Goal: Task Accomplishment & Management: Complete application form

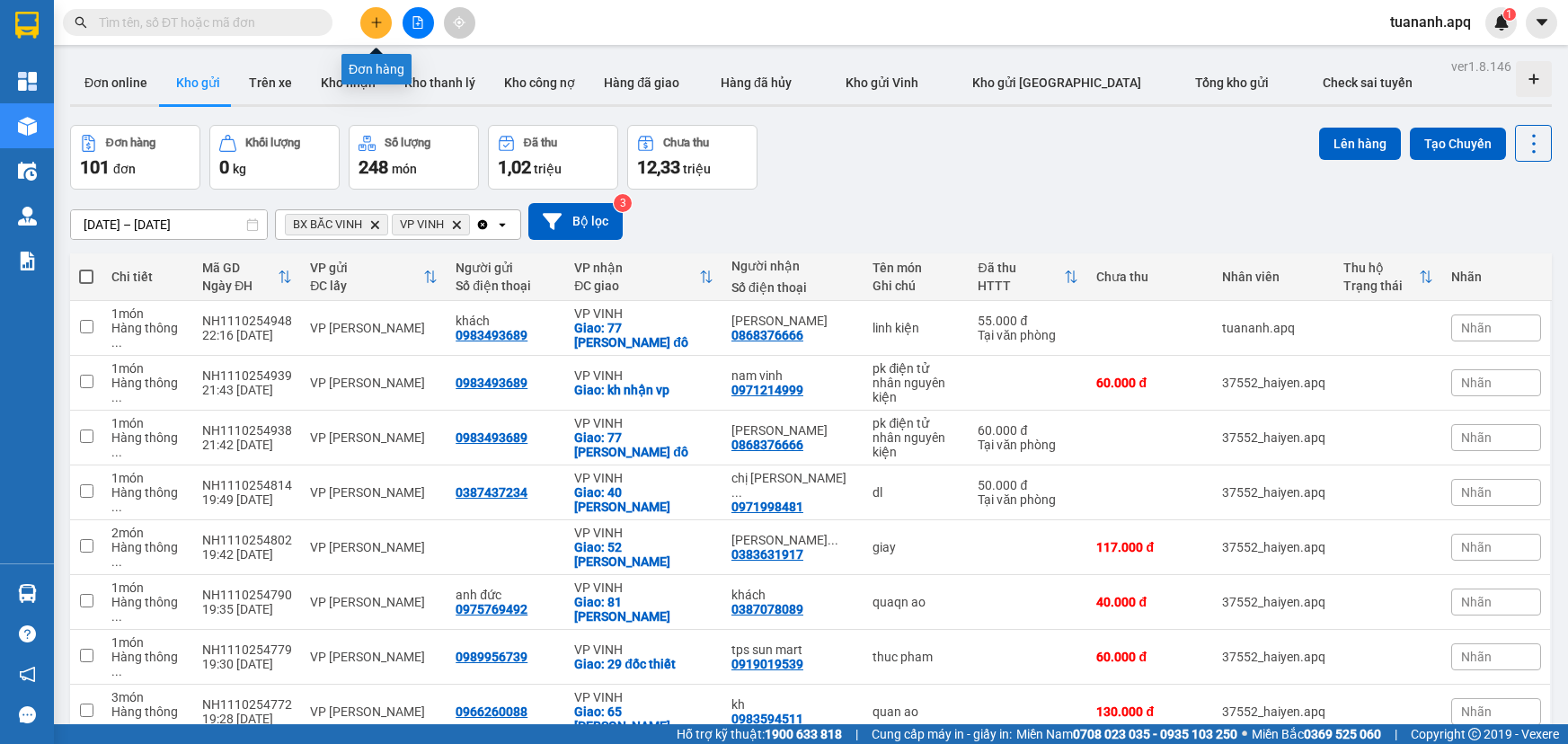
click at [387, 18] on button at bounding box center [375, 22] width 32 height 32
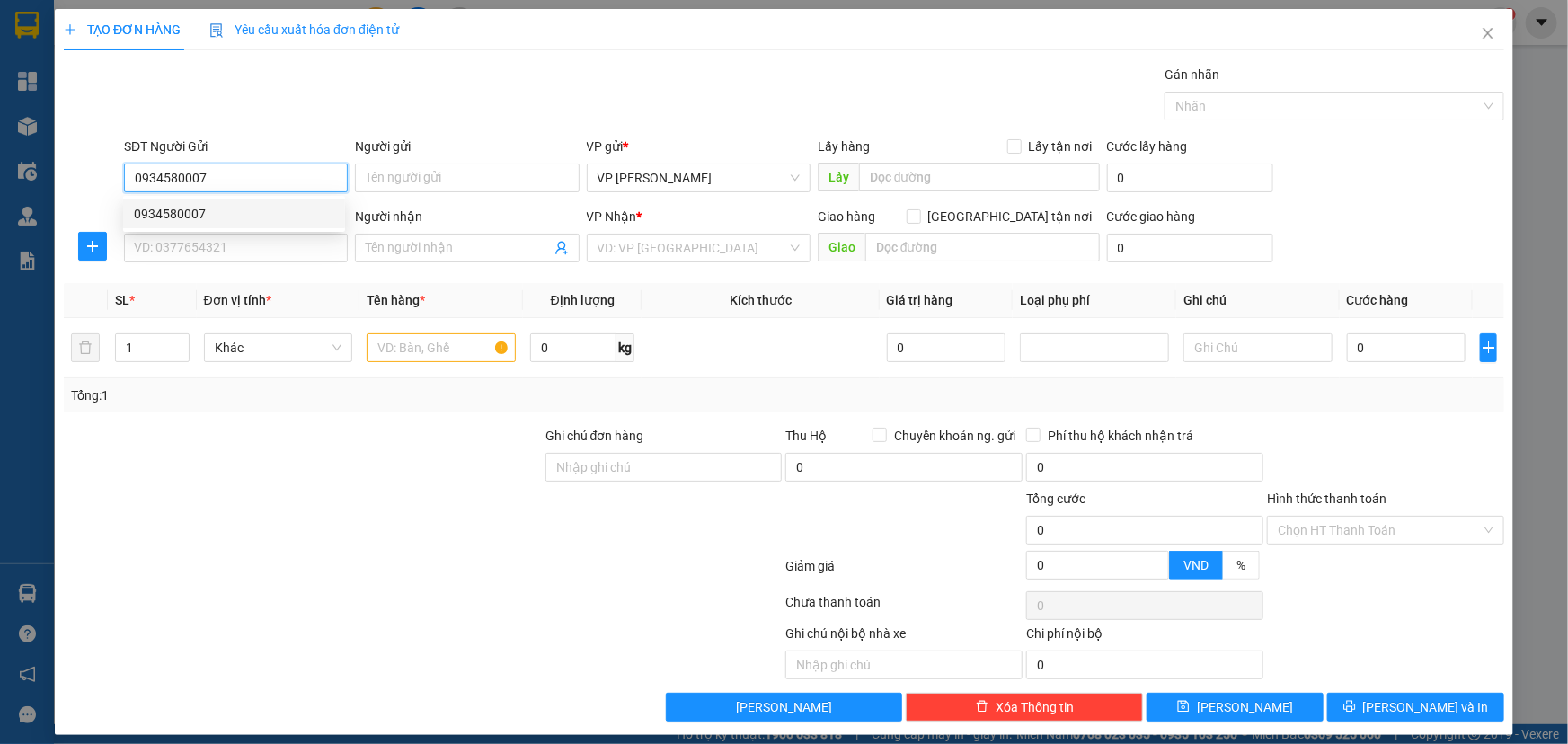
click at [305, 221] on div "0934580007" at bounding box center [234, 214] width 200 height 20
type input "0934580007"
click at [293, 242] on input "SĐT Người Nhận" at bounding box center [236, 248] width 224 height 29
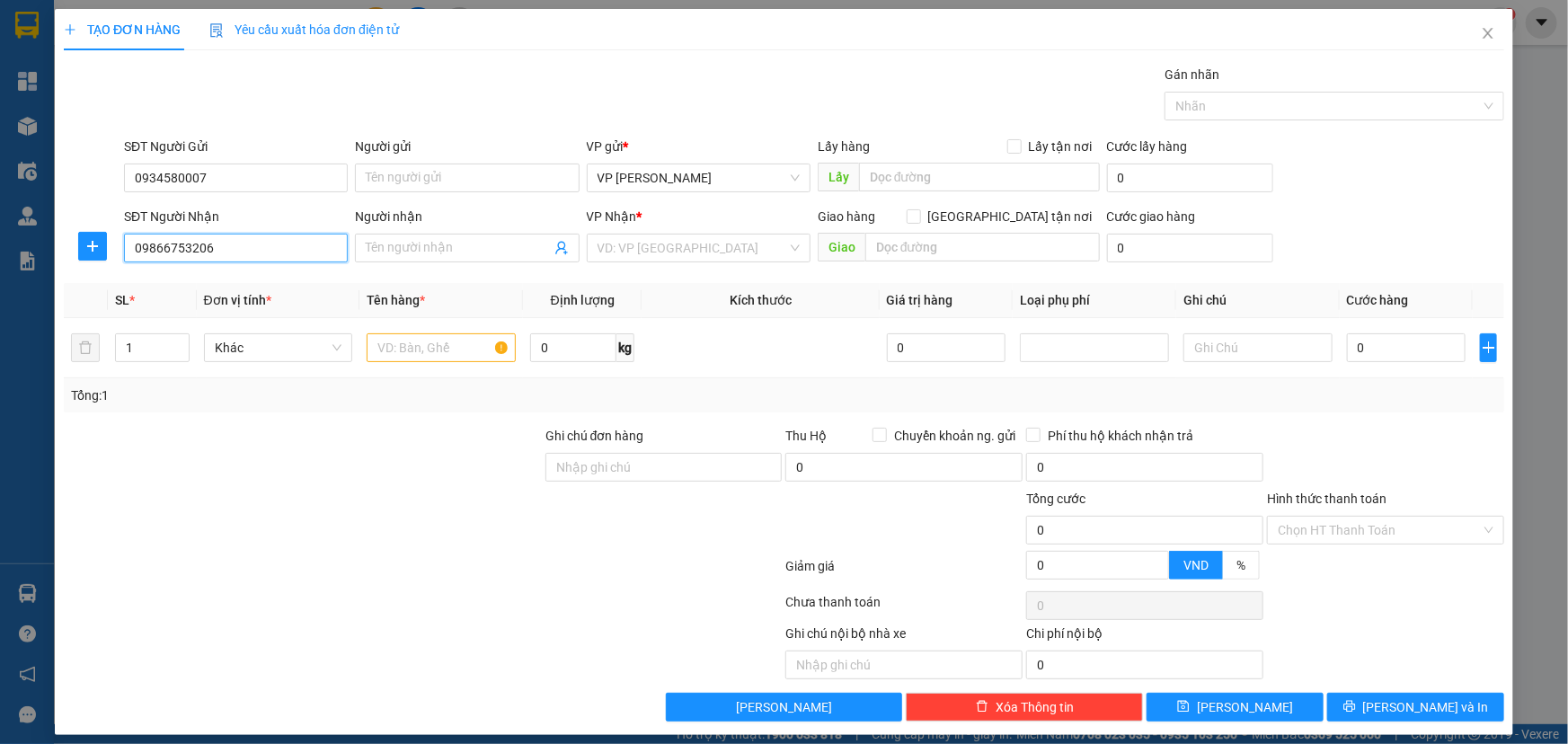
click at [149, 247] on input "09866753206" at bounding box center [236, 248] width 224 height 29
type input "0866753206"
click at [273, 289] on div "0866753206 - c trâm" at bounding box center [234, 284] width 200 height 20
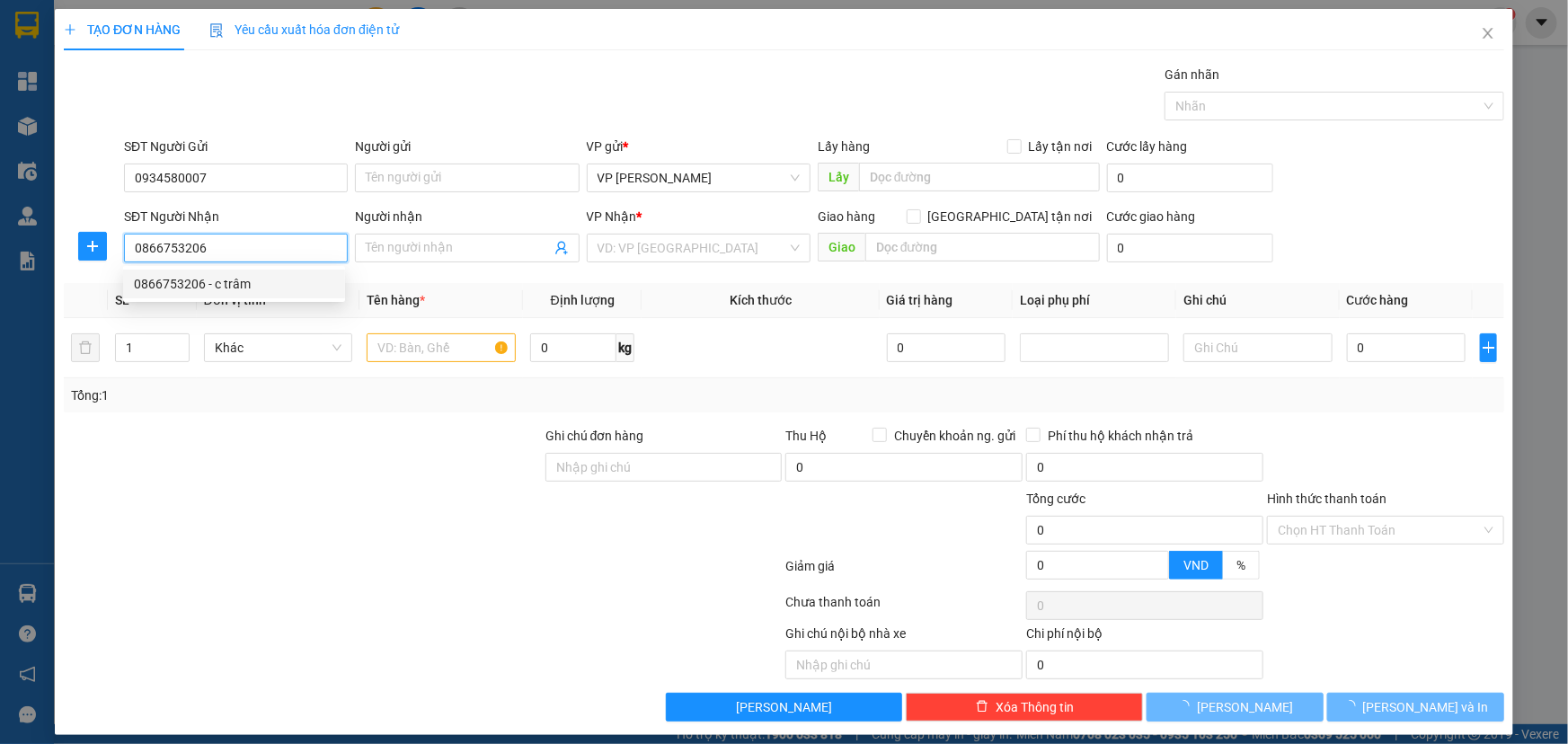
type input "c trâm"
checkbox input "true"
type input "ngõ 1 tống duy tân"
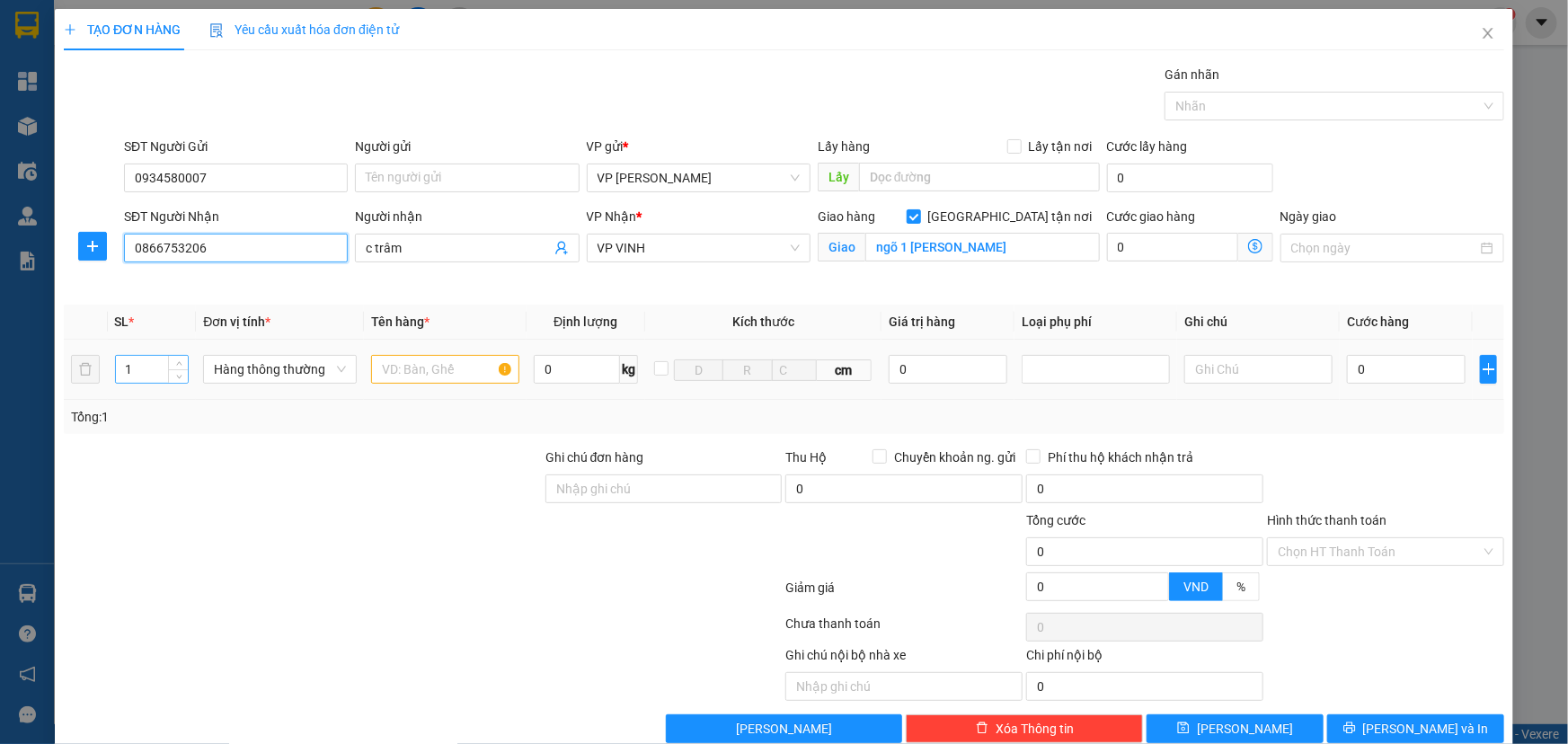
type input "0866753206"
drag, startPoint x: 152, startPoint y: 372, endPoint x: 66, endPoint y: 372, distance: 86.0
click at [66, 372] on tr "1 Hàng thông thường 0 kg cm 0 0" at bounding box center [784, 370] width 1441 height 61
type input "2"
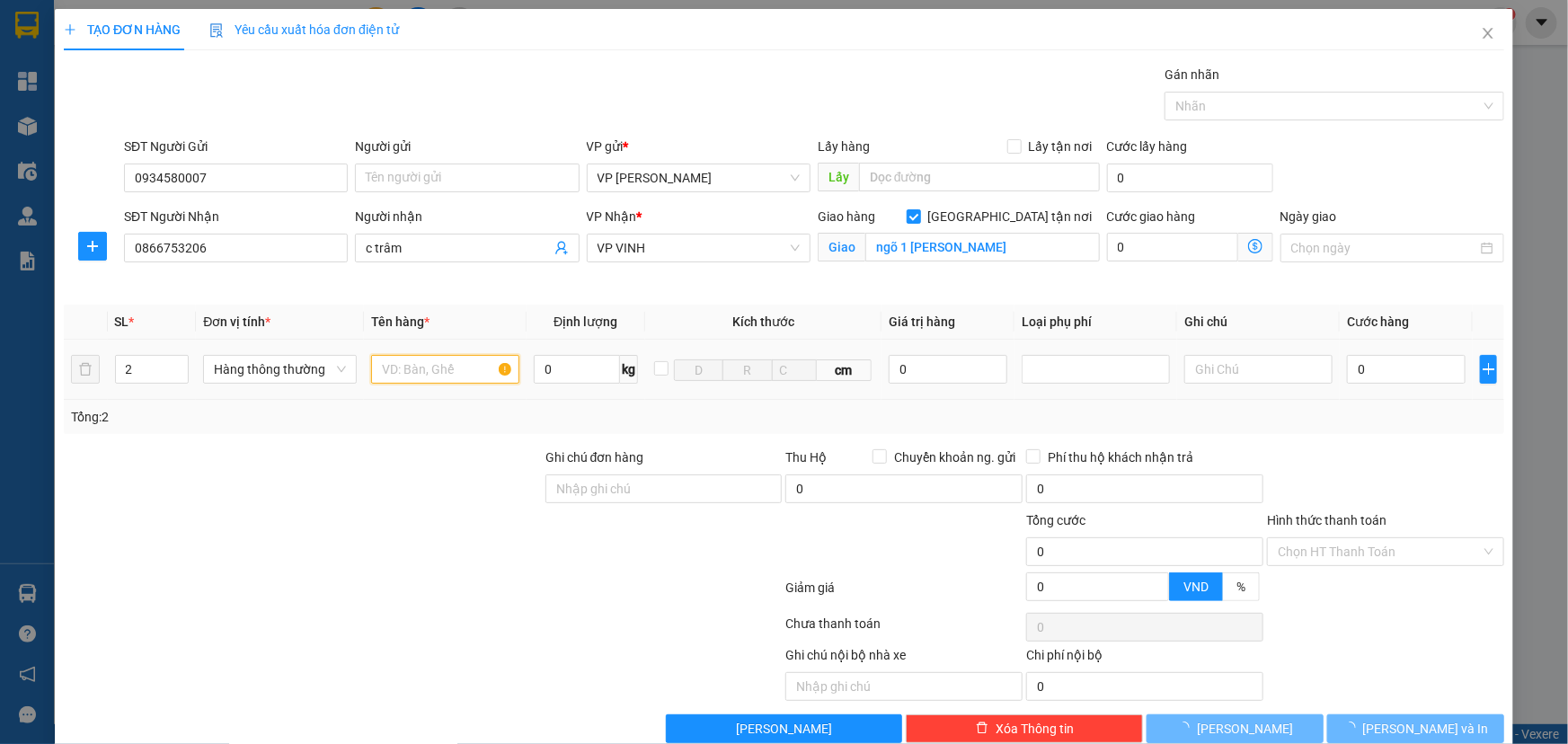
click at [440, 369] on input "text" at bounding box center [446, 370] width 148 height 29
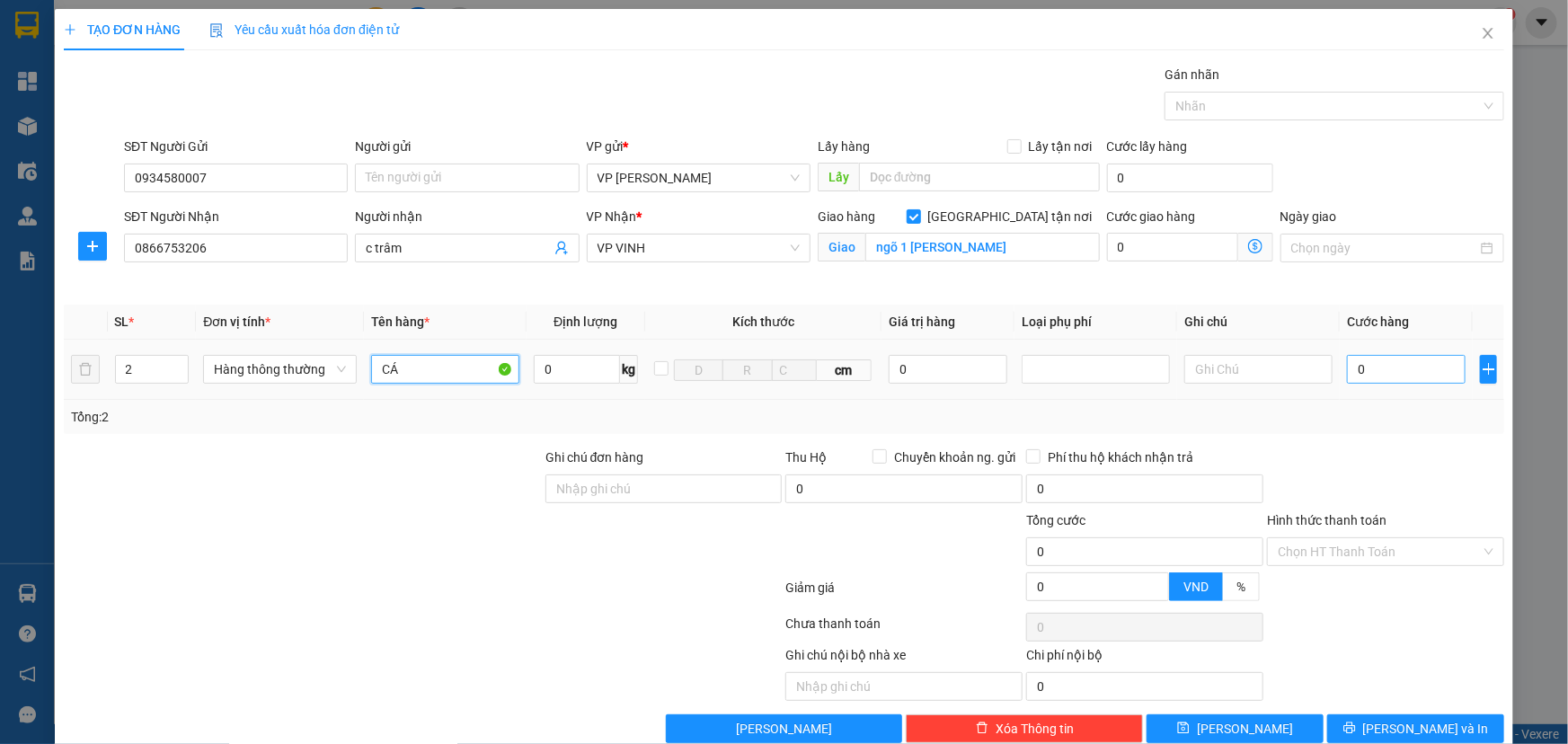
type input "CÁ"
click at [1403, 367] on input "0" at bounding box center [1406, 370] width 118 height 29
type input "2"
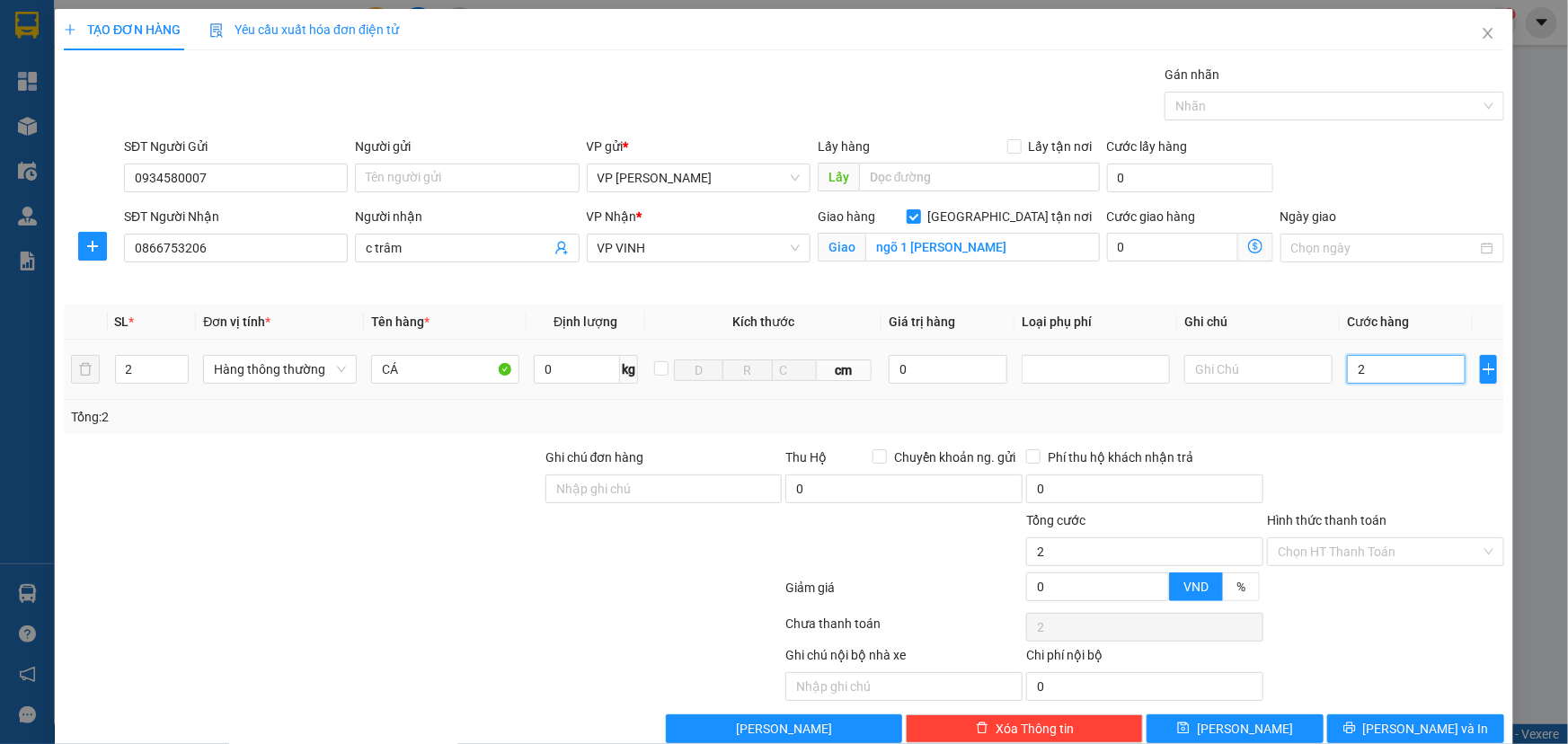
type input "24"
type input "240"
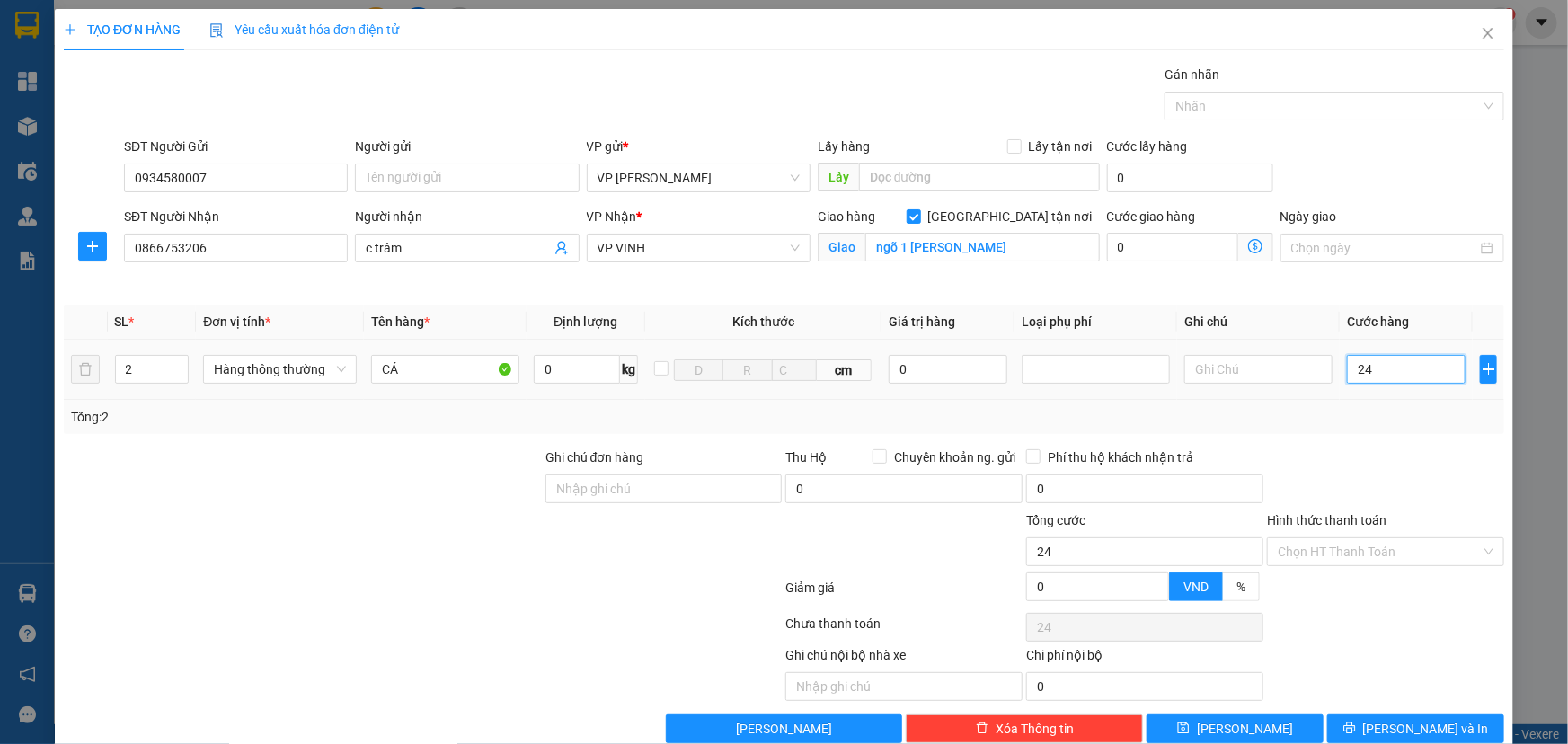
type input "240"
type input "240.000"
click at [1420, 420] on div "Tổng: 2" at bounding box center [784, 417] width 1427 height 20
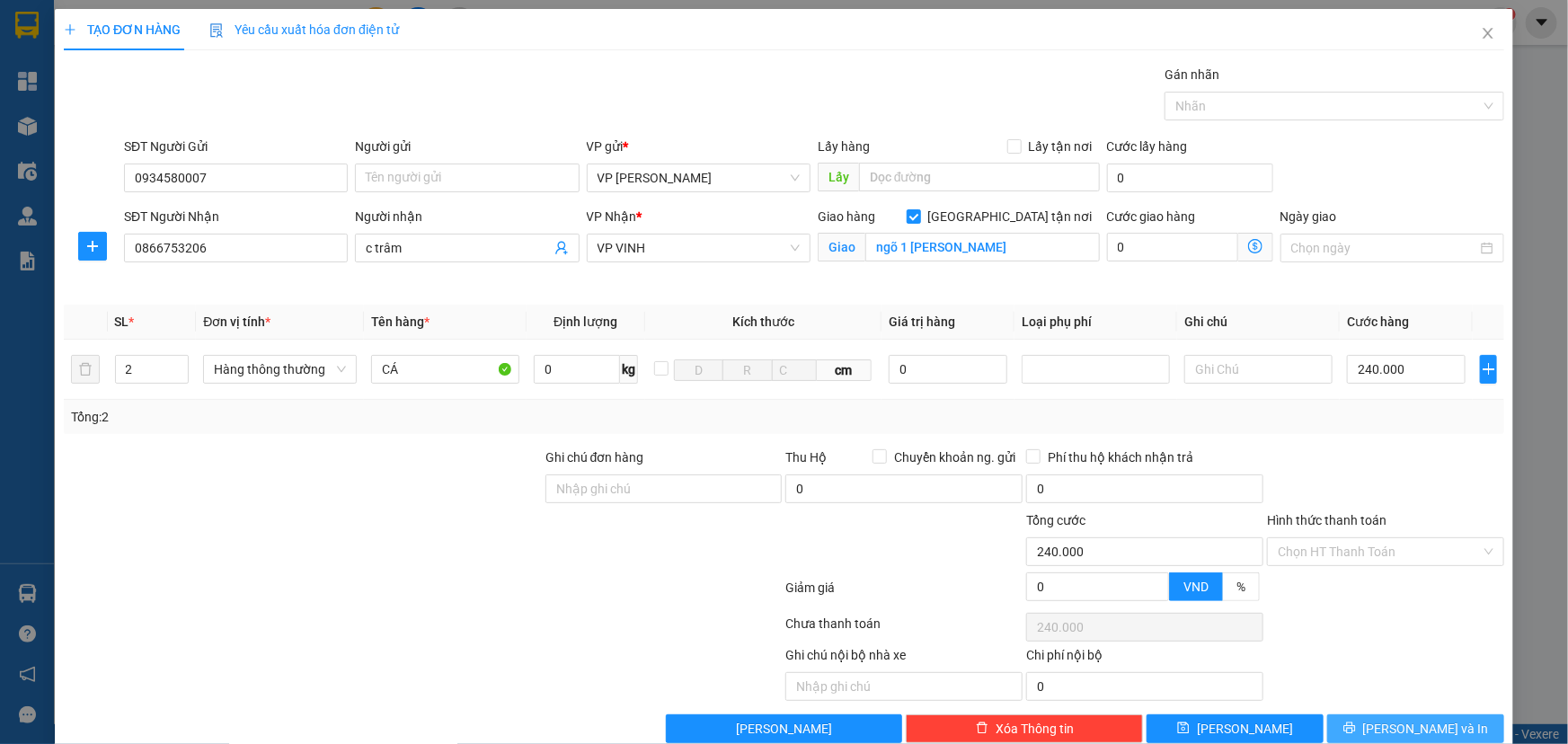
click at [1366, 719] on button "[PERSON_NAME] và In" at bounding box center [1416, 729] width 177 height 29
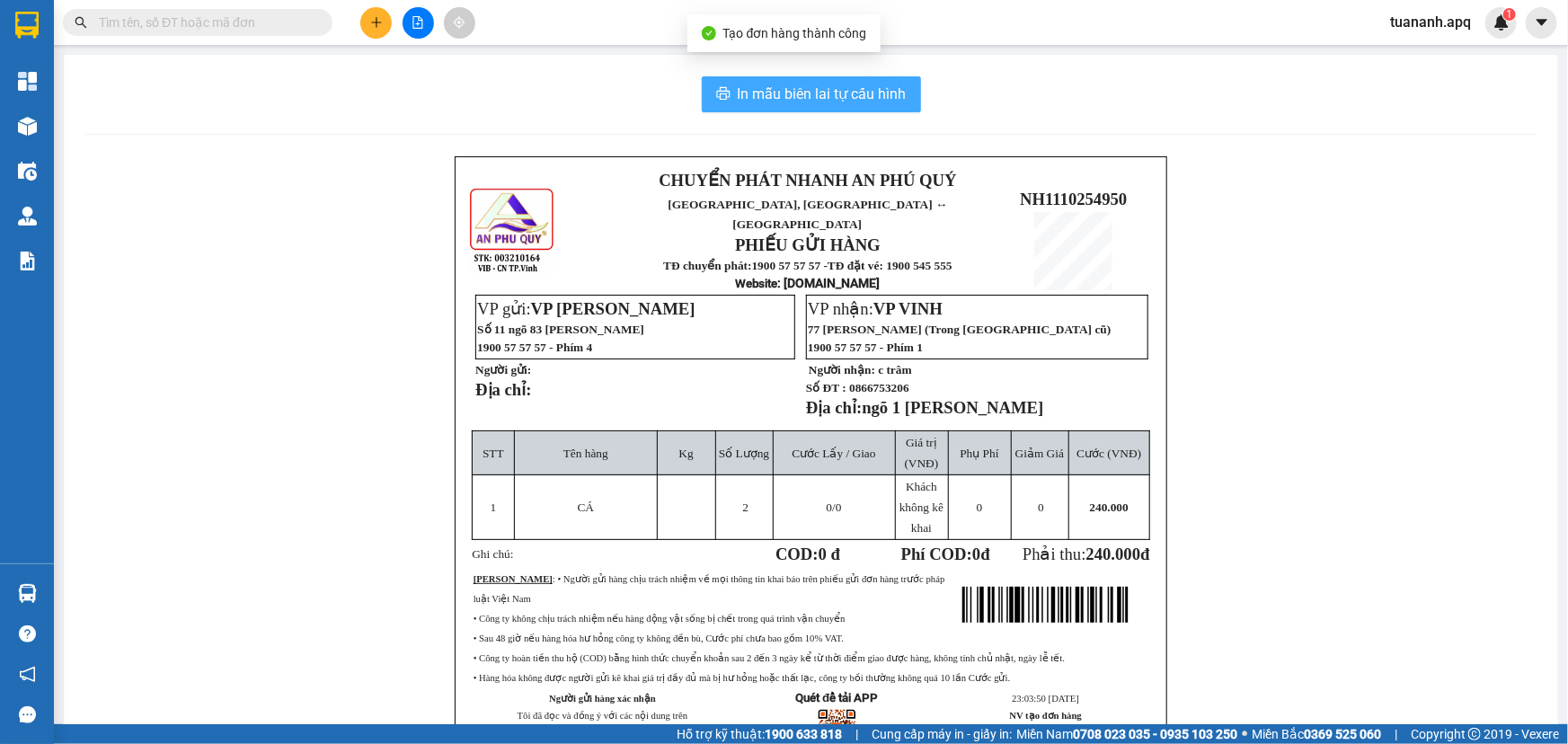
click at [900, 98] on button "In mẫu biên lai tự cấu hình" at bounding box center [811, 93] width 219 height 36
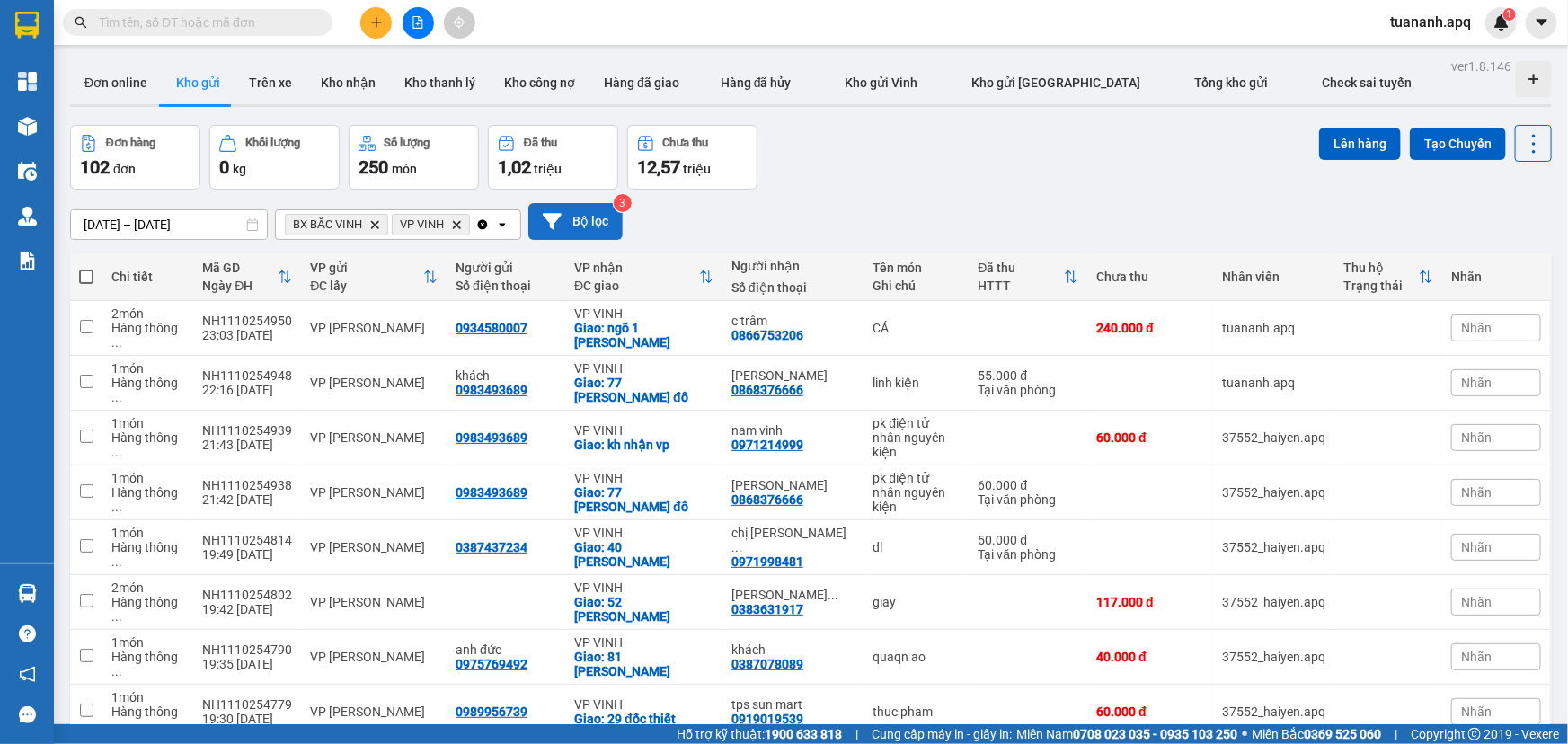
click at [607, 225] on button "Bộ lọc" at bounding box center [576, 221] width 94 height 37
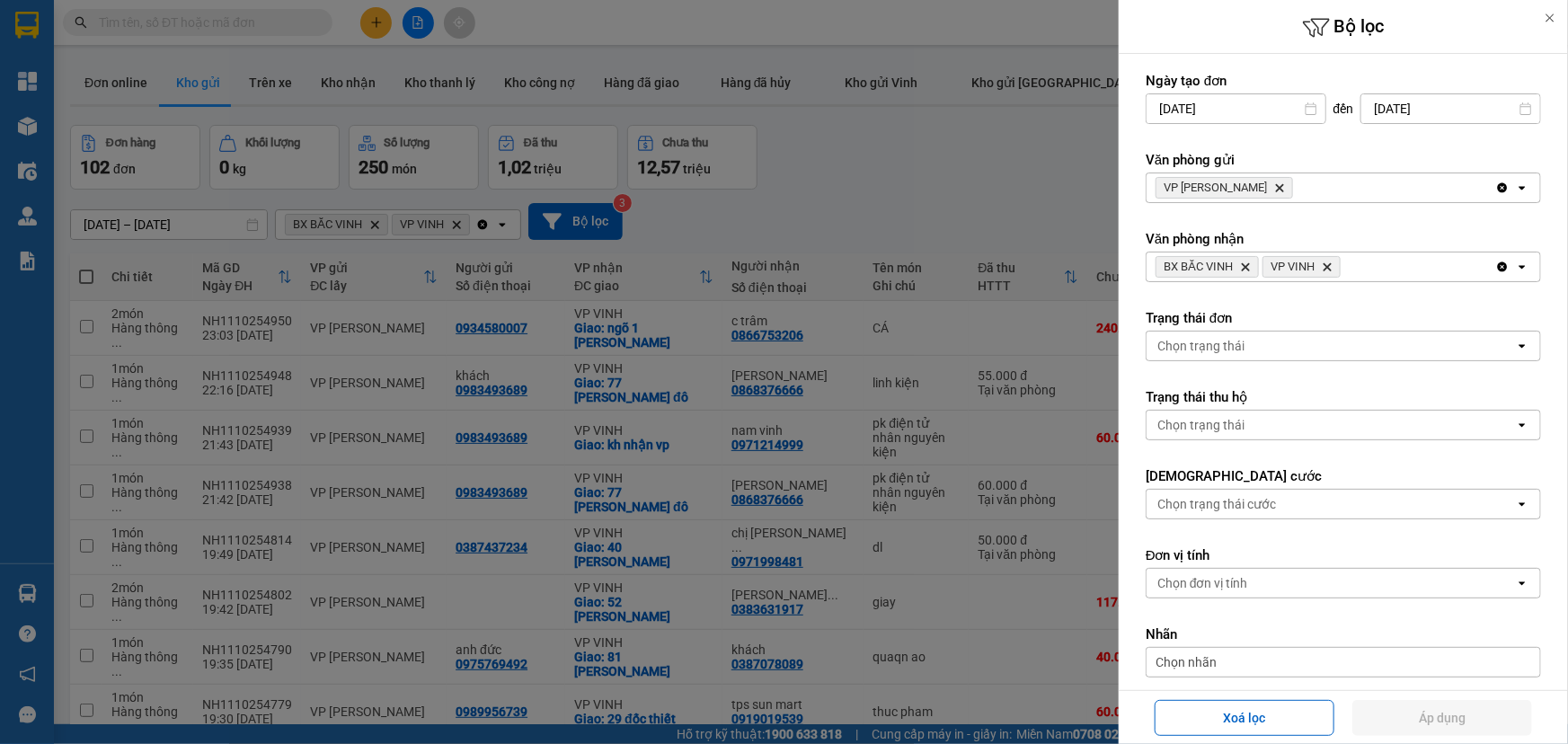
click at [1326, 177] on div "VP NGỌC HỒI Delete" at bounding box center [1322, 188] width 348 height 29
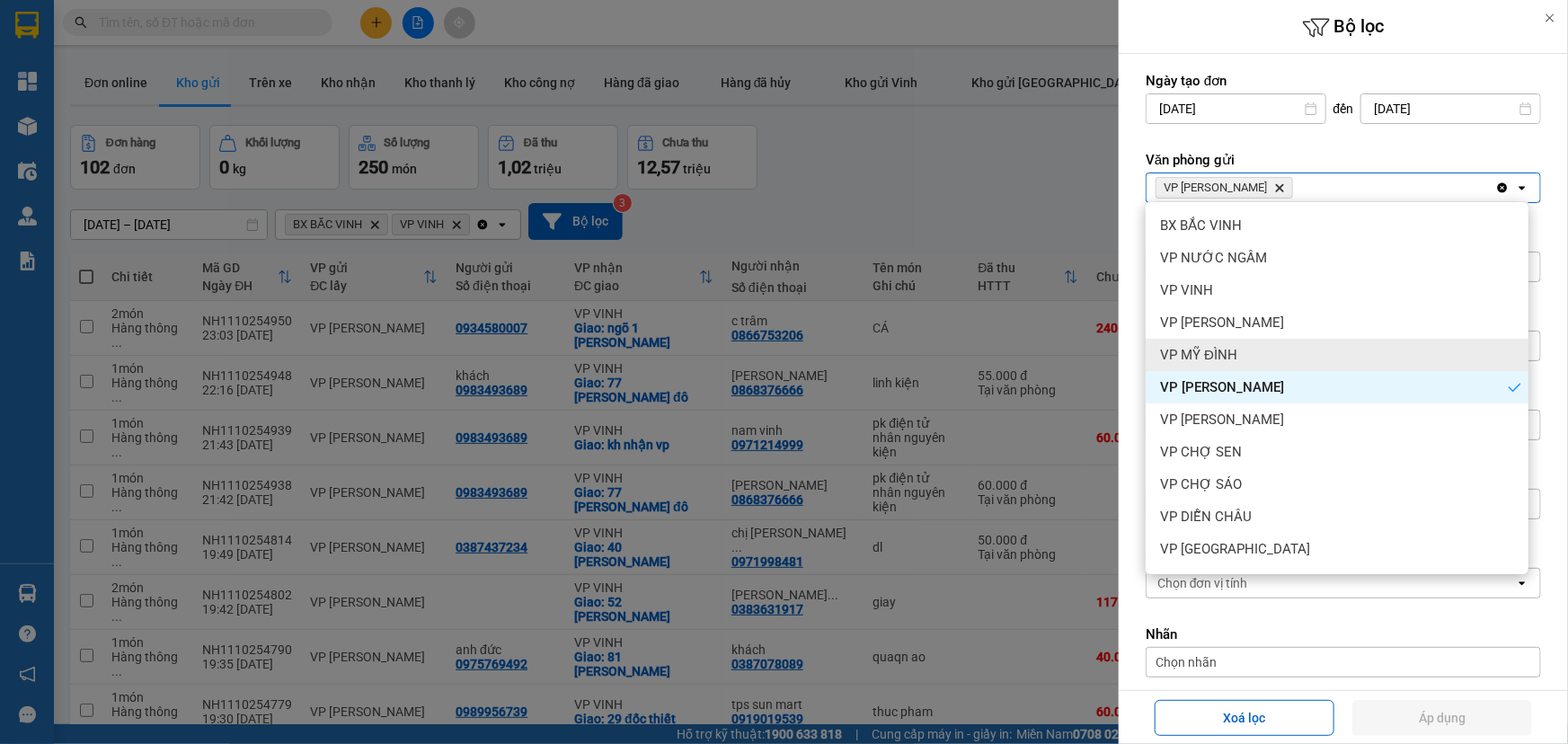
click at [1248, 350] on div "VP MỸ ĐÌNH" at bounding box center [1338, 355] width 383 height 33
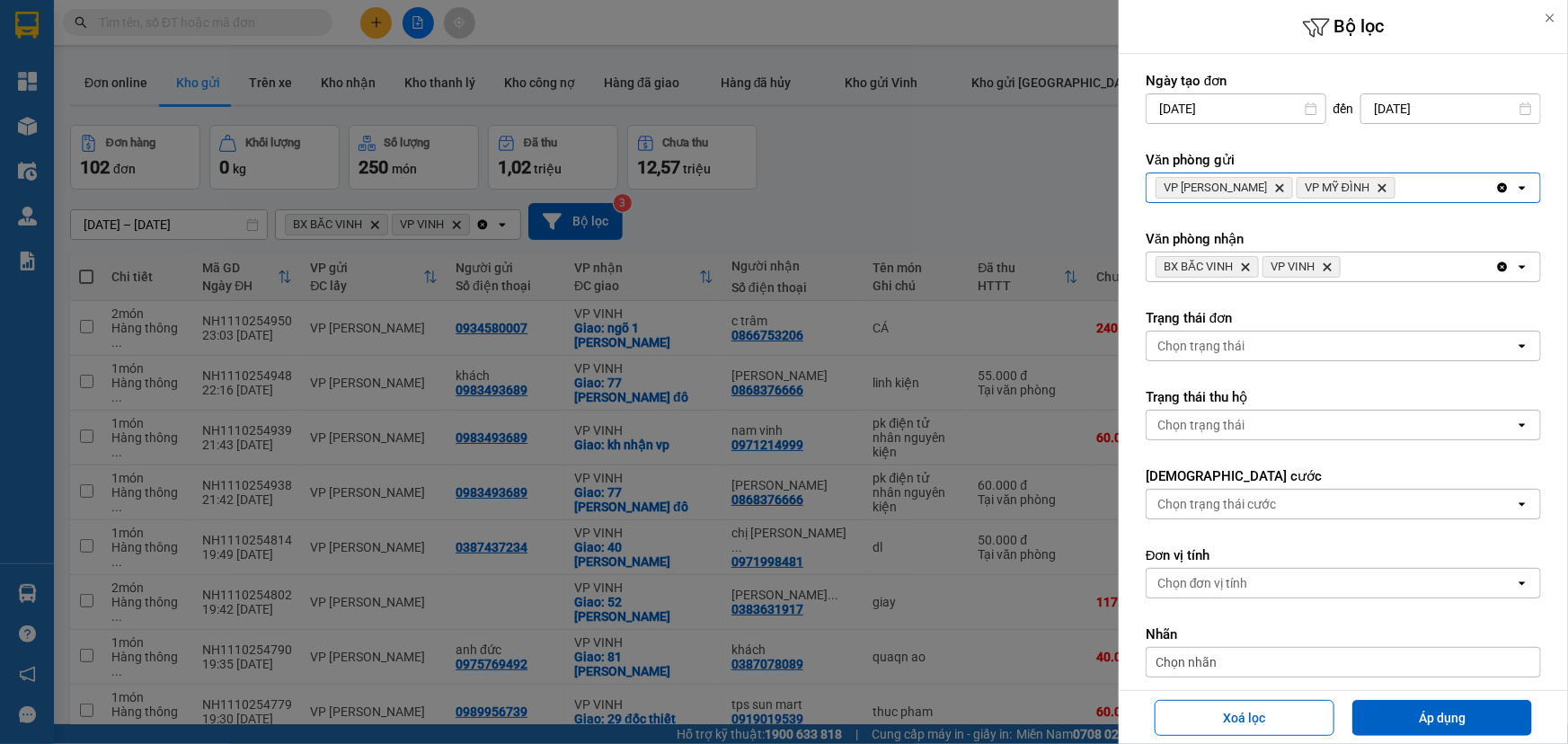
click at [1389, 193] on div "VP NGỌC HỒI Delete VP MỸ ĐÌNH Delete" at bounding box center [1322, 188] width 348 height 29
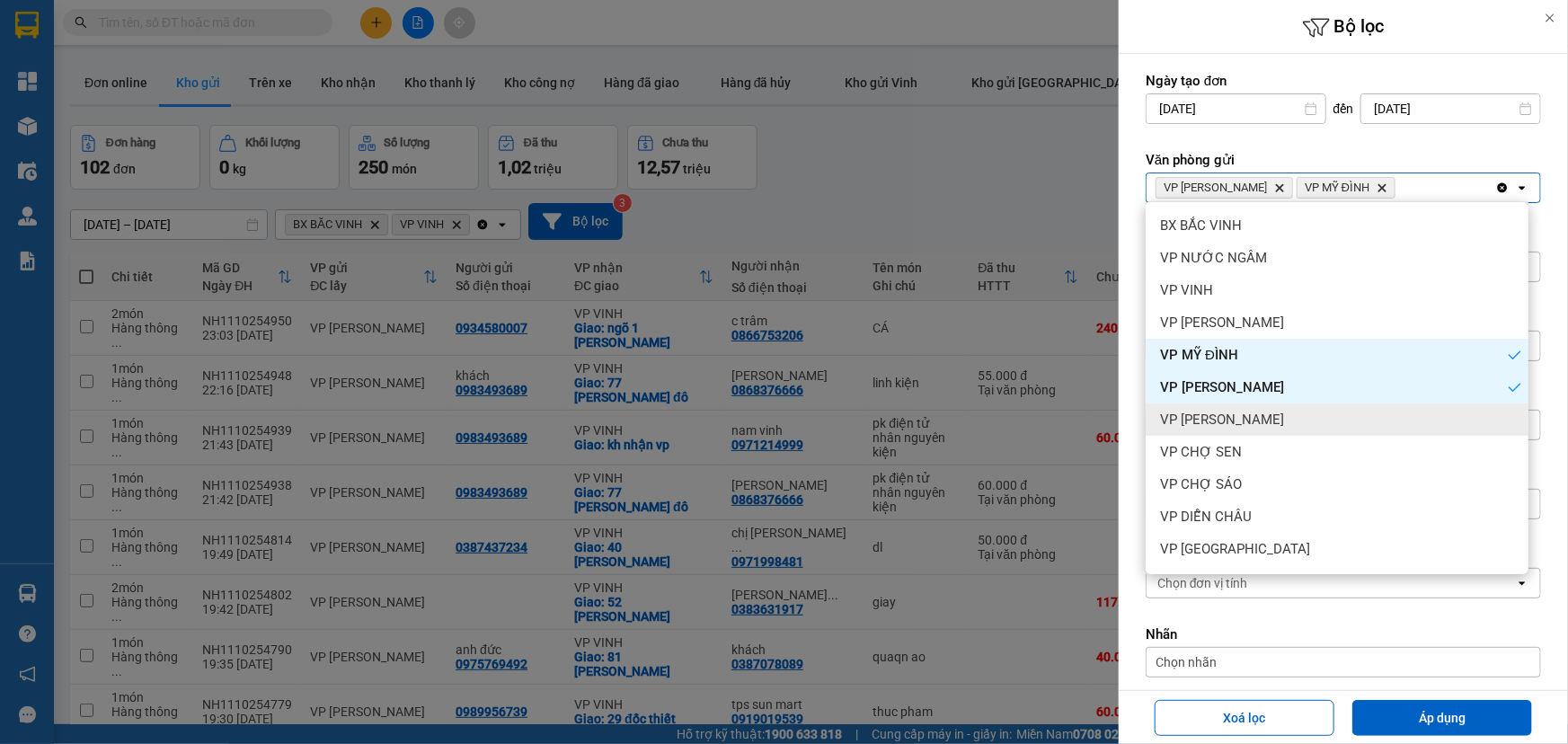
drag, startPoint x: 1277, startPoint y: 409, endPoint x: 1263, endPoint y: 403, distance: 15.2
click at [1277, 410] on div "VP GIA LÂM" at bounding box center [1338, 420] width 383 height 33
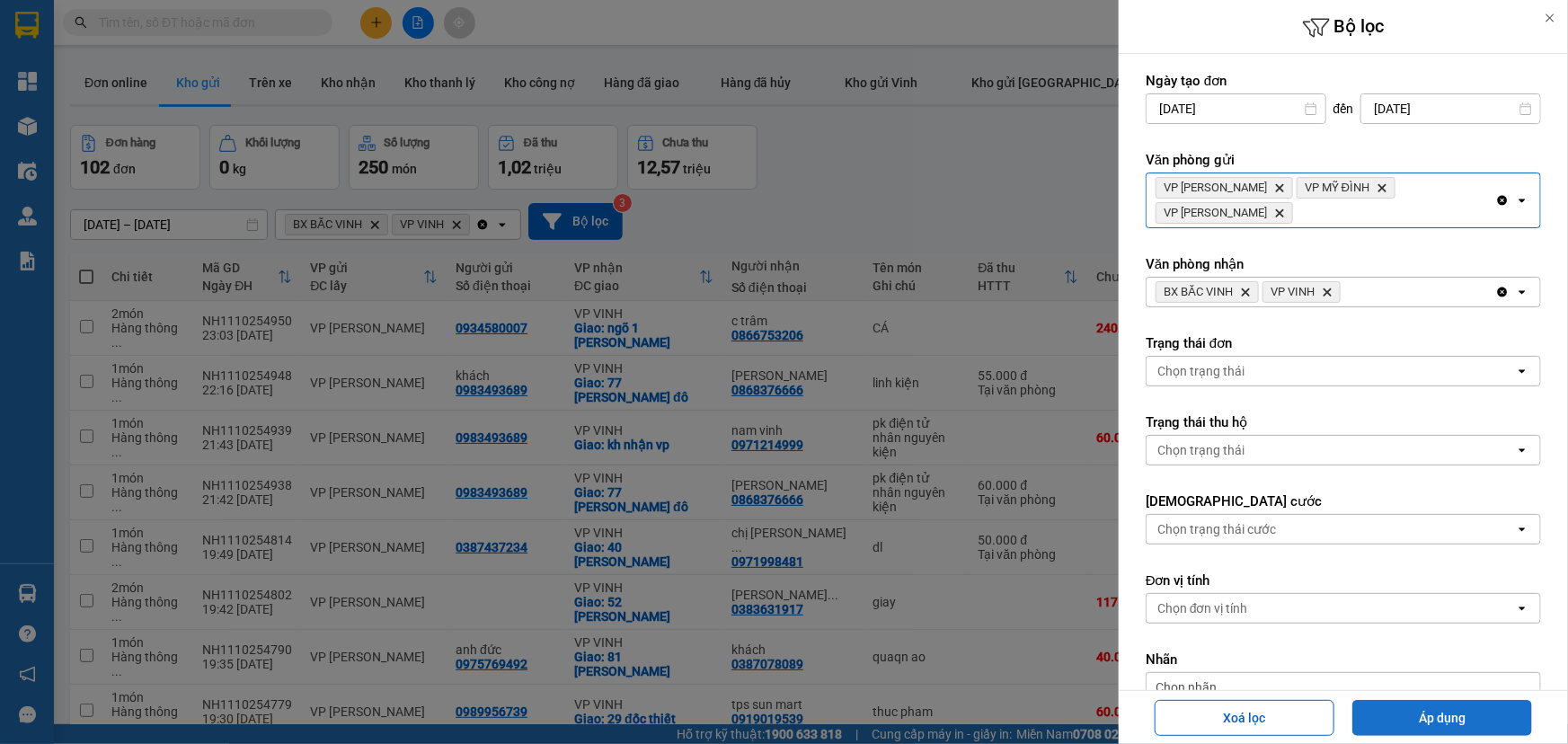
click at [1374, 713] on button "Áp dụng" at bounding box center [1442, 717] width 180 height 36
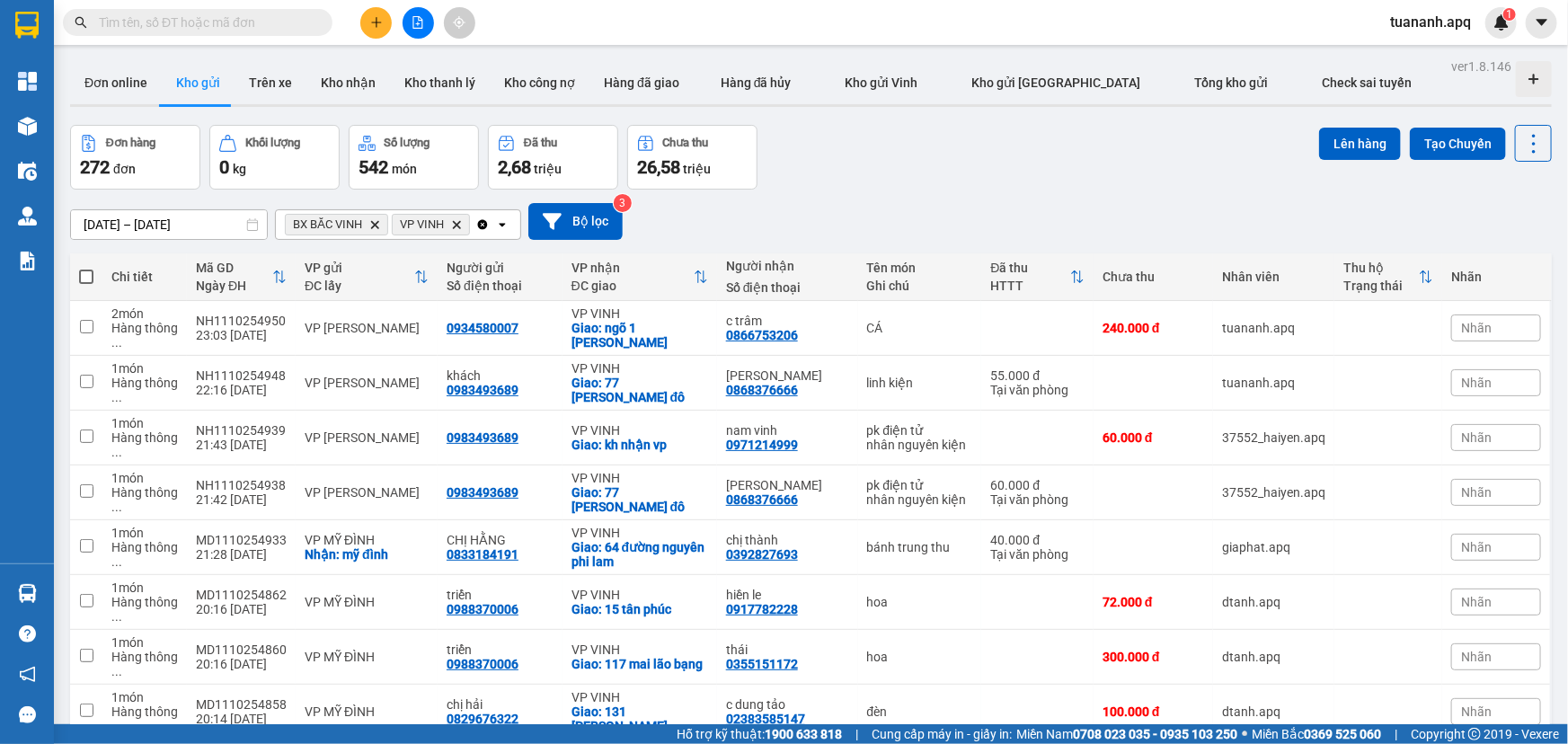
click at [89, 278] on span at bounding box center [86, 276] width 14 height 14
click at [87, 268] on input "checkbox" at bounding box center [87, 268] width 0 height 0
checkbox input "true"
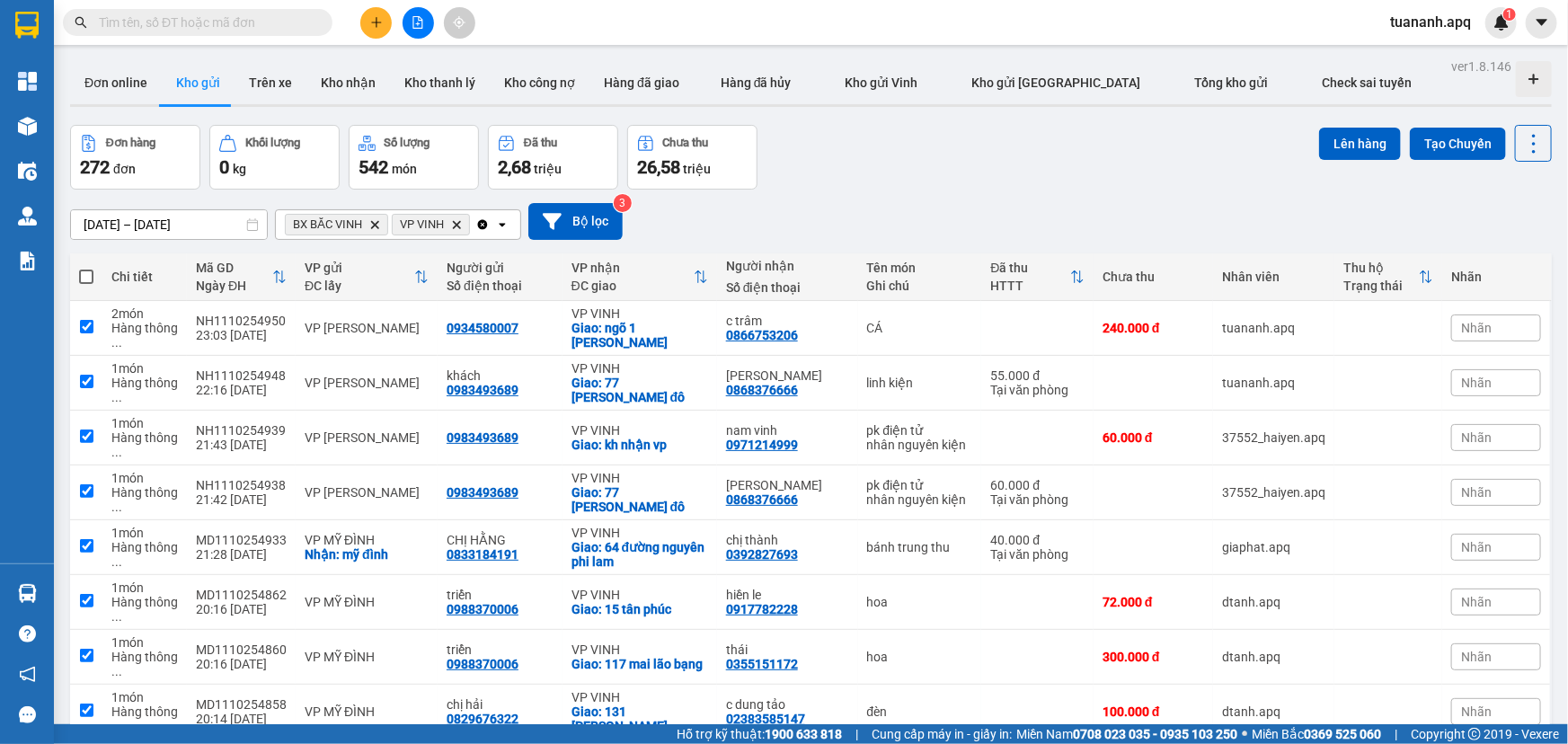
checkbox input "true"
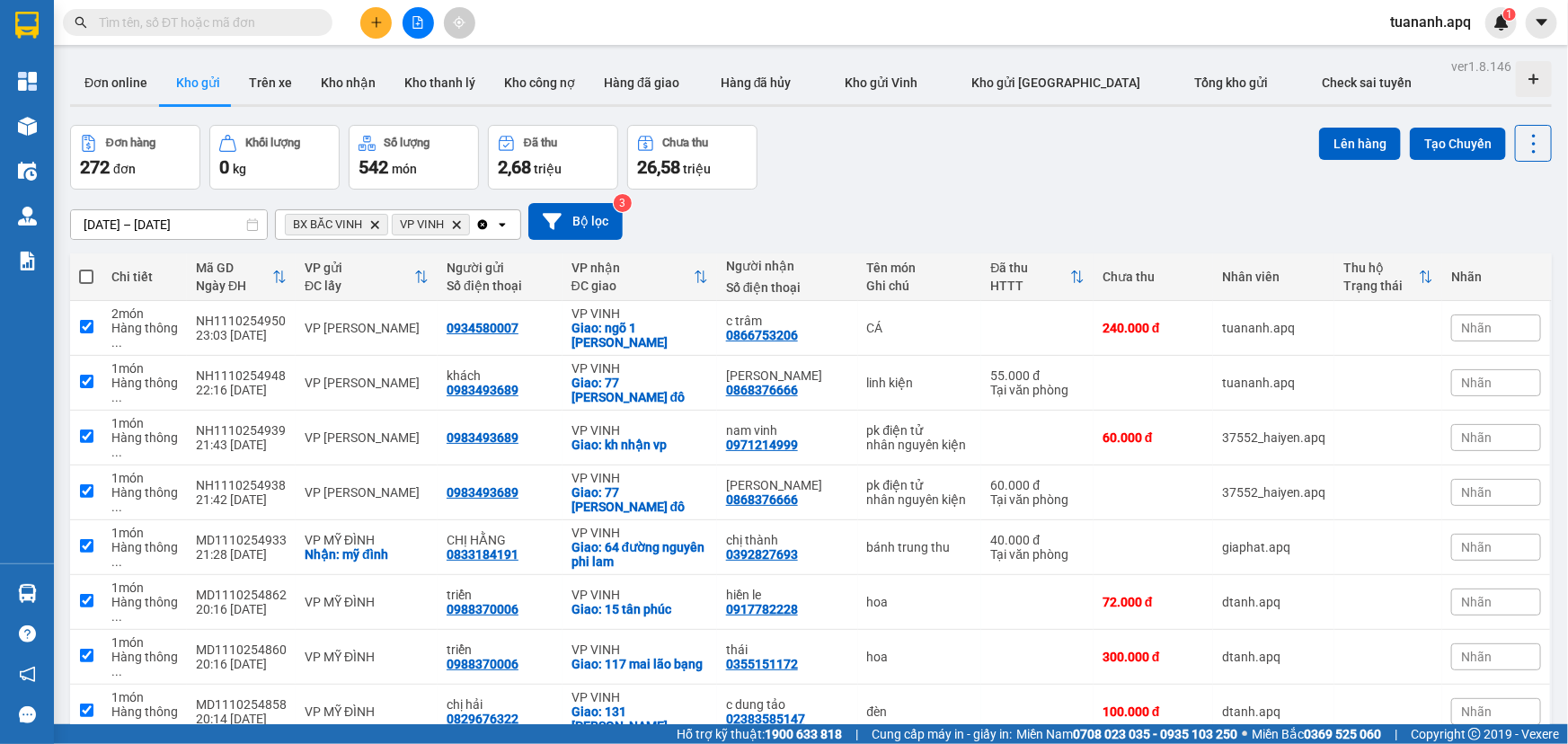
checkbox input "true"
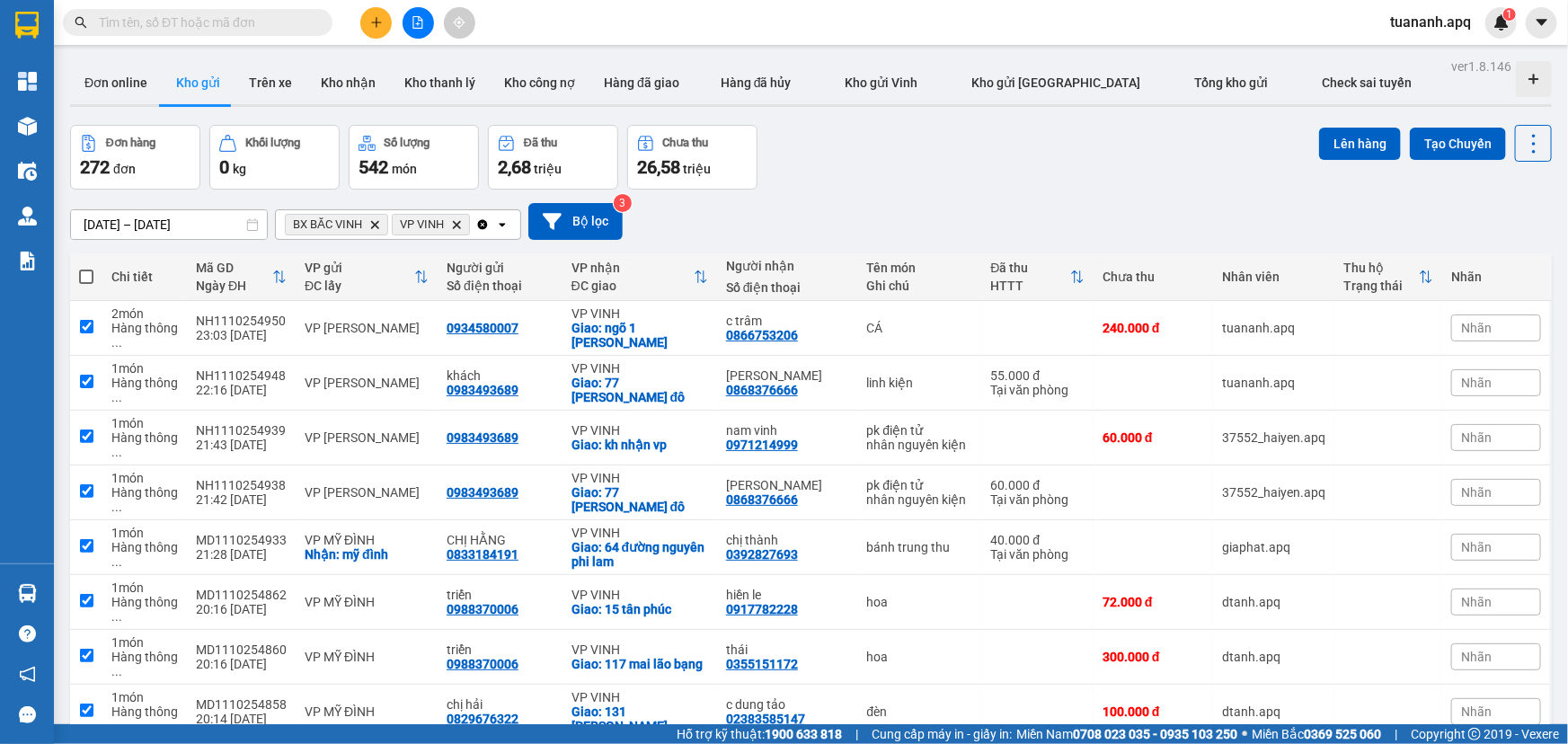
checkbox input "true"
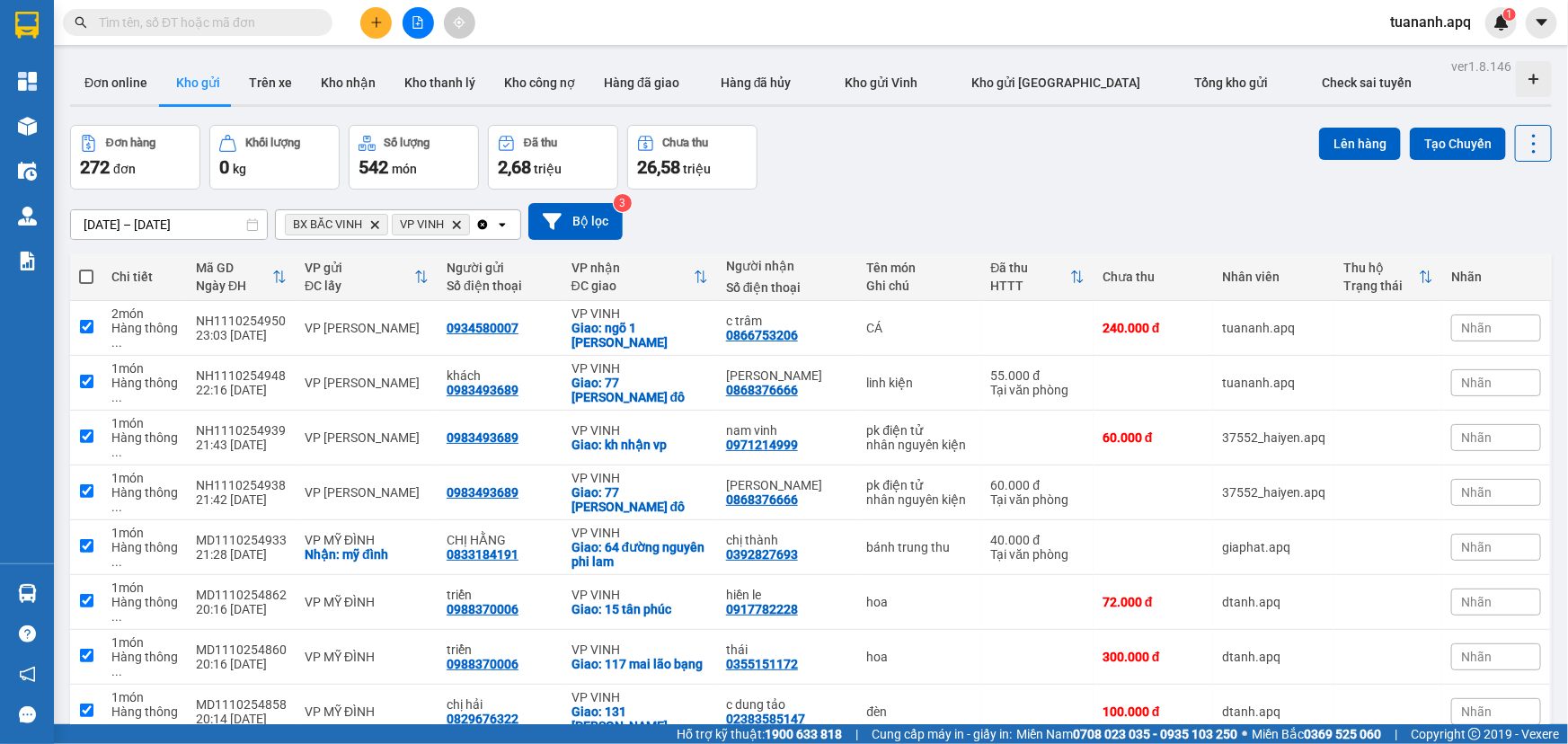
checkbox input "true"
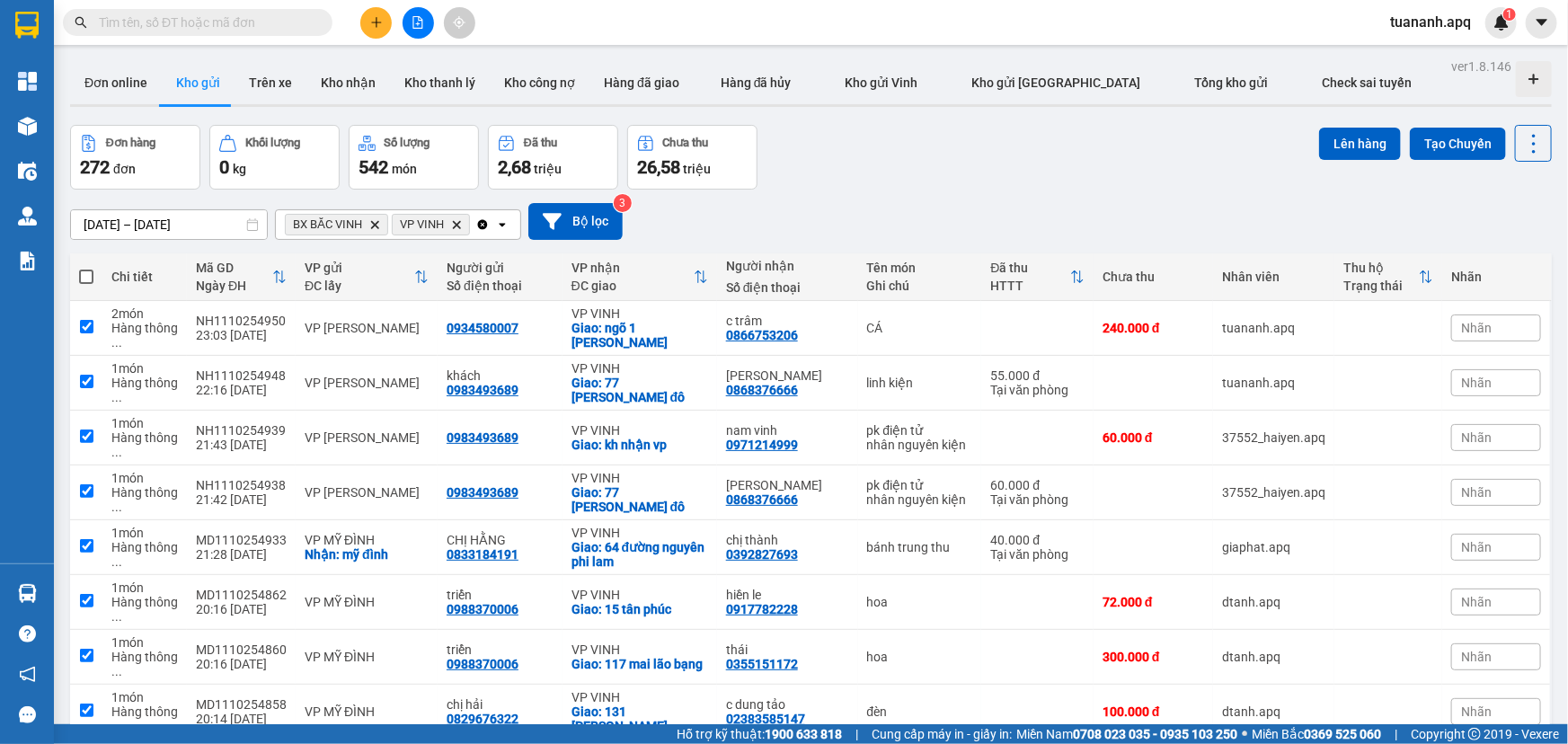
checkbox input "true"
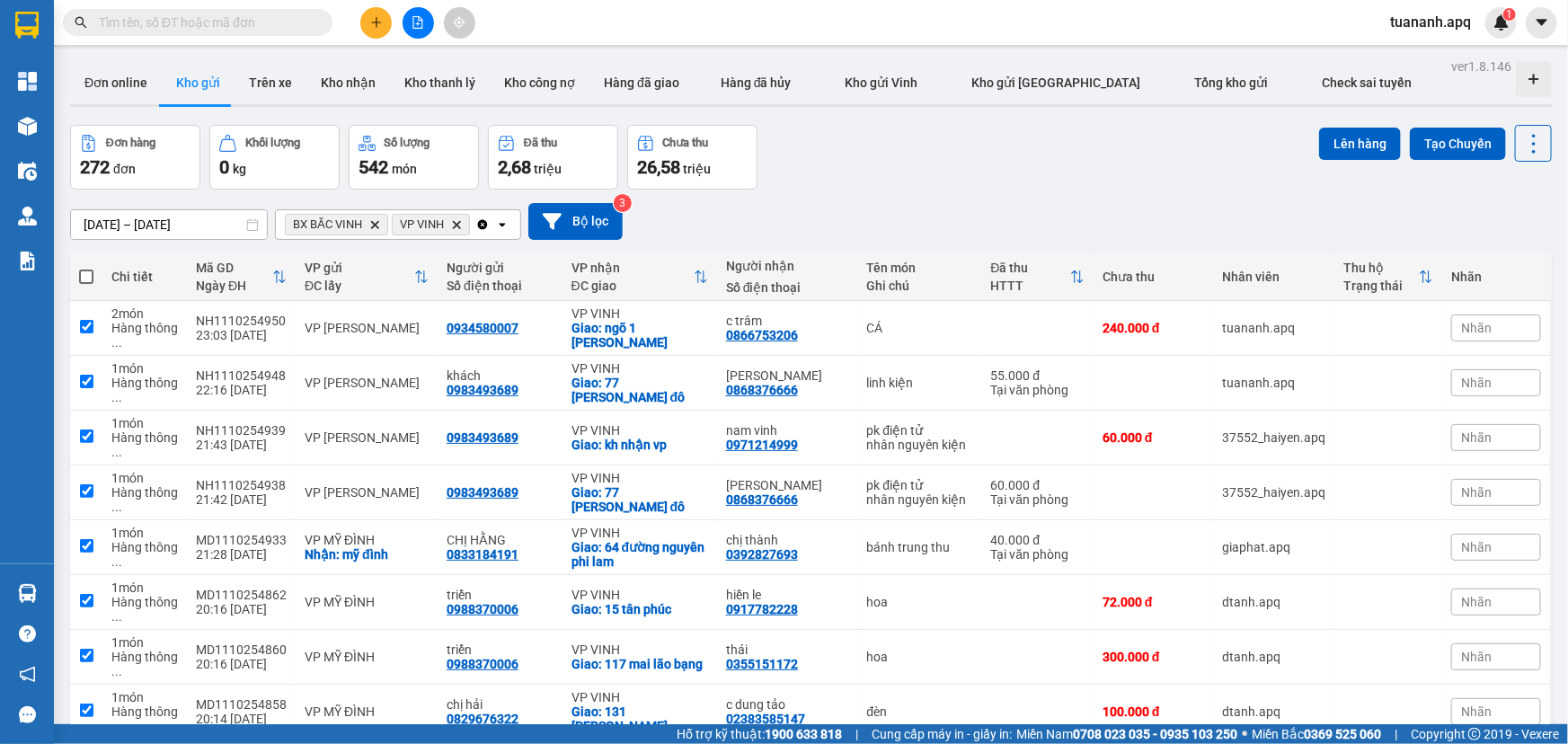
checkbox input "true"
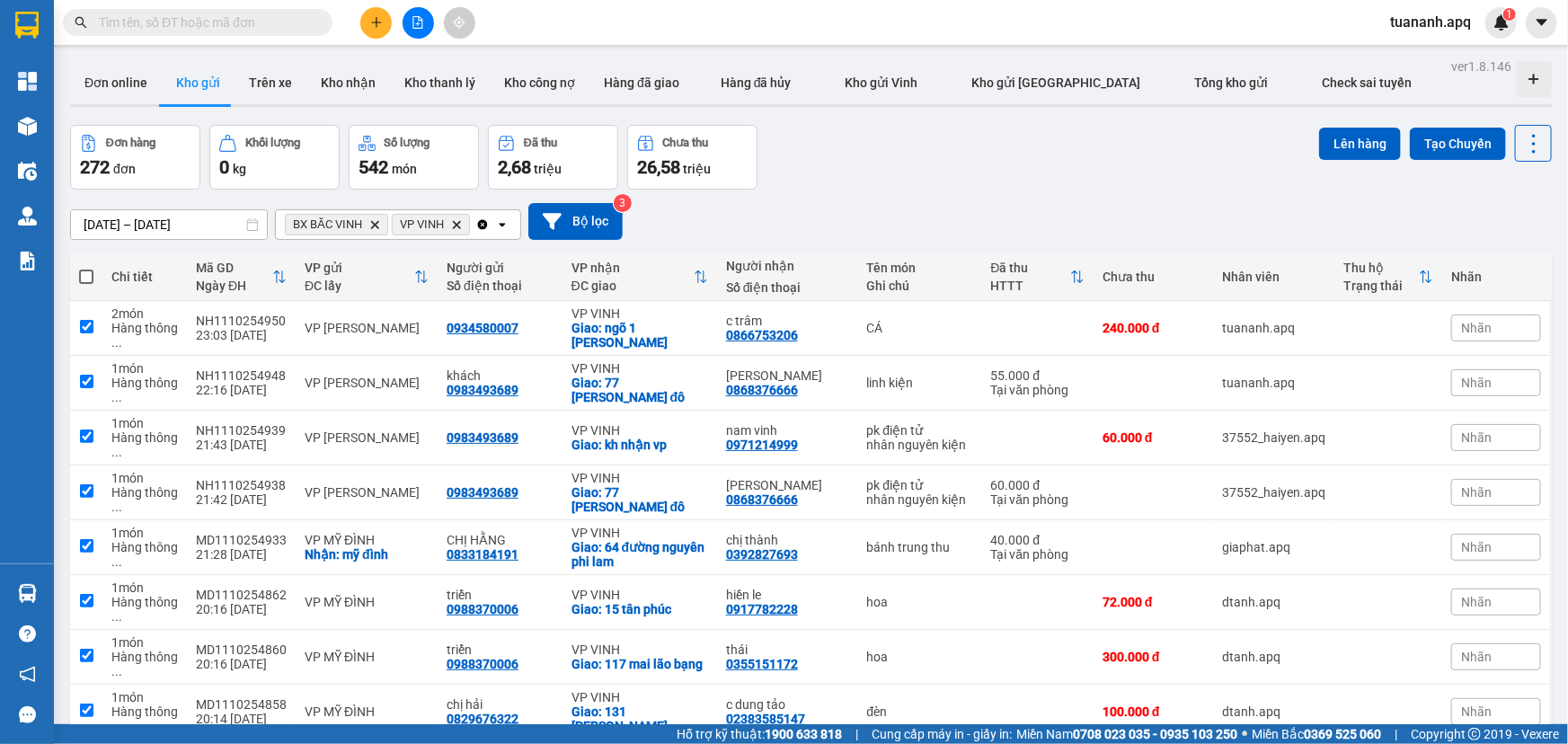
checkbox input "true"
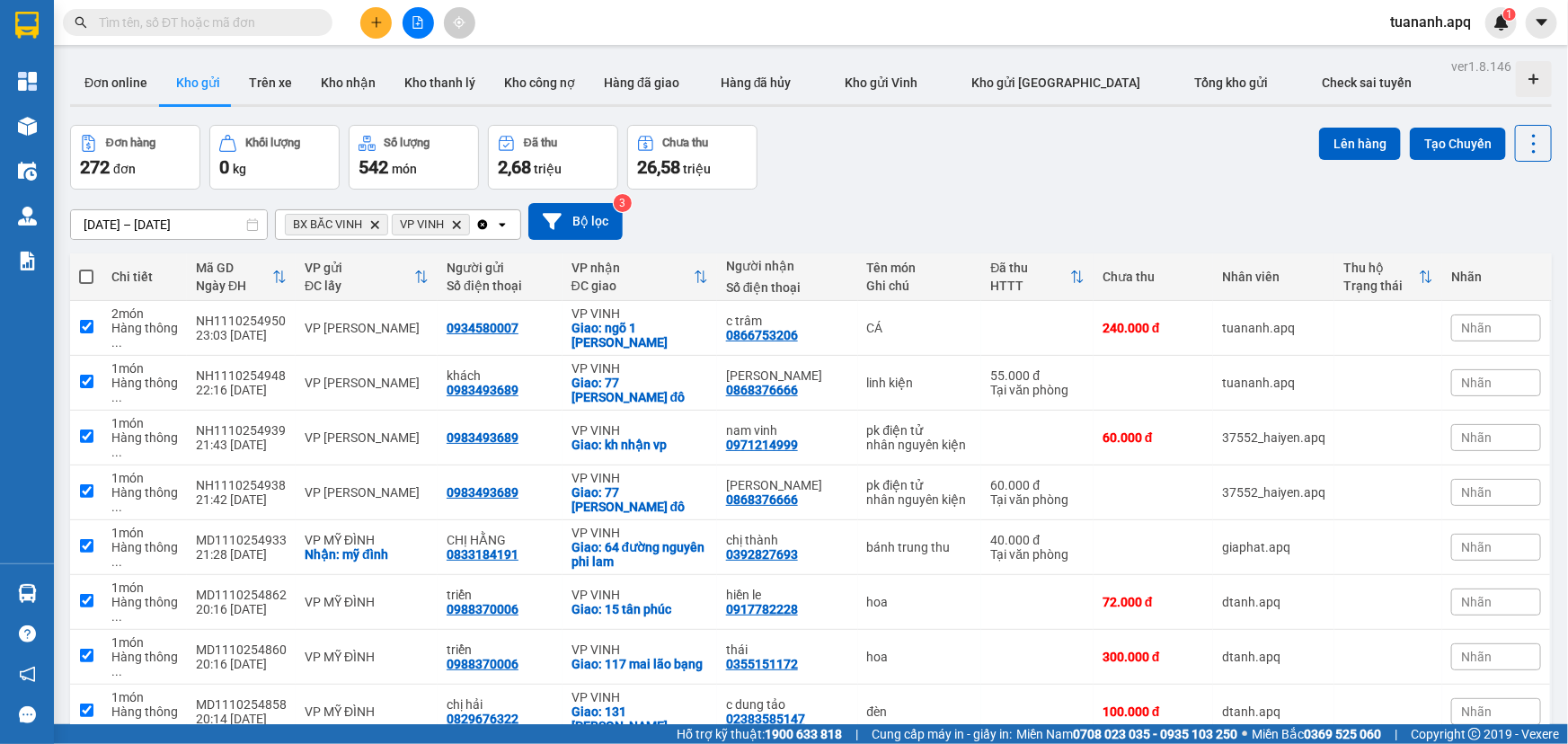
checkbox input "true"
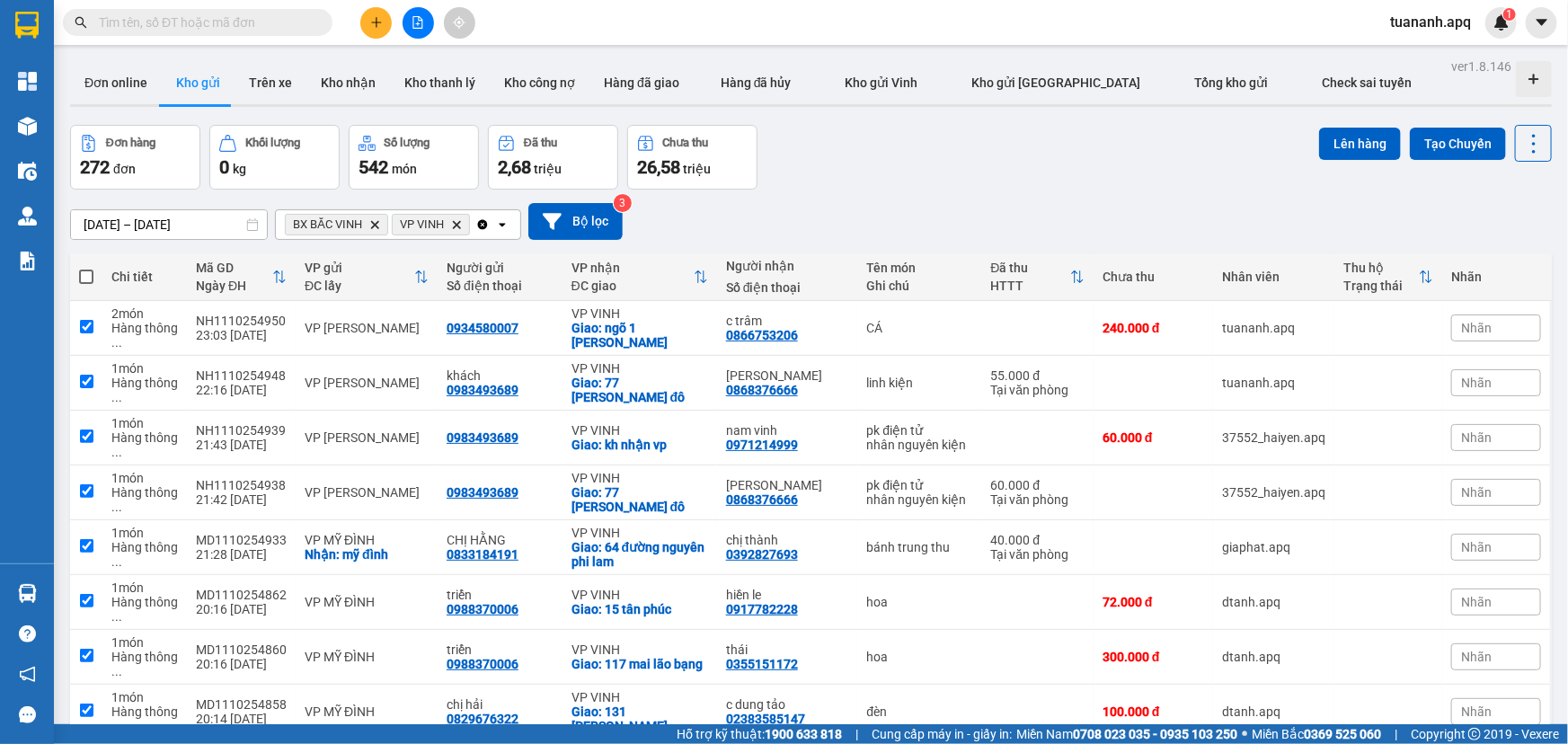
checkbox input "true"
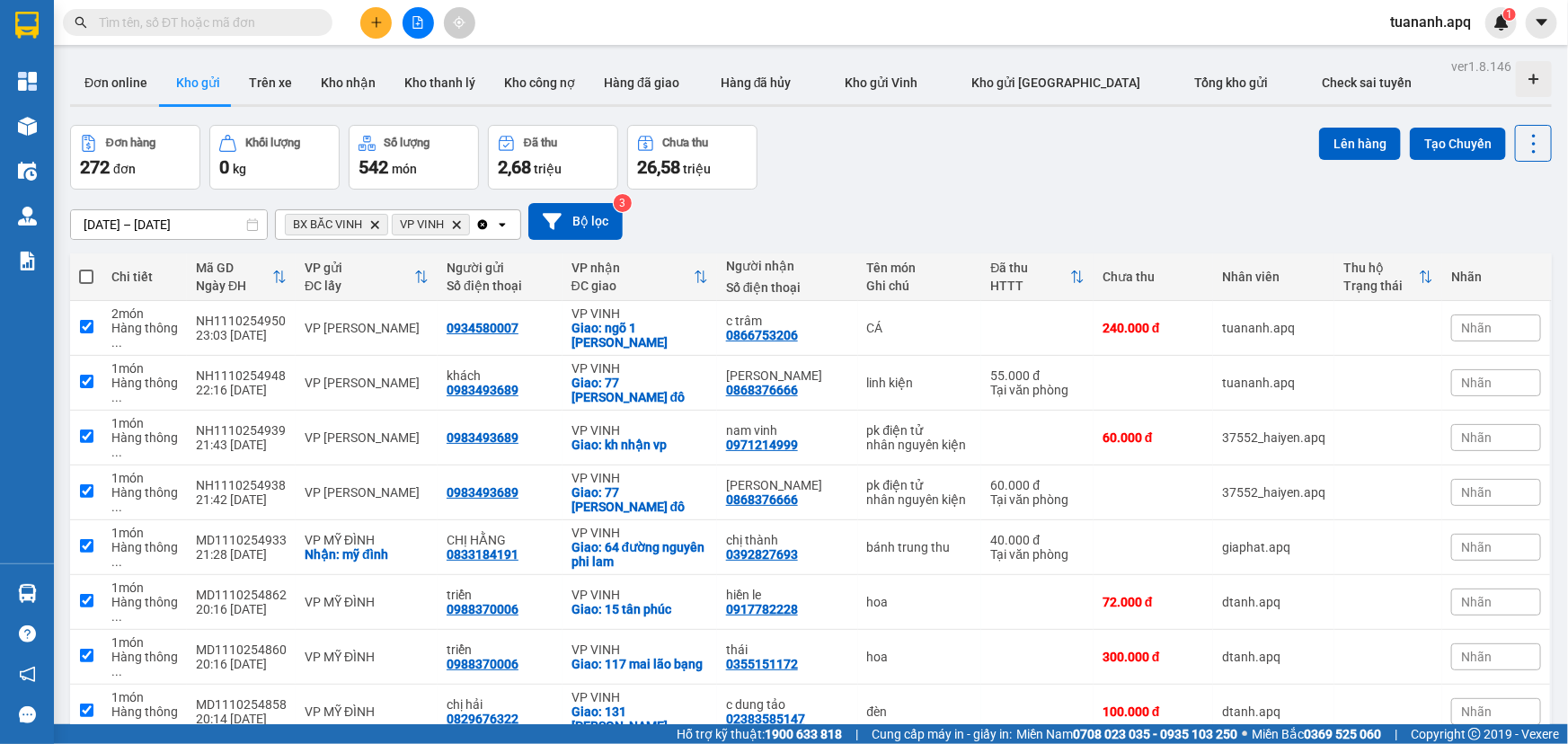
checkbox input "true"
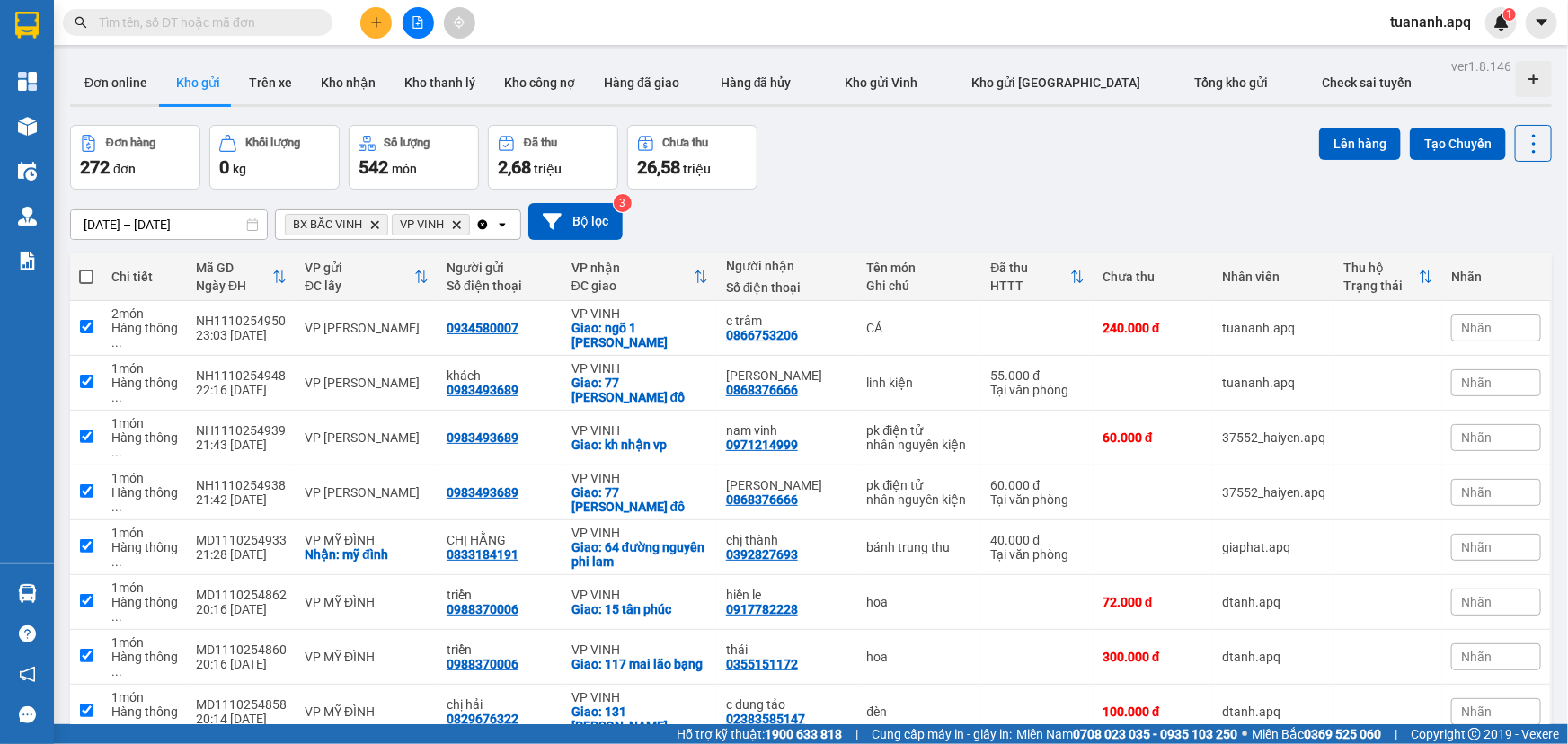
checkbox input "true"
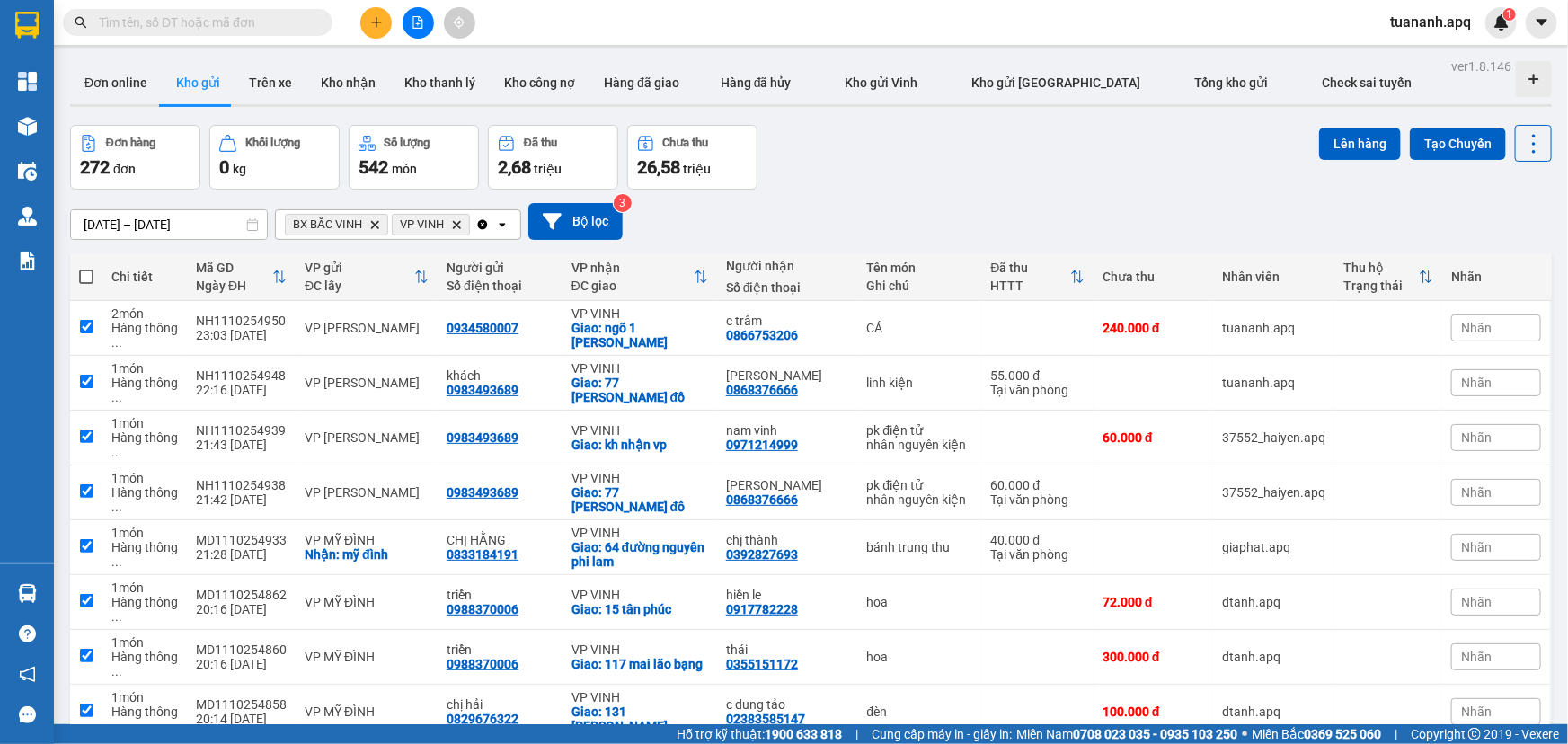
checkbox input "true"
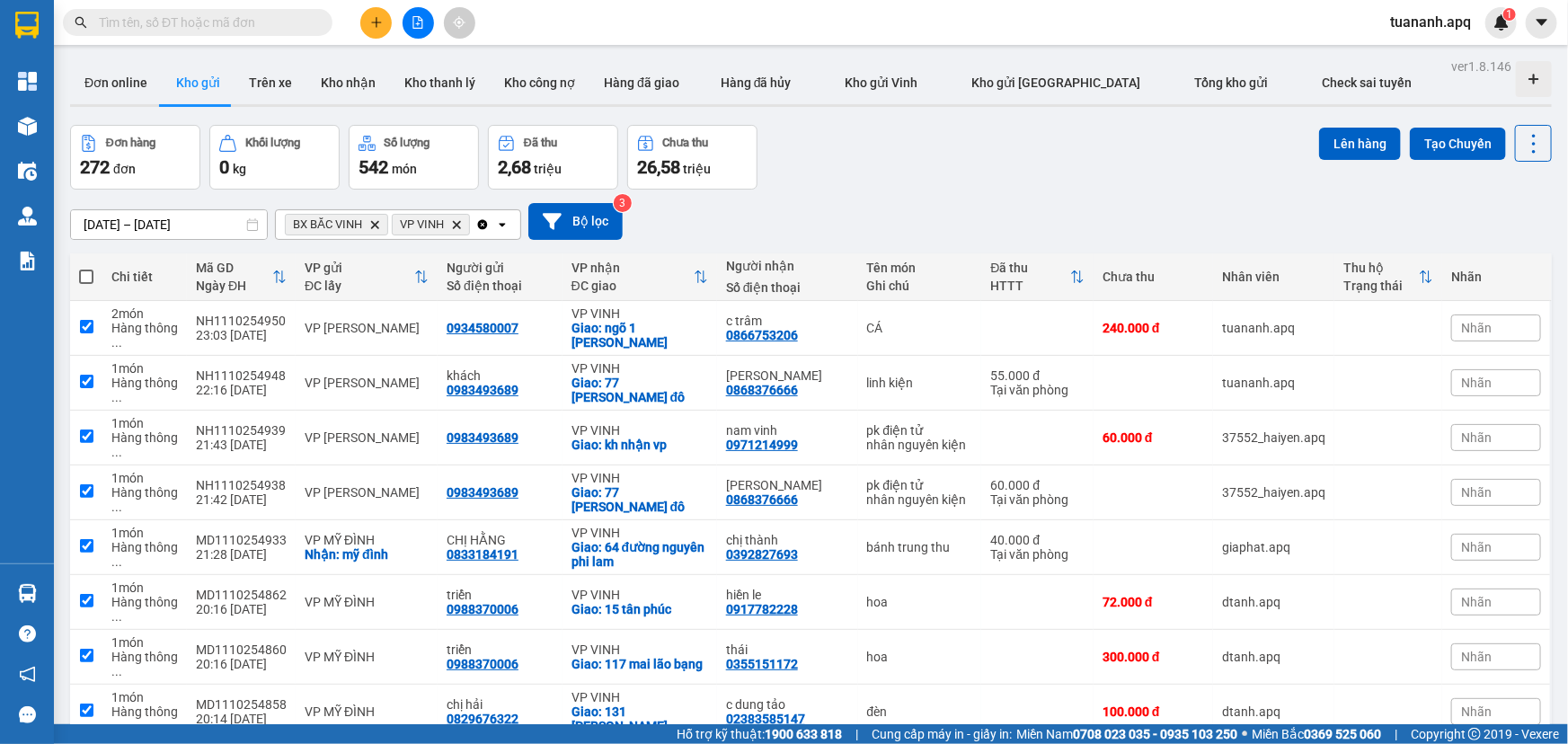
checkbox input "true"
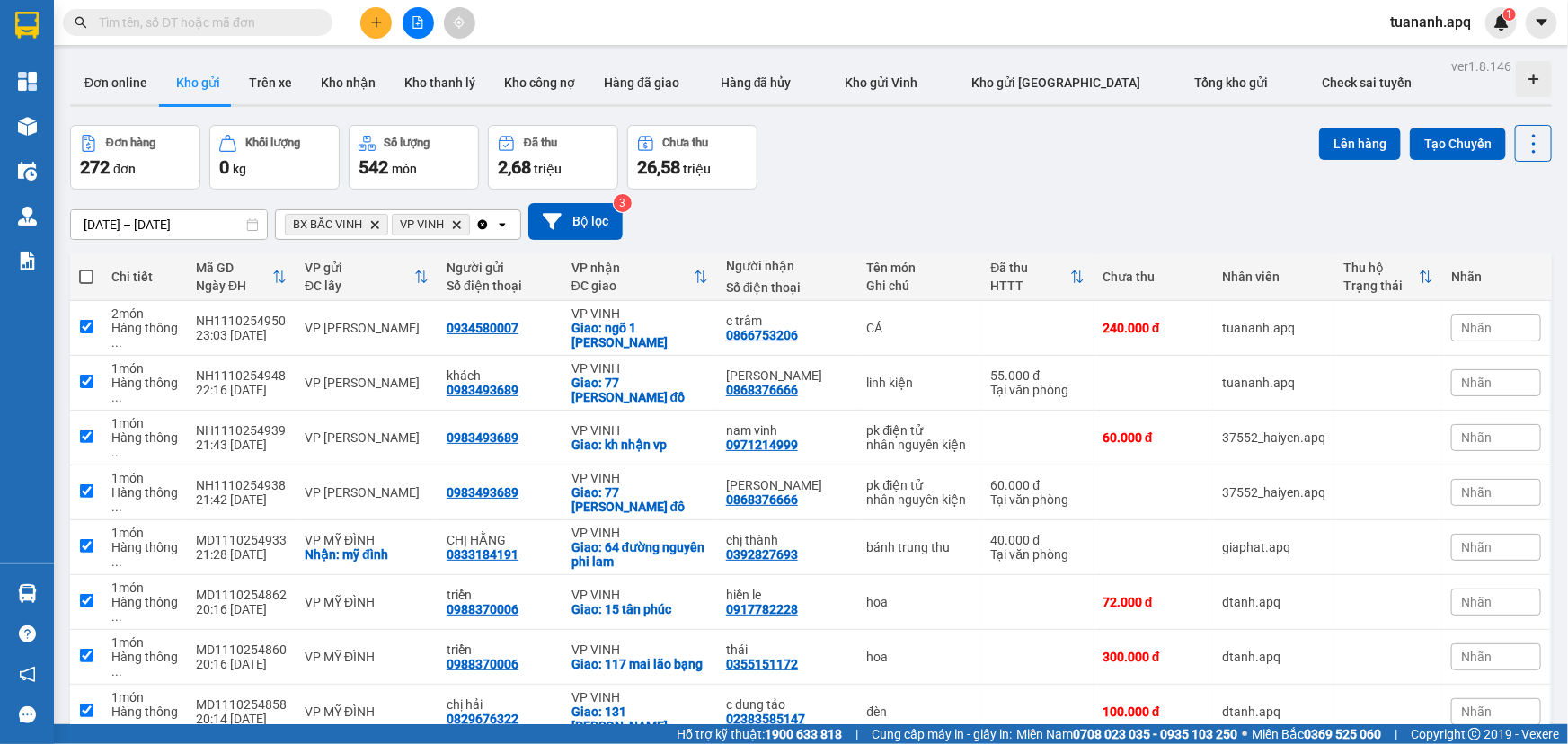
checkbox input "true"
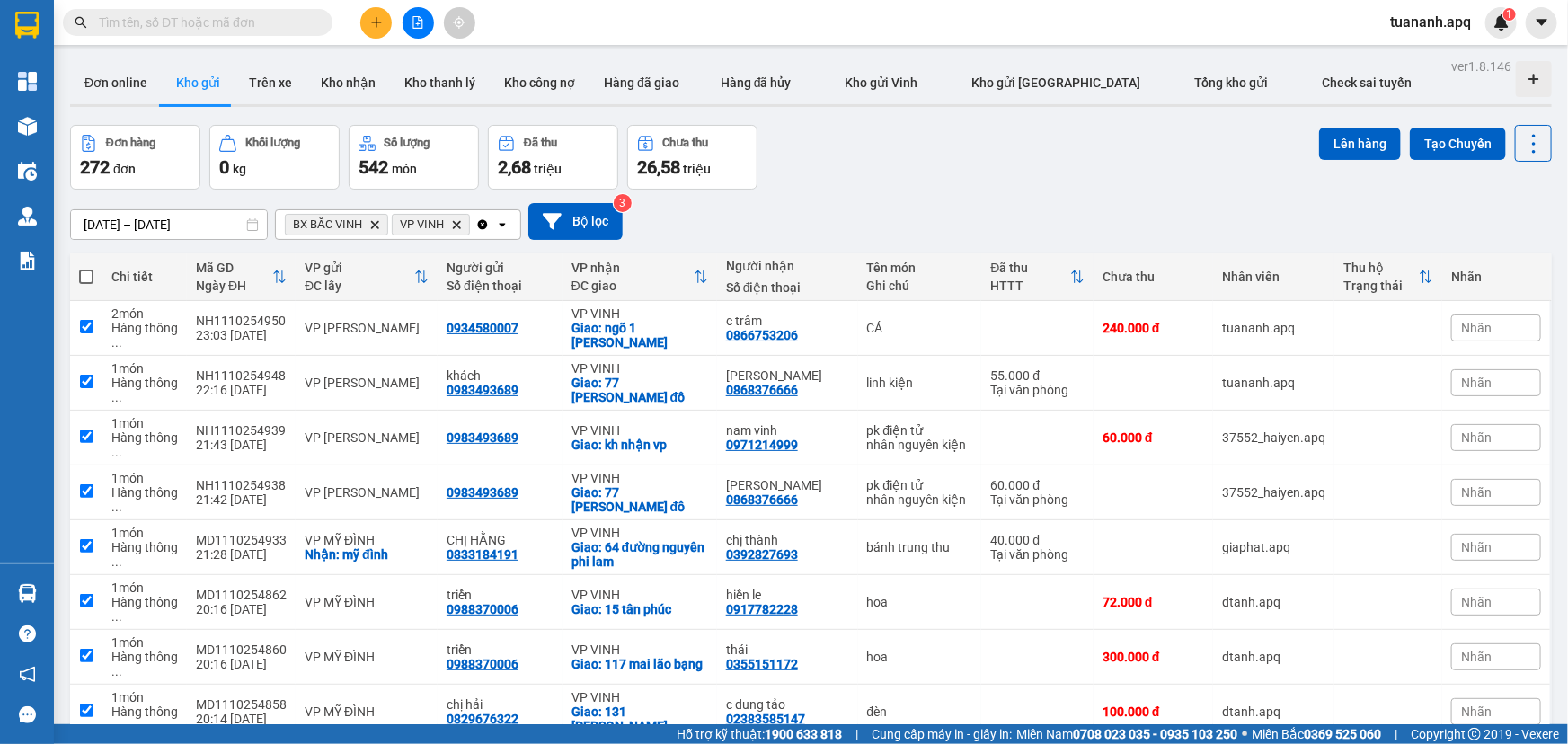
checkbox input "true"
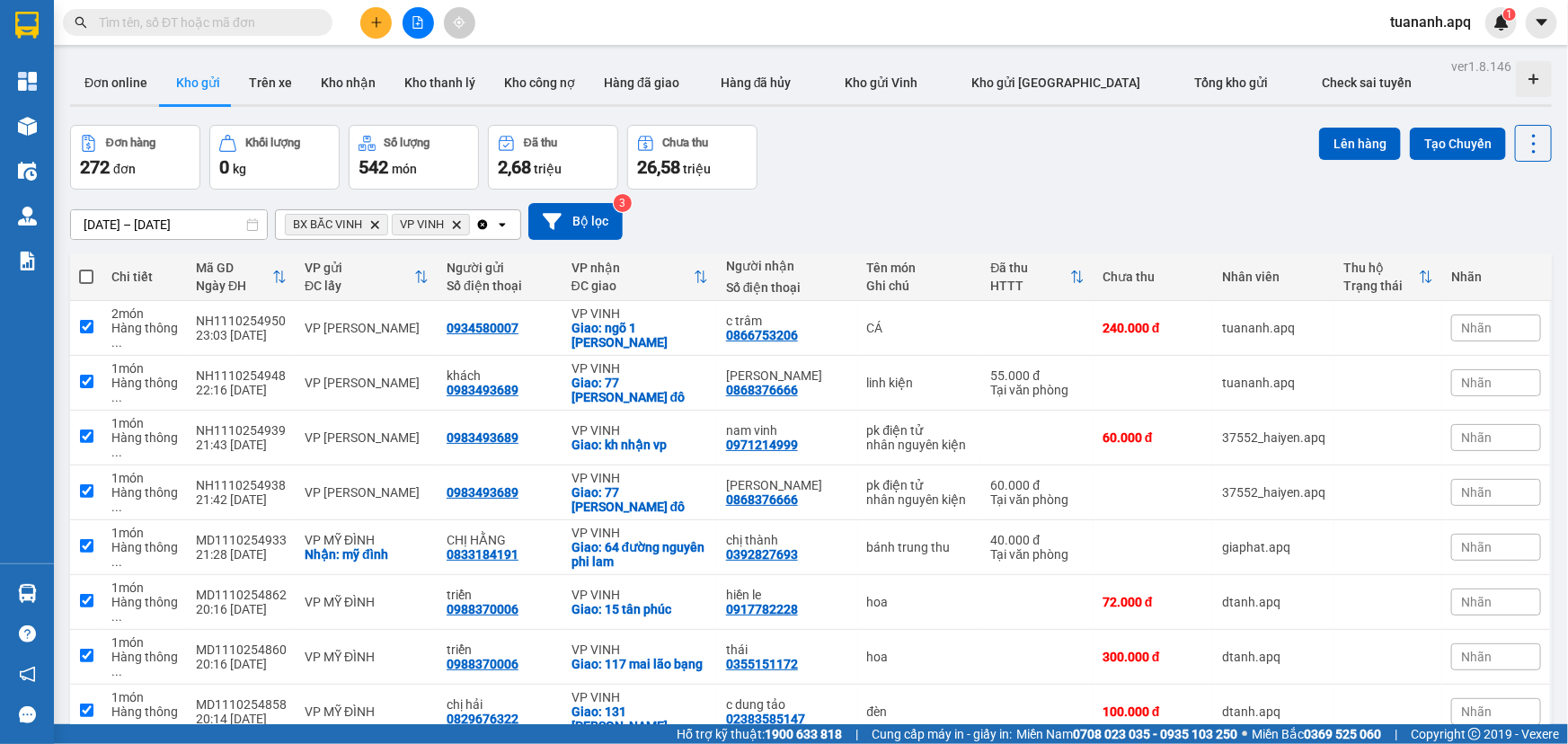
checkbox input "true"
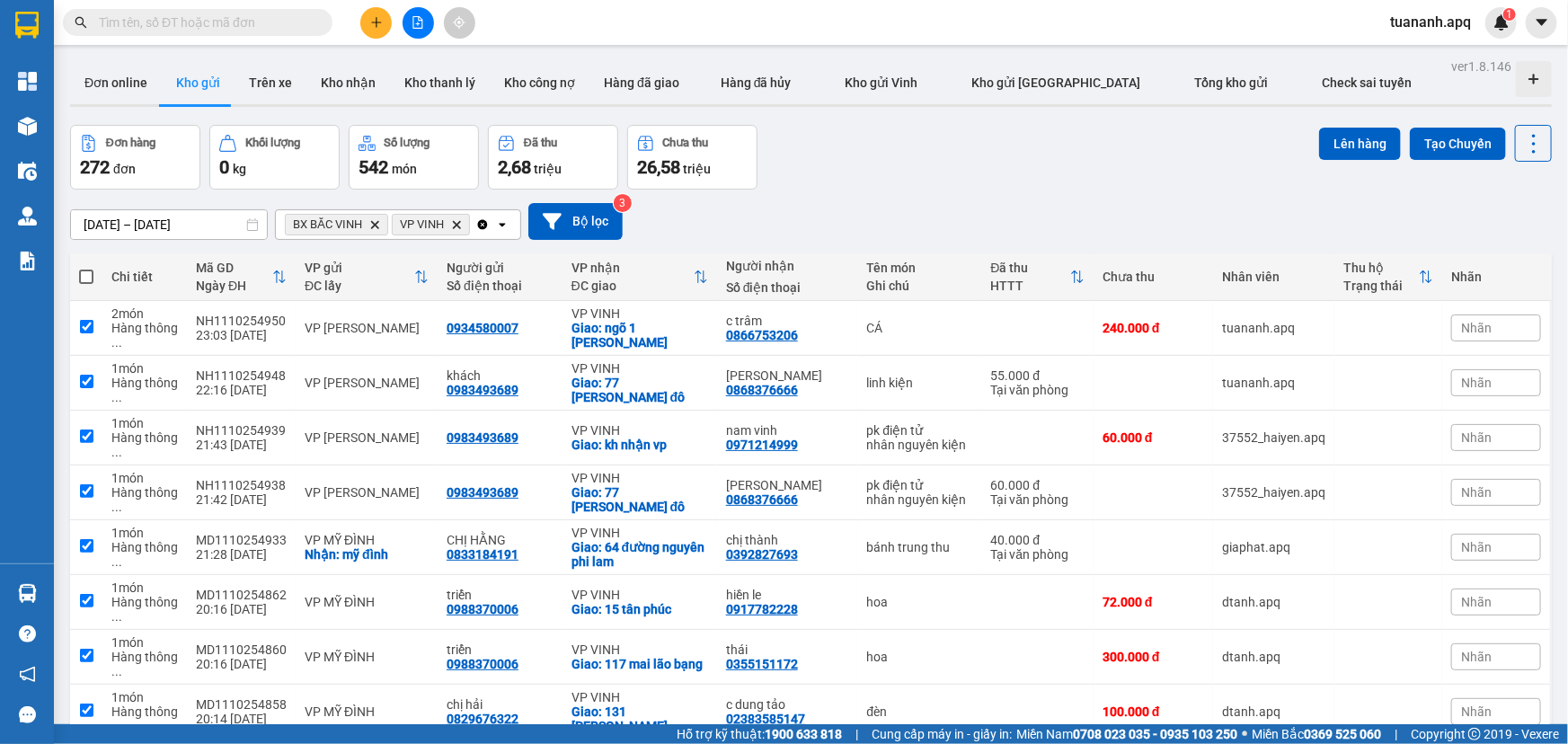
checkbox input "true"
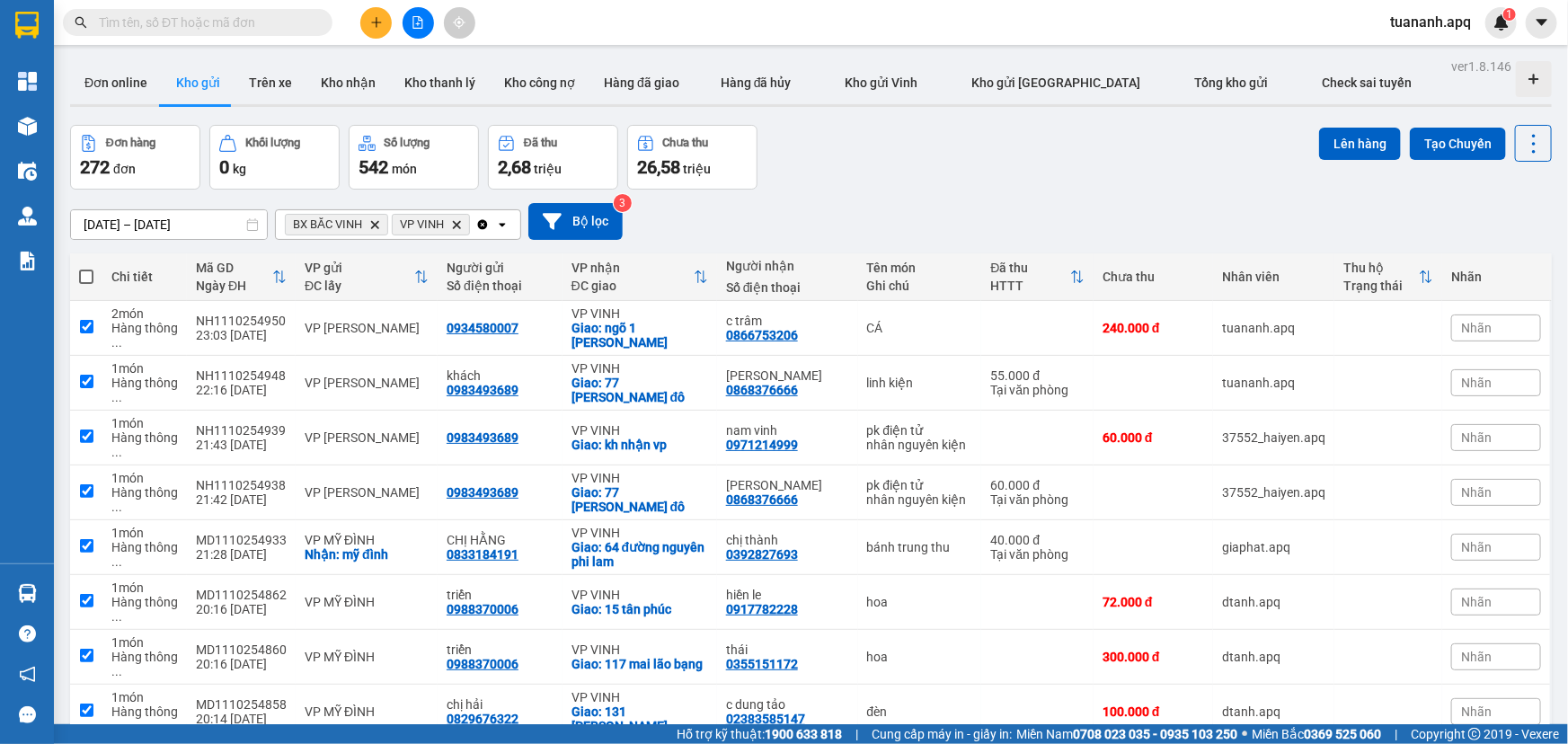
checkbox input "true"
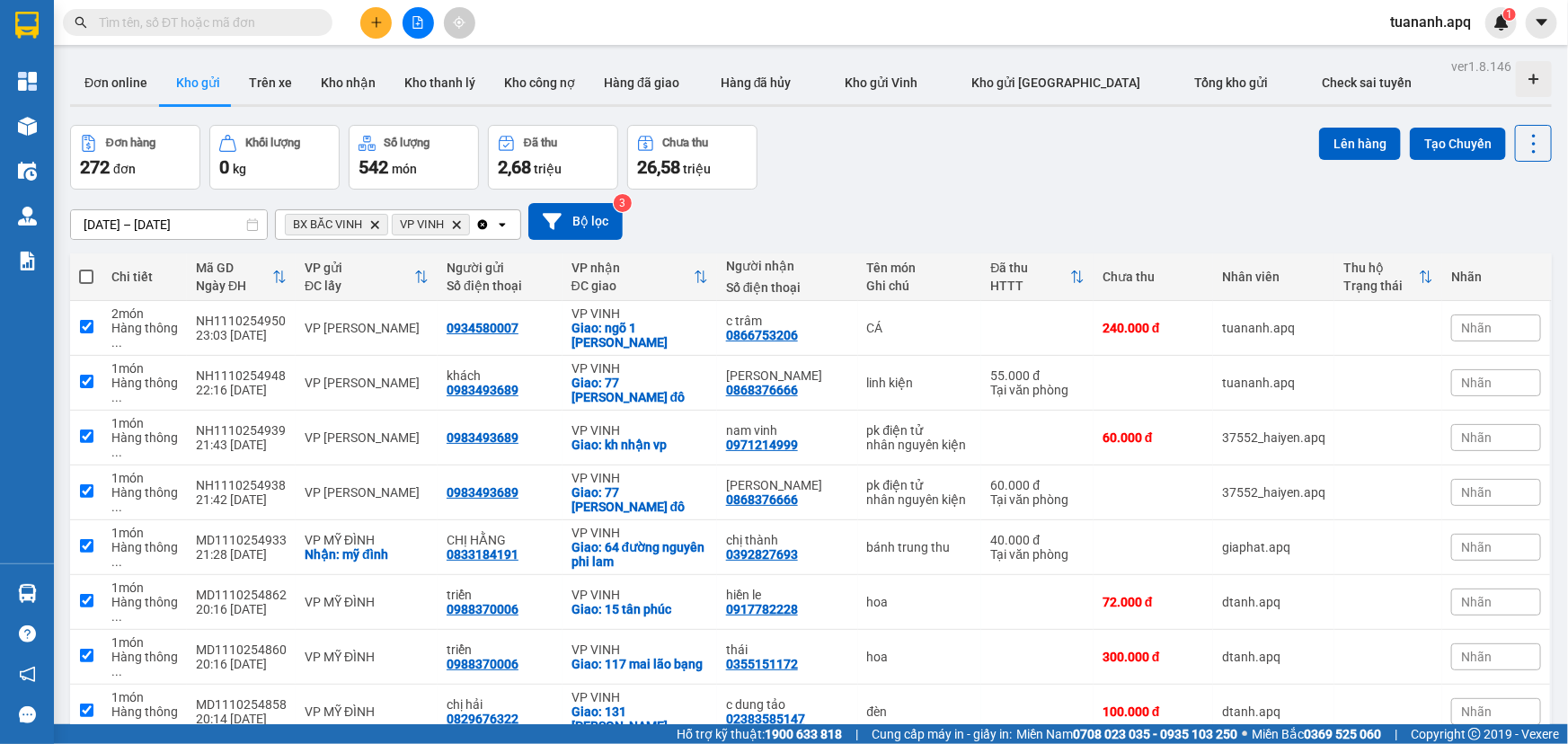
checkbox input "true"
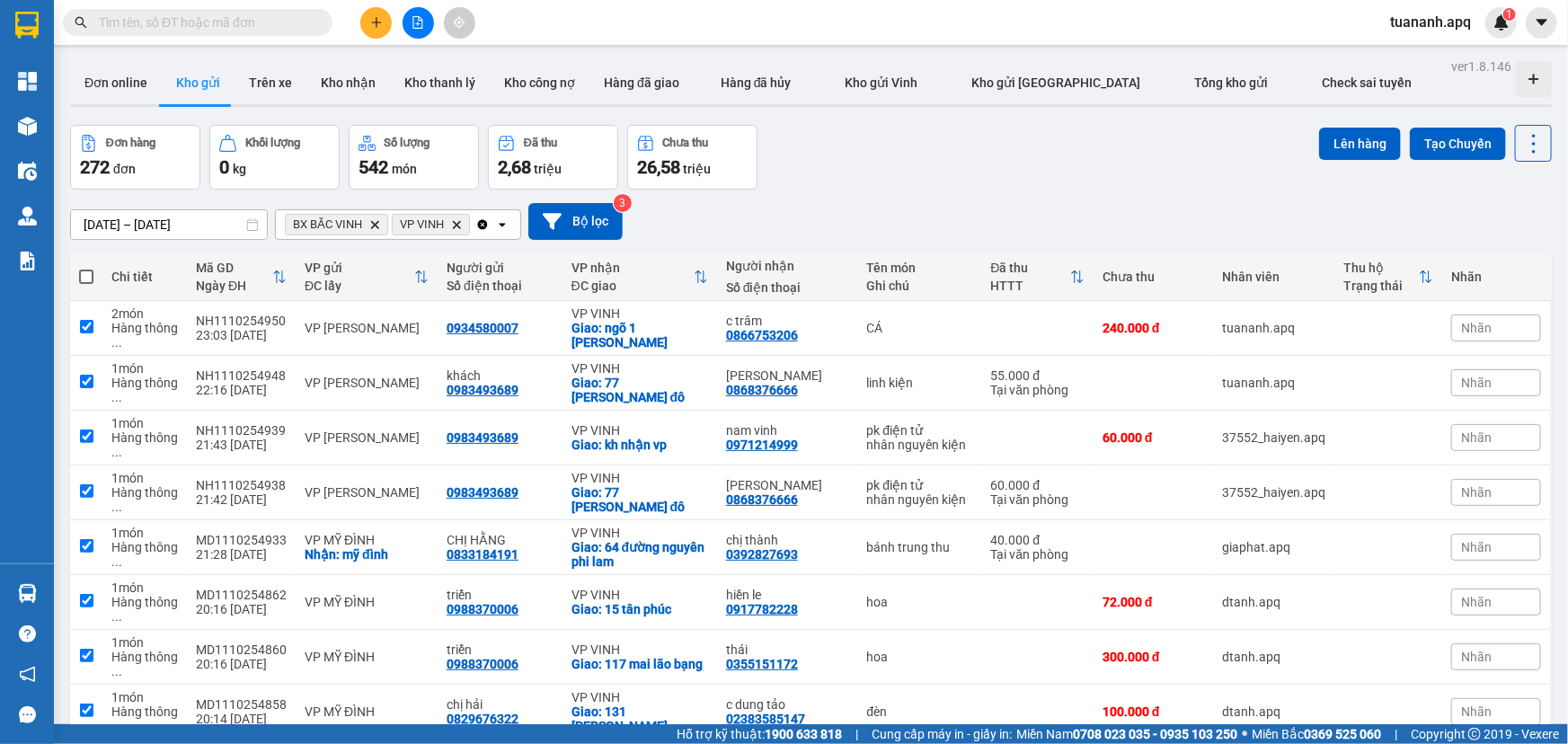
checkbox input "true"
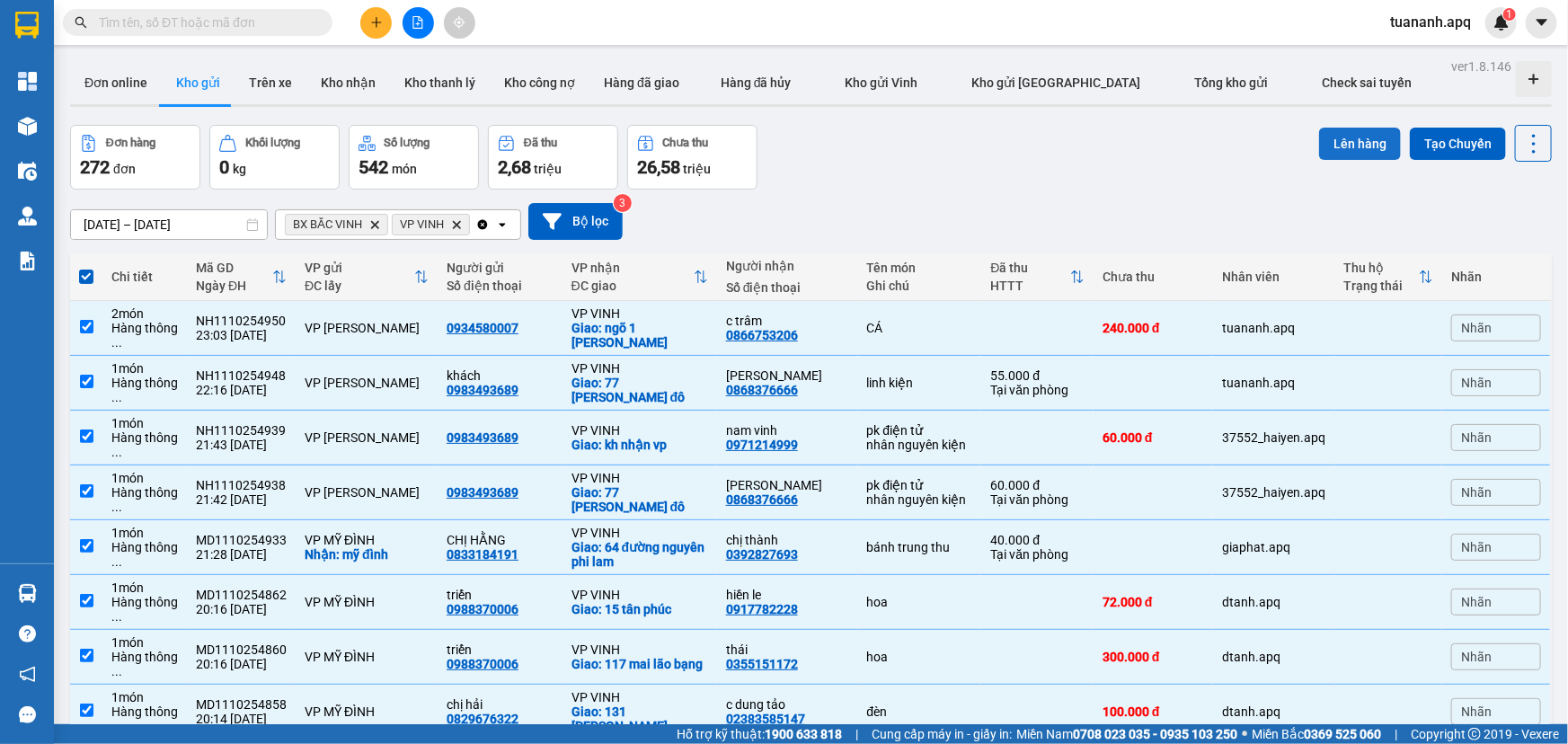
click at [1358, 143] on button "Lên hàng" at bounding box center [1360, 144] width 82 height 33
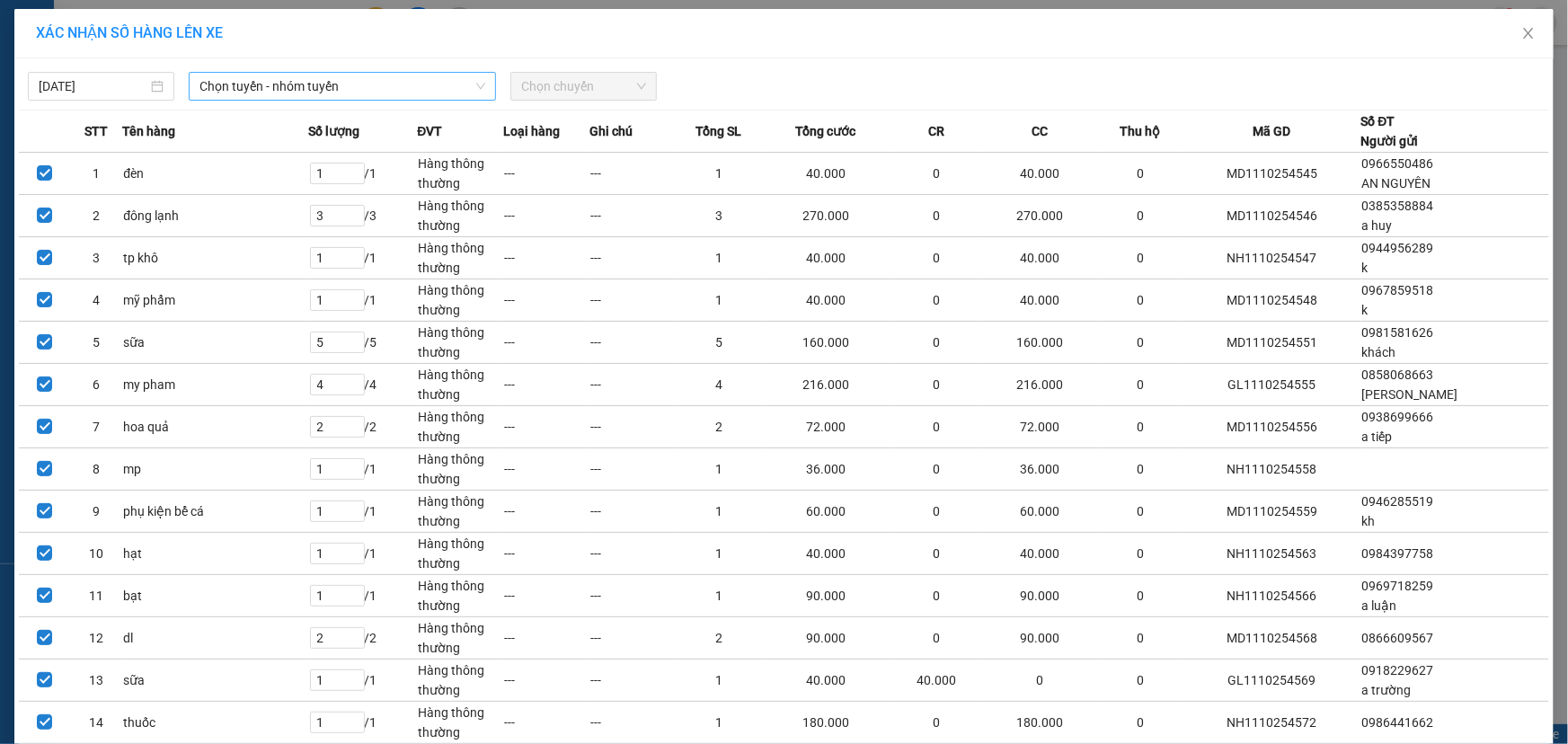
click at [287, 88] on span "Chọn tuyến - nhóm tuyến" at bounding box center [342, 87] width 286 height 27
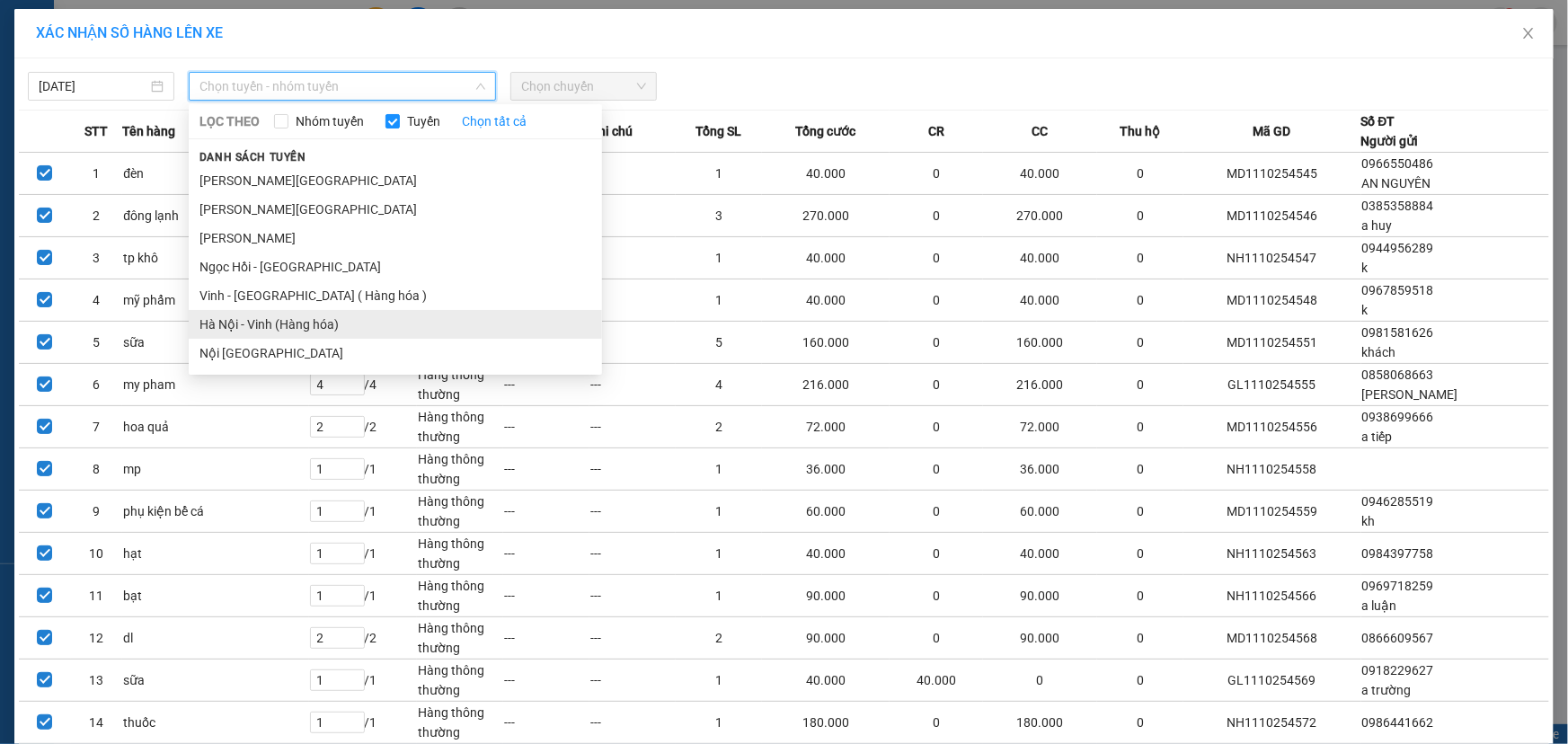
click at [259, 326] on li "Hà Nội - Vinh (Hàng hóa)" at bounding box center [396, 324] width 414 height 29
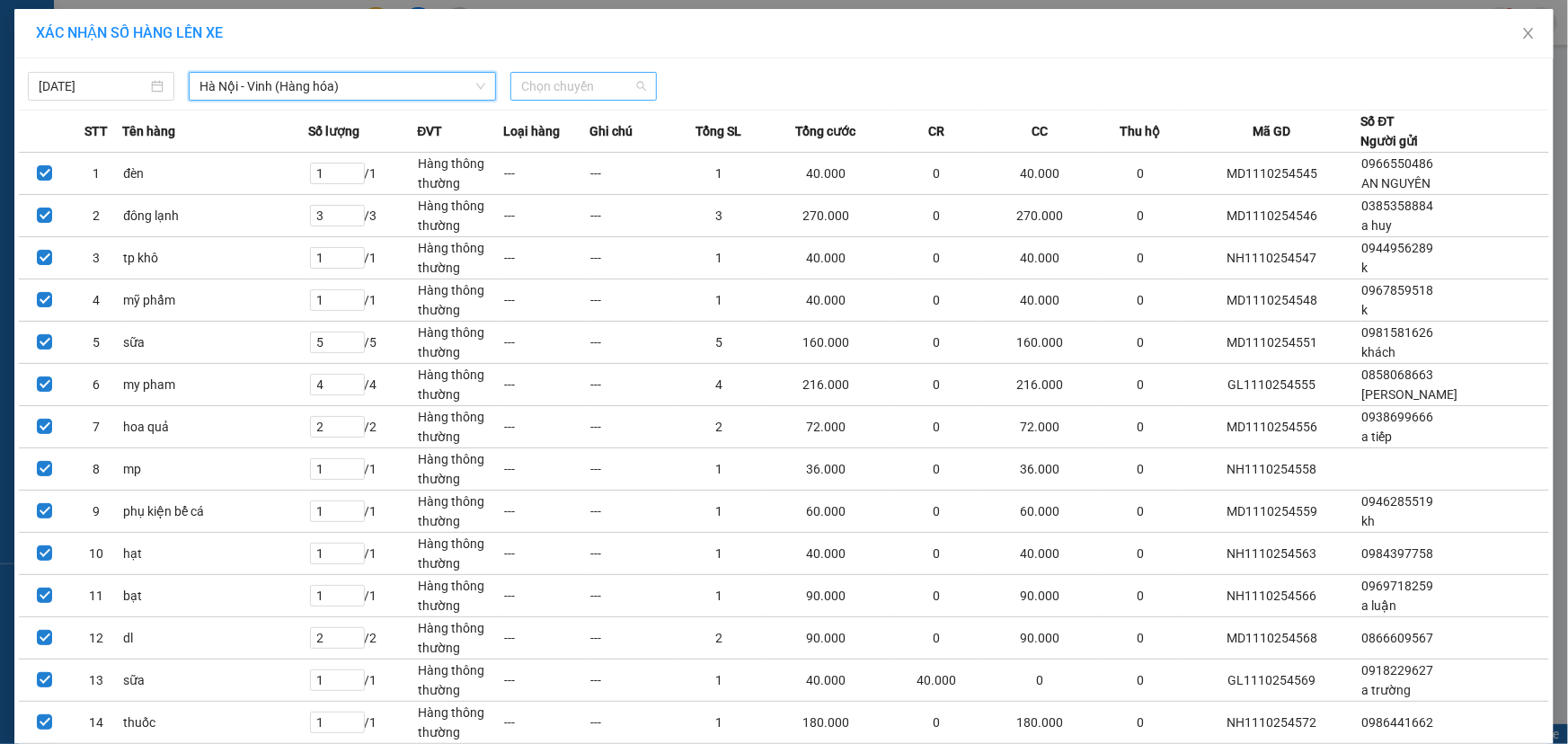
click at [545, 85] on span "Chọn chuyến" at bounding box center [584, 87] width 125 height 27
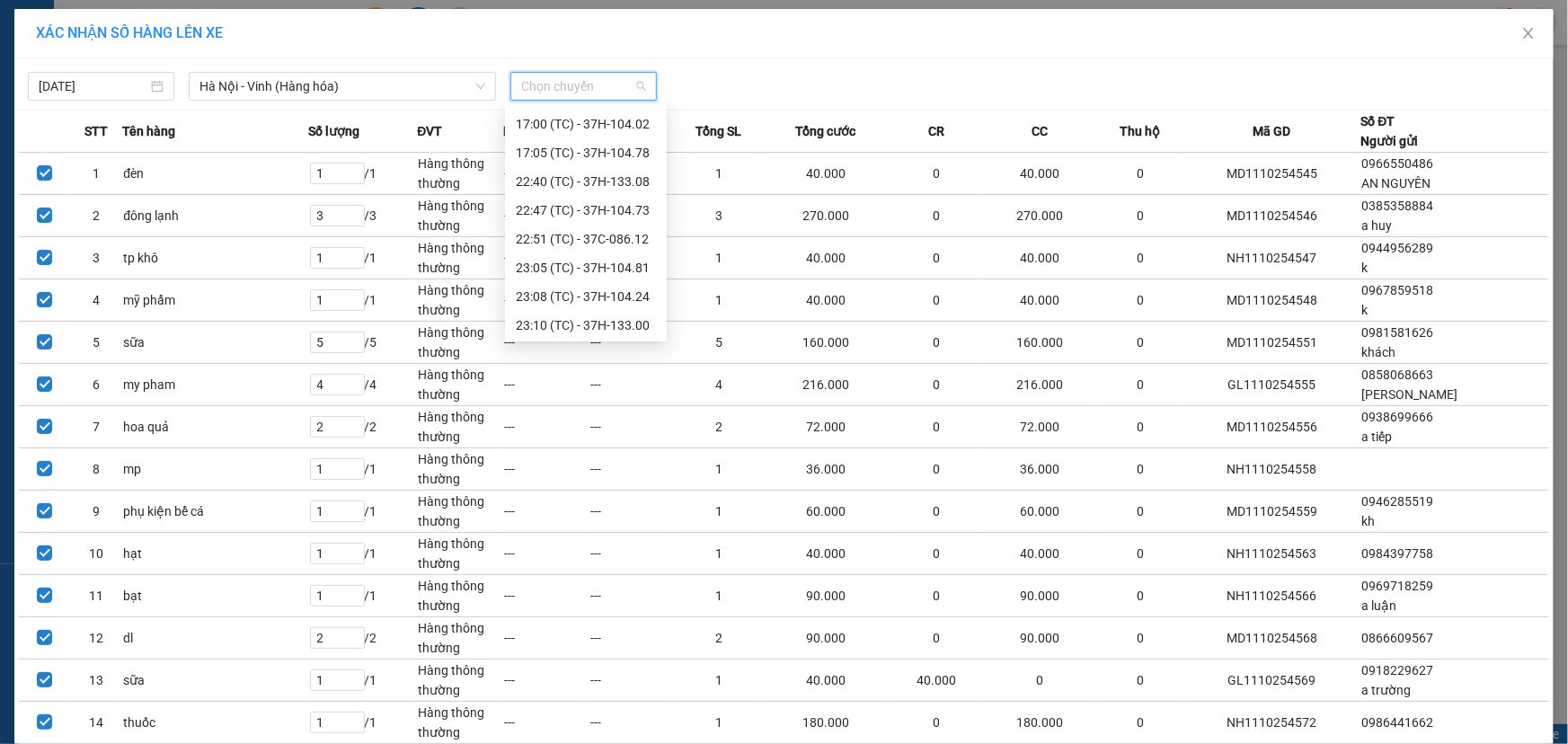
scroll to position [288, 0]
click at [591, 320] on div "23:40 (TC) - 37H-094.08" at bounding box center [586, 323] width 141 height 20
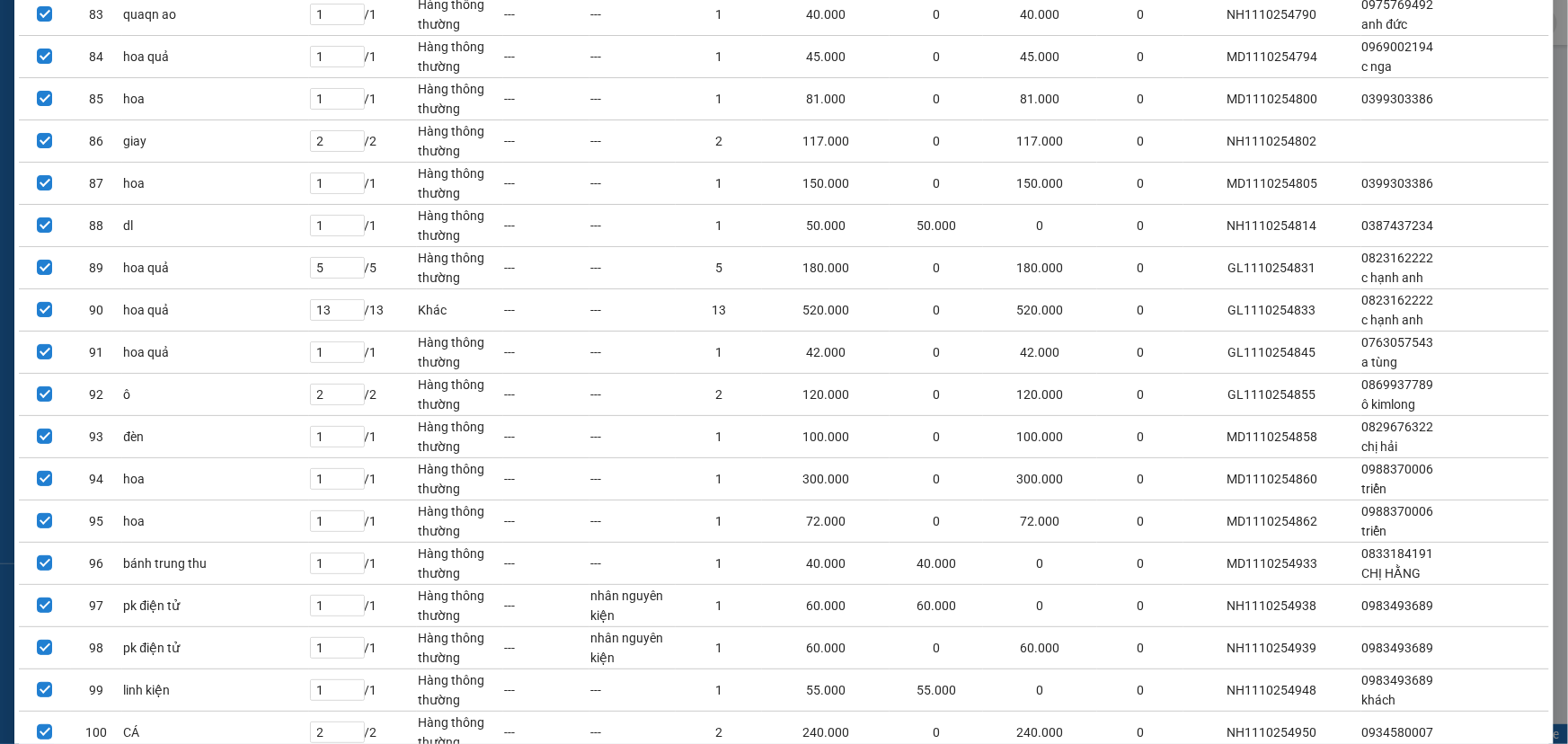
scroll to position [3776, 0]
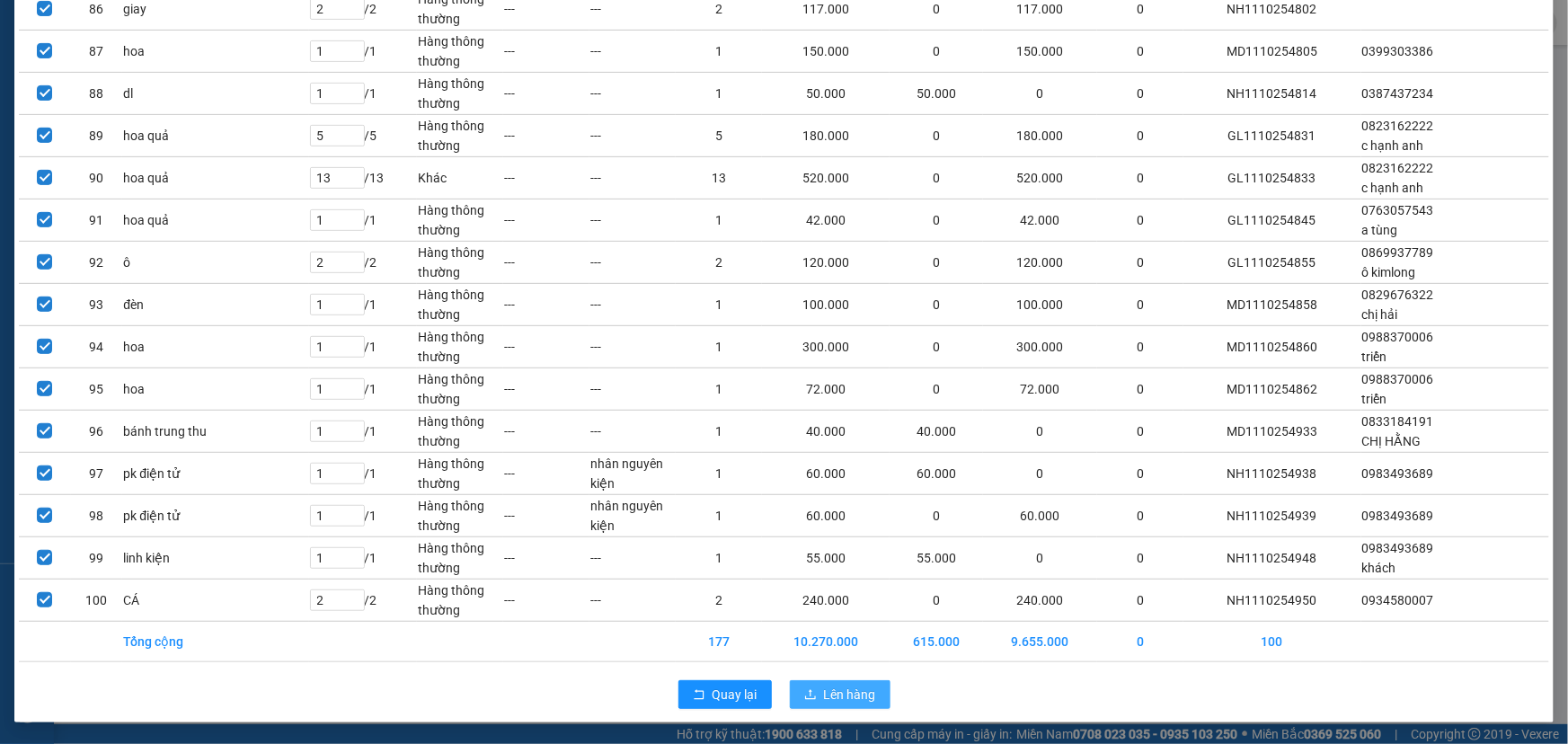
click at [835, 701] on span "Lên hàng" at bounding box center [850, 695] width 52 height 20
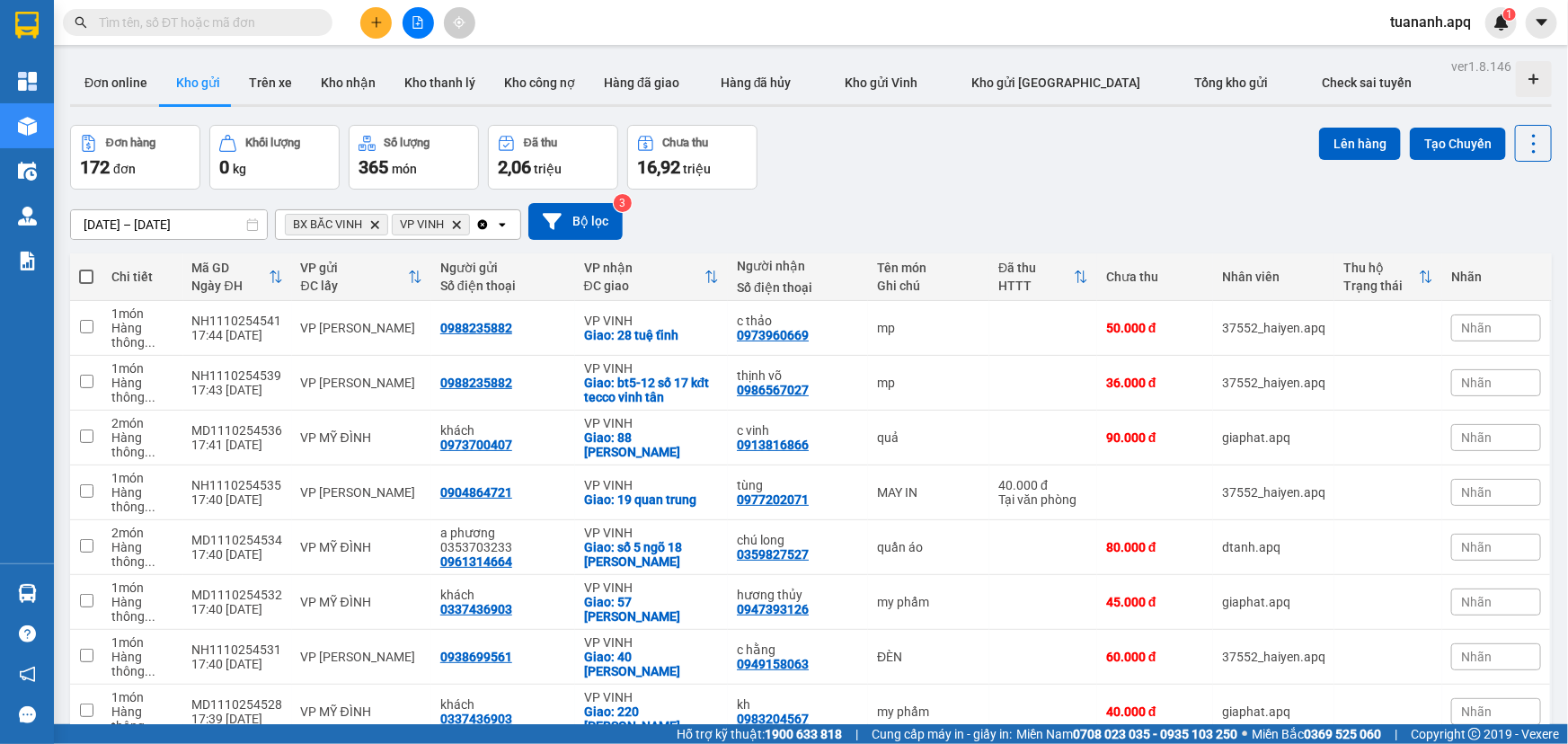
click at [89, 278] on span at bounding box center [86, 276] width 14 height 14
click at [87, 268] on input "checkbox" at bounding box center [87, 268] width 0 height 0
checkbox input "true"
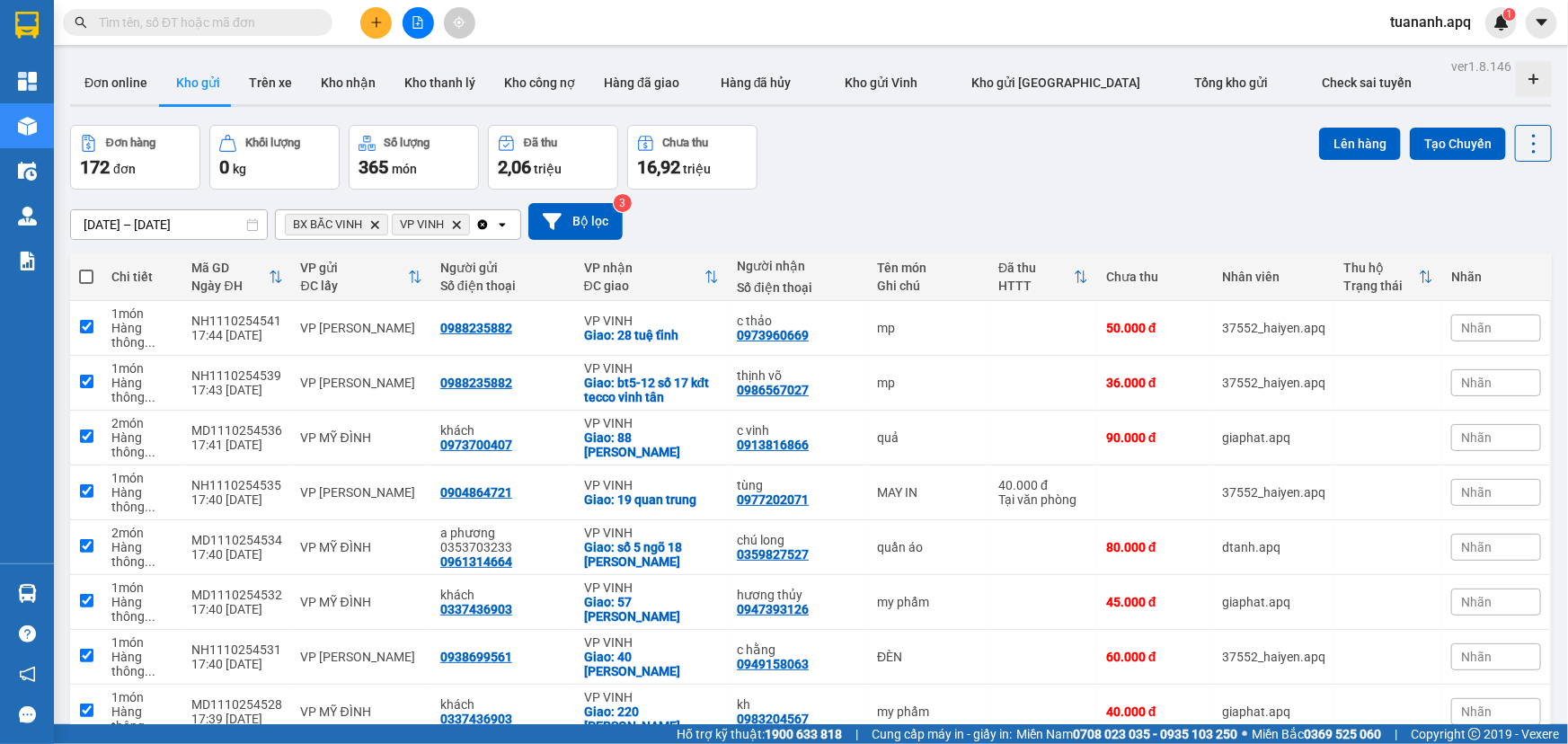
checkbox input "true"
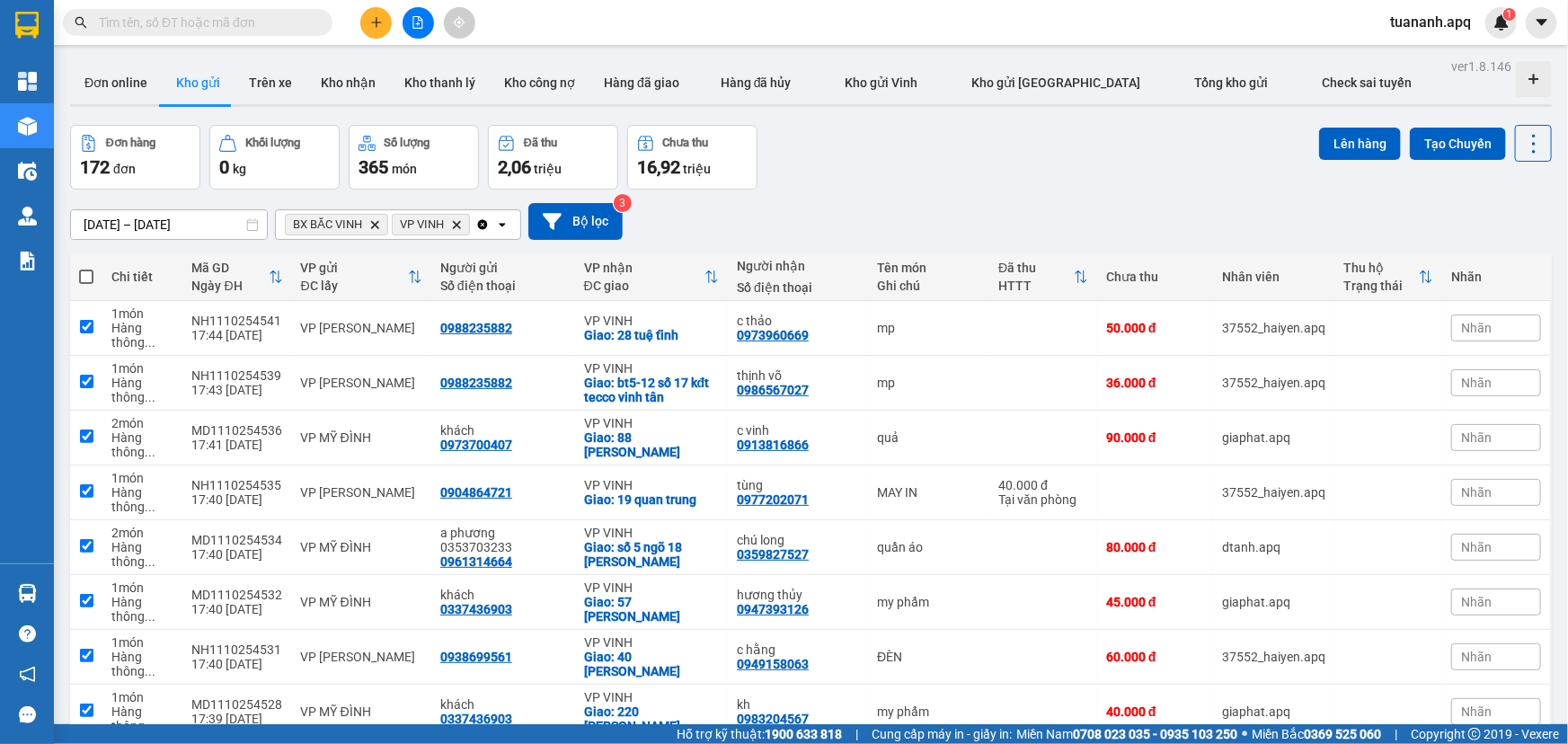
checkbox input "true"
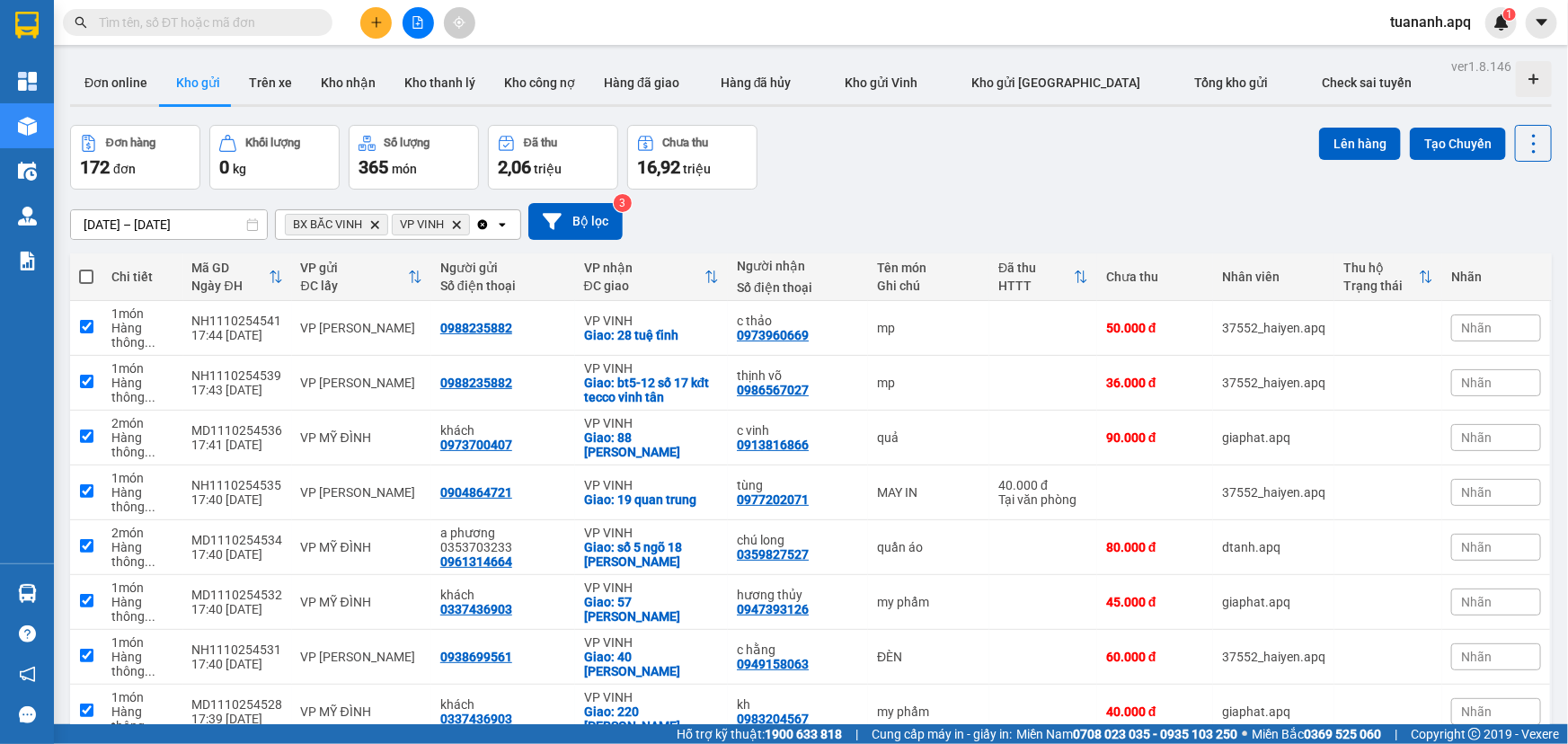
checkbox input "true"
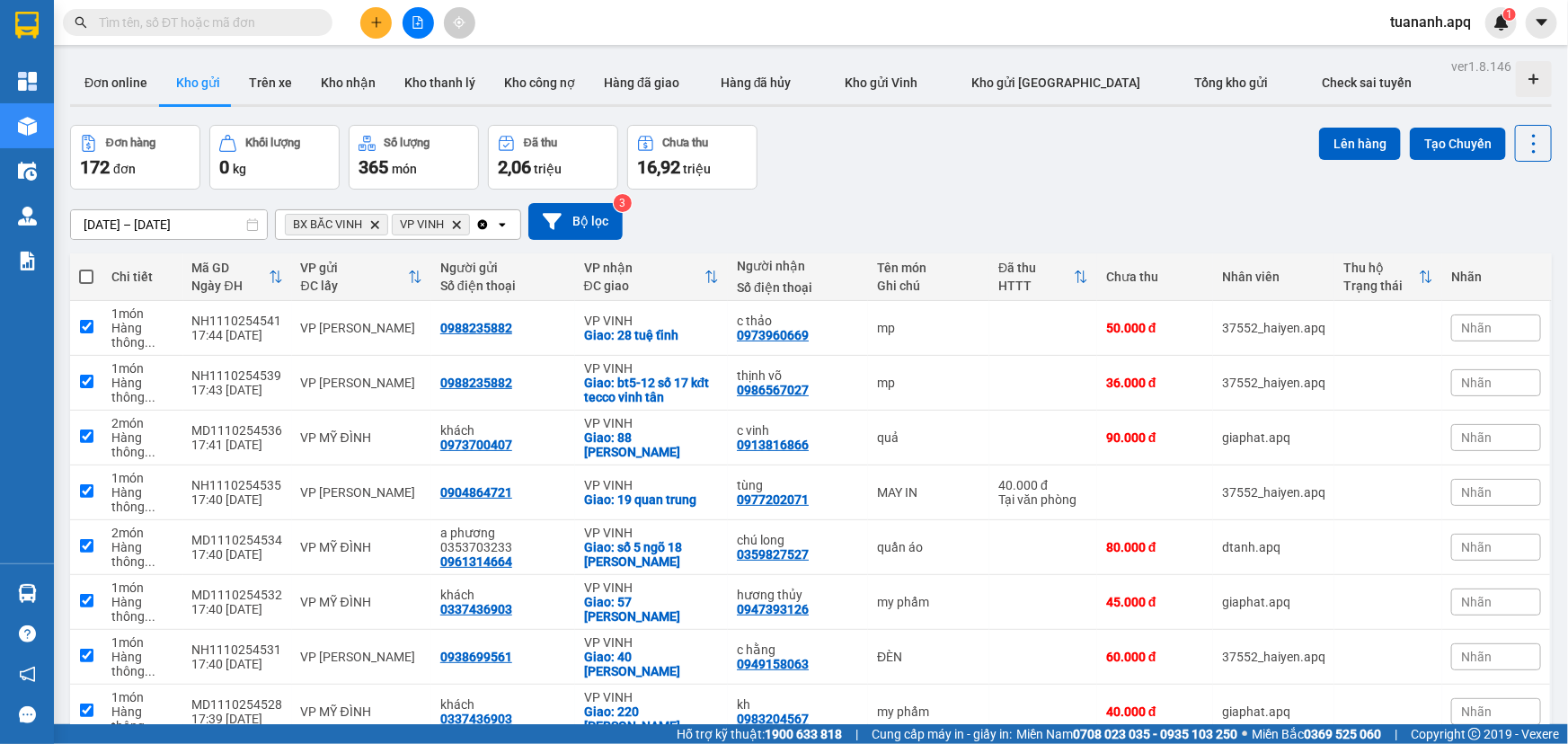
checkbox input "true"
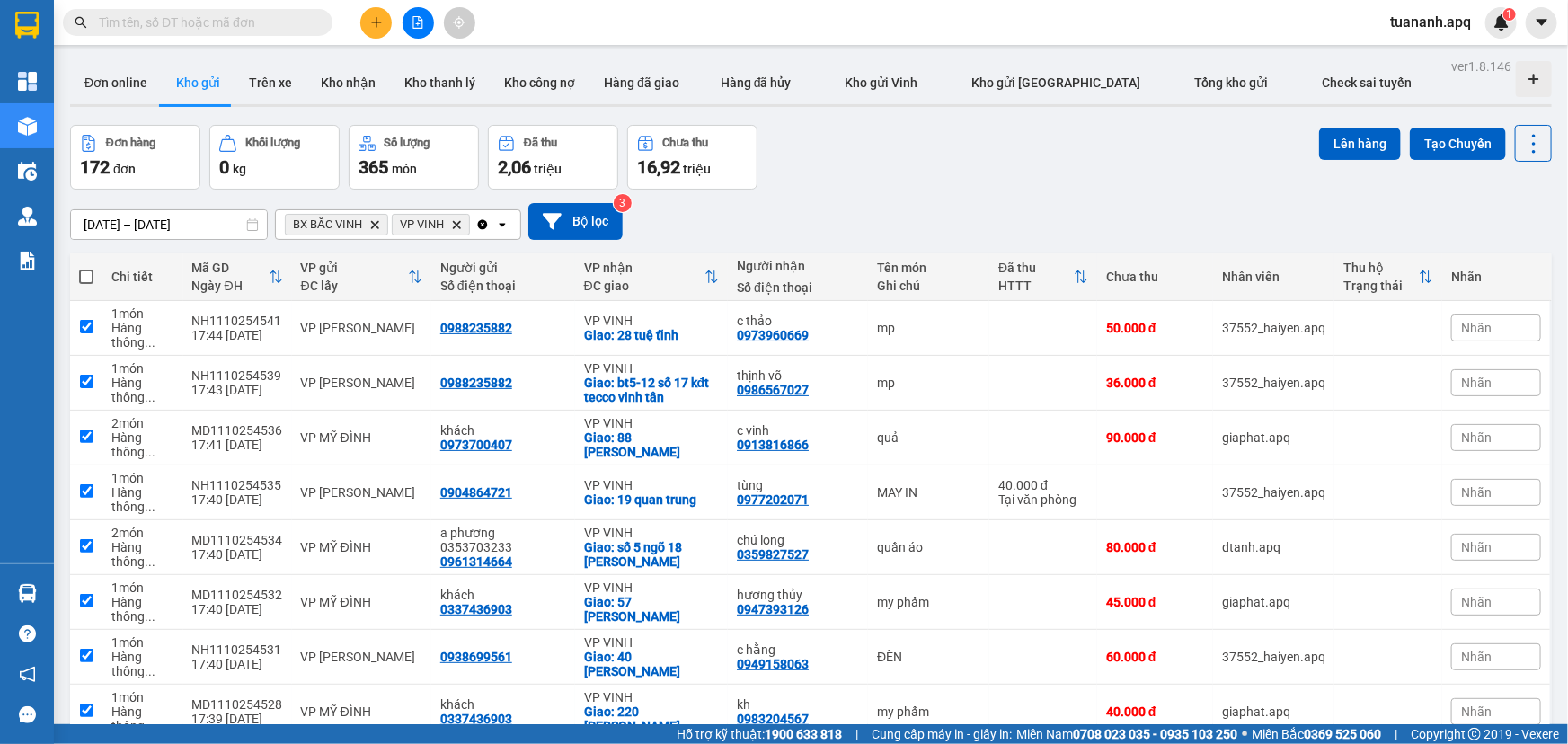
checkbox input "true"
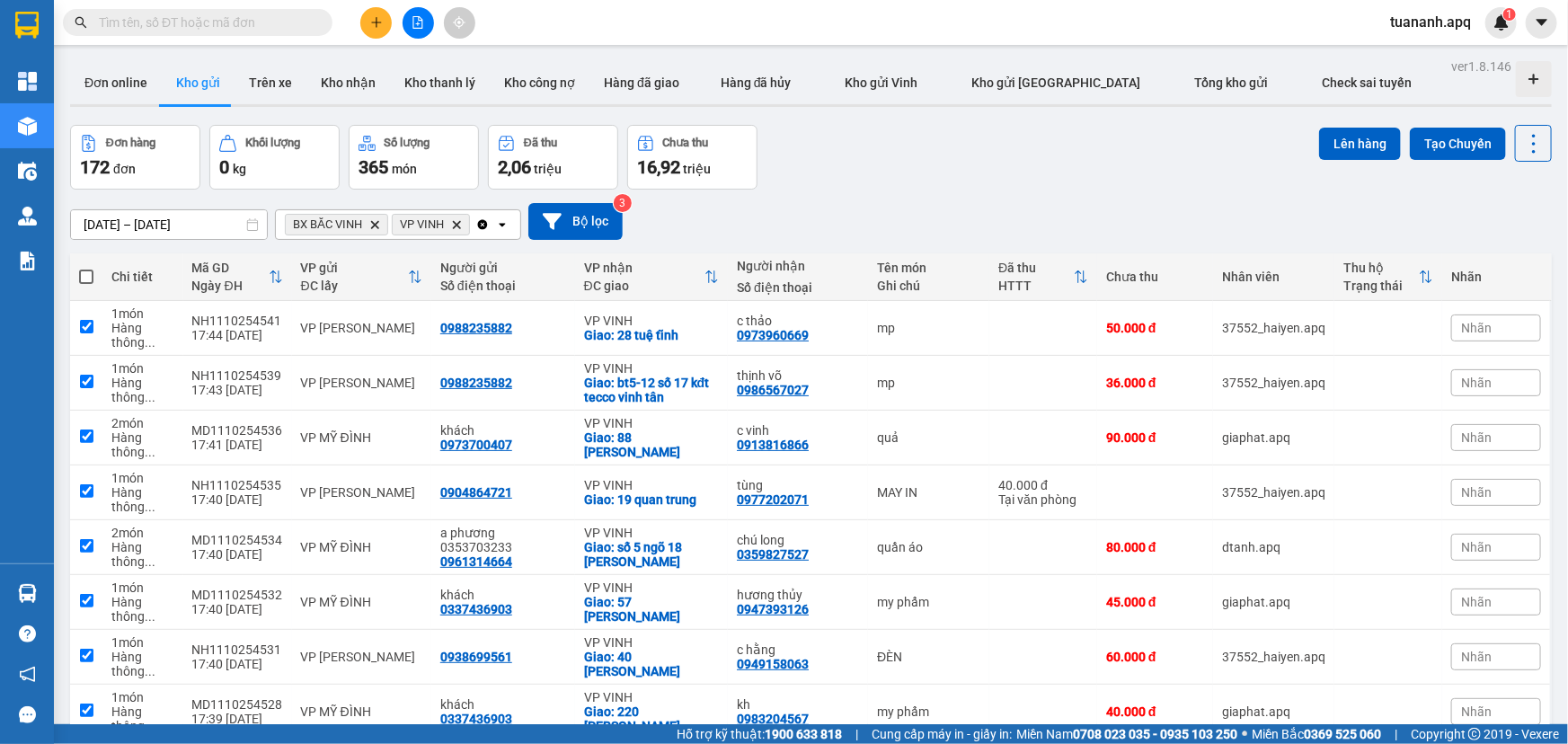
checkbox input "true"
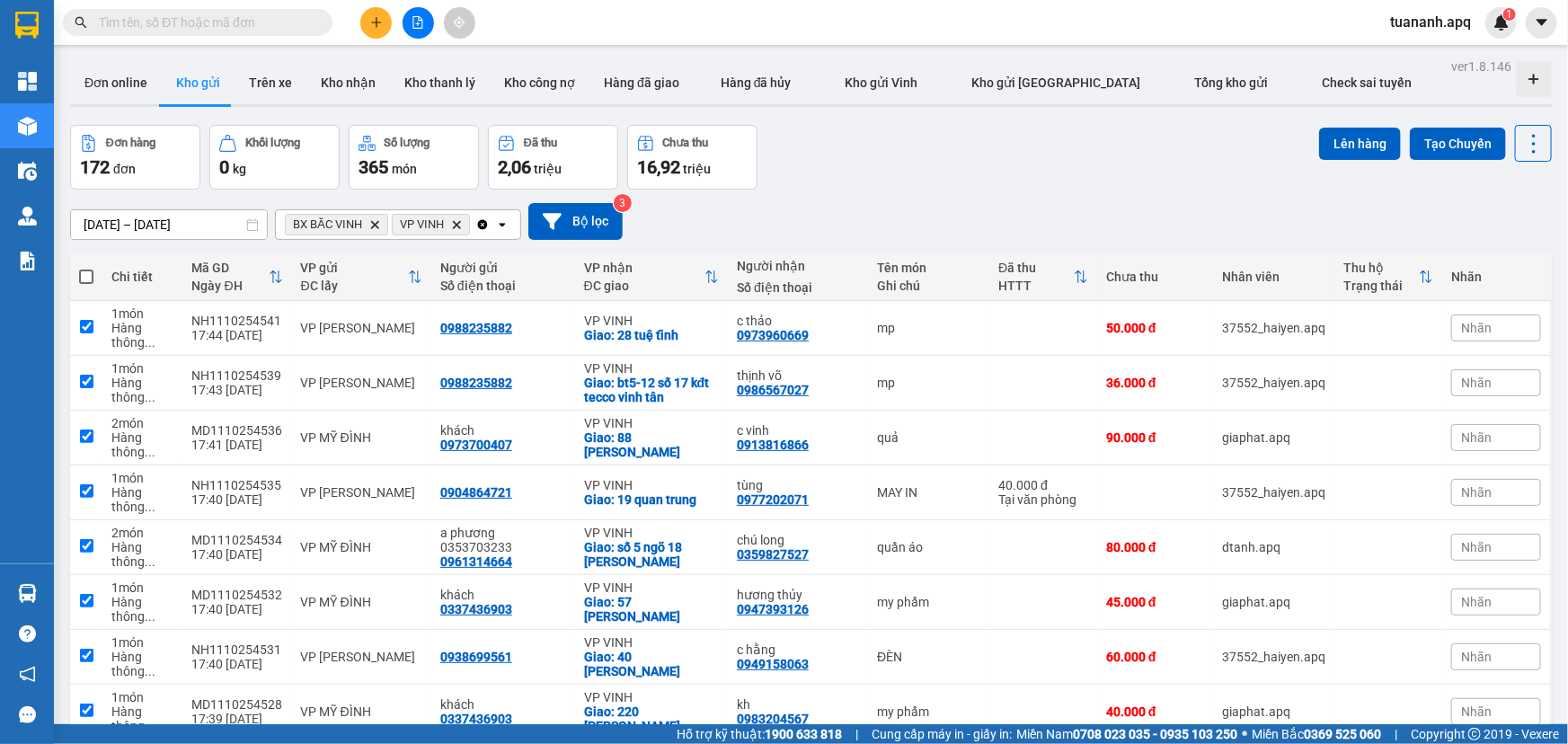
checkbox input "true"
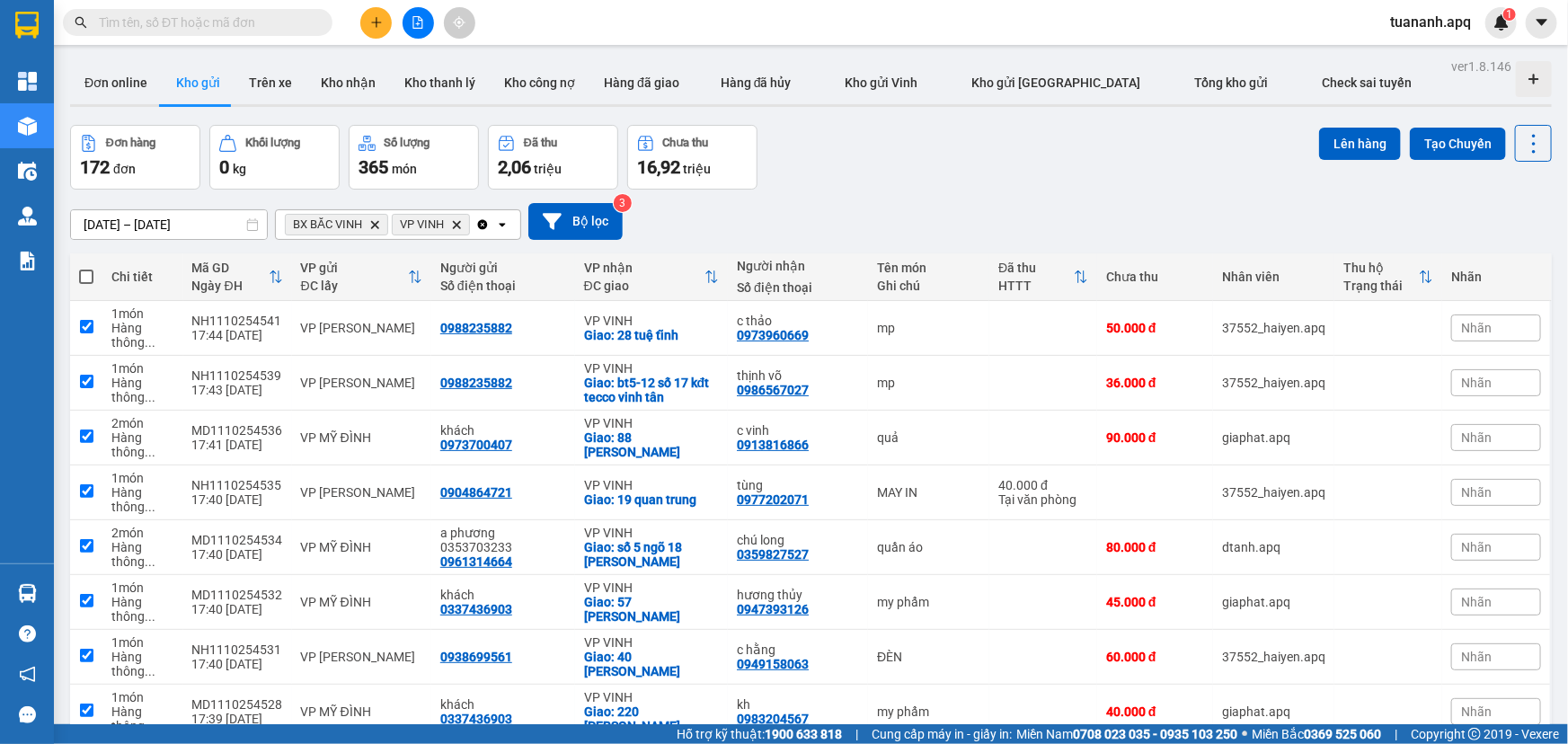
checkbox input "true"
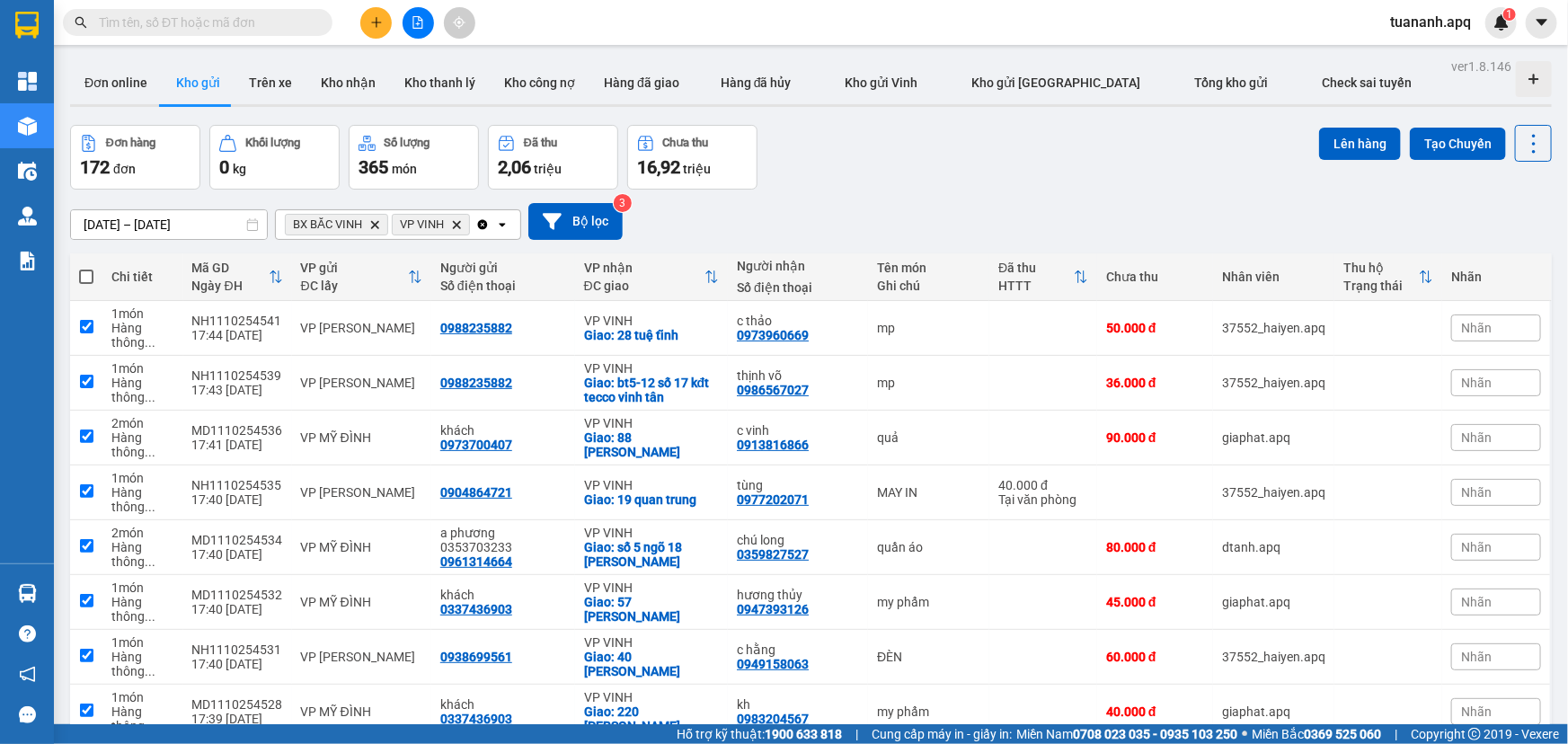
checkbox input "true"
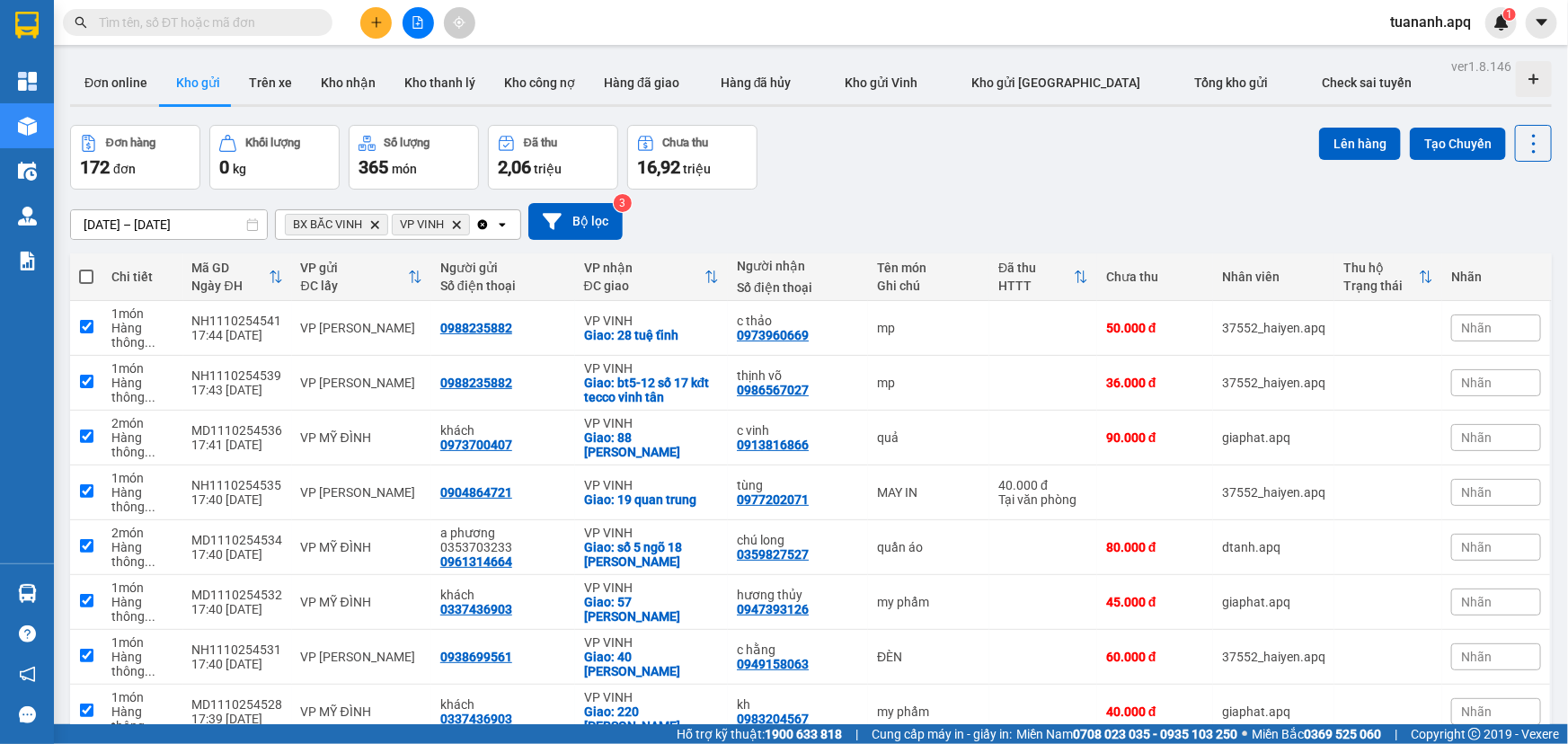
checkbox input "true"
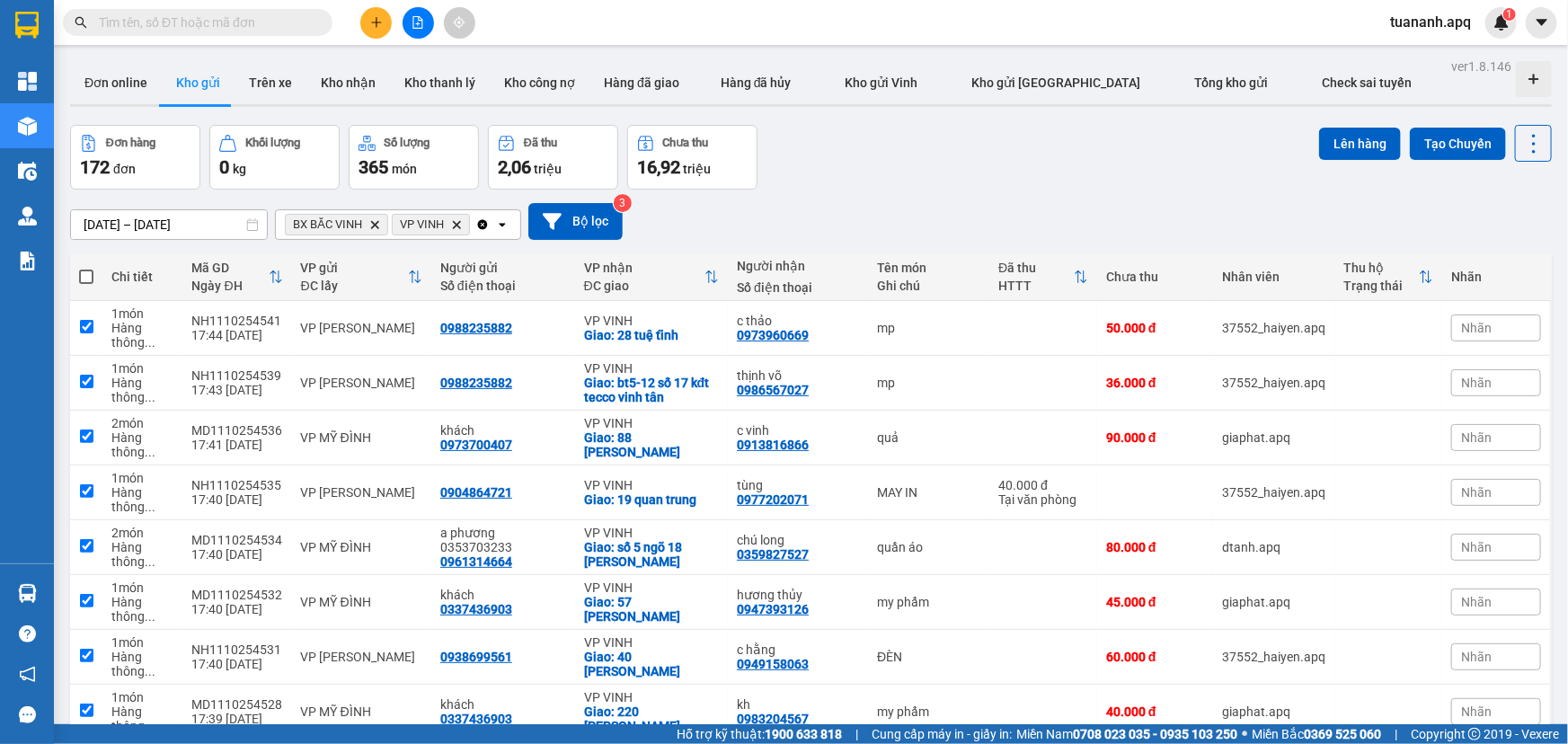
checkbox input "true"
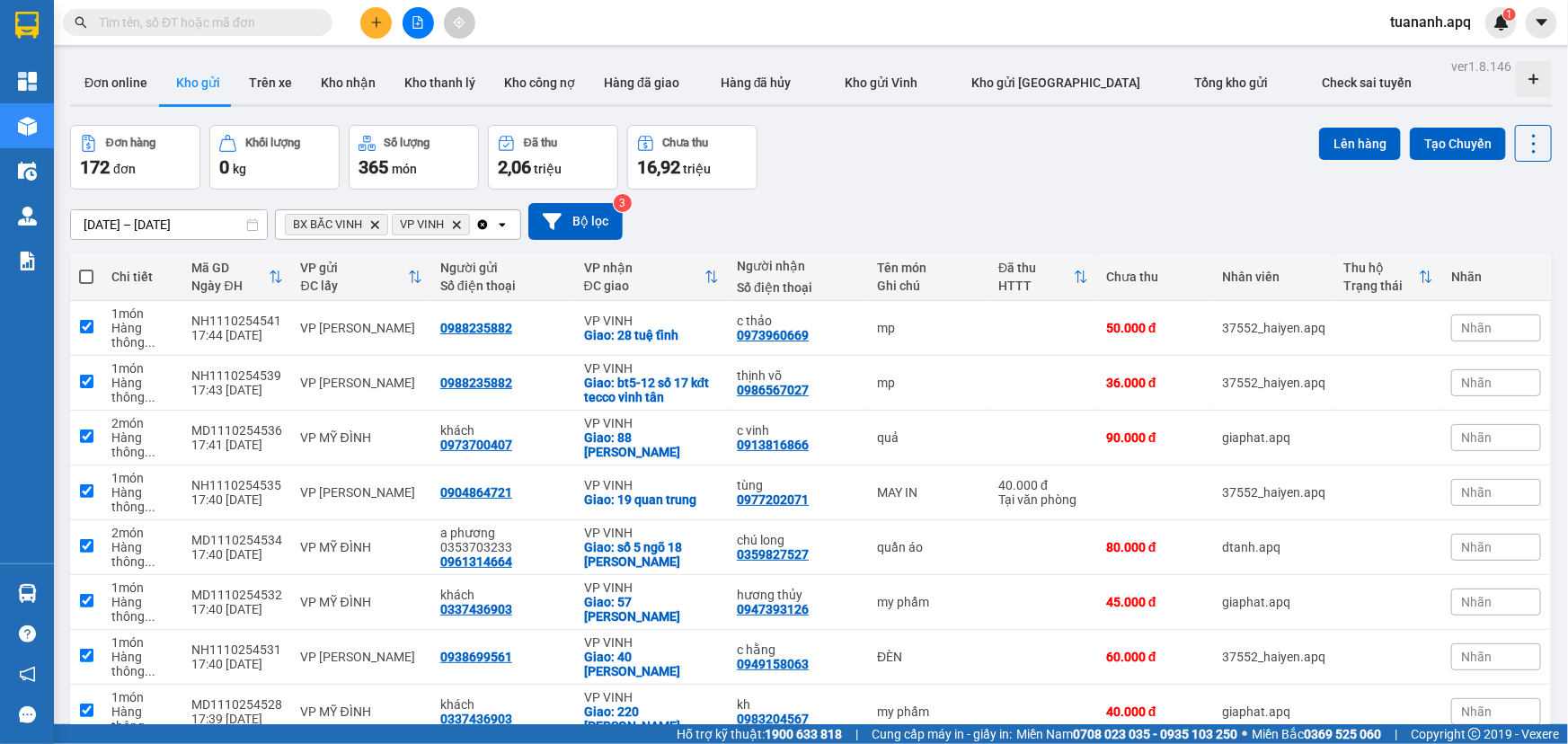
checkbox input "true"
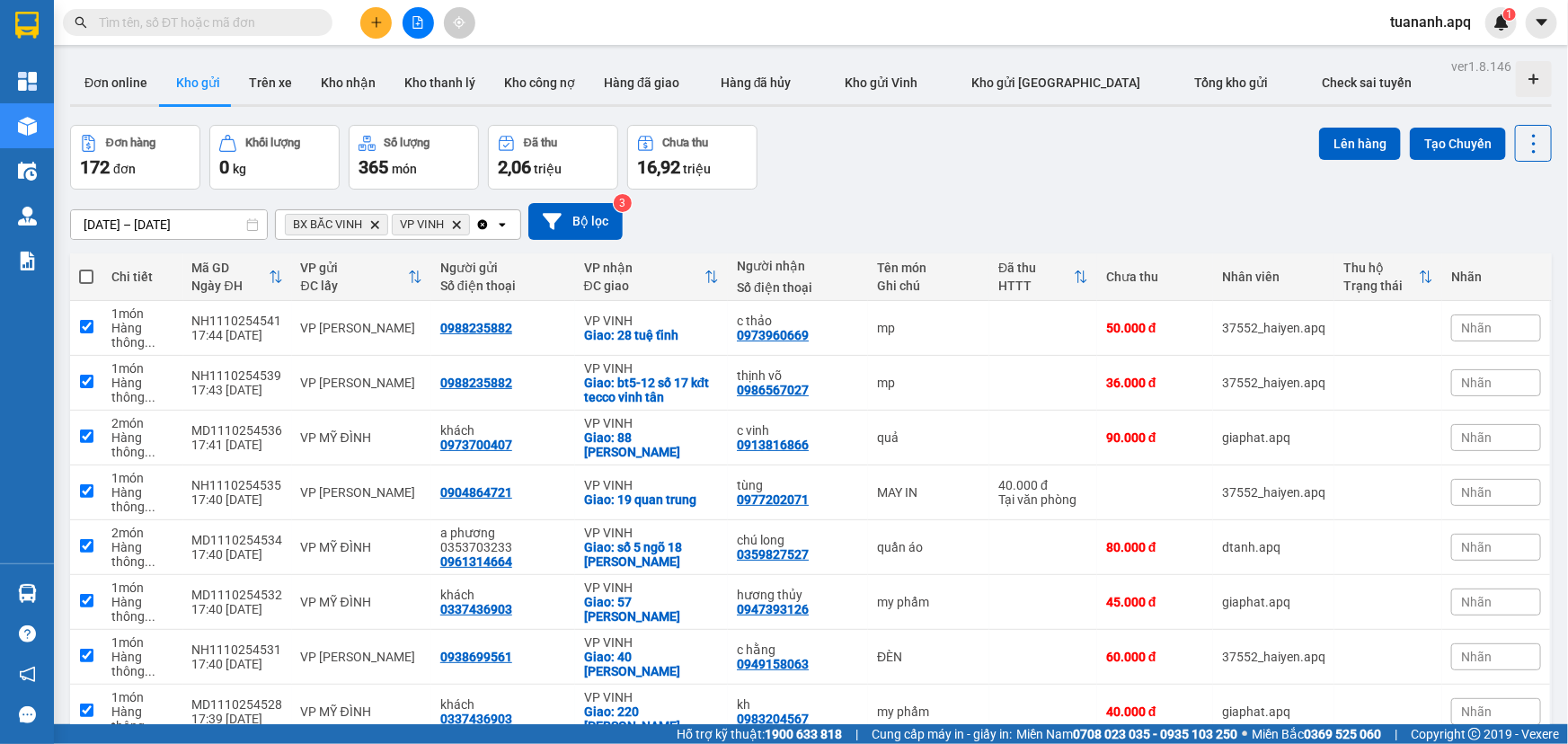
checkbox input "true"
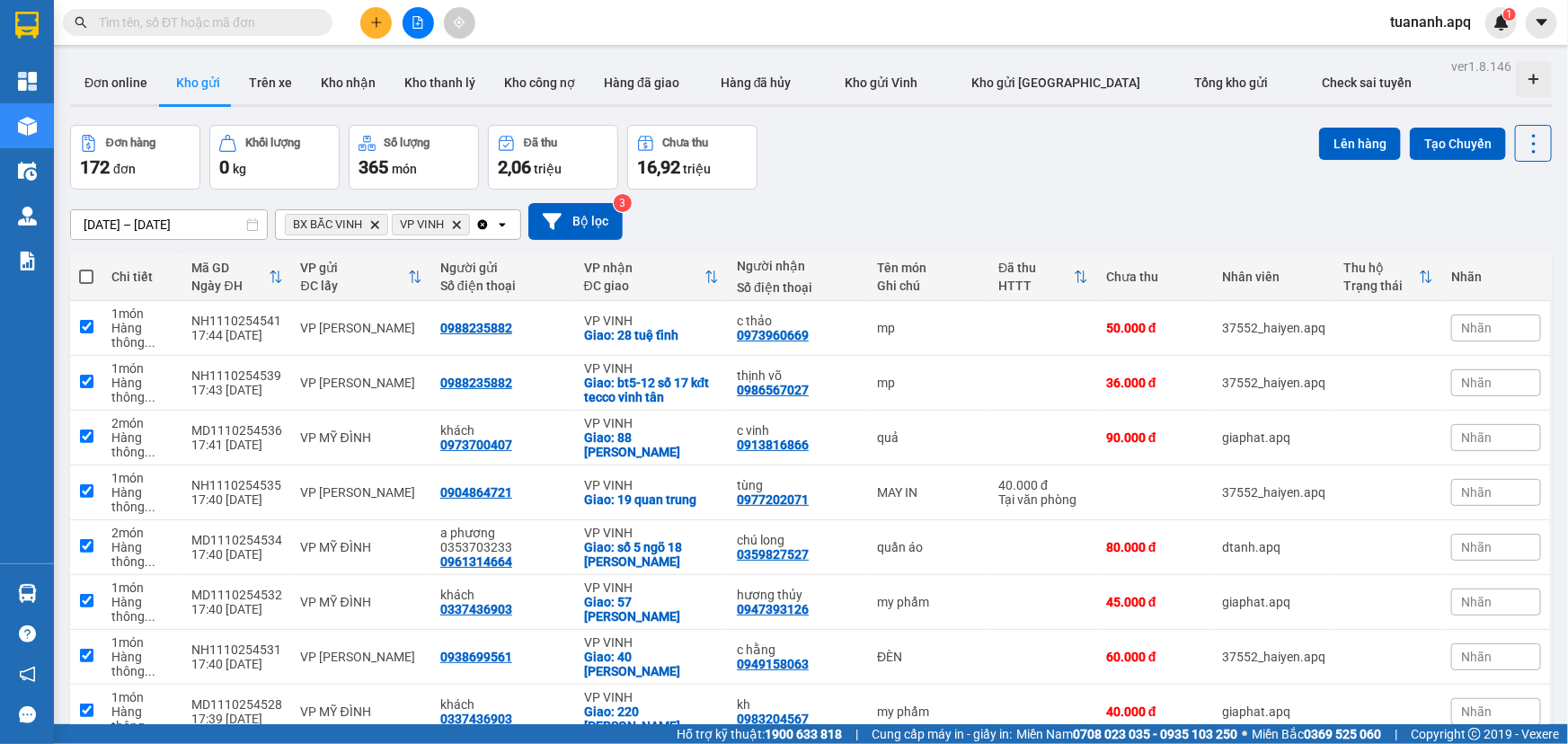
checkbox input "true"
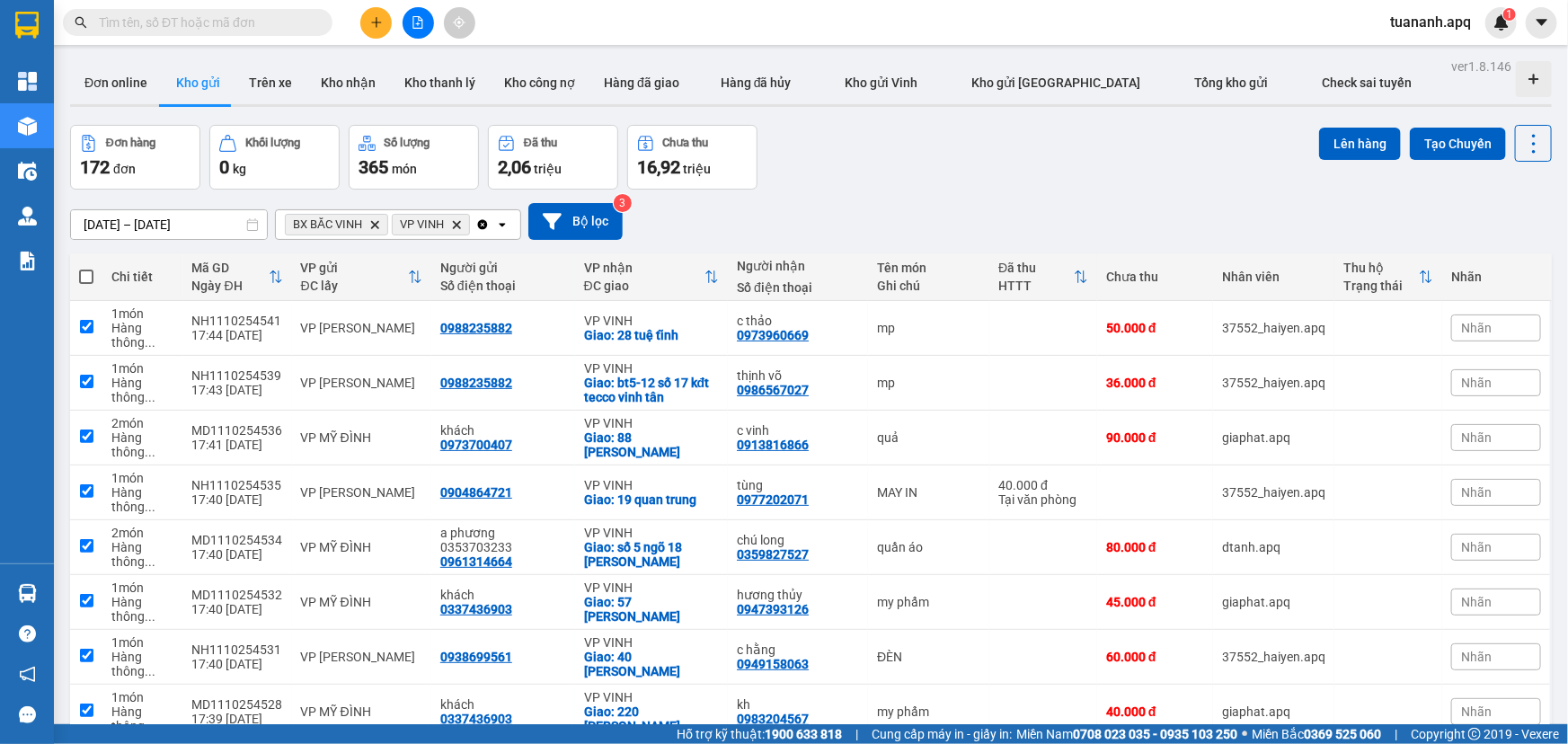
checkbox input "true"
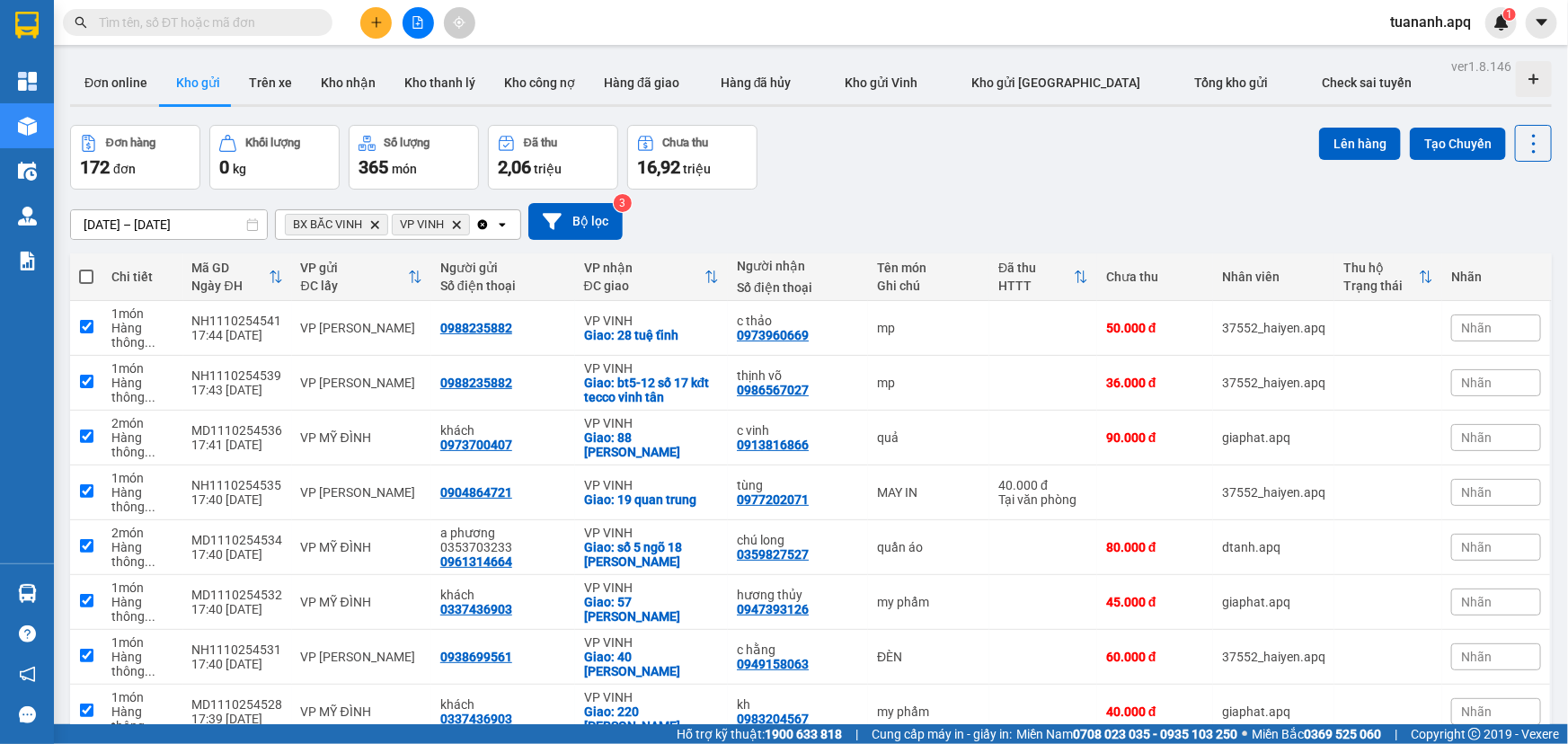
checkbox input "true"
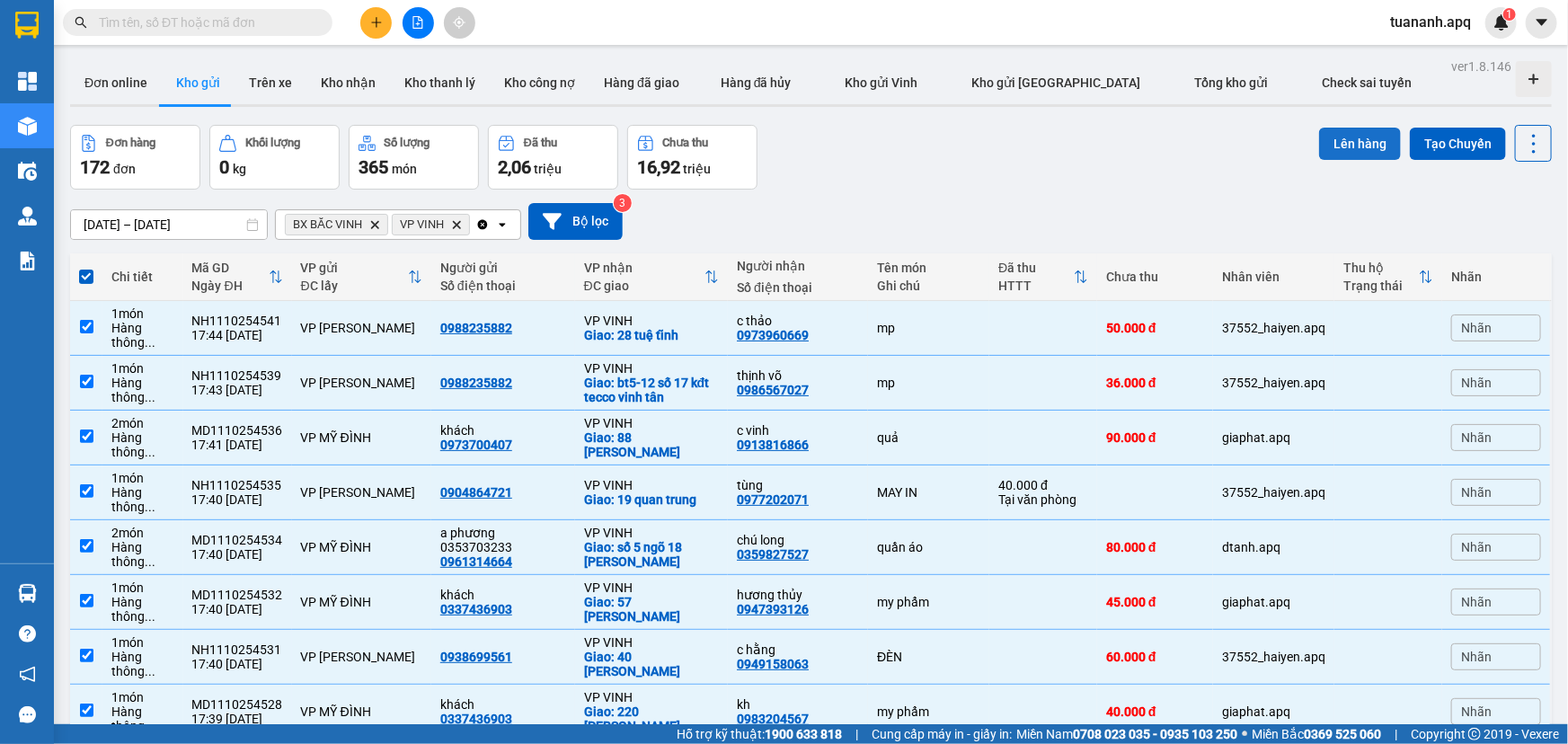
click at [1370, 152] on button "Lên hàng" at bounding box center [1360, 144] width 82 height 33
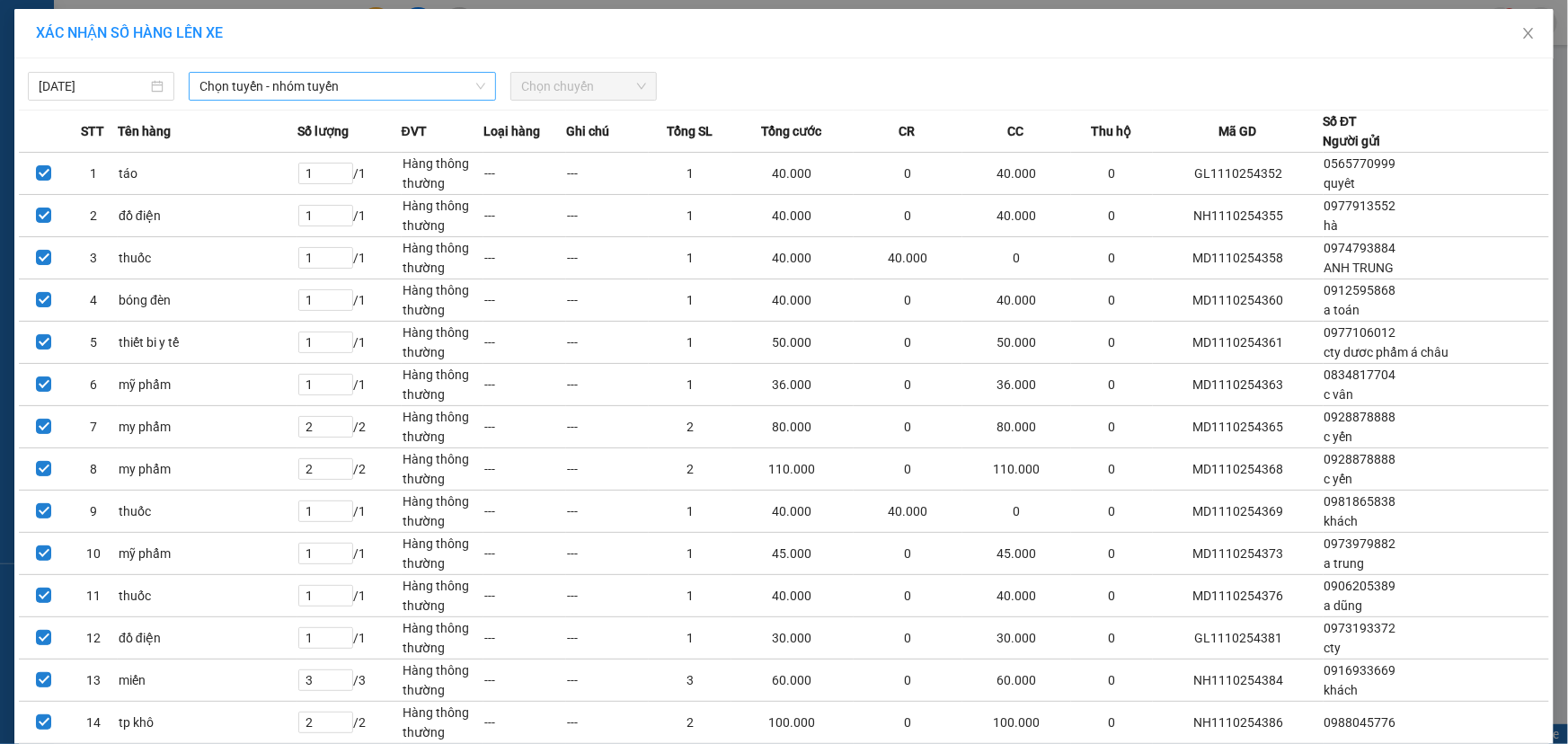
click at [310, 78] on span "Chọn tuyến - nhóm tuyến" at bounding box center [342, 87] width 286 height 27
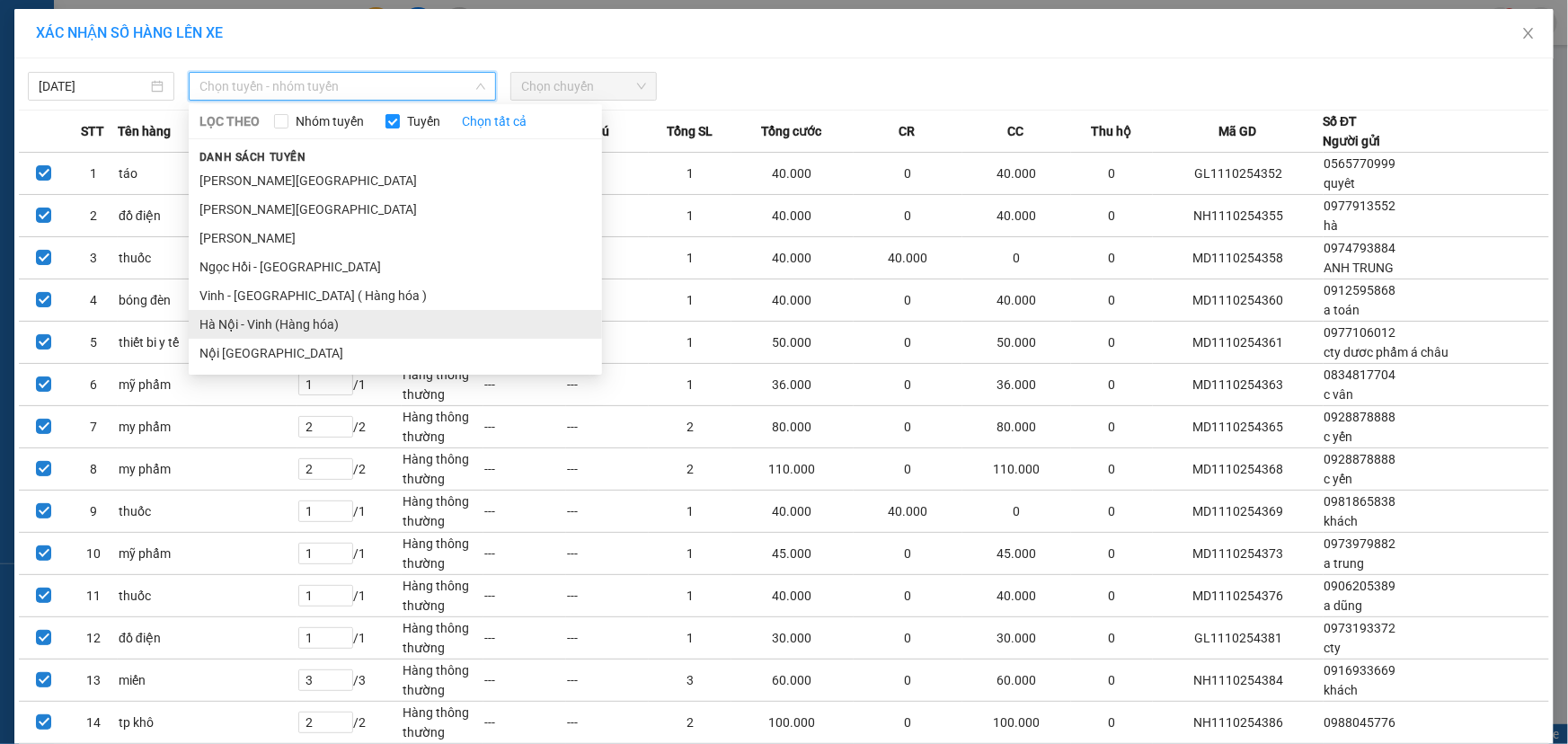
click at [311, 320] on li "Hà Nội - Vinh (Hàng hóa)" at bounding box center [396, 324] width 414 height 29
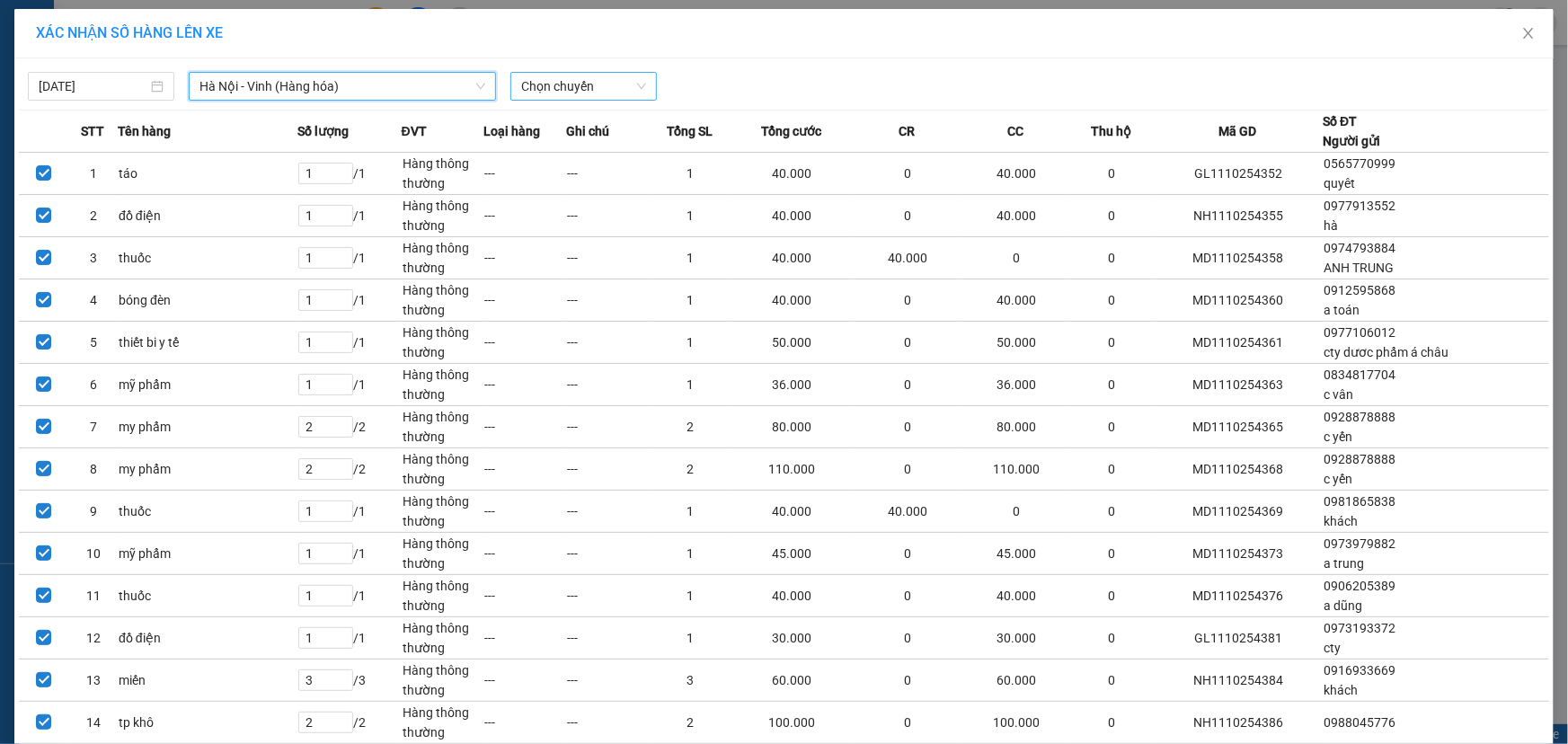
click at [563, 85] on span "Chọn chuyến" at bounding box center [584, 87] width 125 height 27
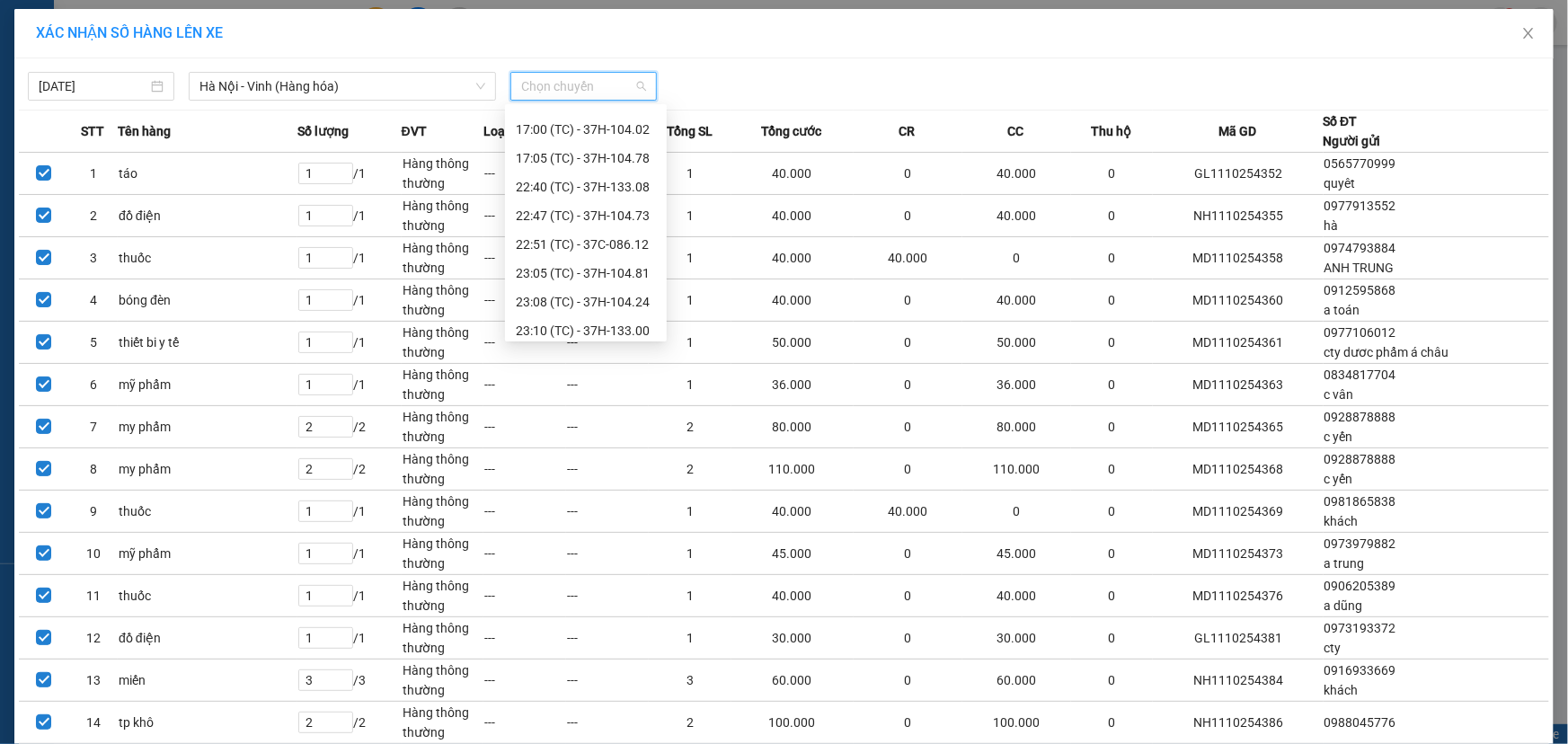
scroll to position [288, 0]
click at [595, 327] on div "23:40 (TC) - 37H-094.08" at bounding box center [586, 323] width 141 height 20
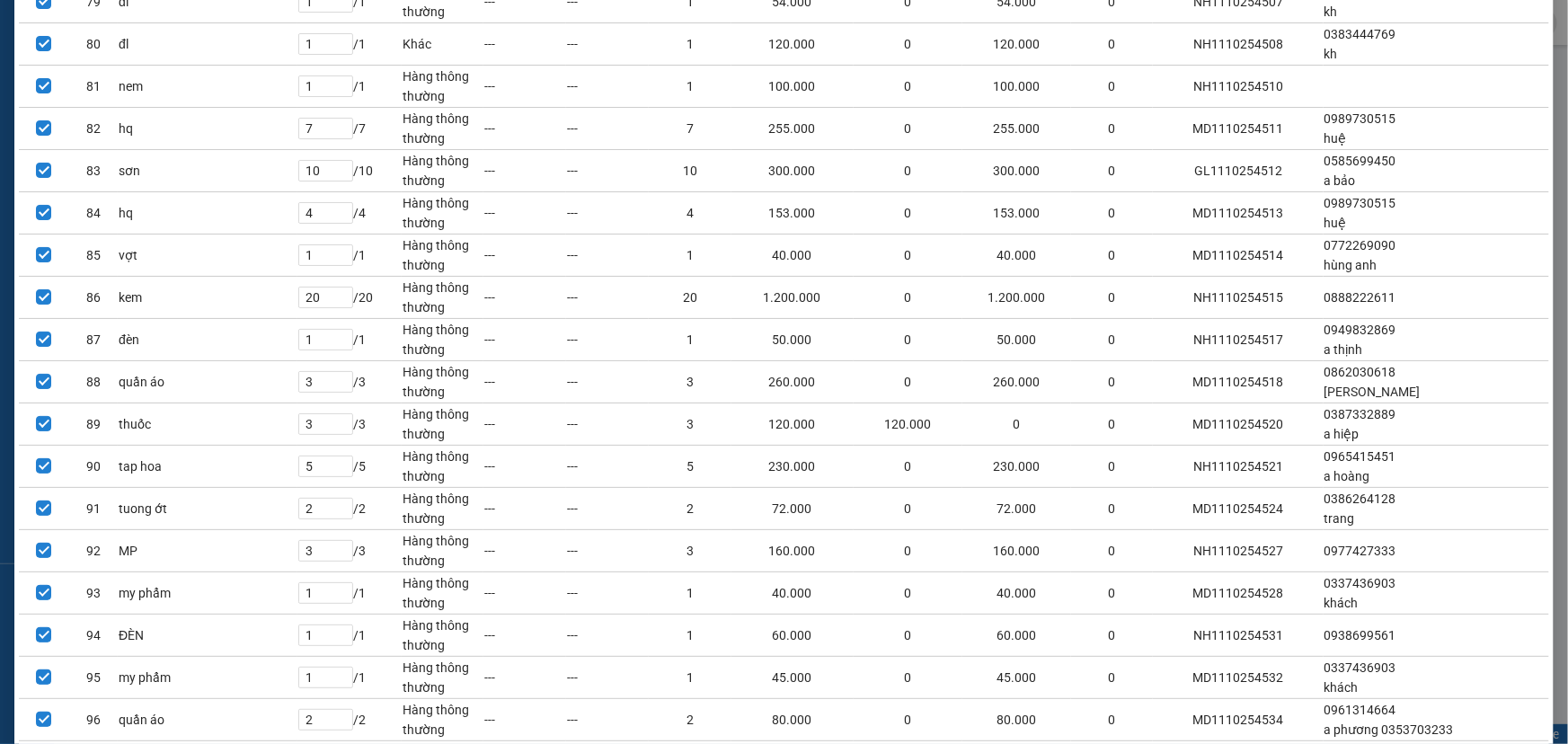
scroll to position [3757, 0]
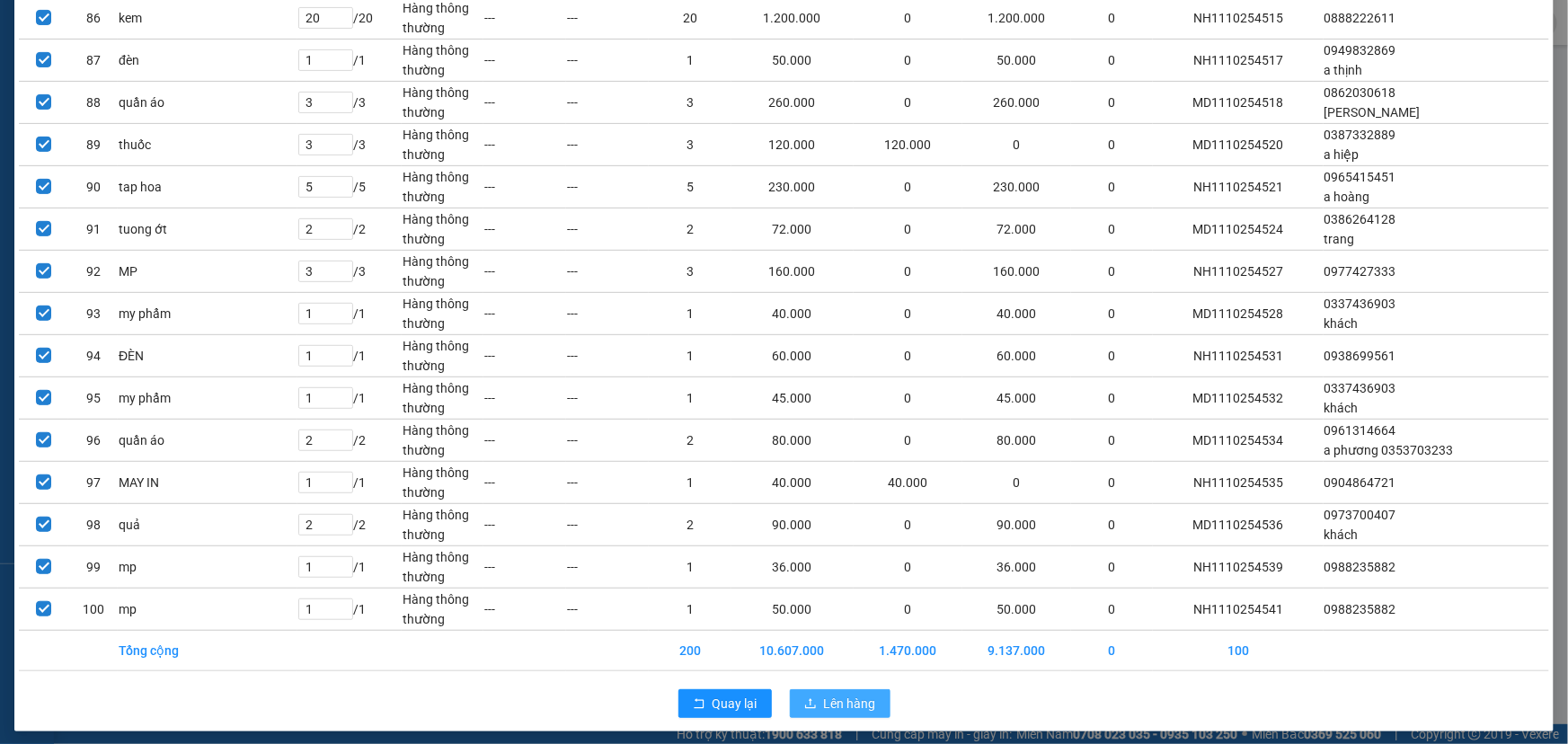
click at [824, 694] on span "Lên hàng" at bounding box center [850, 704] width 52 height 20
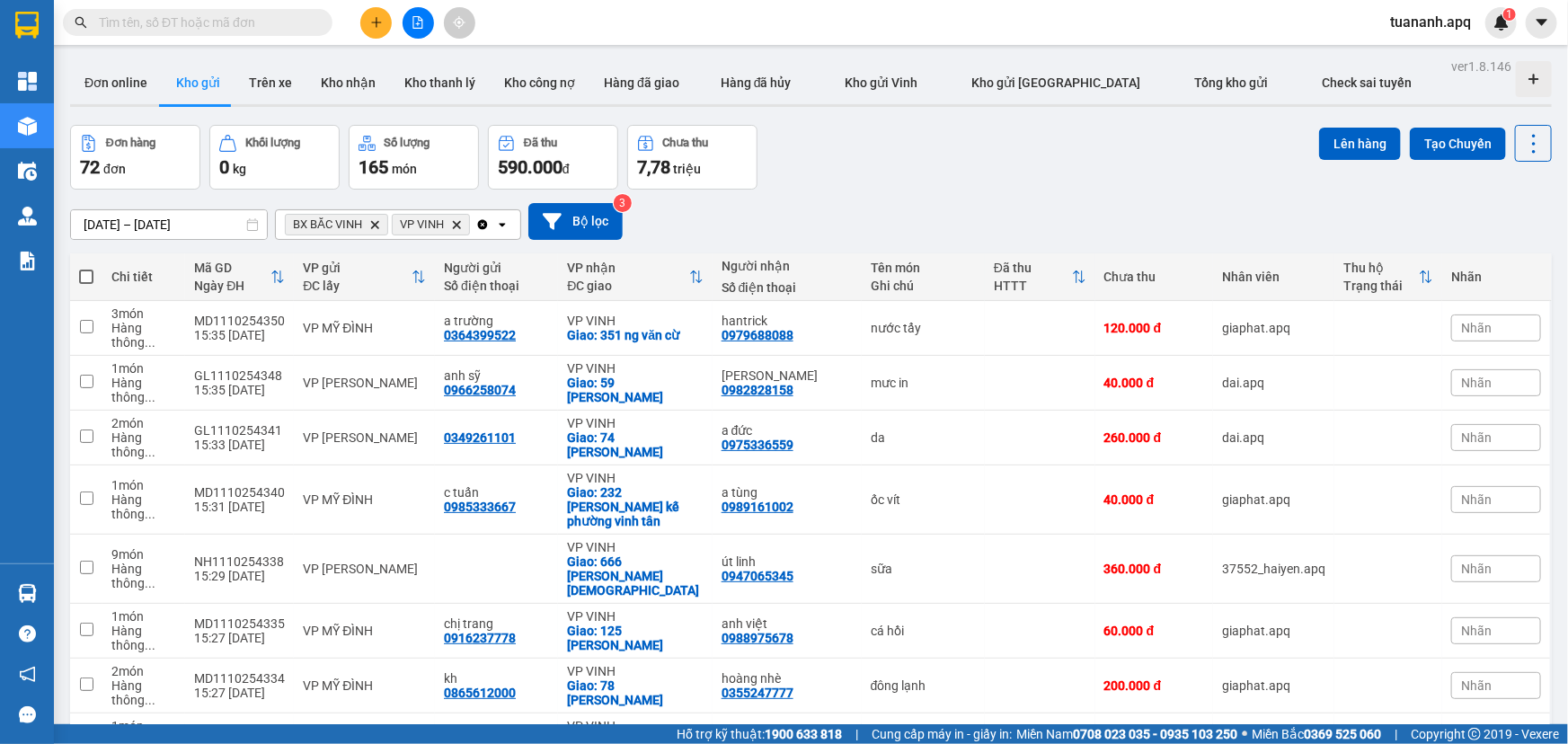
drag, startPoint x: 85, startPoint y: 279, endPoint x: 425, endPoint y: 245, distance: 341.7
click at [85, 278] on span at bounding box center [86, 276] width 14 height 14
click at [87, 268] on input "checkbox" at bounding box center [87, 268] width 0 height 0
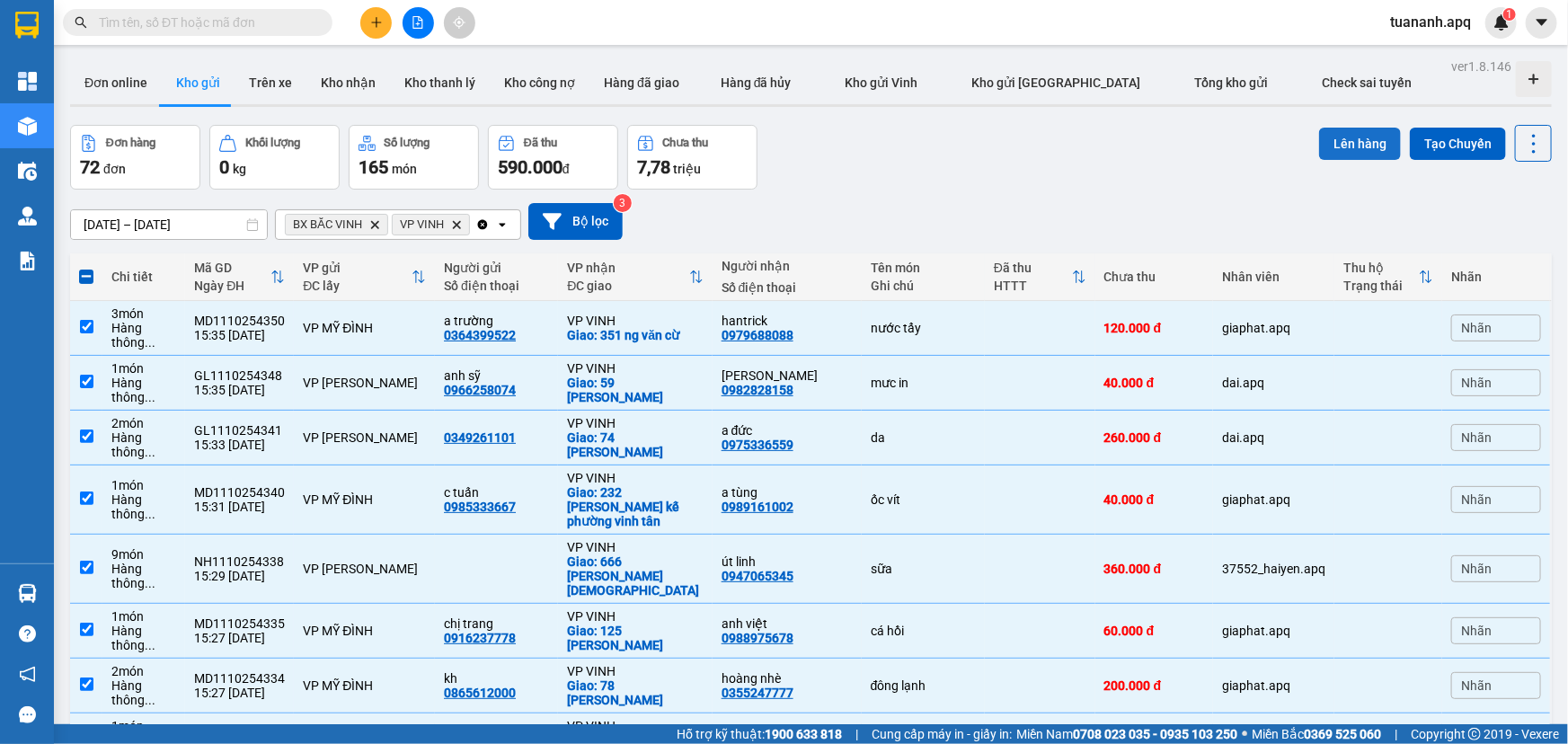
click at [1329, 149] on button "Lên hàng" at bounding box center [1360, 144] width 82 height 33
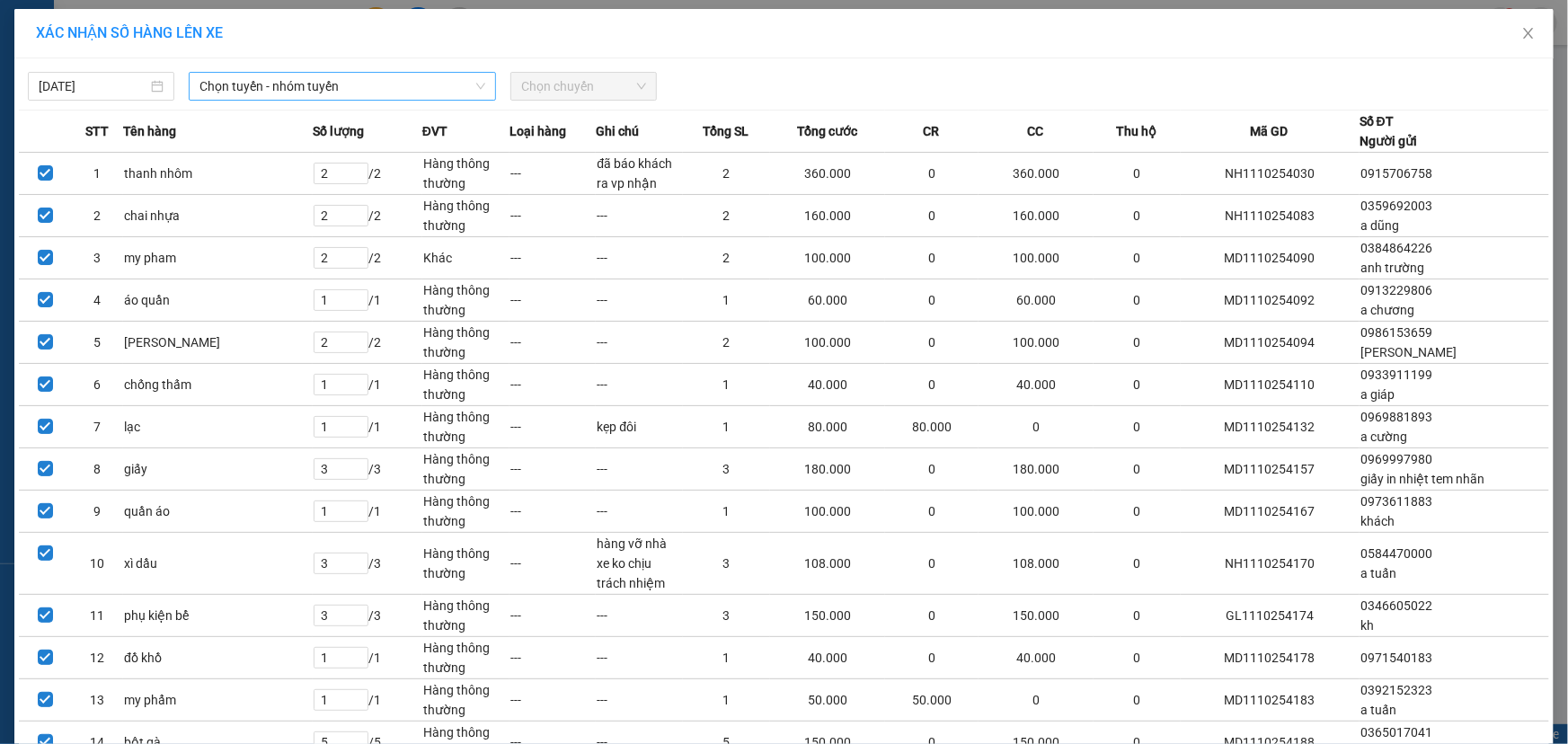
click at [350, 81] on span "Chọn tuyến - nhóm tuyến" at bounding box center [342, 87] width 286 height 27
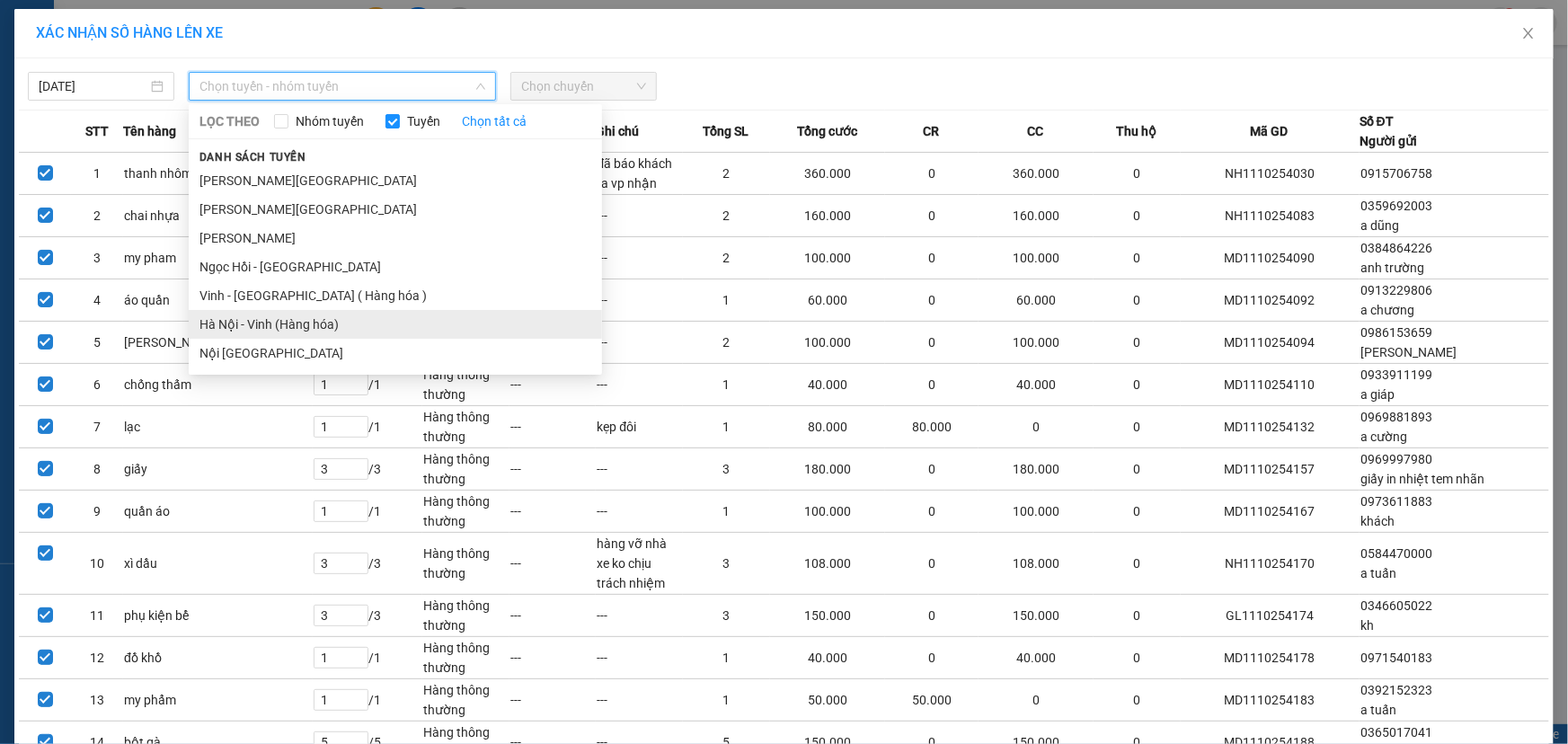
click at [279, 319] on li "Hà Nội - Vinh (Hàng hóa)" at bounding box center [396, 324] width 414 height 29
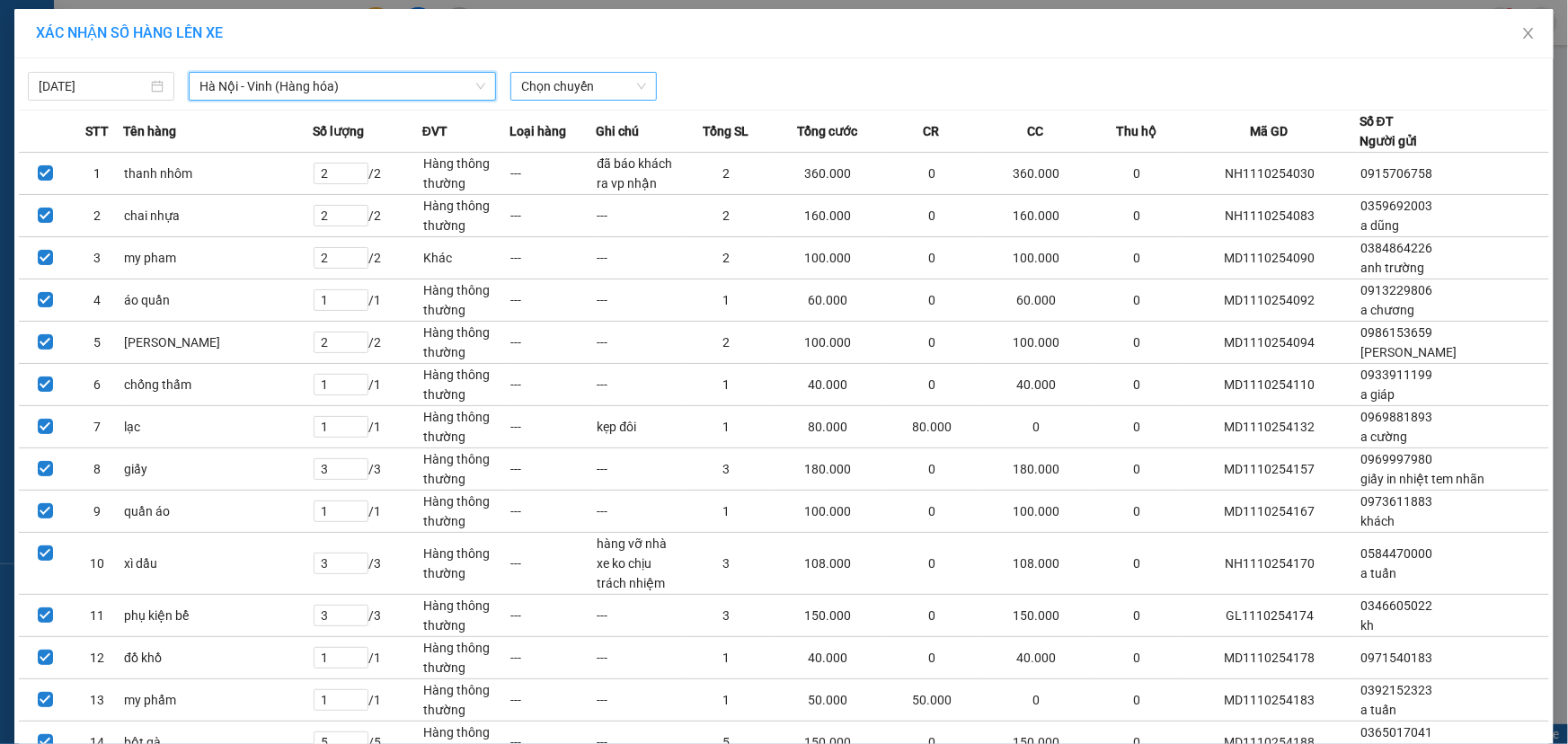
click at [591, 81] on span "Chọn chuyến" at bounding box center [584, 87] width 125 height 27
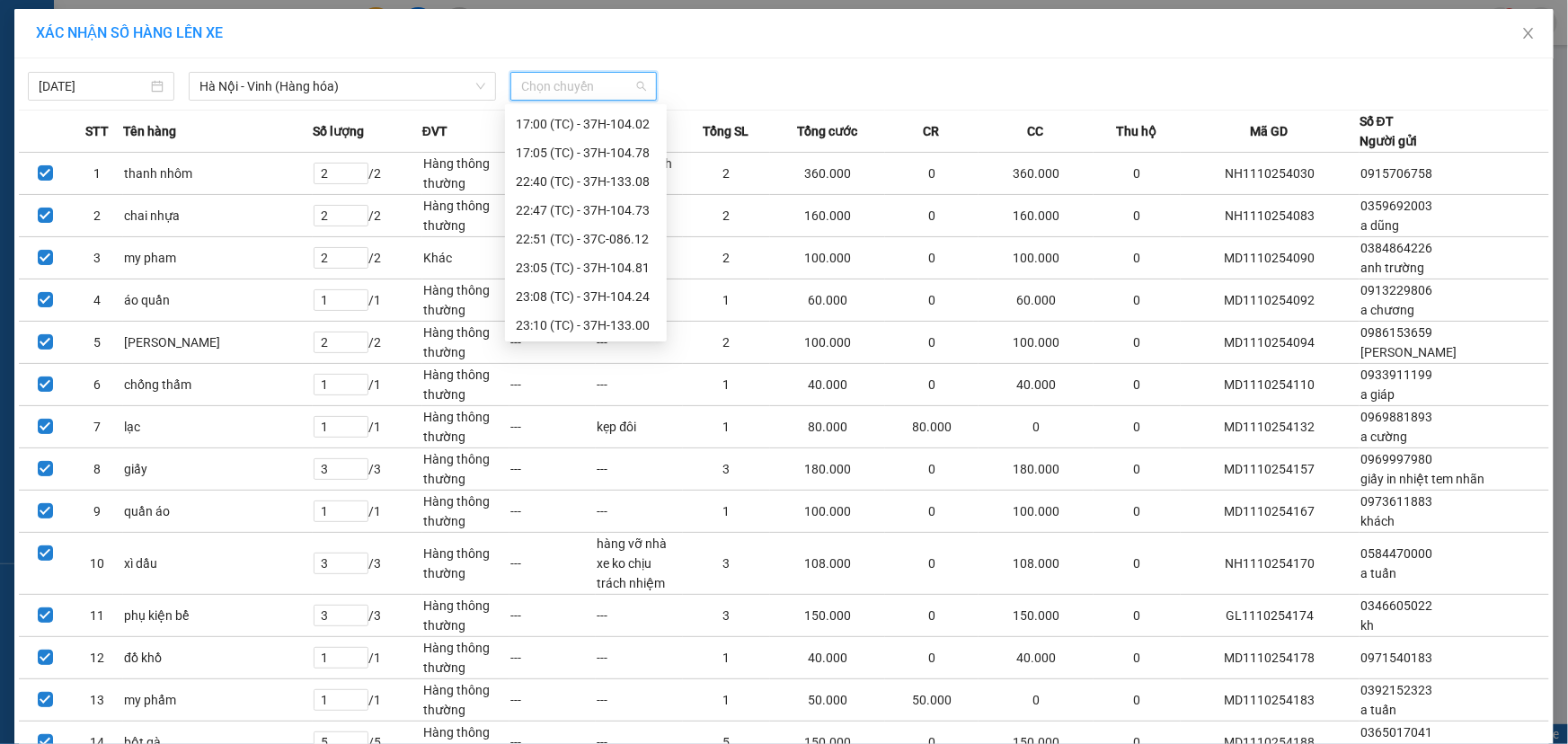
scroll to position [288, 0]
click at [614, 321] on div "23:40 (TC) - 37H-094.08" at bounding box center [586, 323] width 141 height 20
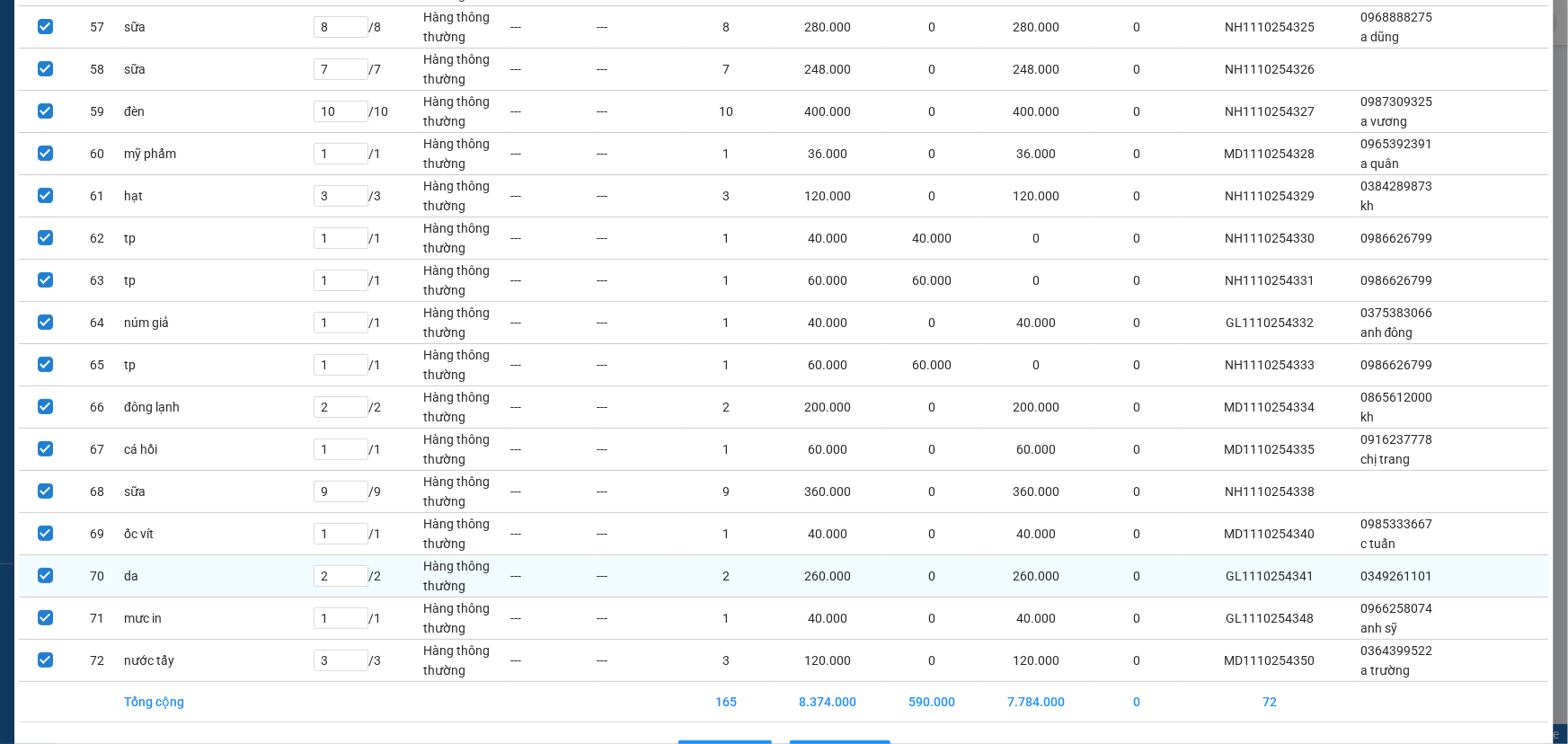
scroll to position [2596, 0]
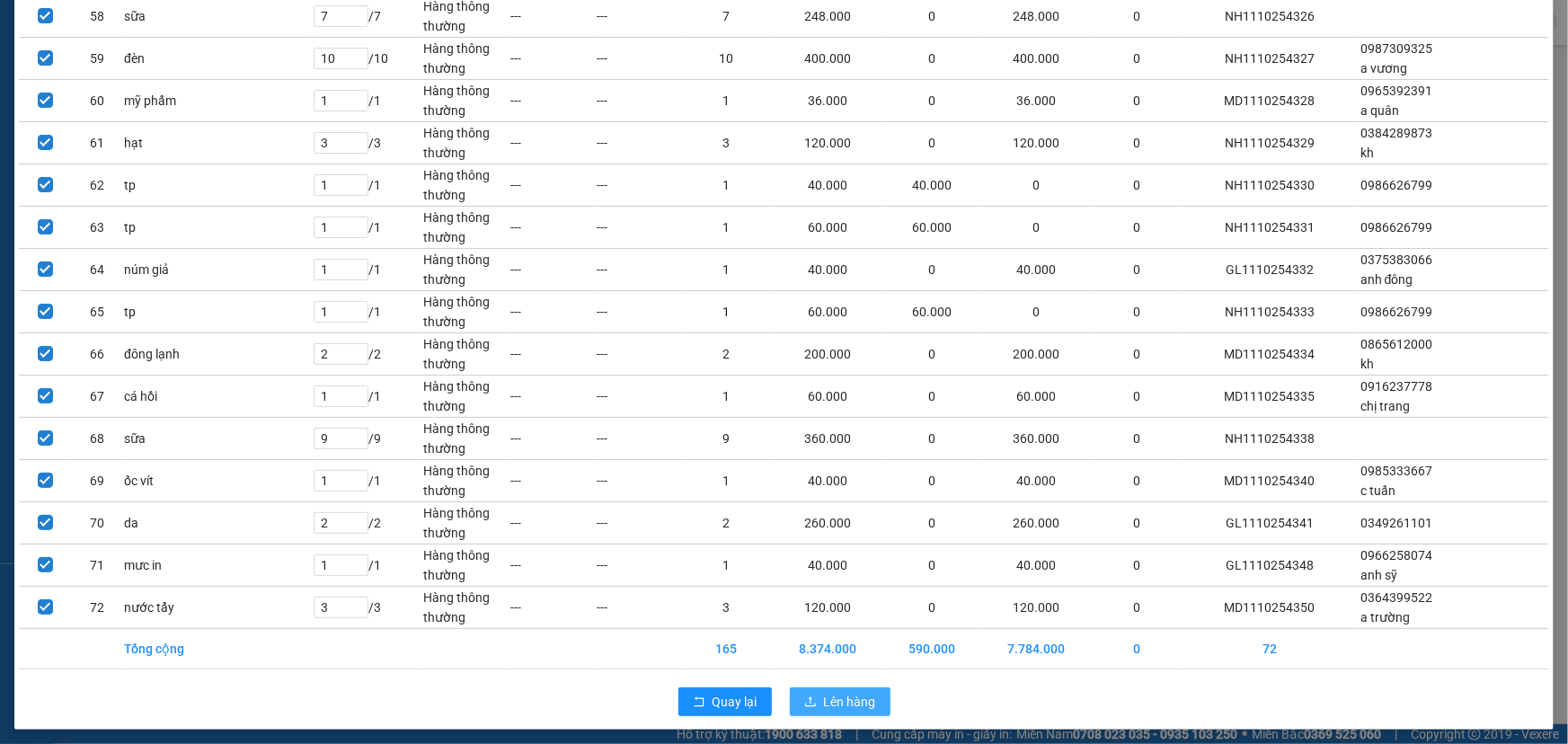
click at [824, 692] on span "Lên hàng" at bounding box center [850, 702] width 52 height 20
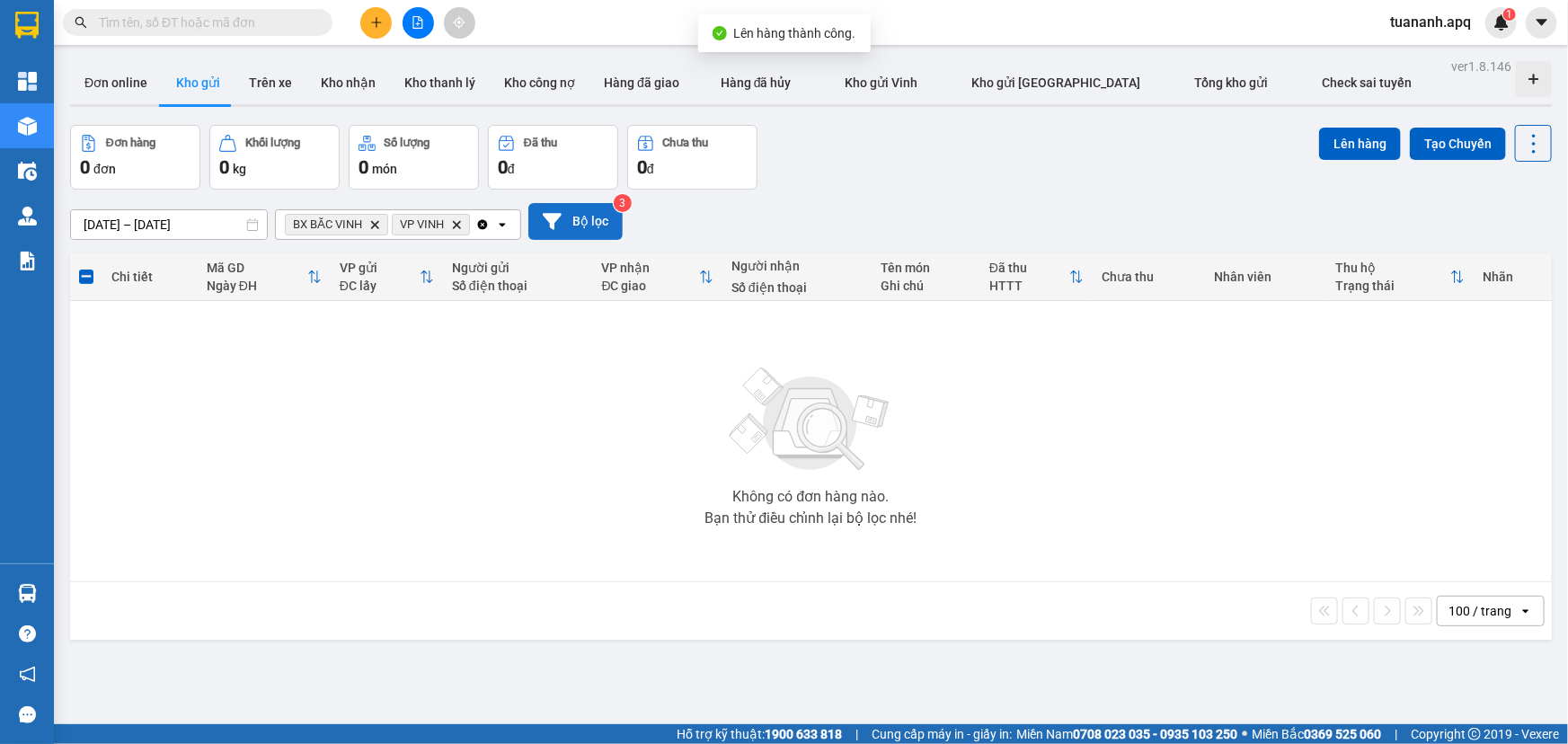
click at [617, 224] on button "Bộ lọc" at bounding box center [576, 221] width 94 height 37
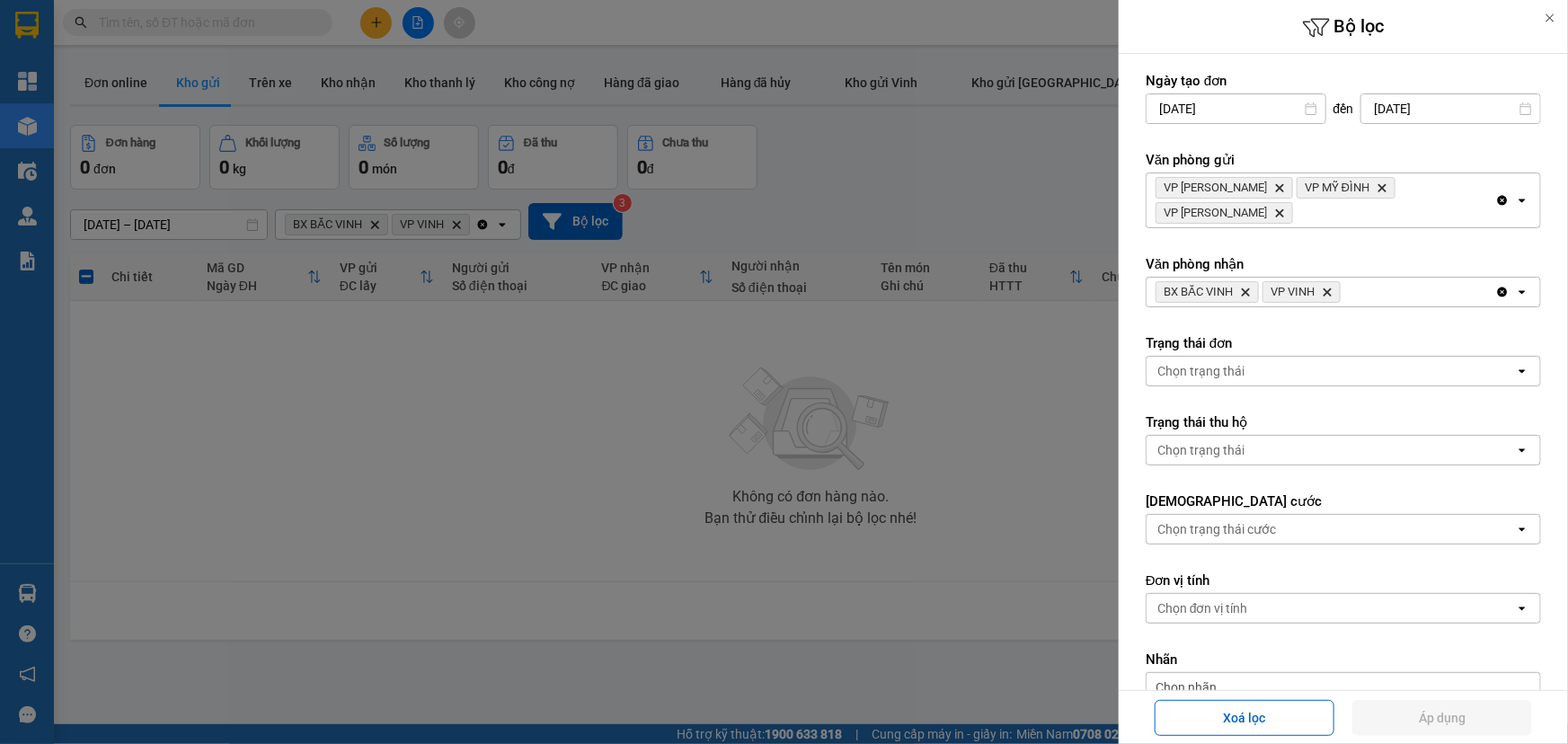
click at [1265, 184] on div "VP NGỌC HỒI Delete VP MỸ ĐÌNH Delete VP GIA LÂM Delete" at bounding box center [1322, 200] width 348 height 54
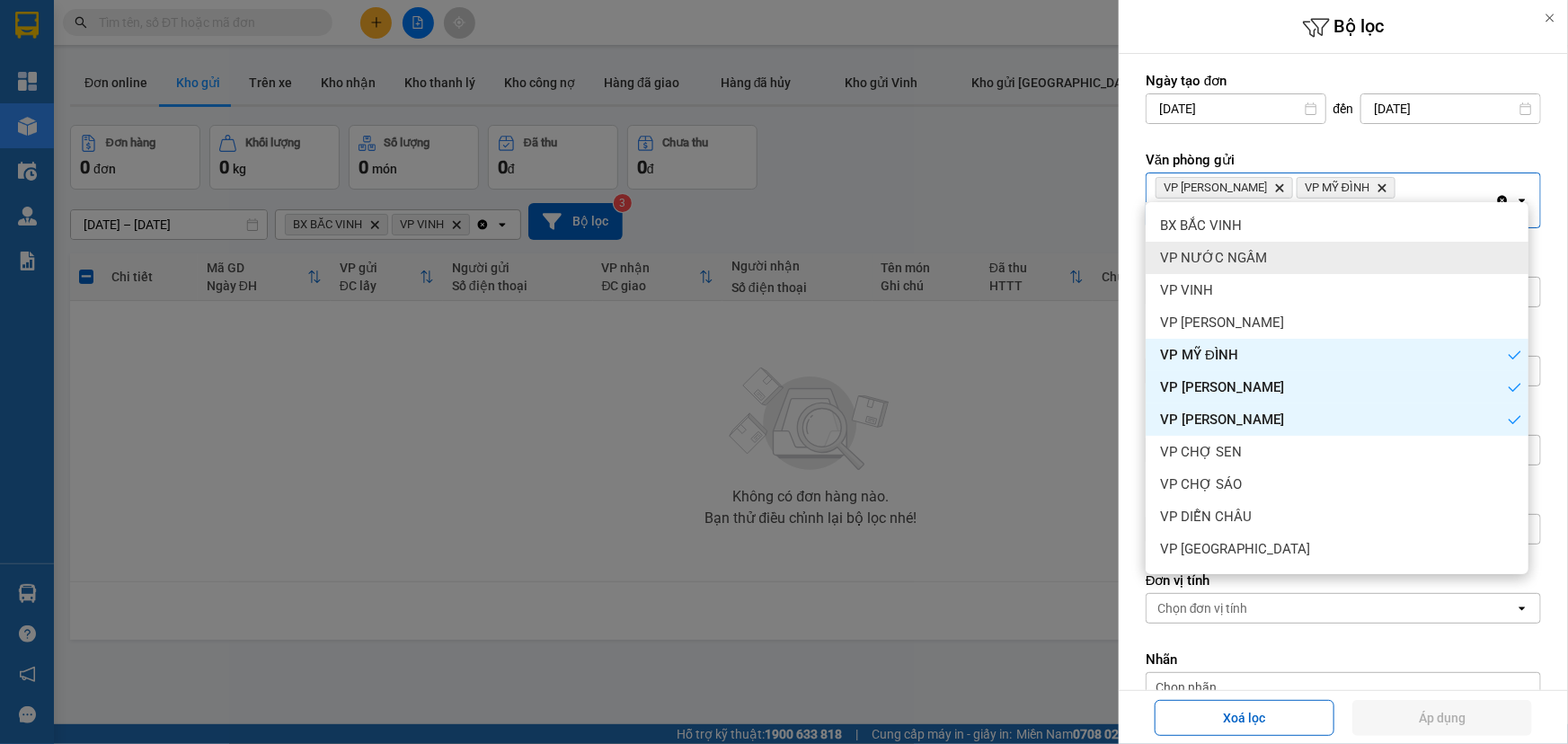
click at [1229, 254] on span "VP NƯỚC NGẦM" at bounding box center [1214, 258] width 107 height 18
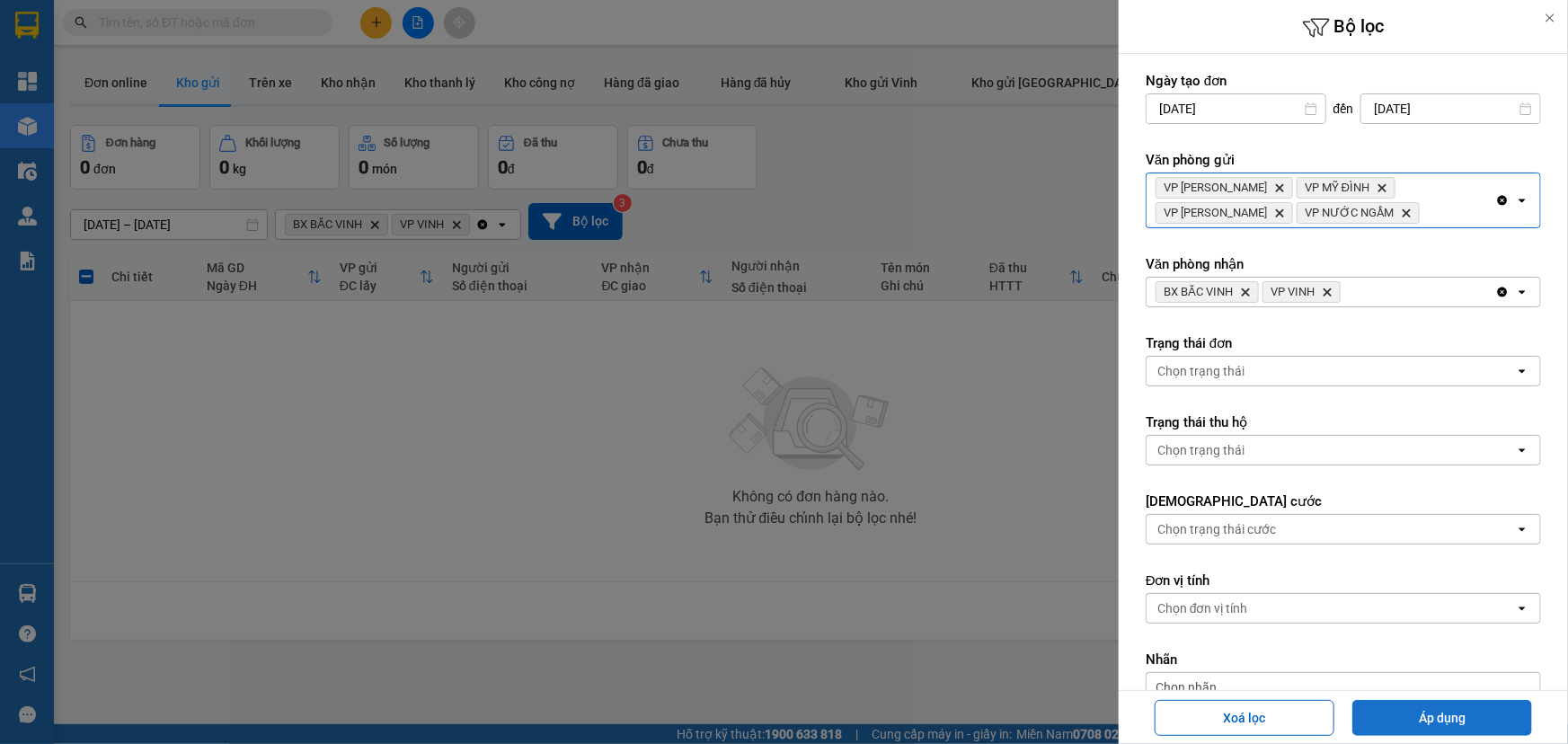
click at [1406, 702] on button "Áp dụng" at bounding box center [1442, 717] width 180 height 36
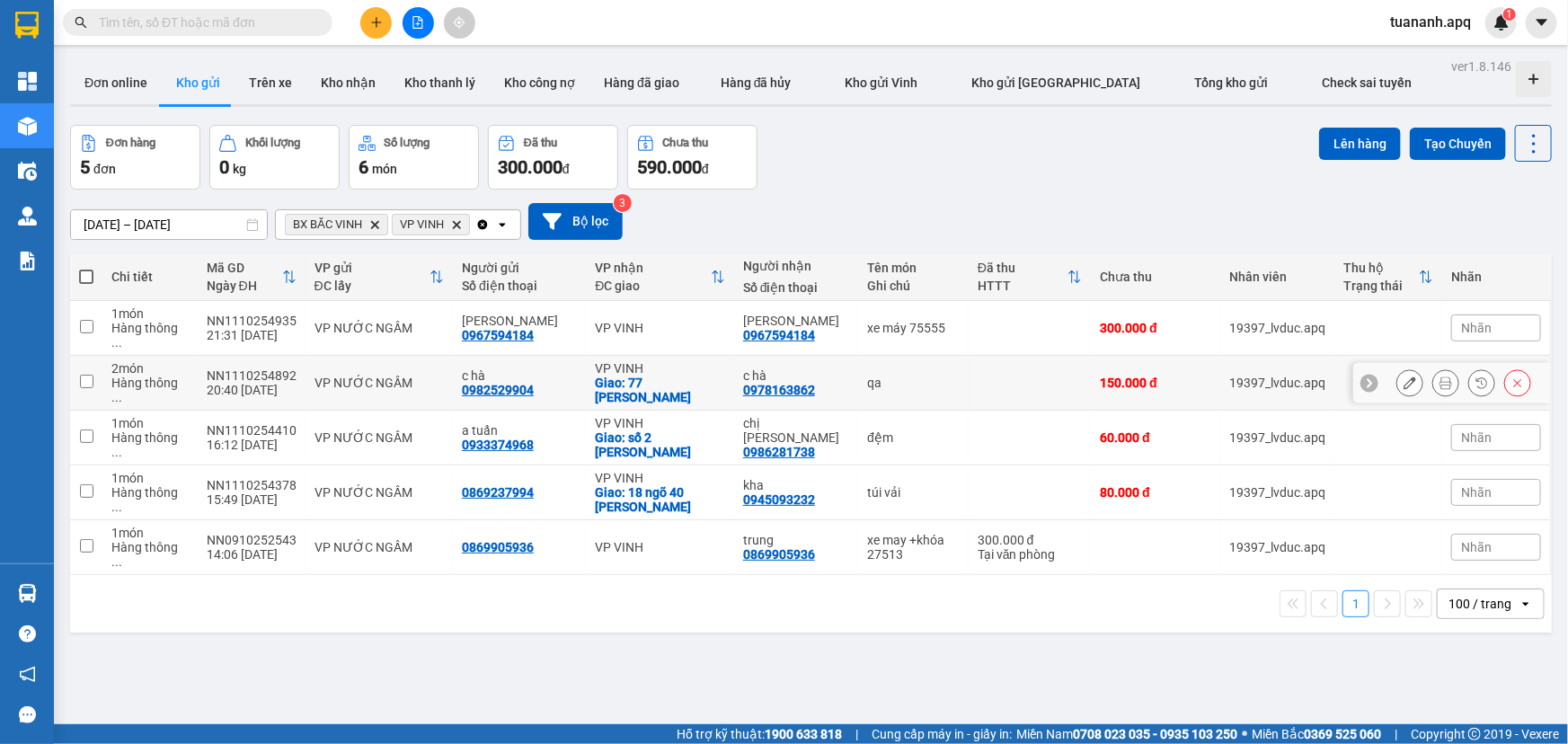
click at [820, 369] on div "c hà 0978163862" at bounding box center [796, 383] width 106 height 29
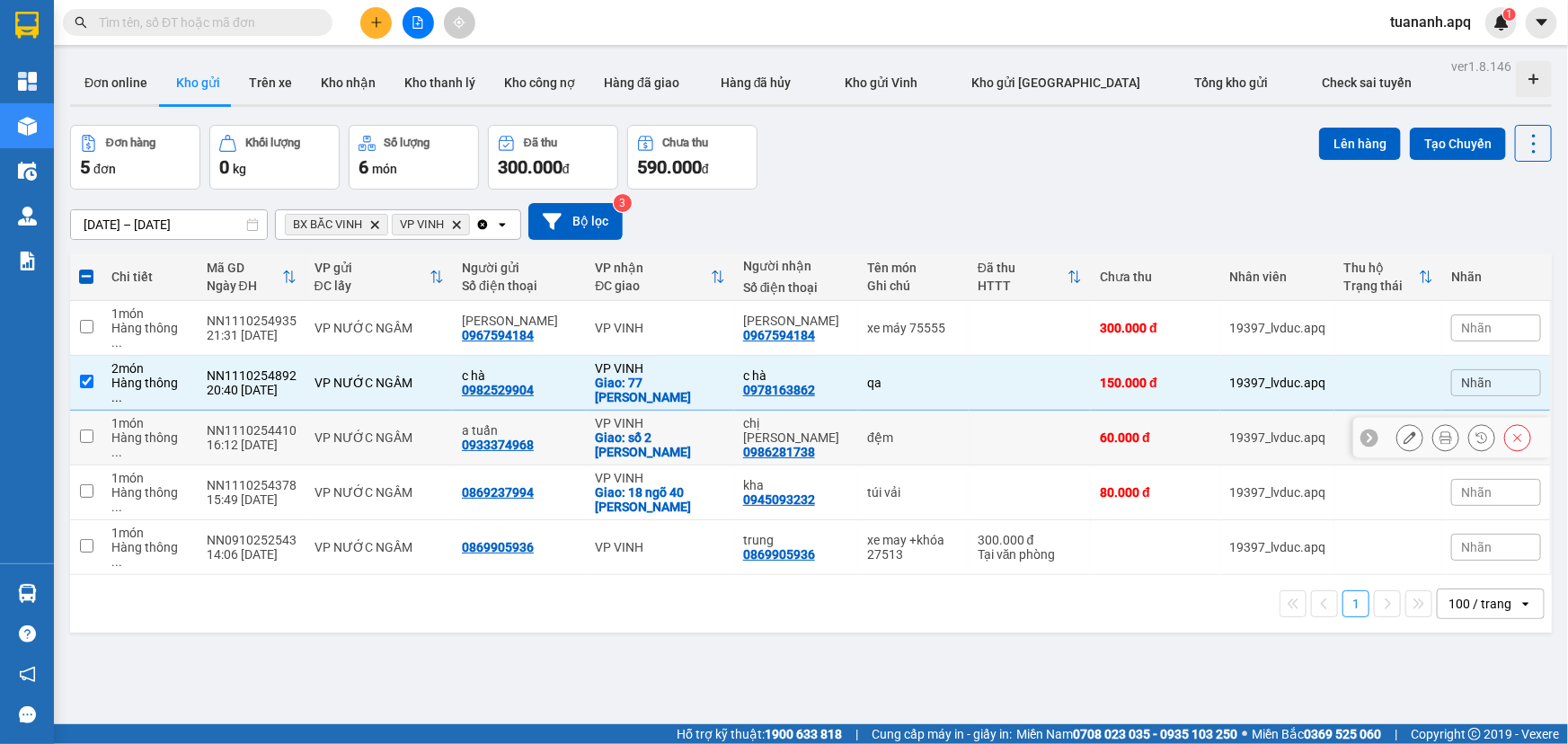
click at [826, 416] on div "chị thịnh" at bounding box center [796, 430] width 106 height 29
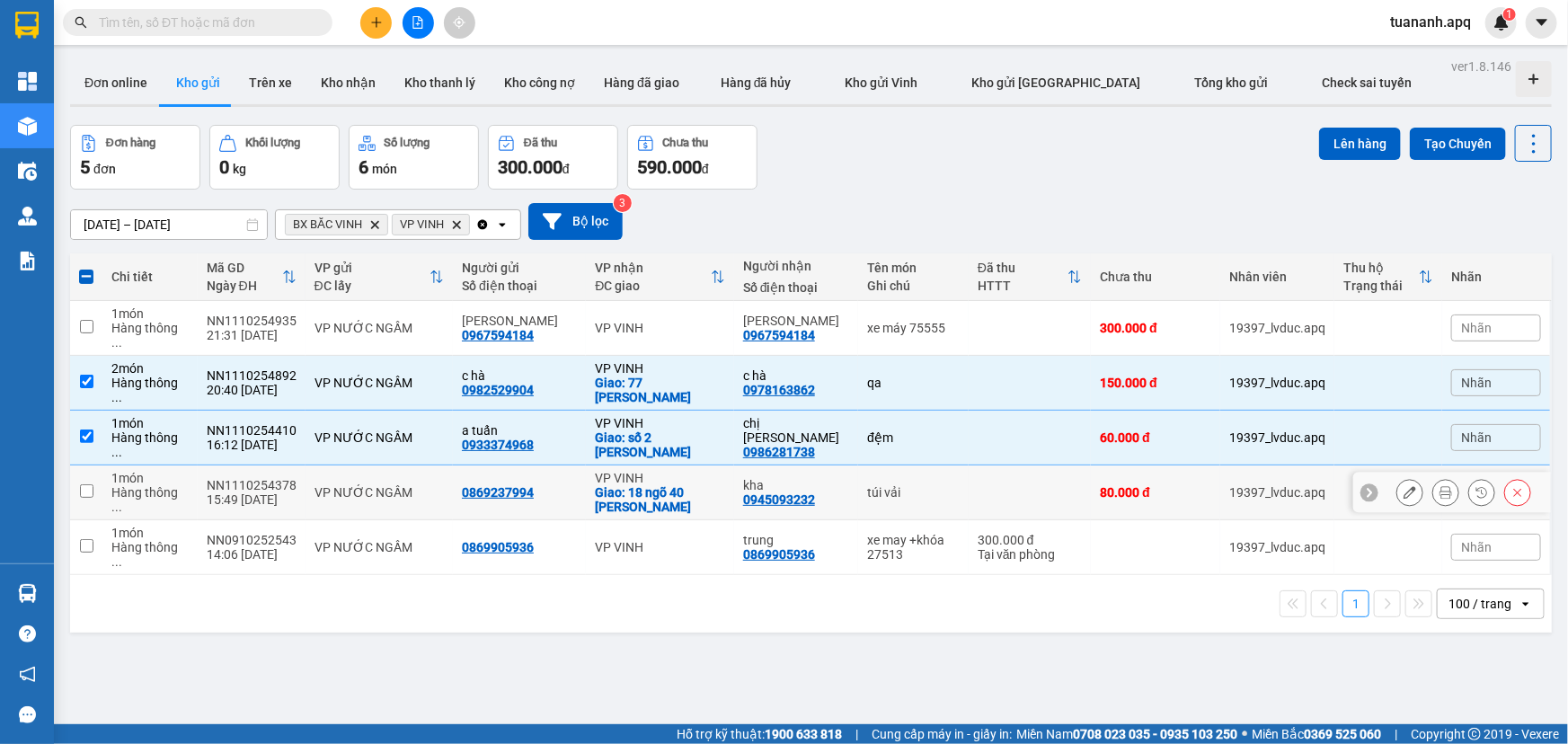
click at [812, 478] on div "kha 0945093232" at bounding box center [796, 493] width 106 height 29
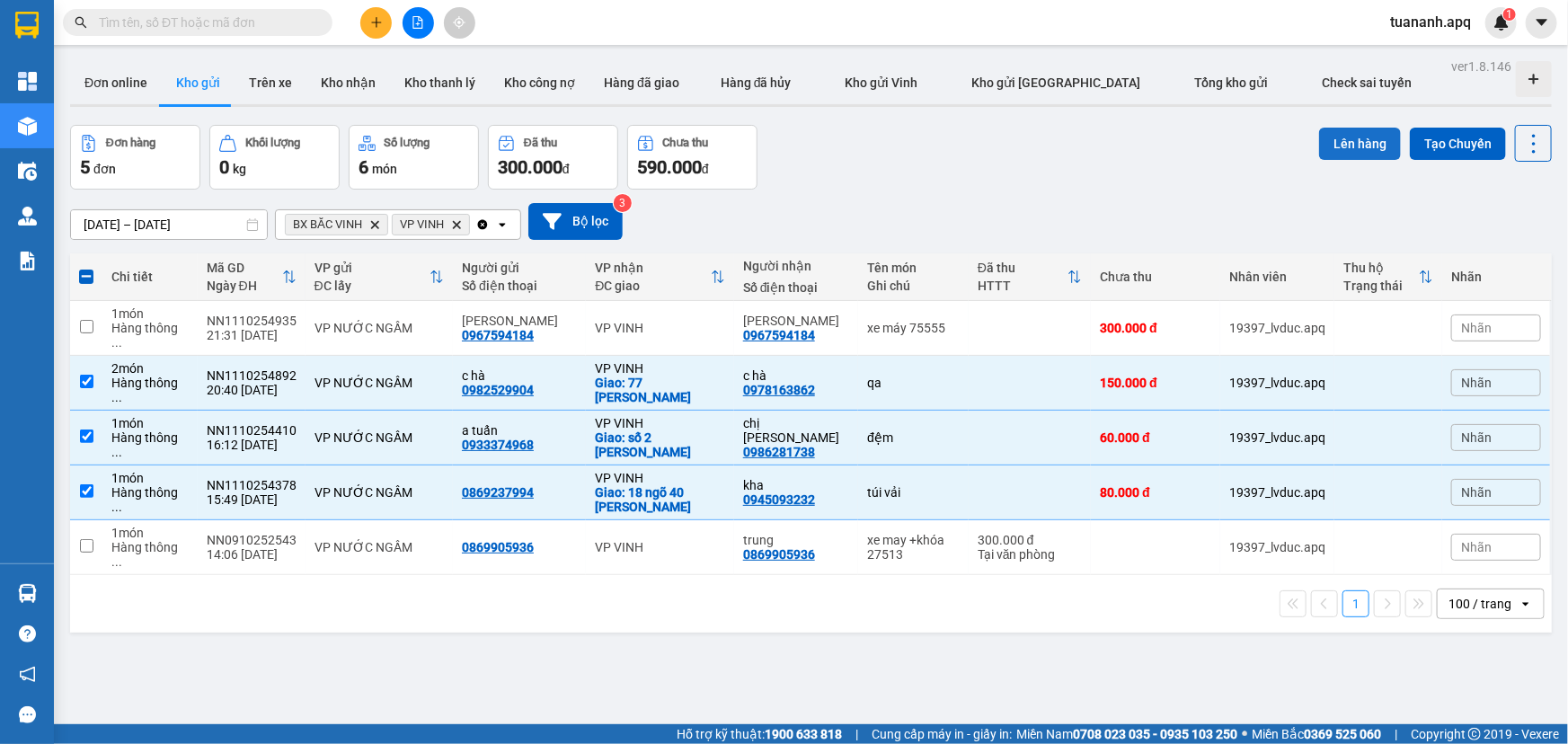
click at [1352, 142] on button "Lên hàng" at bounding box center [1360, 144] width 82 height 33
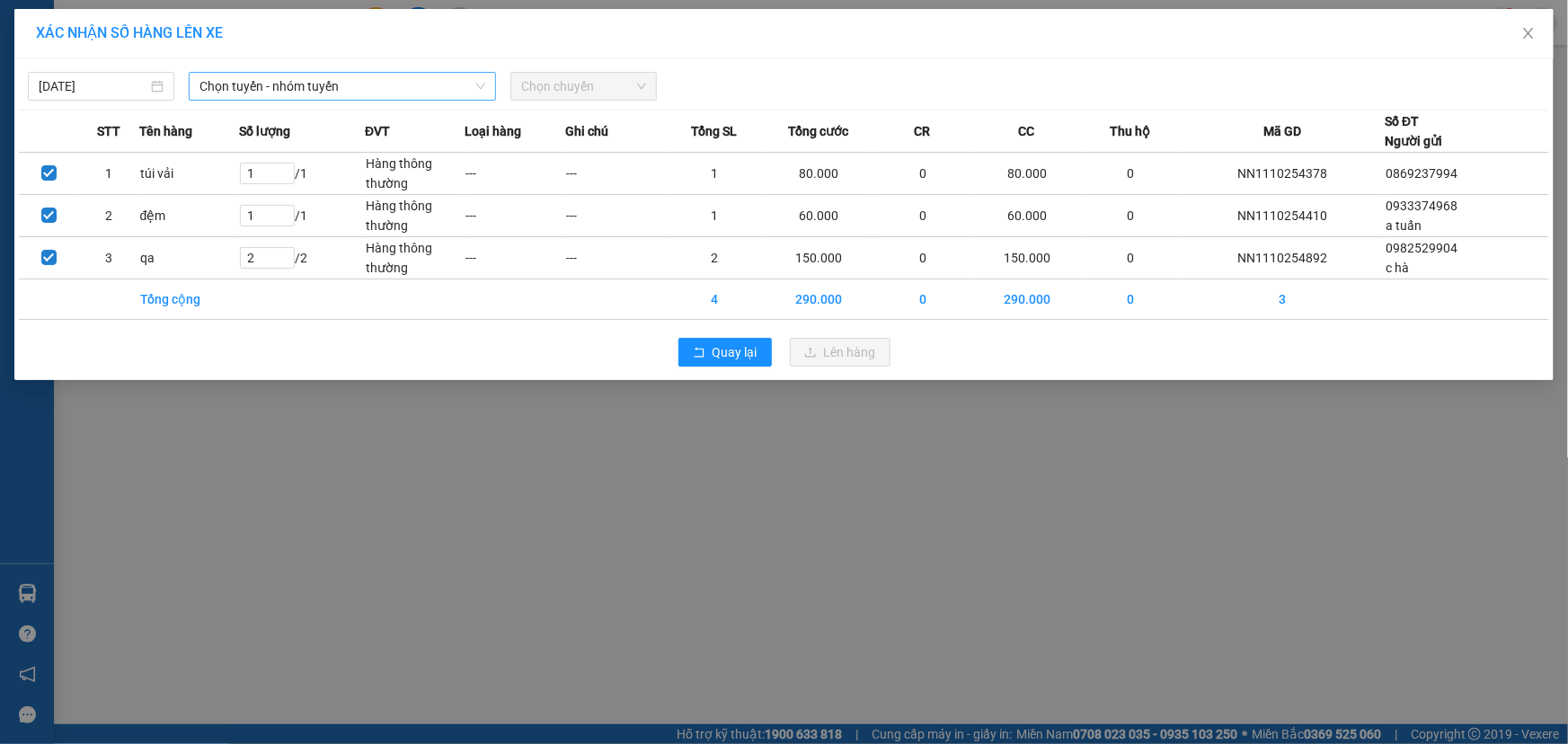
click at [258, 83] on span "Chọn tuyến - nhóm tuyến" at bounding box center [342, 87] width 286 height 27
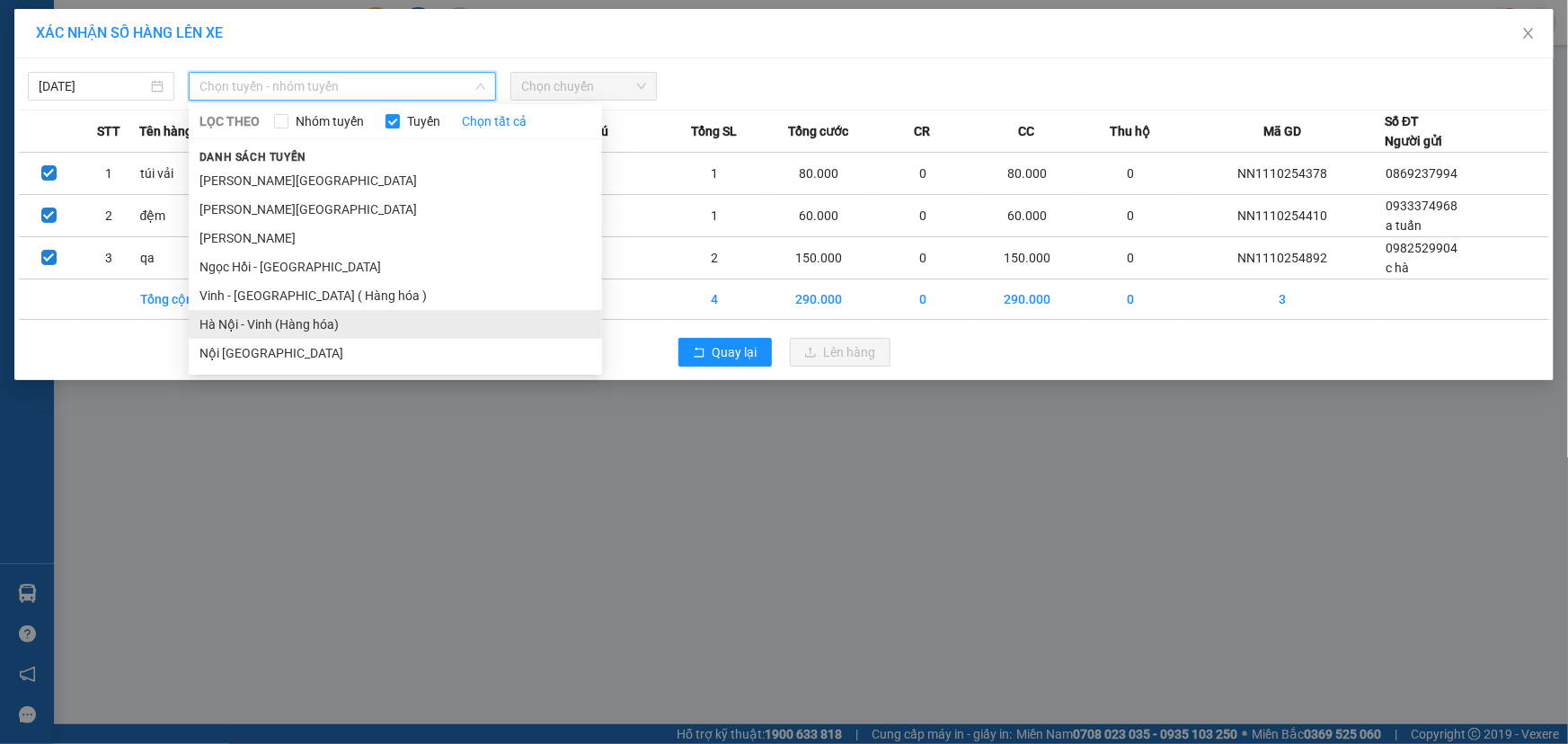
click at [264, 333] on li "Hà Nội - Vinh (Hàng hóa)" at bounding box center [396, 324] width 414 height 29
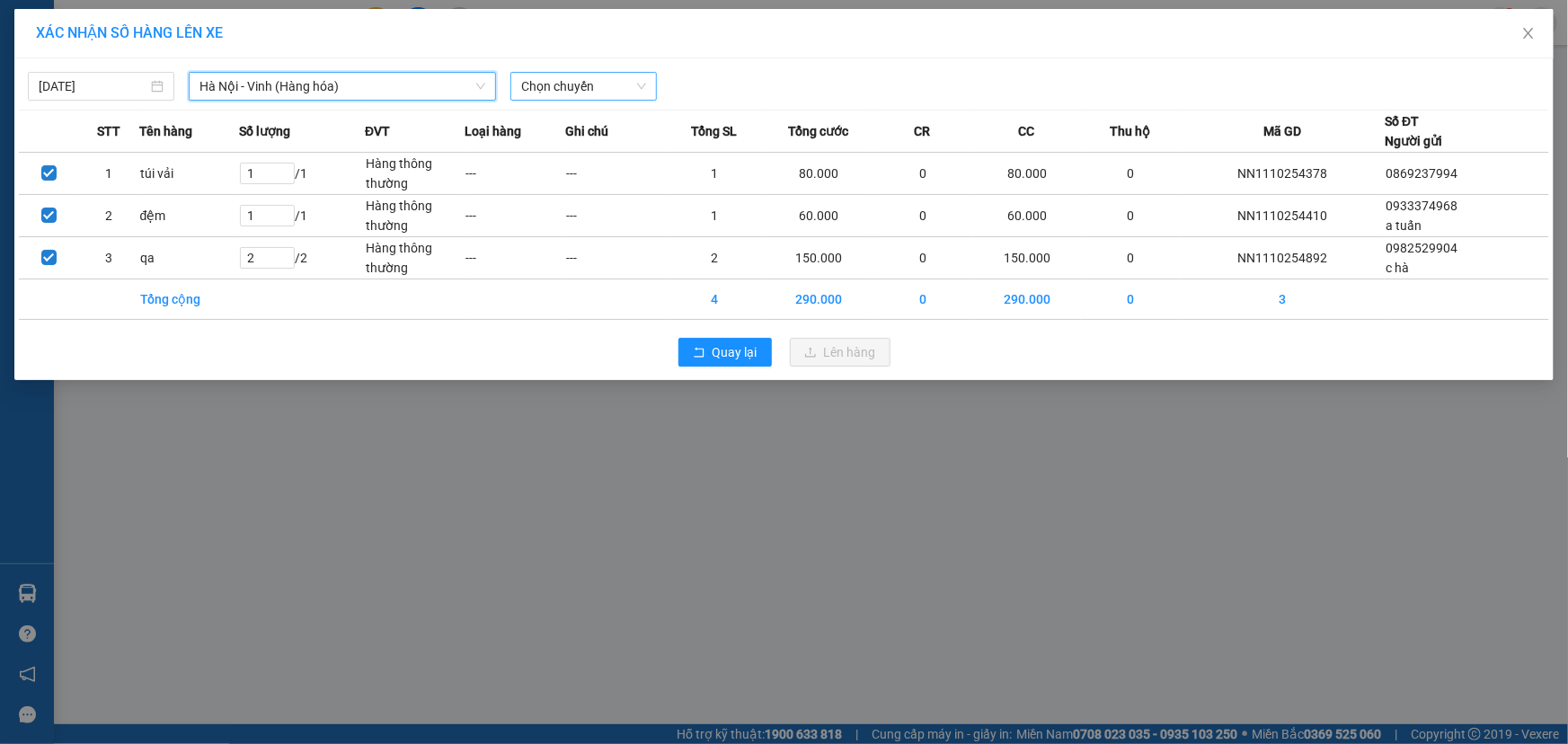
click at [572, 89] on span "Chọn chuyến" at bounding box center [584, 87] width 125 height 27
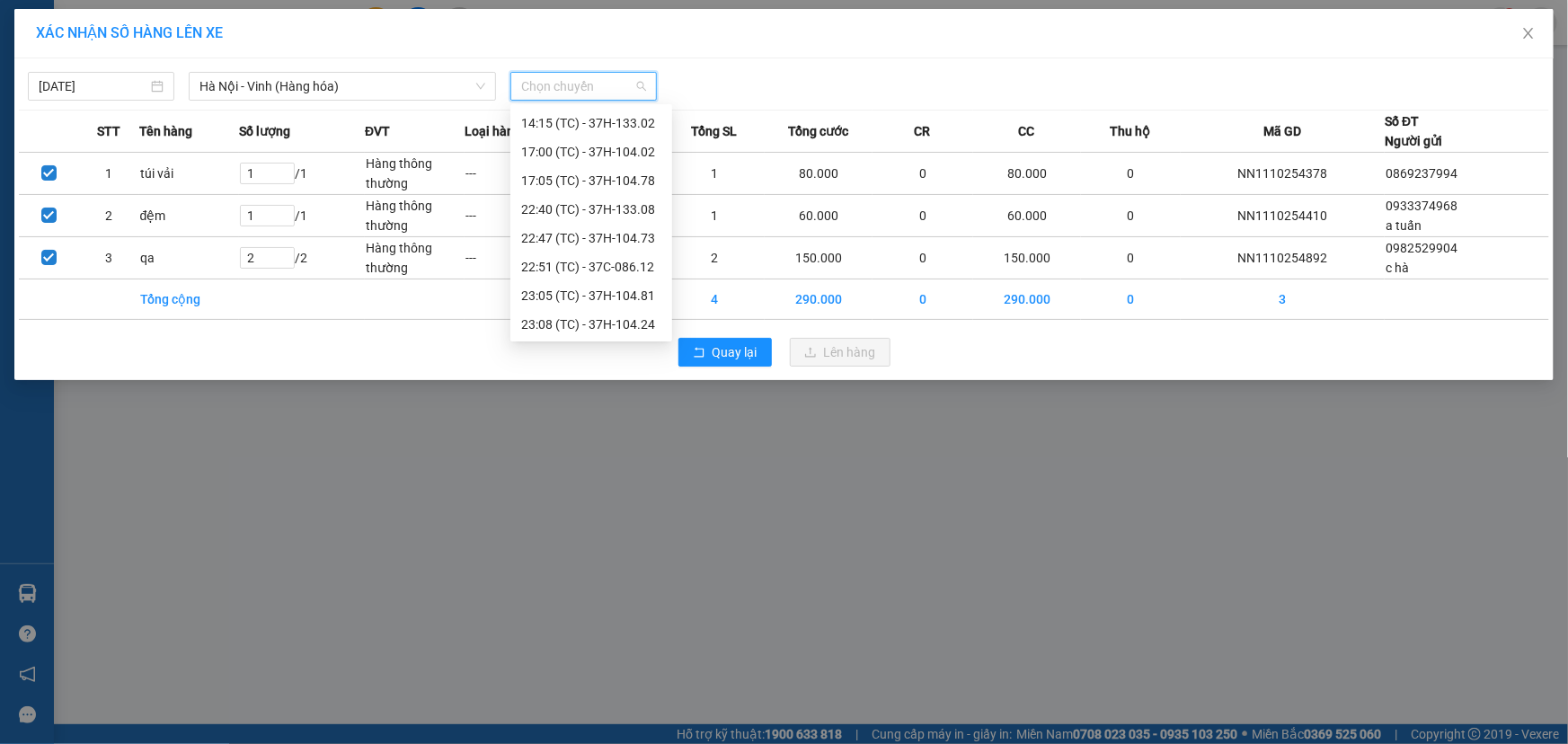
scroll to position [288, 0]
click at [590, 322] on div "23:40 (TC) - 37H-094.08" at bounding box center [592, 323] width 141 height 20
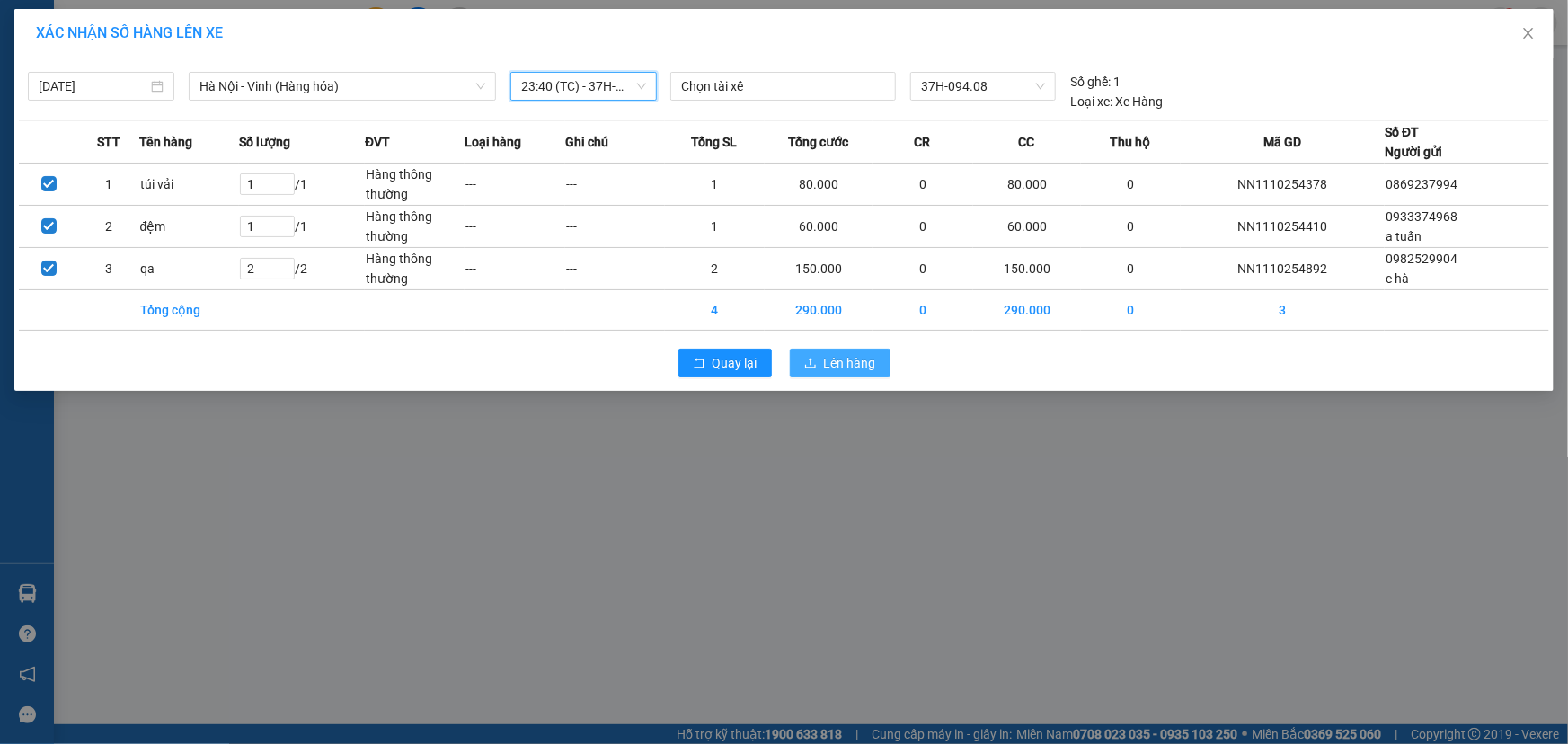
click at [826, 361] on span "Lên hàng" at bounding box center [850, 363] width 52 height 20
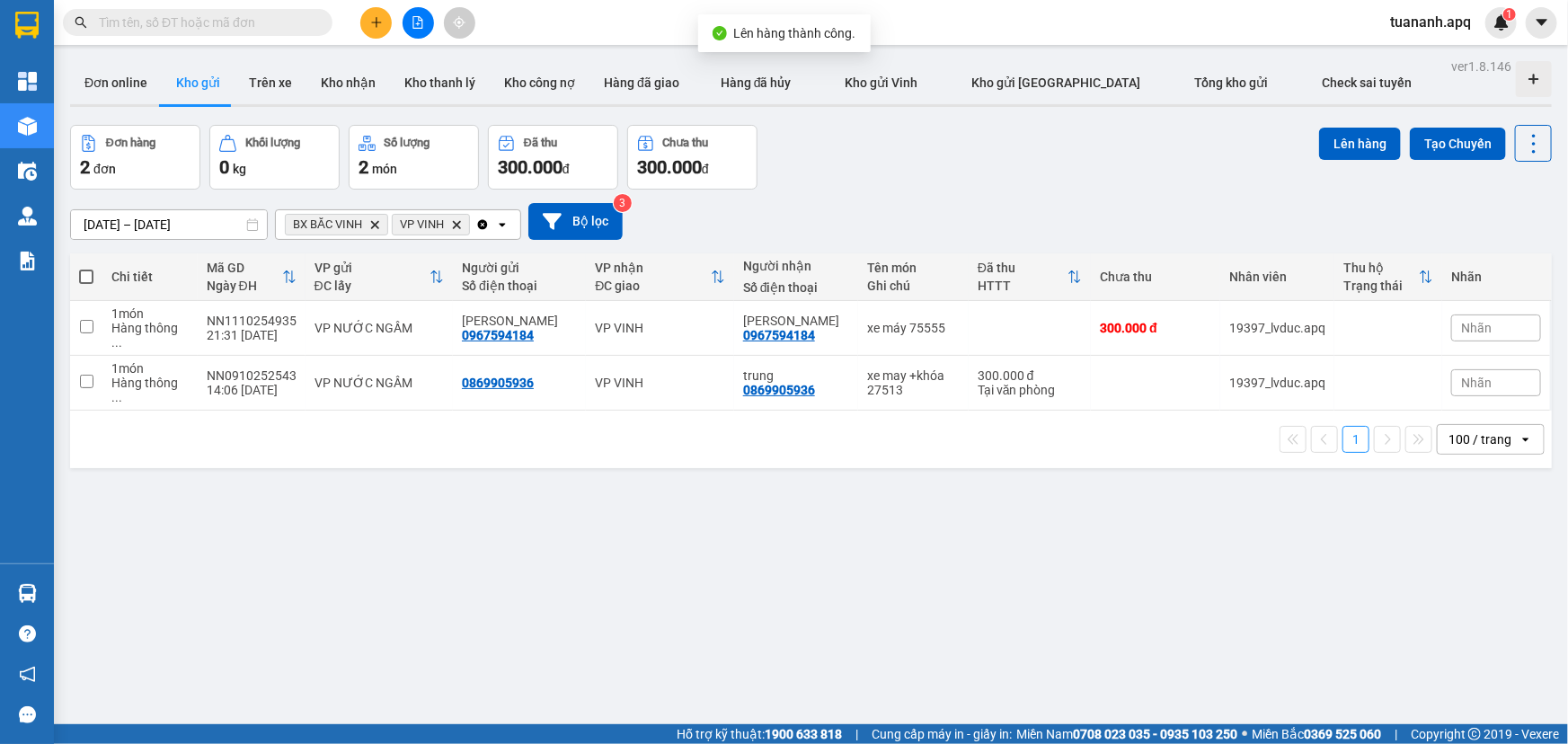
click at [460, 224] on icon "Delete" at bounding box center [456, 224] width 11 height 11
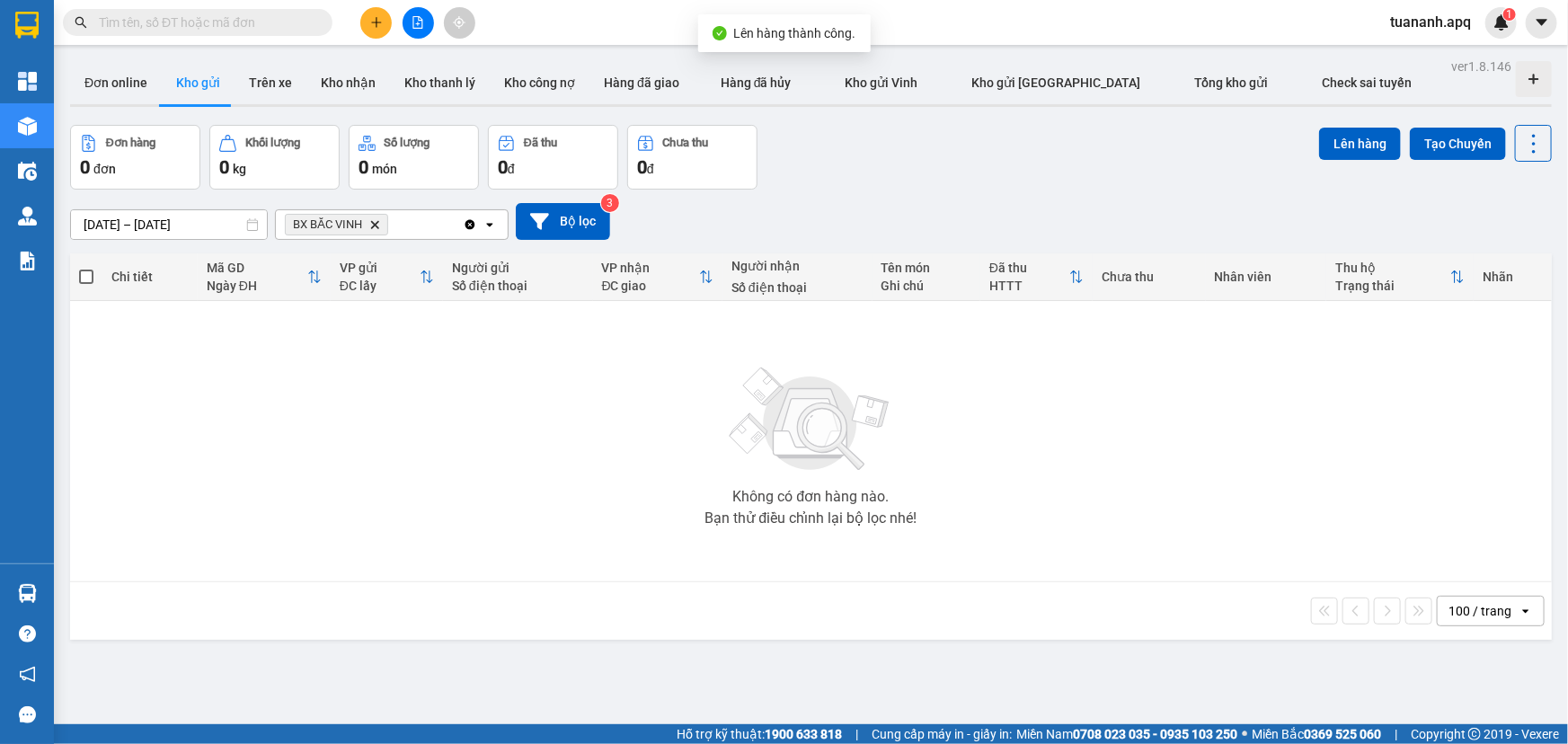
click at [370, 224] on icon "Delete" at bounding box center [374, 224] width 11 height 11
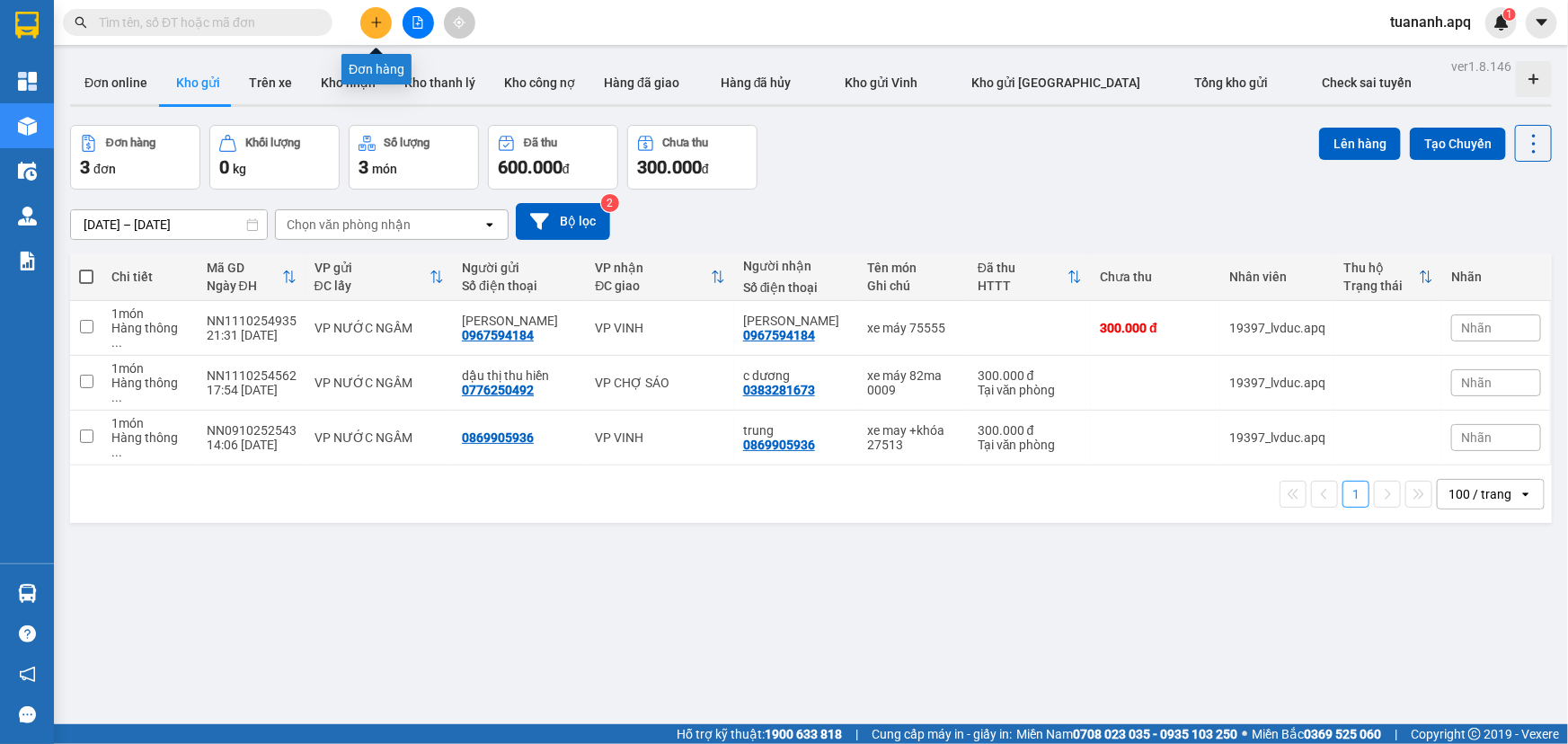
click at [371, 20] on icon "plus" at bounding box center [376, 22] width 13 height 13
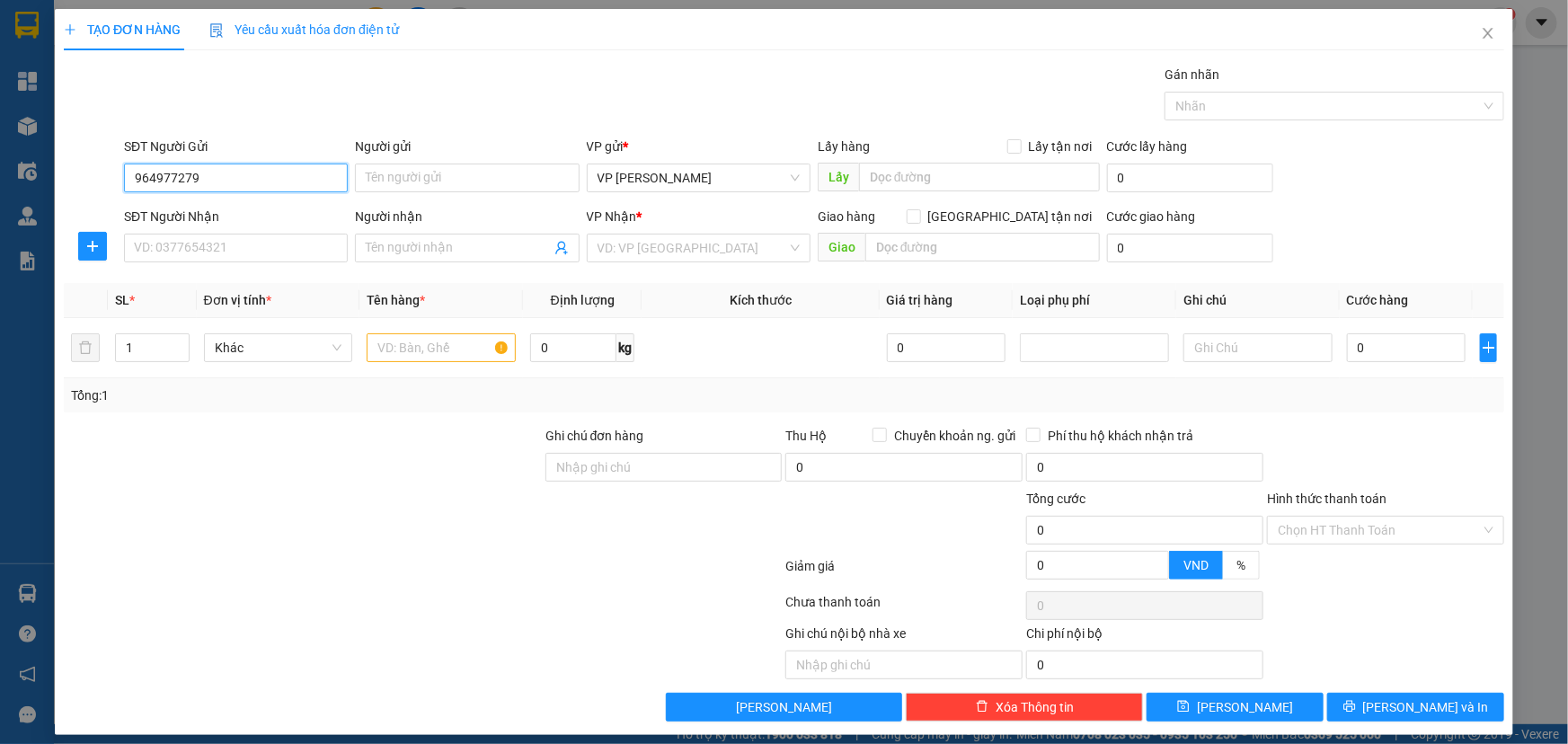
click at [128, 176] on input "964977279" at bounding box center [236, 178] width 224 height 29
click at [199, 204] on div "0964977279 - khách" at bounding box center [234, 214] width 200 height 20
click at [225, 251] on input "SĐT Người Nhận" at bounding box center [236, 248] width 224 height 29
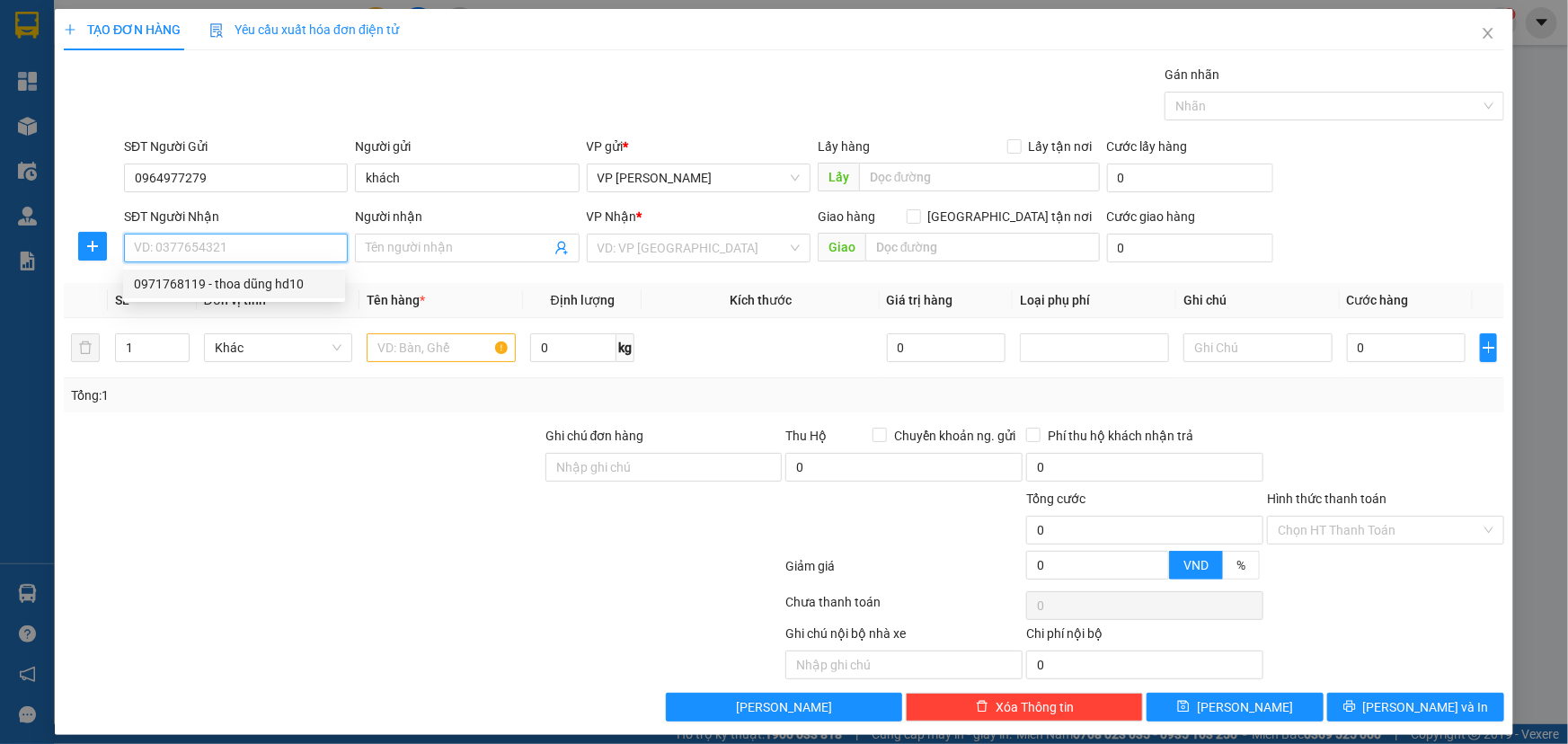
click at [232, 288] on div "0971768119 - thoa dũng hd10" at bounding box center [234, 284] width 200 height 20
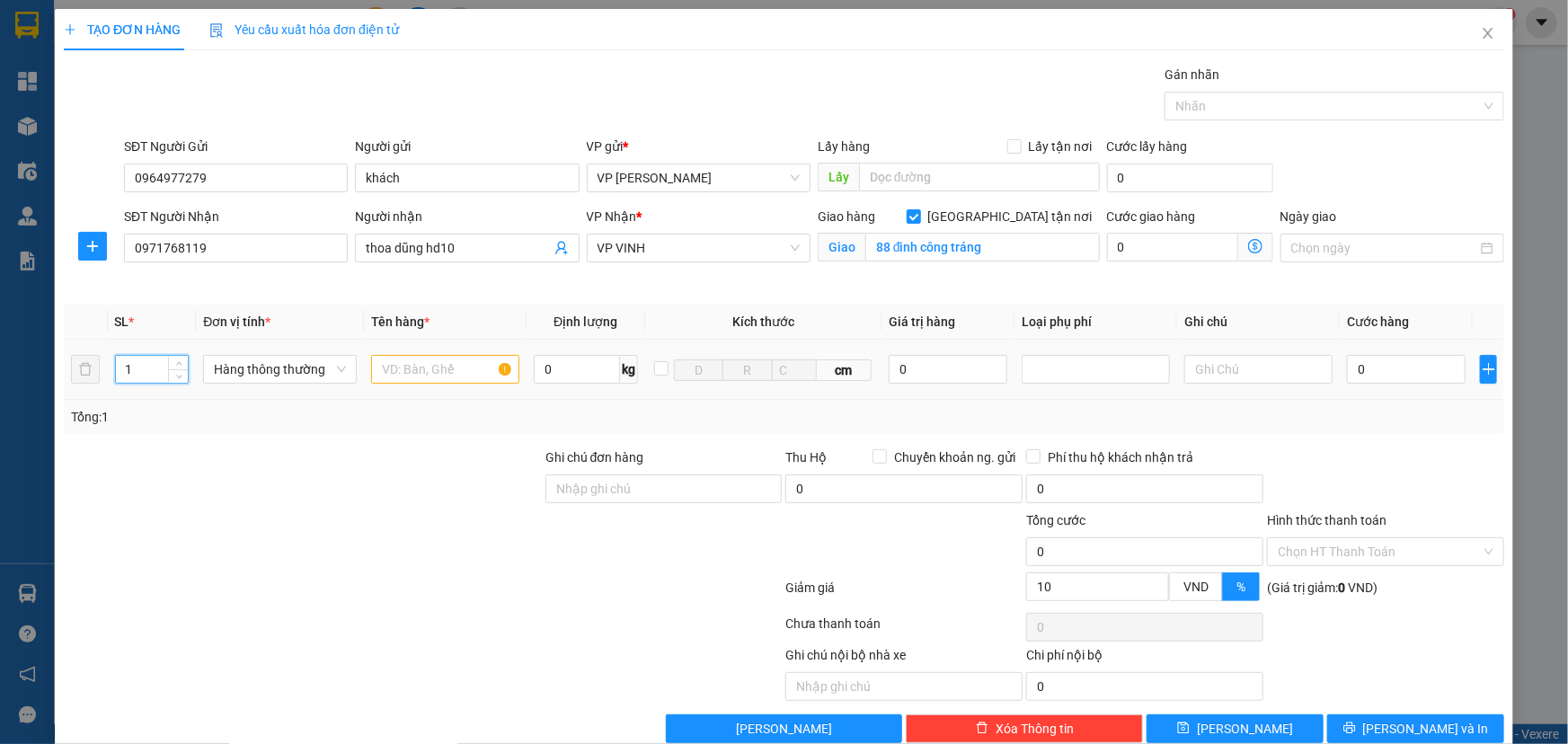
click at [89, 377] on tr "1 Hàng thông thường 0 kg cm 0 0" at bounding box center [784, 370] width 1441 height 61
click at [435, 380] on input "text" at bounding box center [446, 370] width 148 height 29
click at [1386, 374] on input "0" at bounding box center [1406, 370] width 118 height 29
click at [1392, 400] on div "Tổng: 7" at bounding box center [784, 417] width 1441 height 34
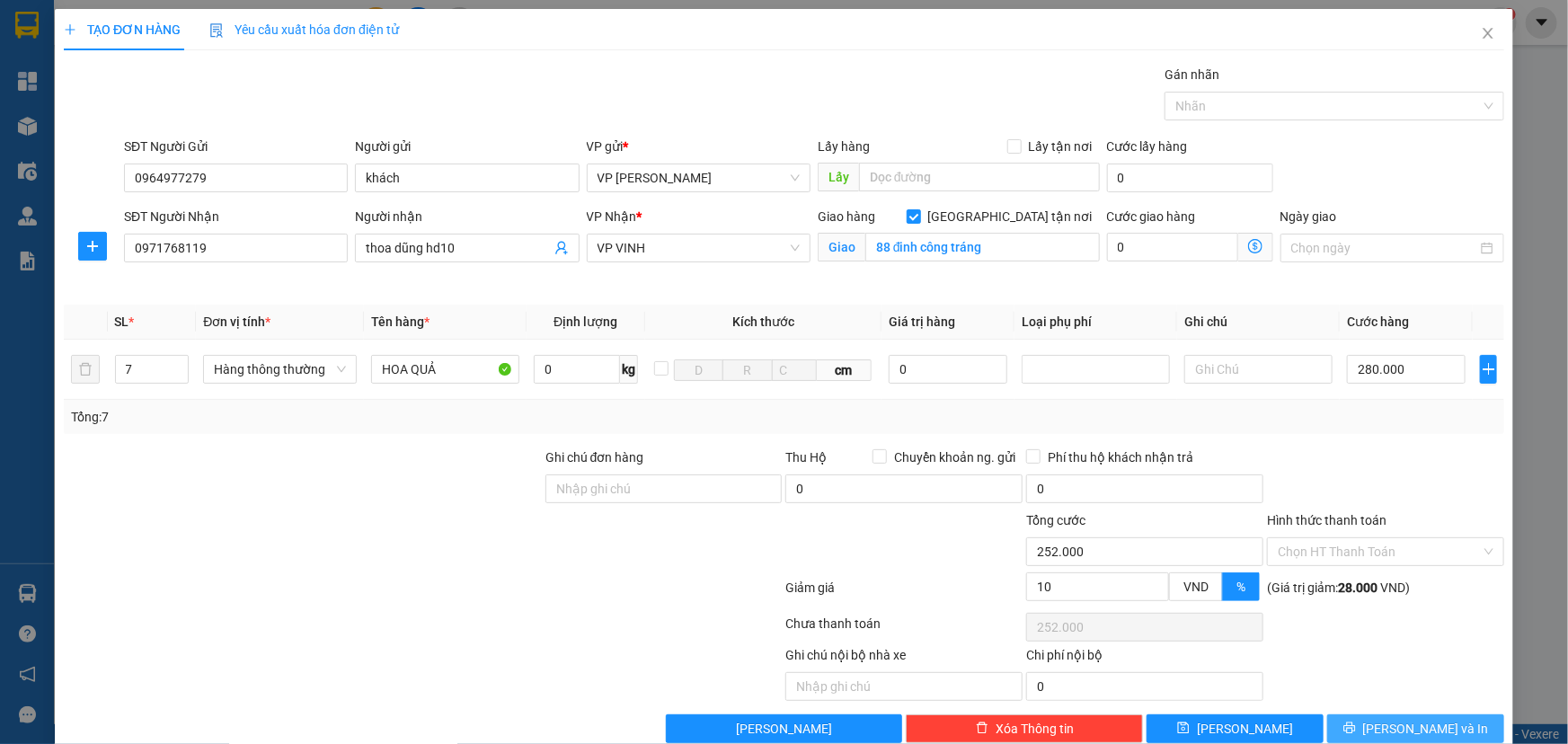
click at [1413, 719] on span "[PERSON_NAME] và In" at bounding box center [1427, 729] width 126 height 20
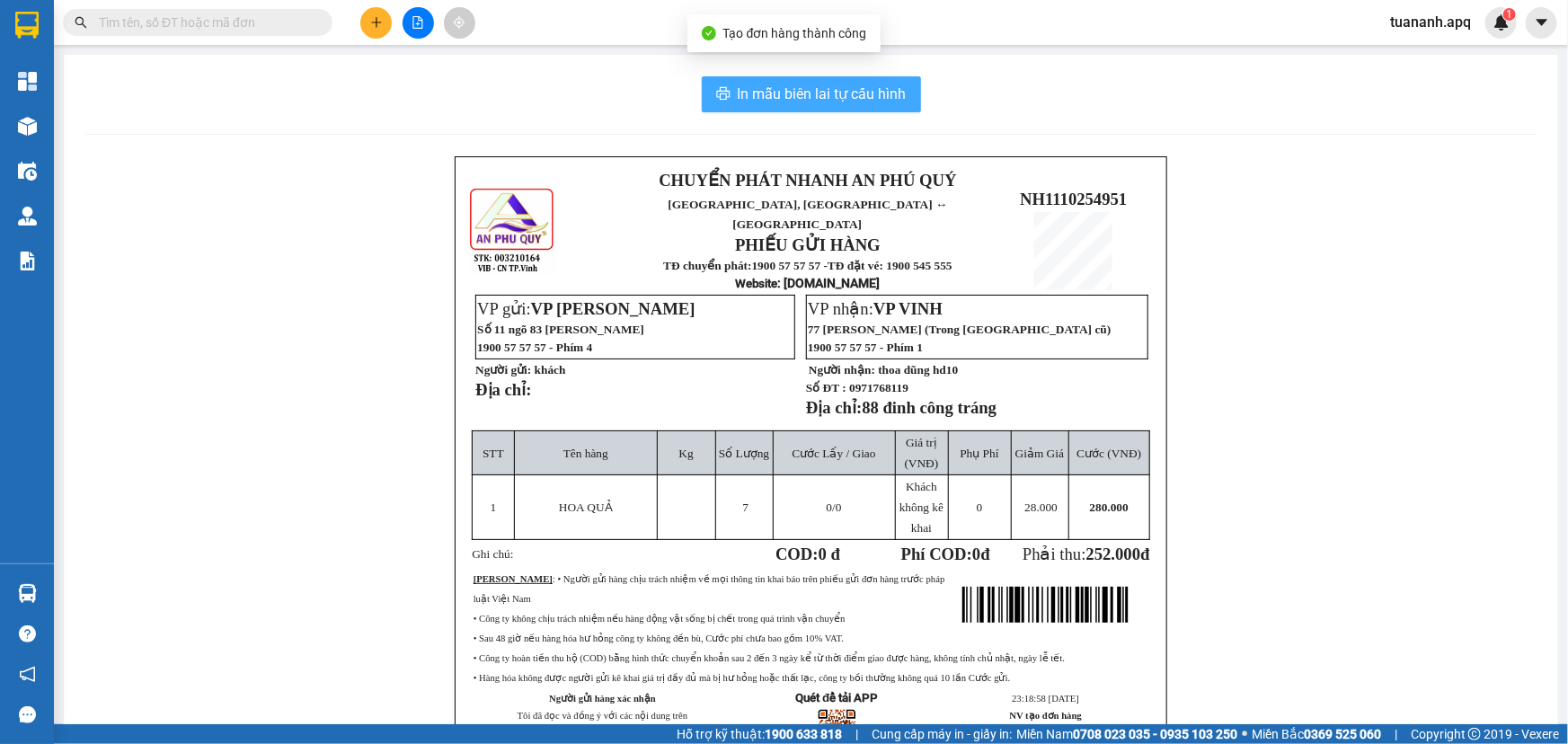
click at [876, 102] on span "In mẫu biên lai tự cấu hình" at bounding box center [823, 93] width 169 height 22
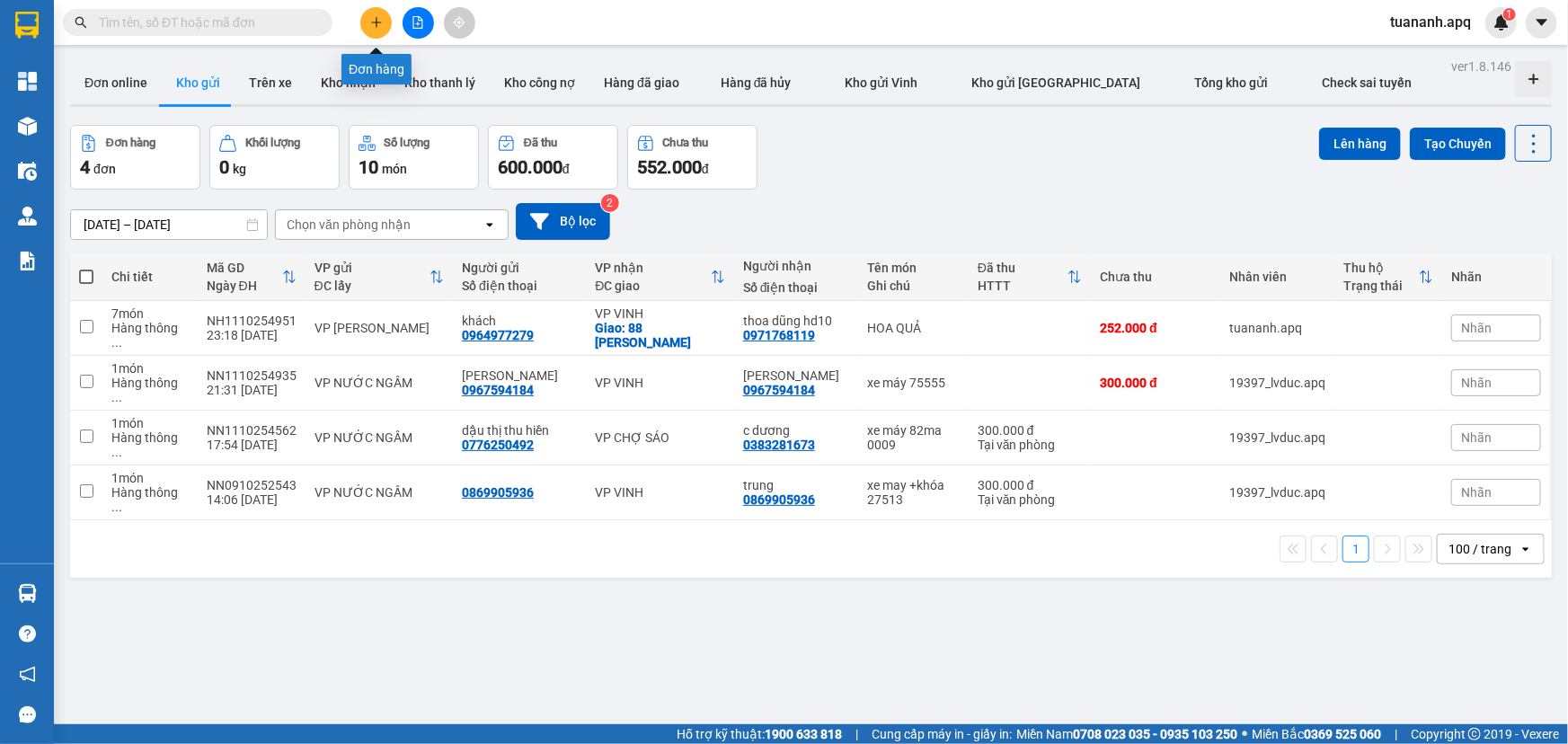
click at [373, 18] on icon "plus" at bounding box center [376, 22] width 13 height 13
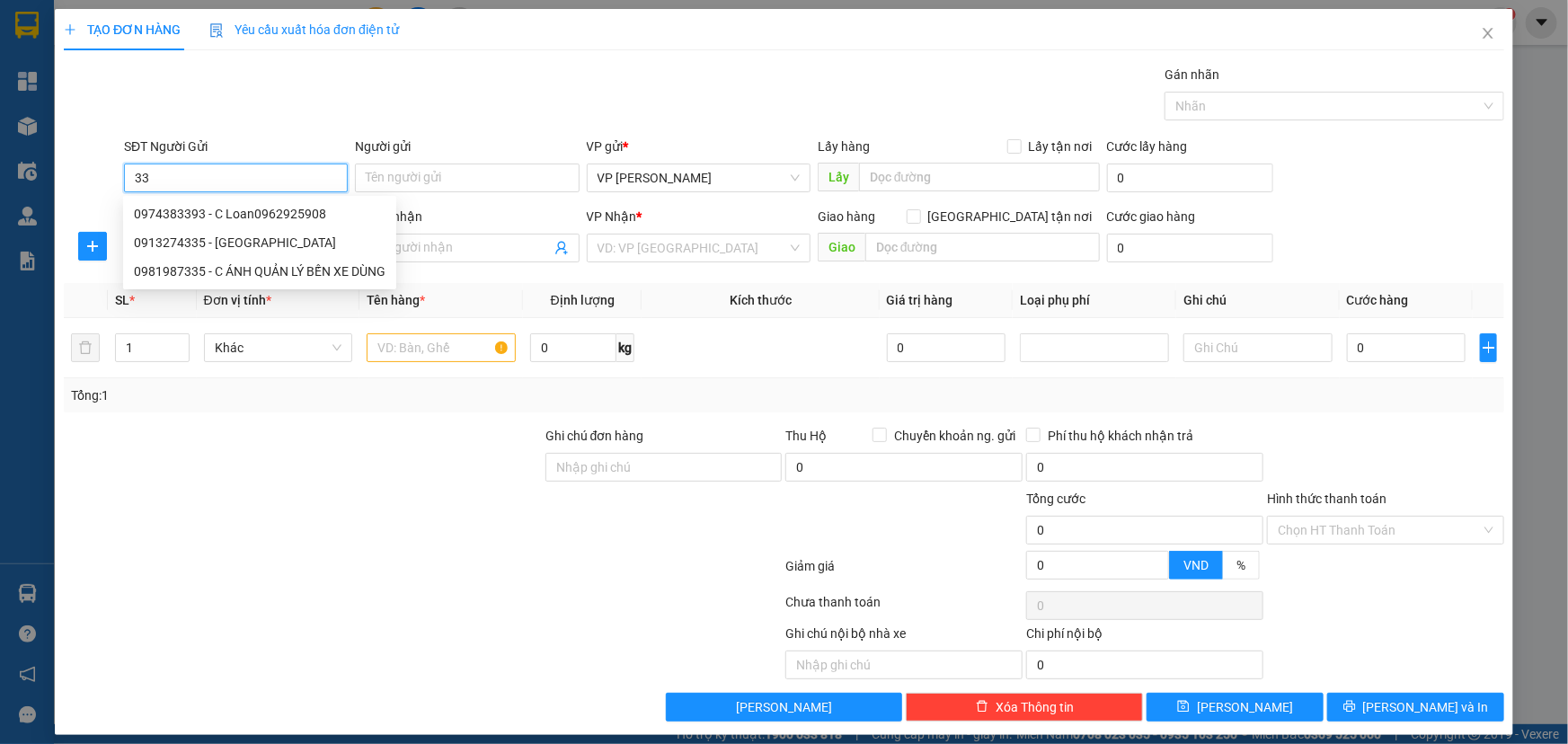
type input "3"
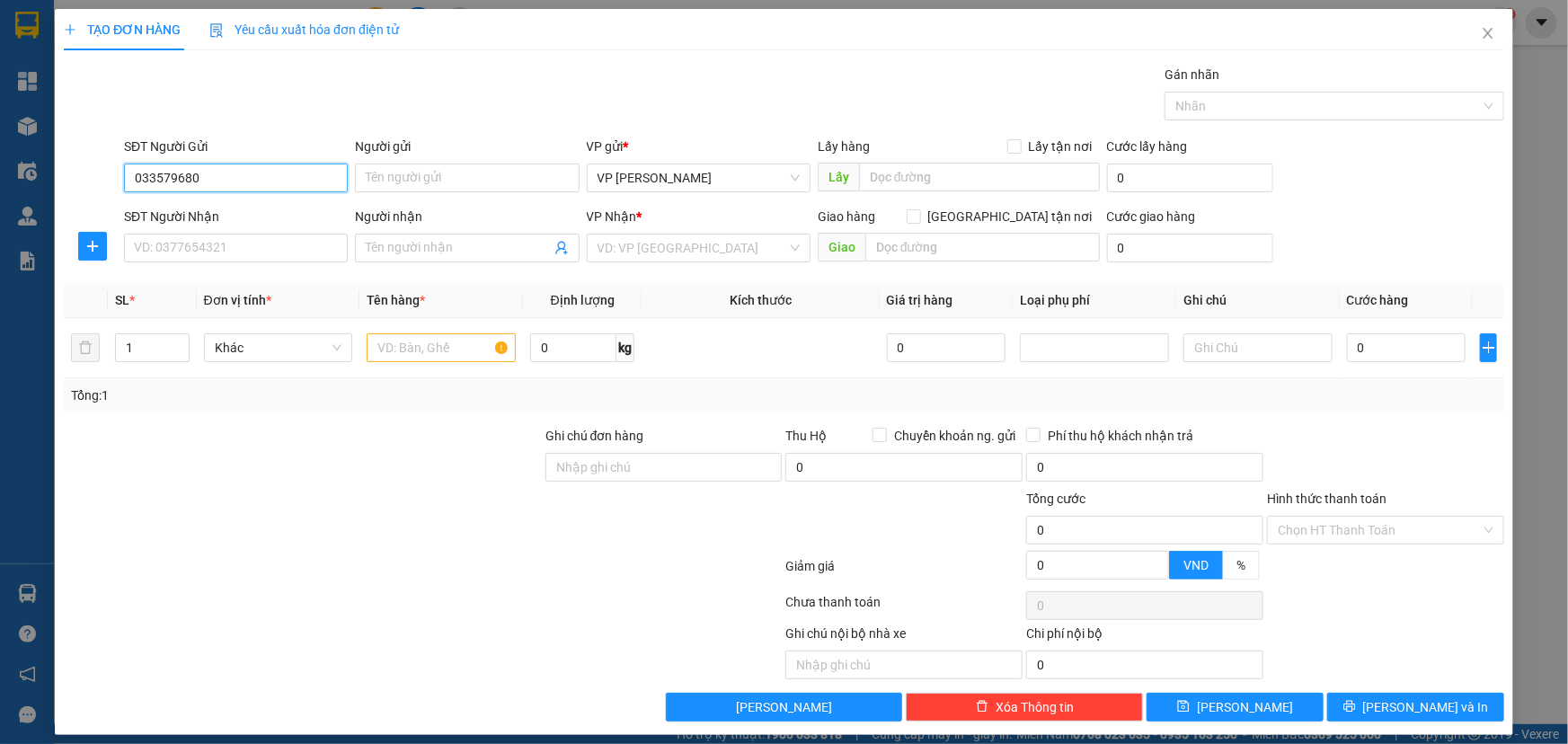
type input "0335796804"
click at [218, 211] on div "0335796804 - a bảo" at bounding box center [234, 214] width 200 height 20
type input "a bảo"
type input "0335796804"
click at [228, 238] on input "SĐT Người Nhận" at bounding box center [236, 248] width 224 height 29
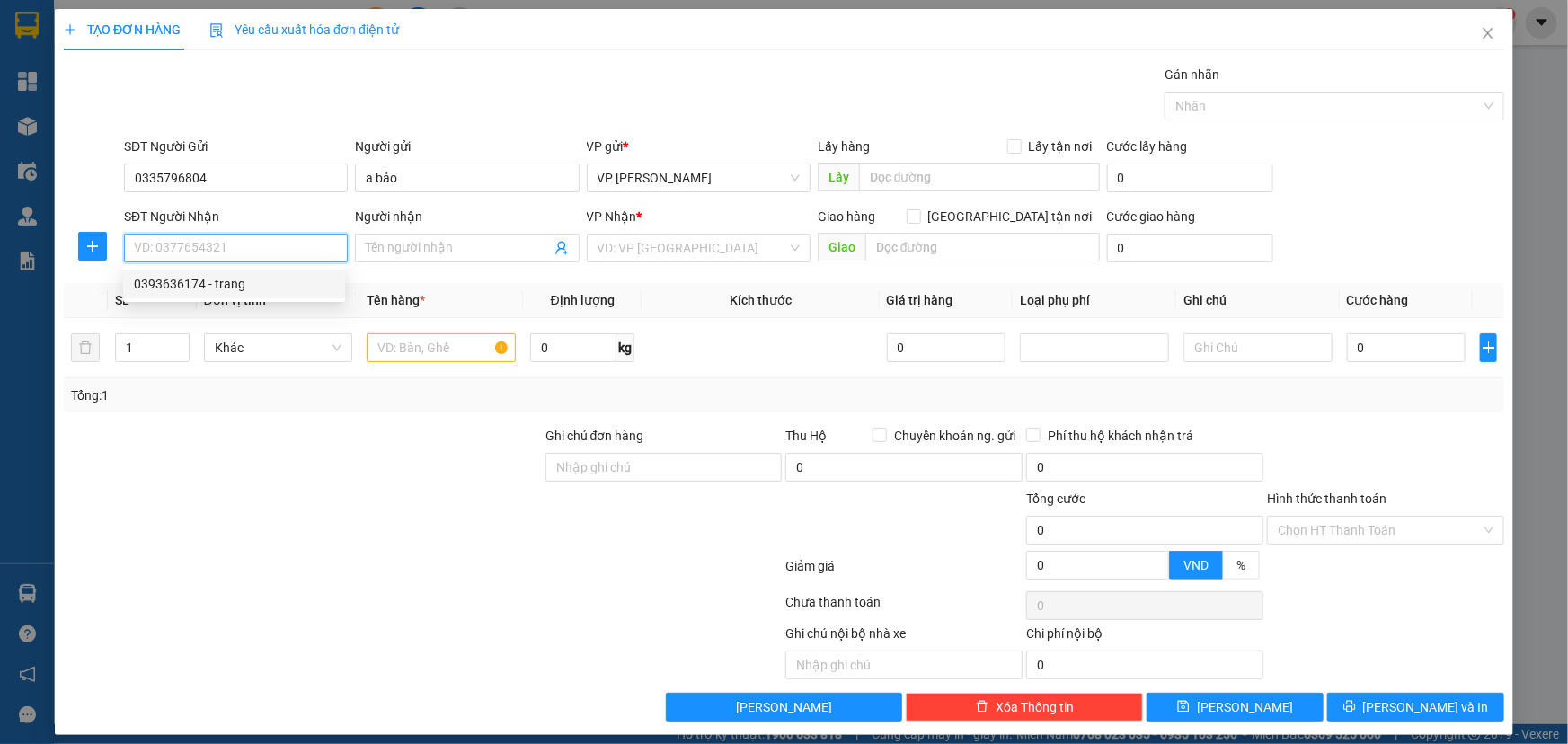
click at [232, 280] on div "0393636174 - trang" at bounding box center [234, 284] width 200 height 20
type input "0393636174"
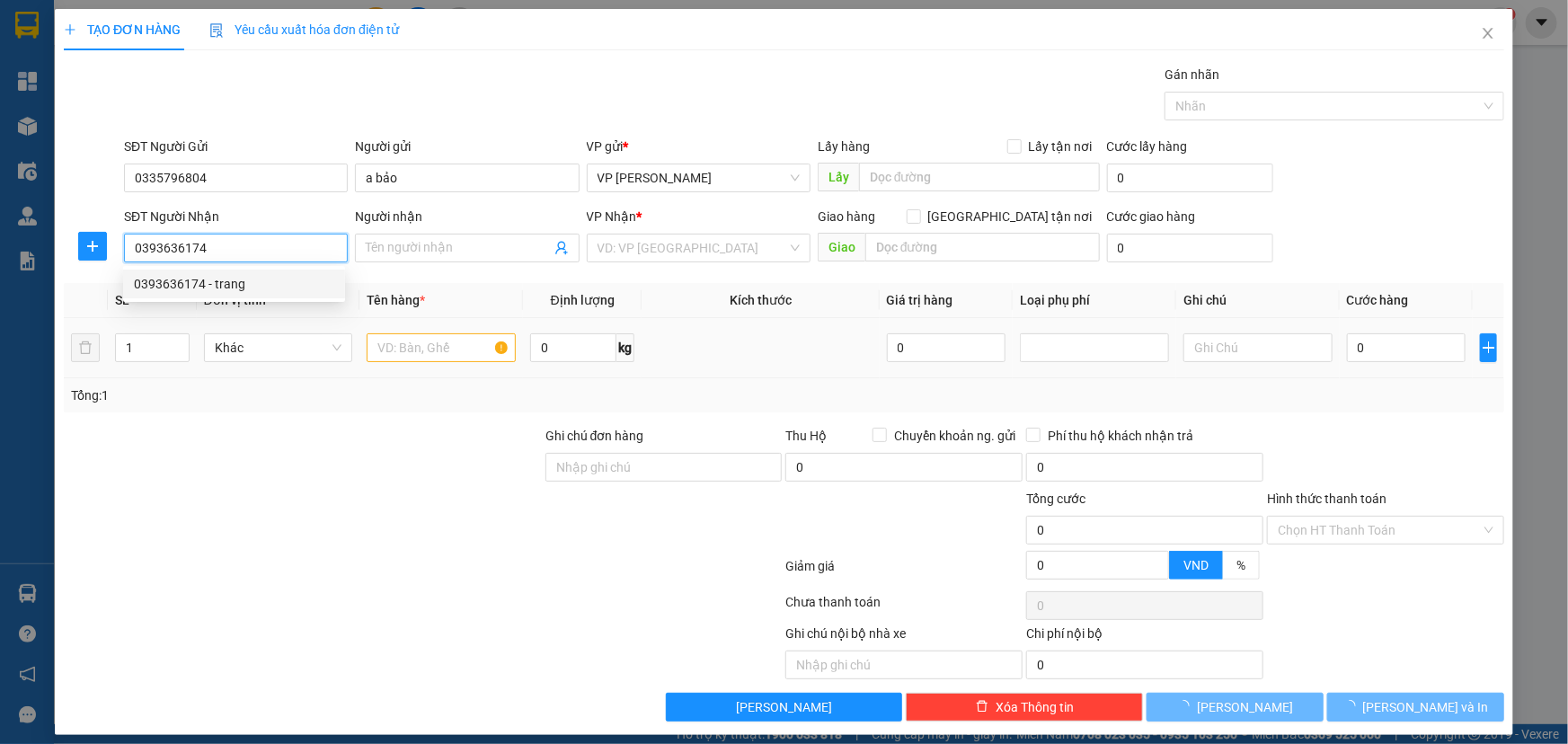
type input "trang"
checkbox input "true"
type input "57 lê hồng phong"
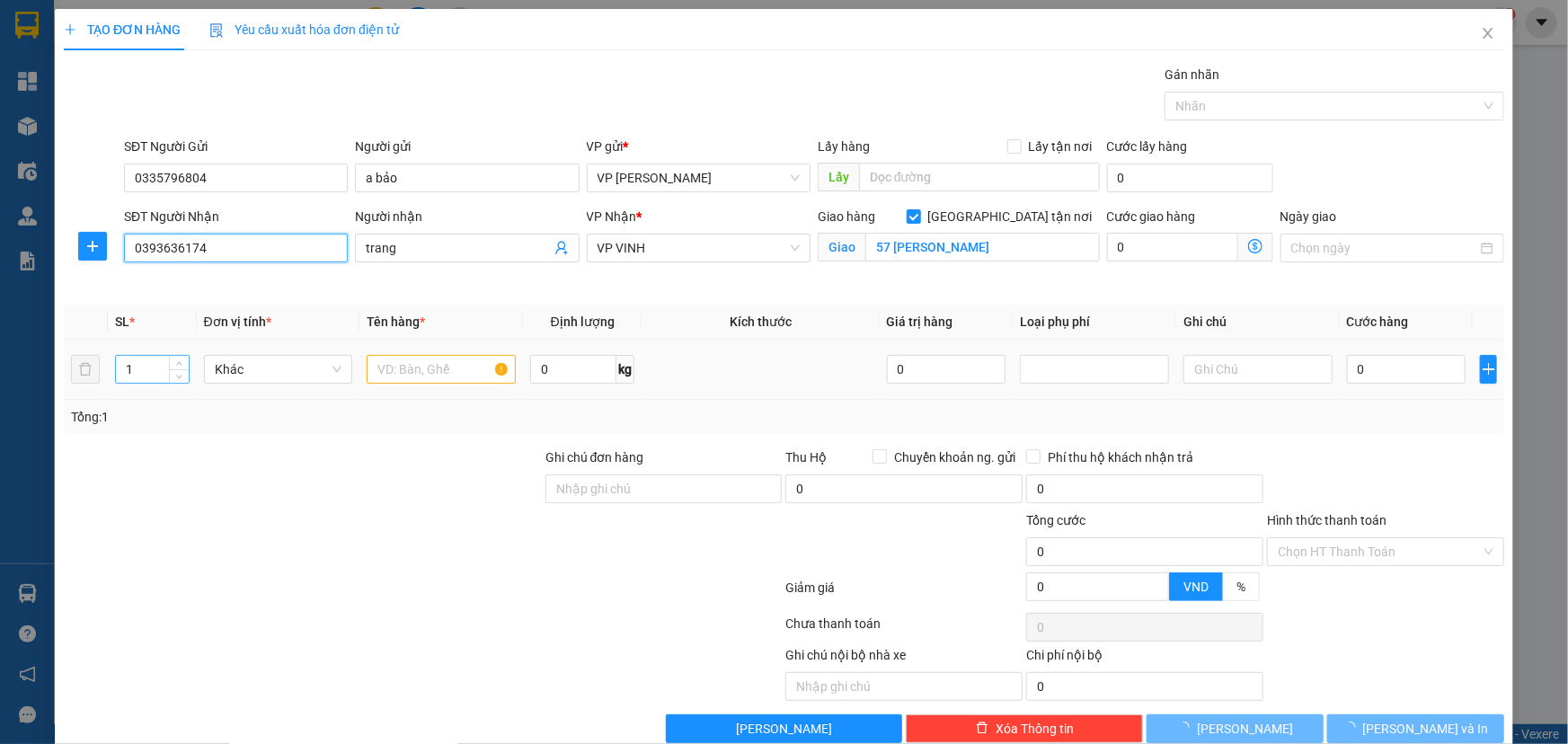
type input "10"
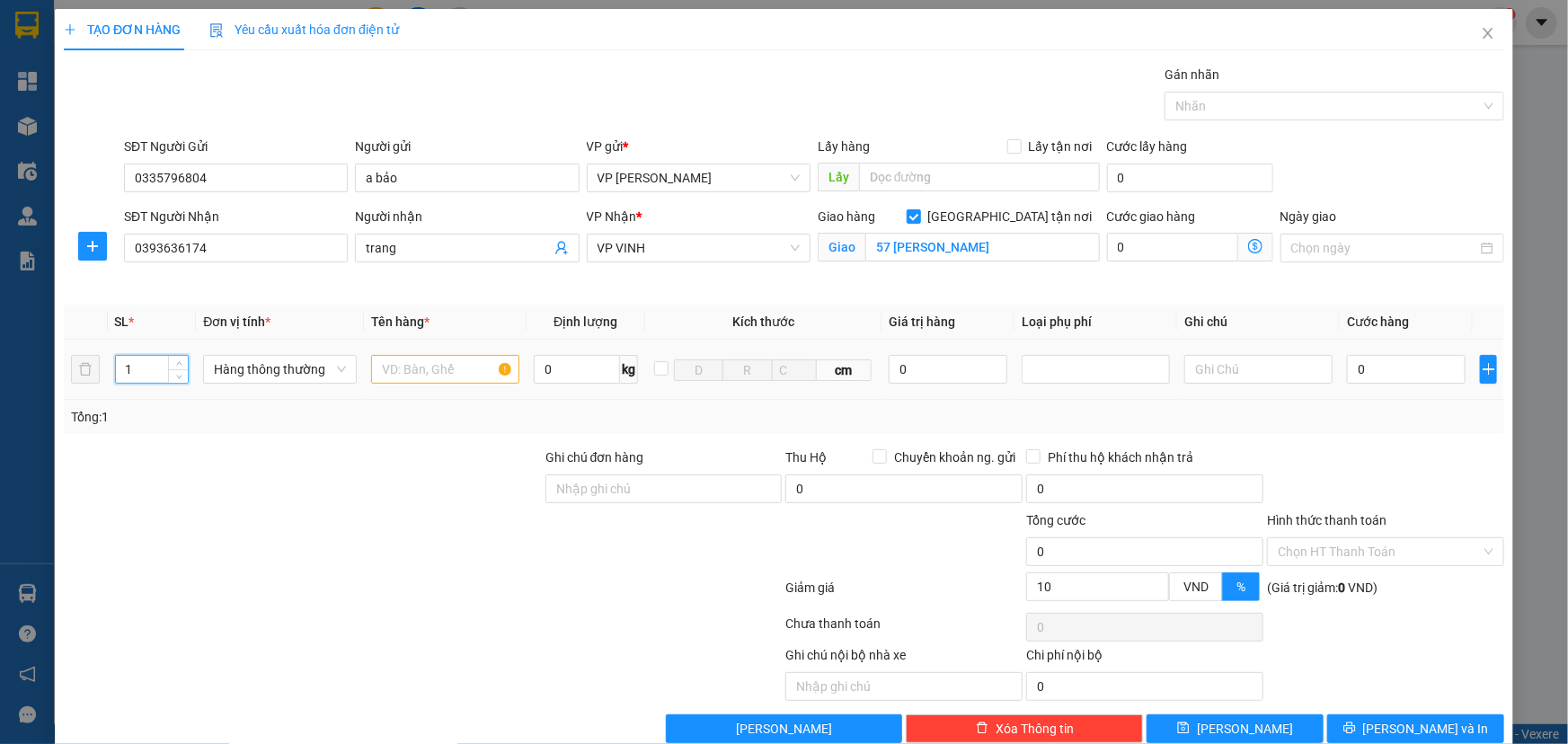
click at [82, 367] on tr "1 Hàng thông thường 0 kg cm 0 0" at bounding box center [784, 370] width 1441 height 61
type input "7"
click at [400, 371] on input "text" at bounding box center [446, 370] width 148 height 29
type input "HOA"
click at [1374, 376] on input "0" at bounding box center [1406, 370] width 118 height 29
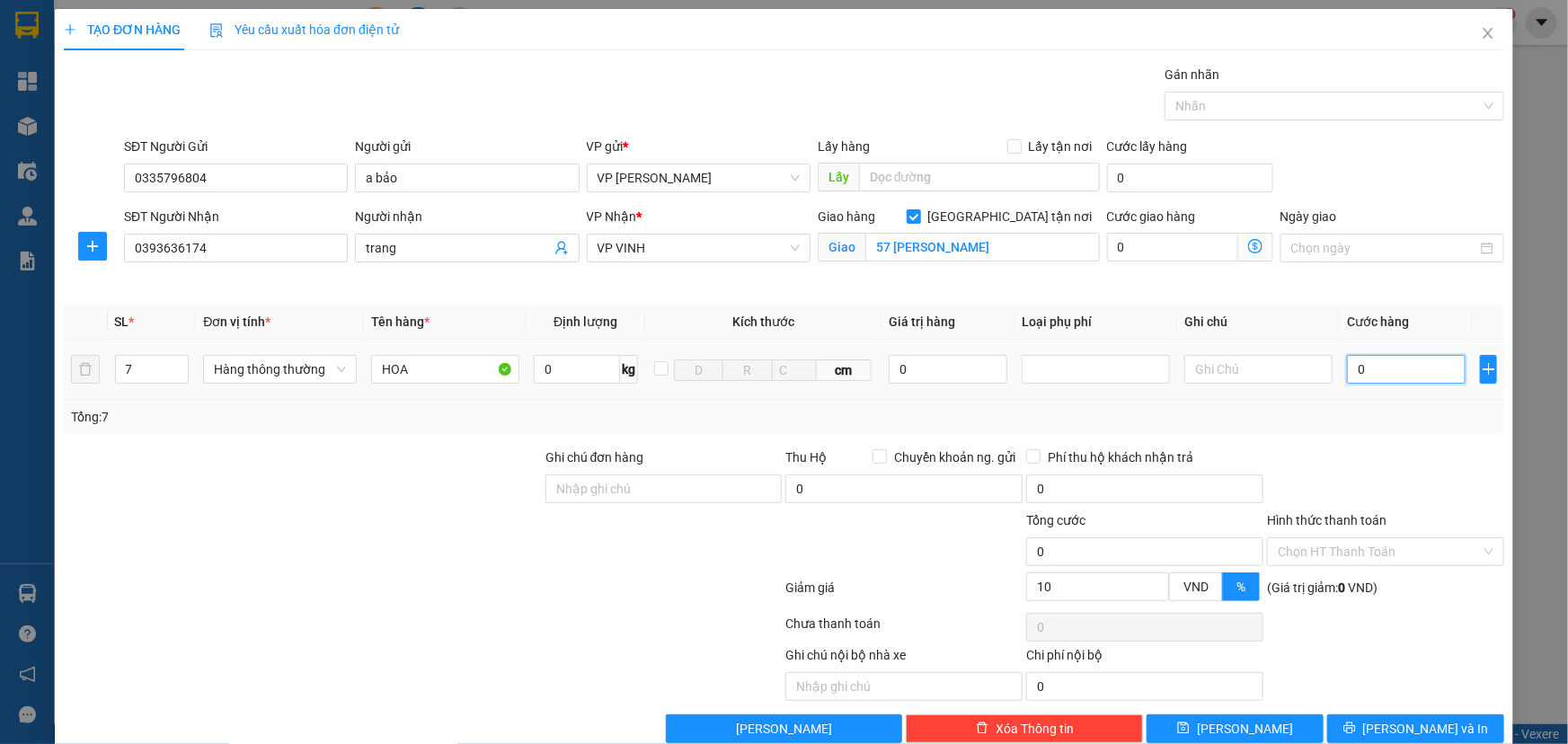
type input "2"
type input "21"
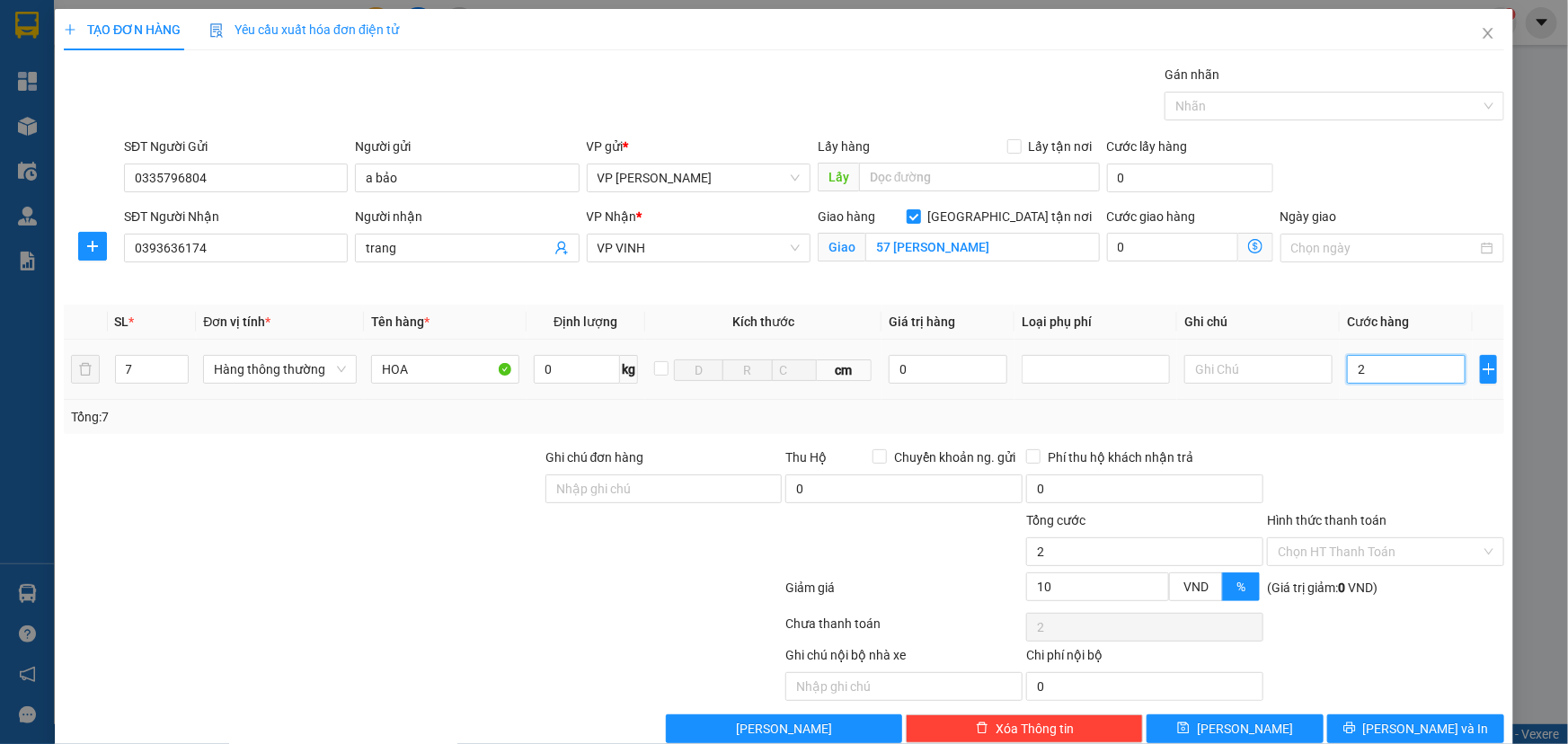
type input "21"
type input "210"
type input "210.000"
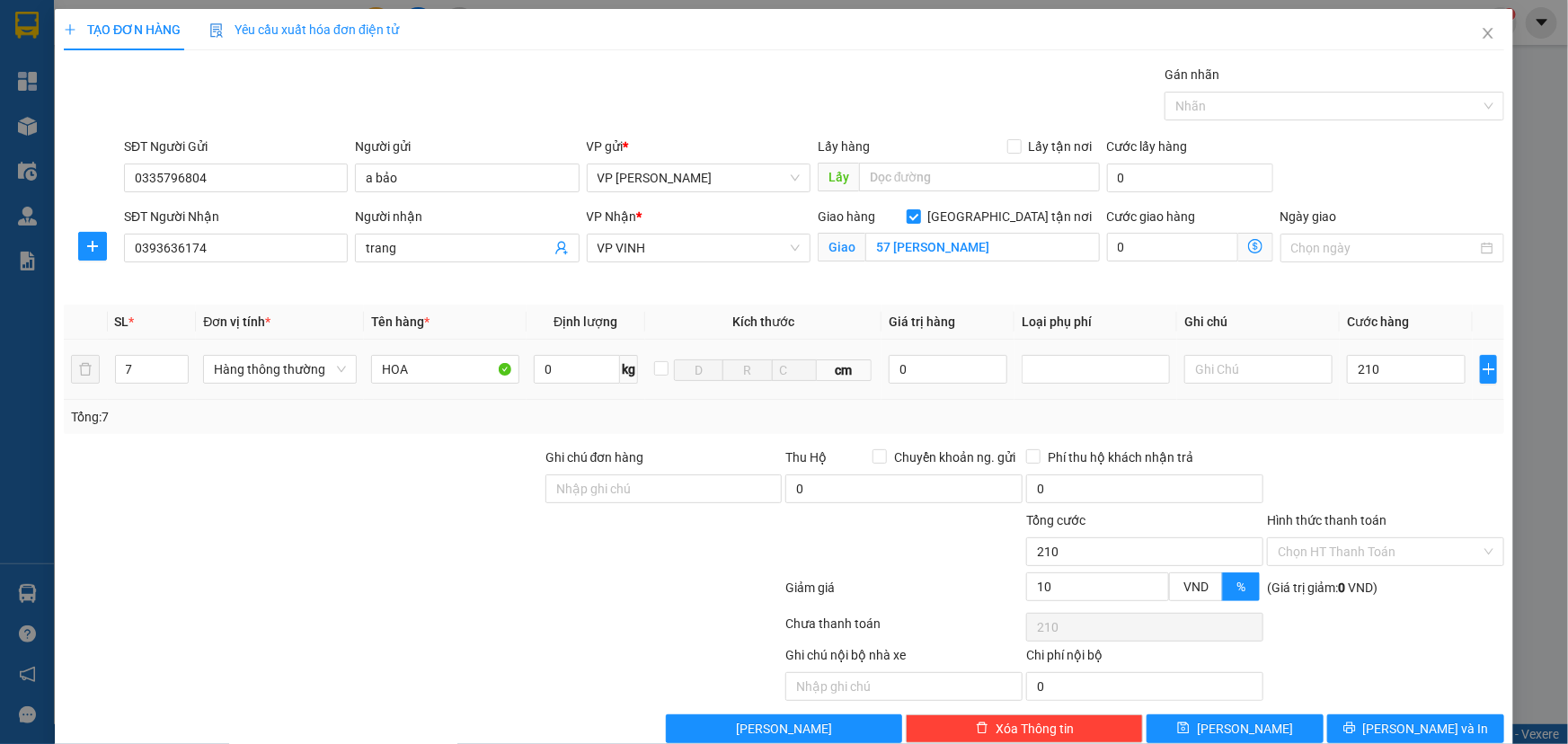
type input "189.000"
click at [1375, 427] on div "Tổng: 7" at bounding box center [784, 417] width 1441 height 34
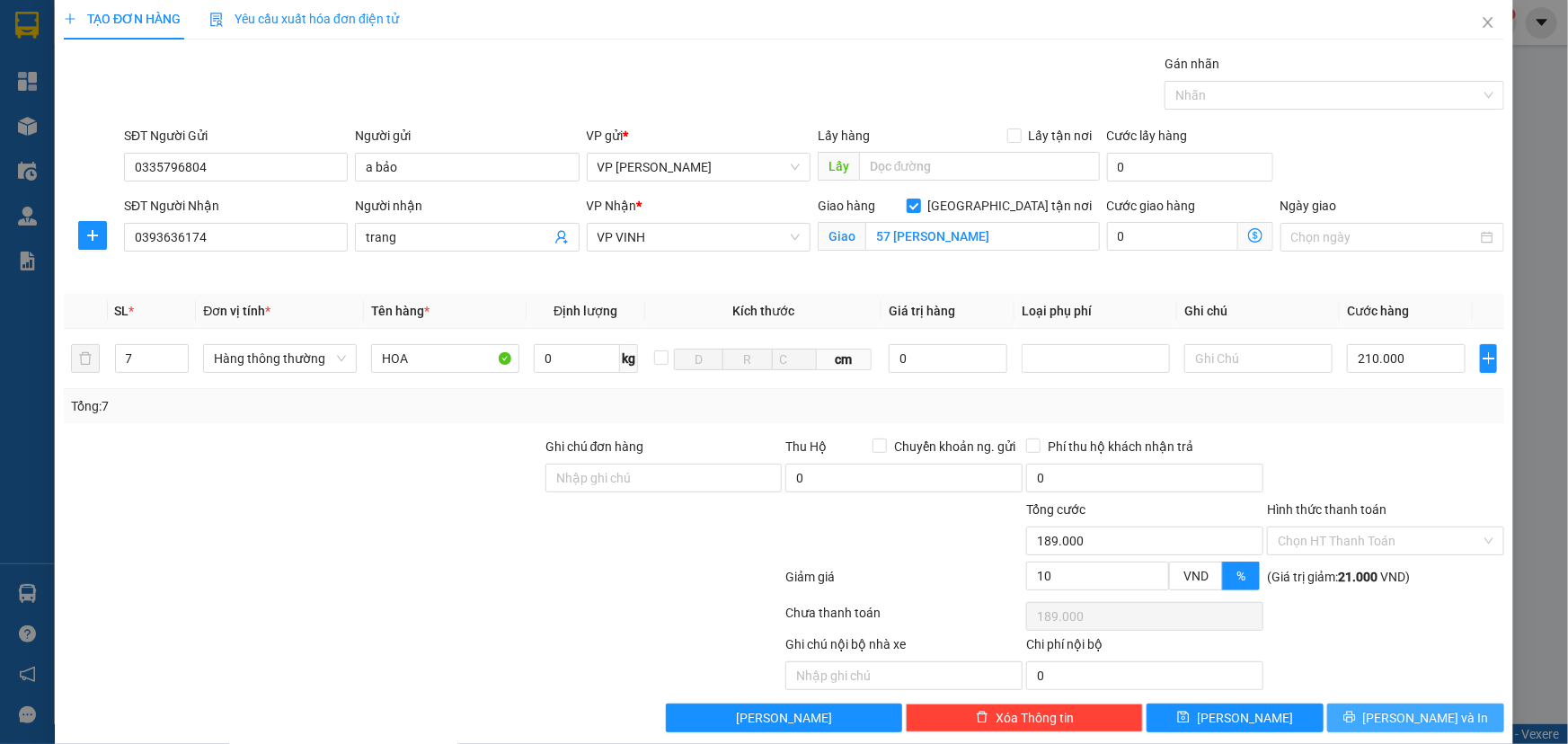
scroll to position [33, 0]
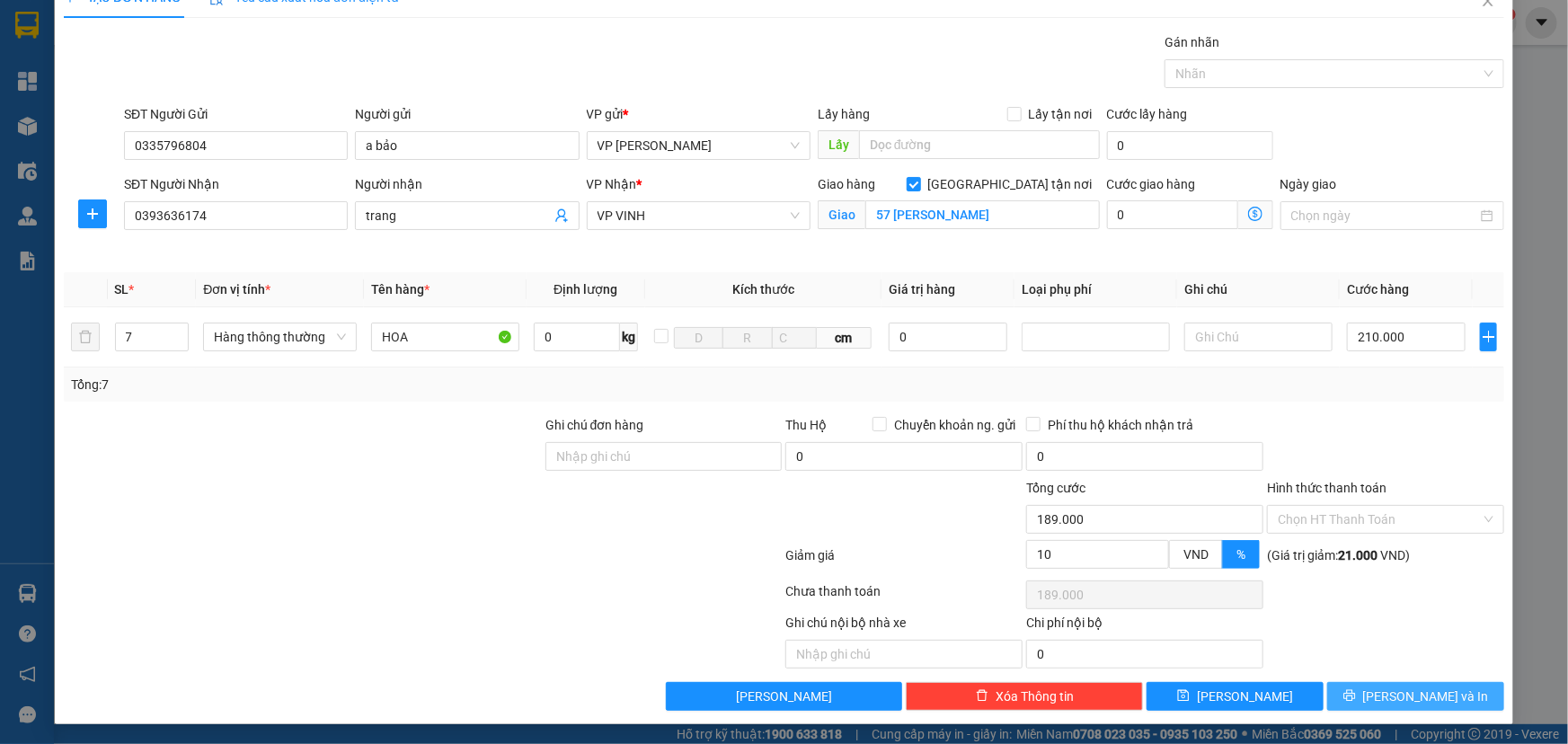
click at [1402, 699] on span "[PERSON_NAME] và In" at bounding box center [1427, 696] width 126 height 20
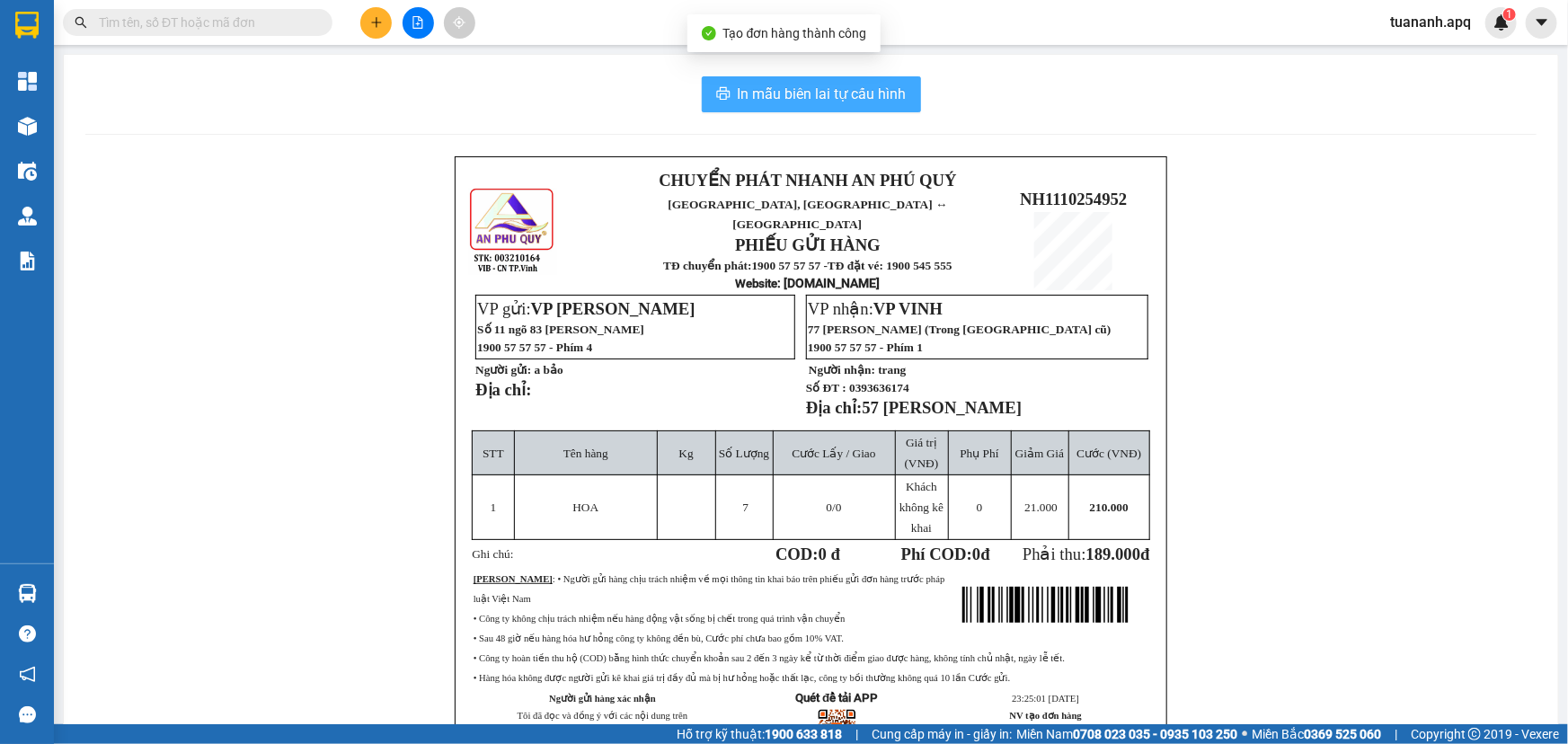
click at [817, 90] on span "In mẫu biên lai tự cấu hình" at bounding box center [823, 93] width 169 height 22
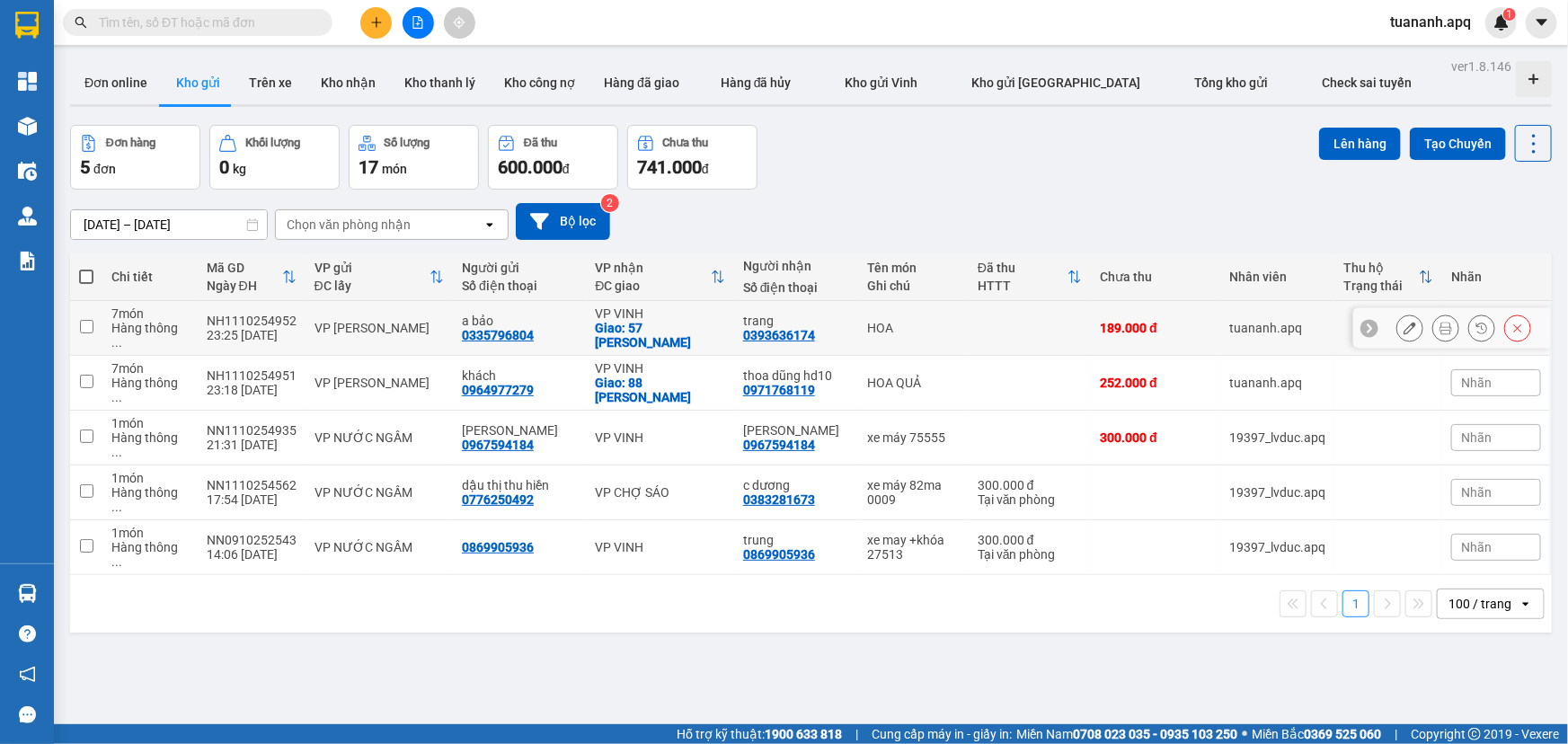
click at [1067, 325] on td at bounding box center [1031, 328] width 123 height 55
checkbox input "true"
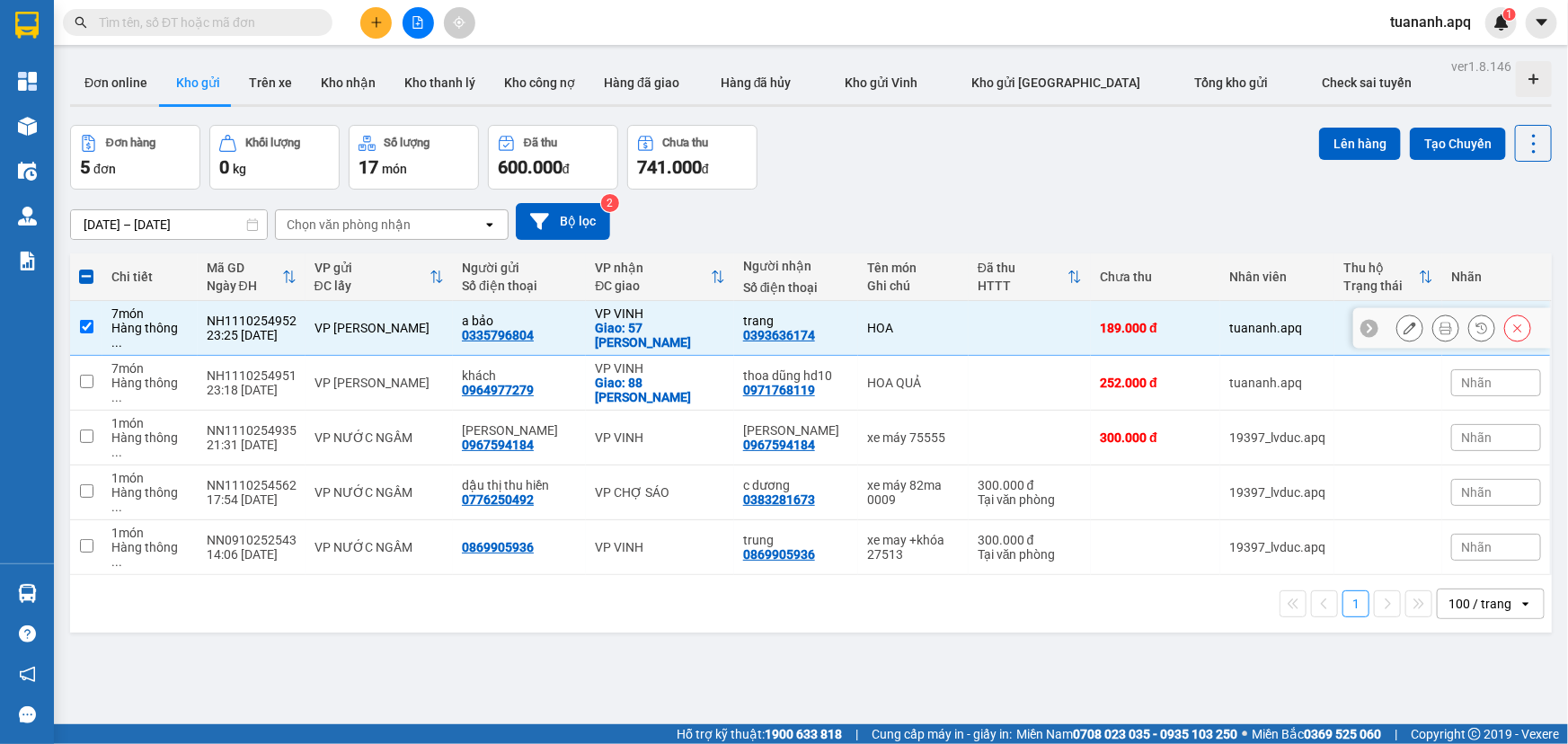
click at [1398, 331] on button at bounding box center [1410, 328] width 25 height 32
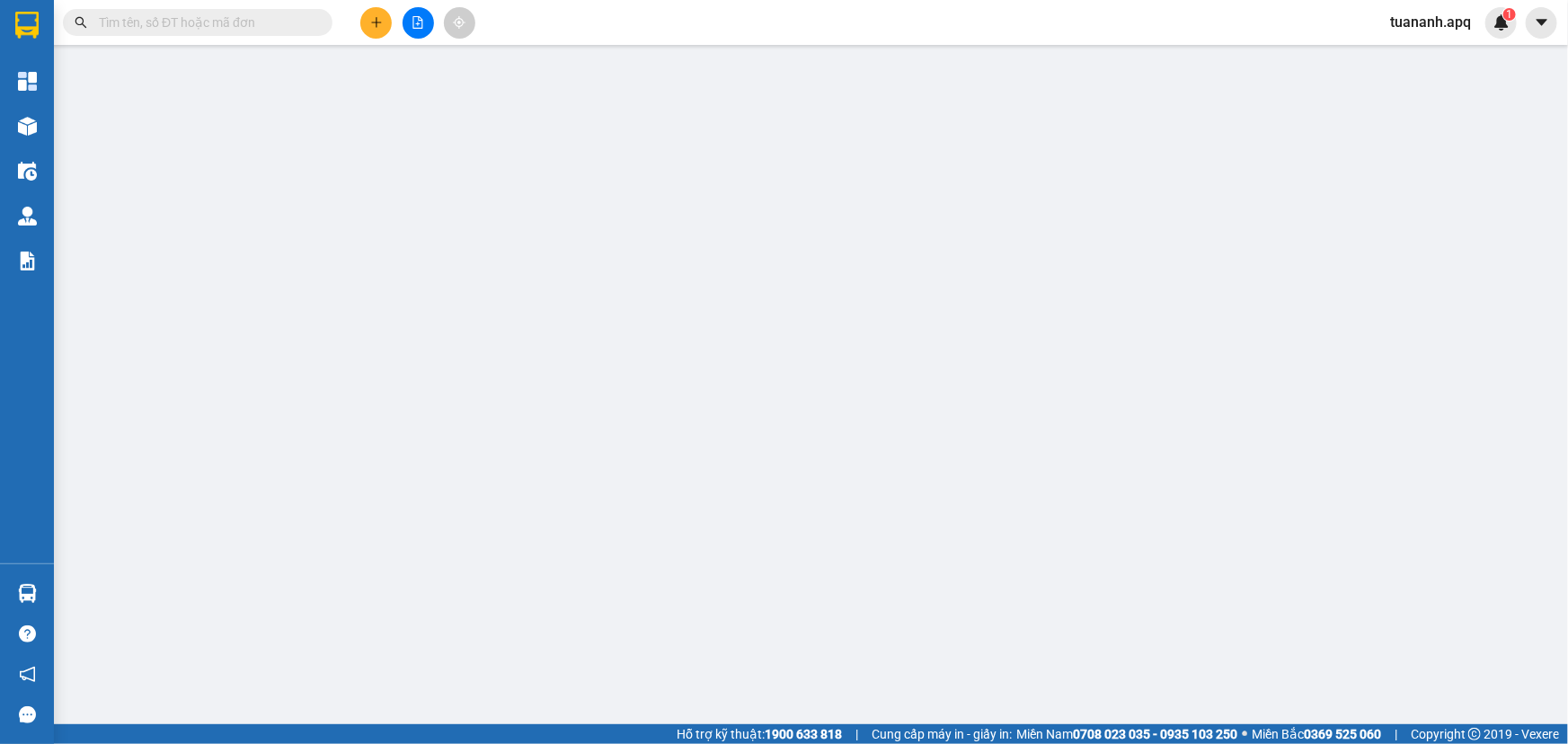
type input "0335796804"
type input "a bảo"
type input "0393636174"
type input "trang"
checkbox input "true"
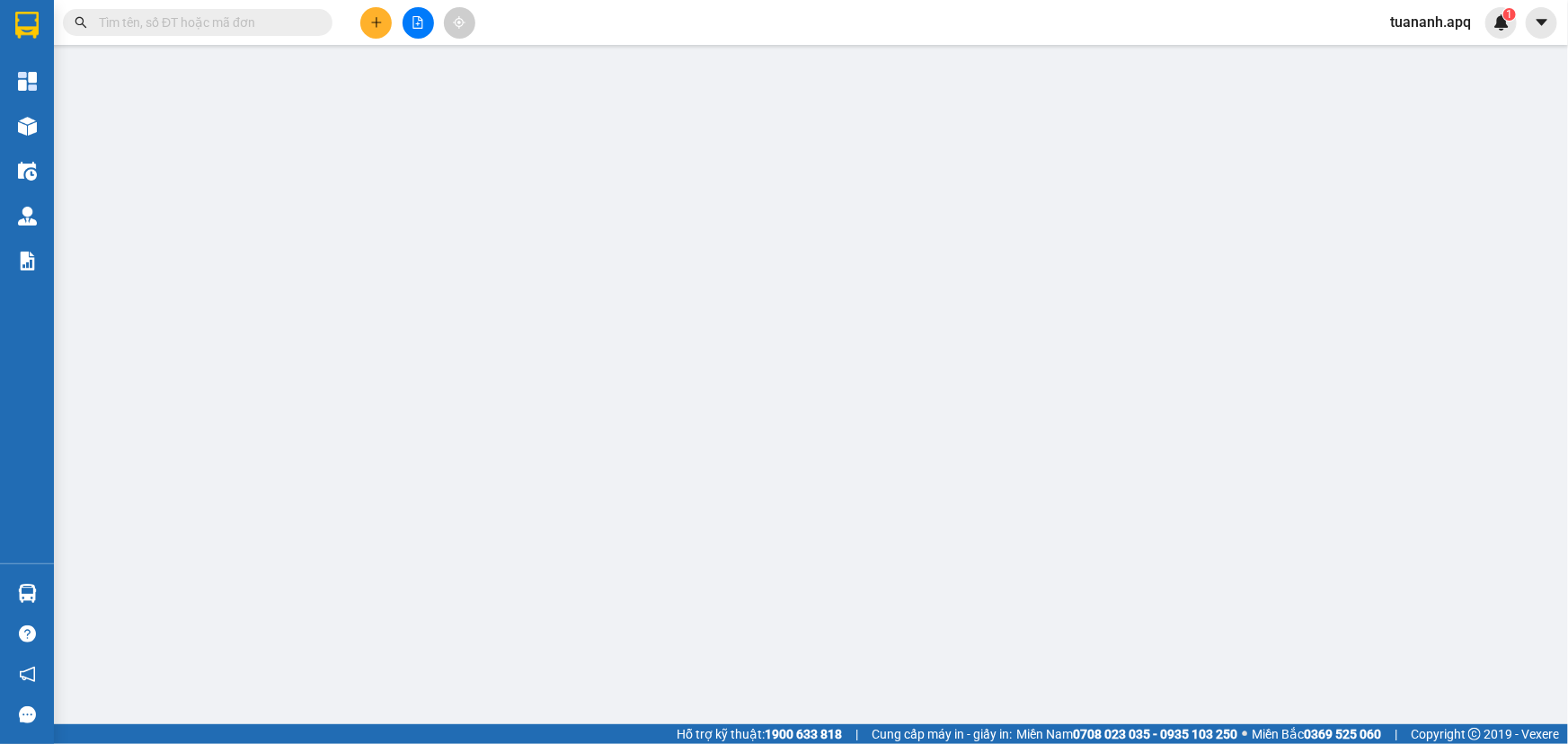
type input "57 lê hồng phong"
type input "0"
type input "189.000"
type input "10"
type input "189.000"
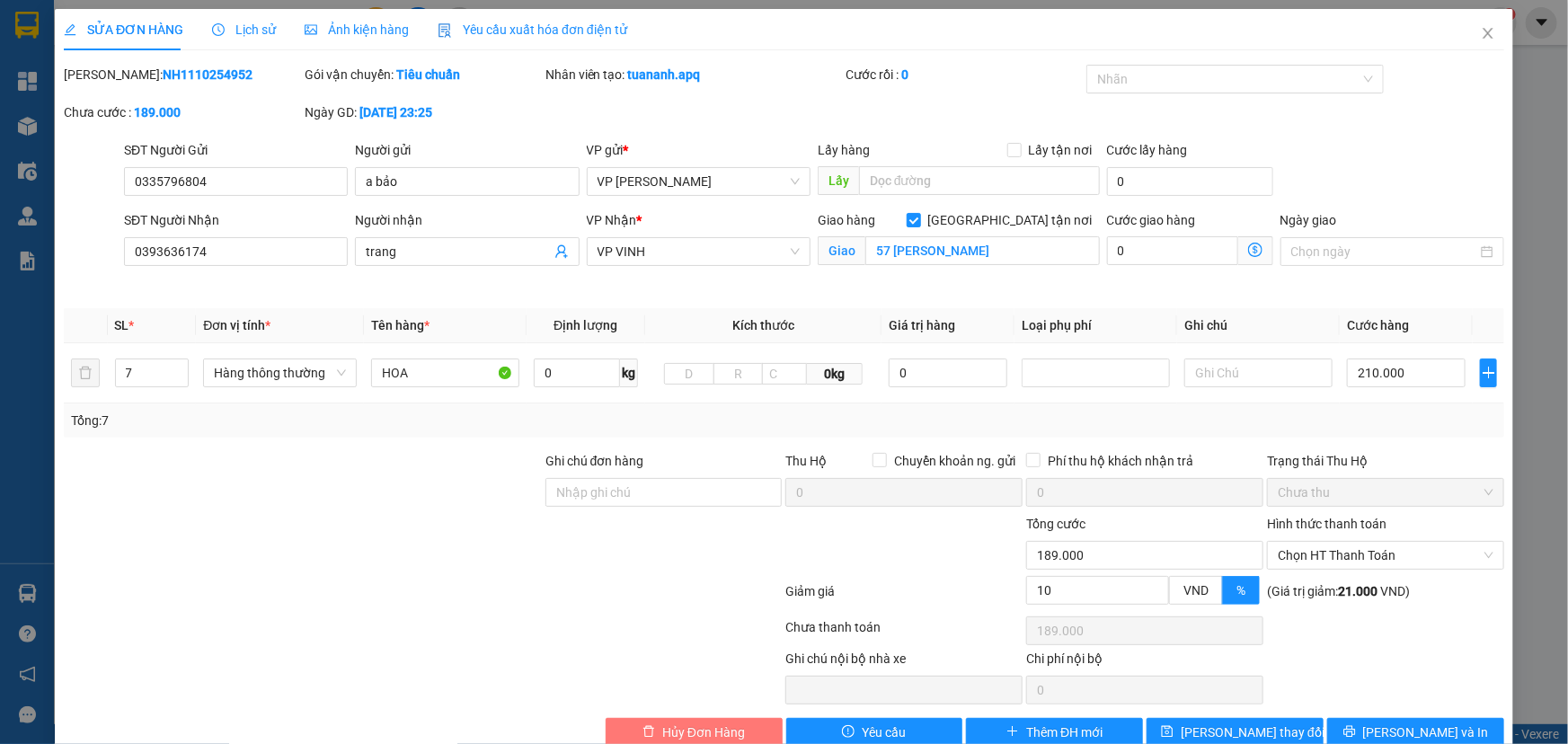
click at [719, 730] on span "Hủy Đơn Hàng" at bounding box center [704, 732] width 83 height 20
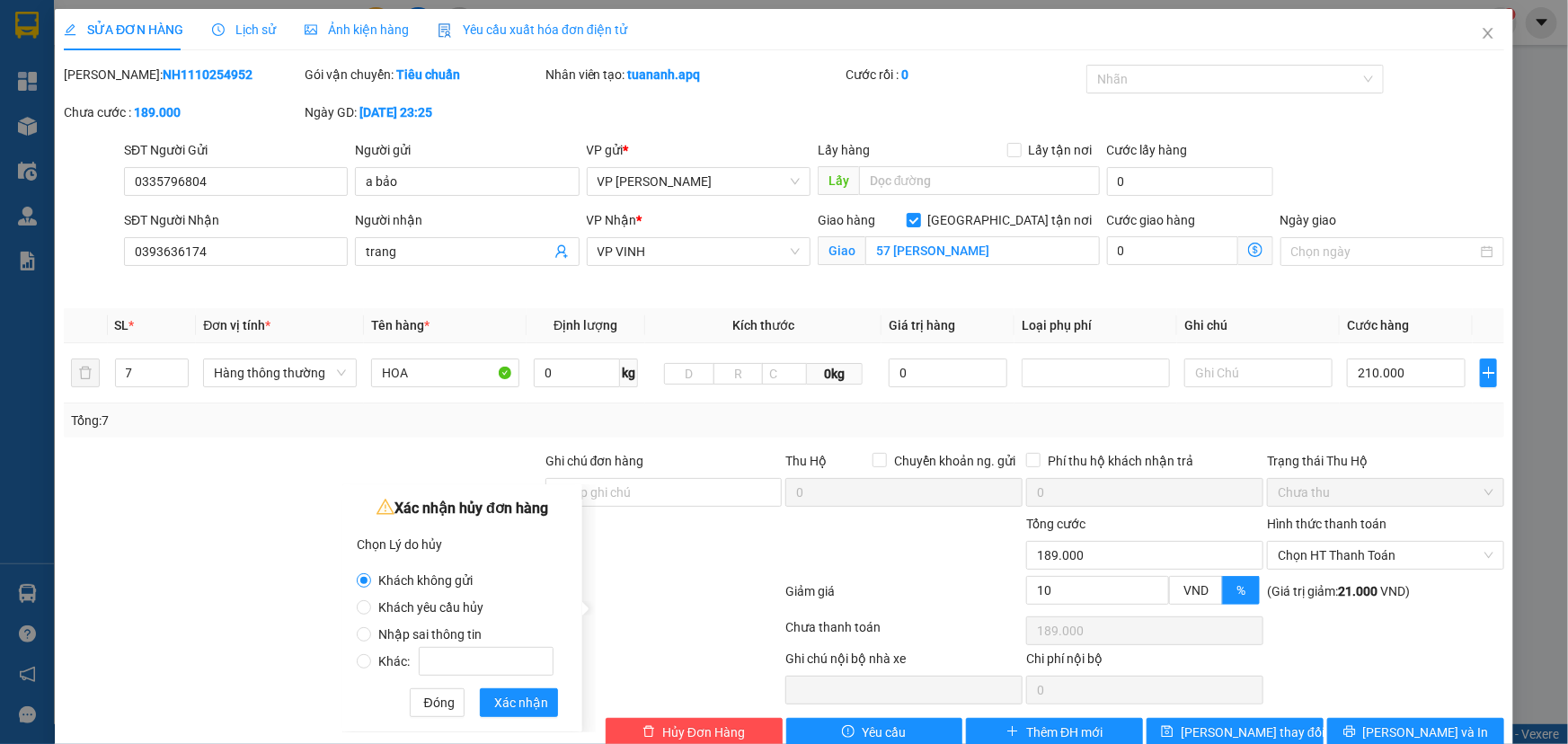
click at [383, 658] on span "Khác:" at bounding box center [466, 661] width 190 height 14
click at [372, 658] on input "Khác:" at bounding box center [364, 661] width 14 height 14
radio input "true"
radio input "false"
click at [389, 638] on span "Nhập sai thông tin" at bounding box center [430, 634] width 117 height 14
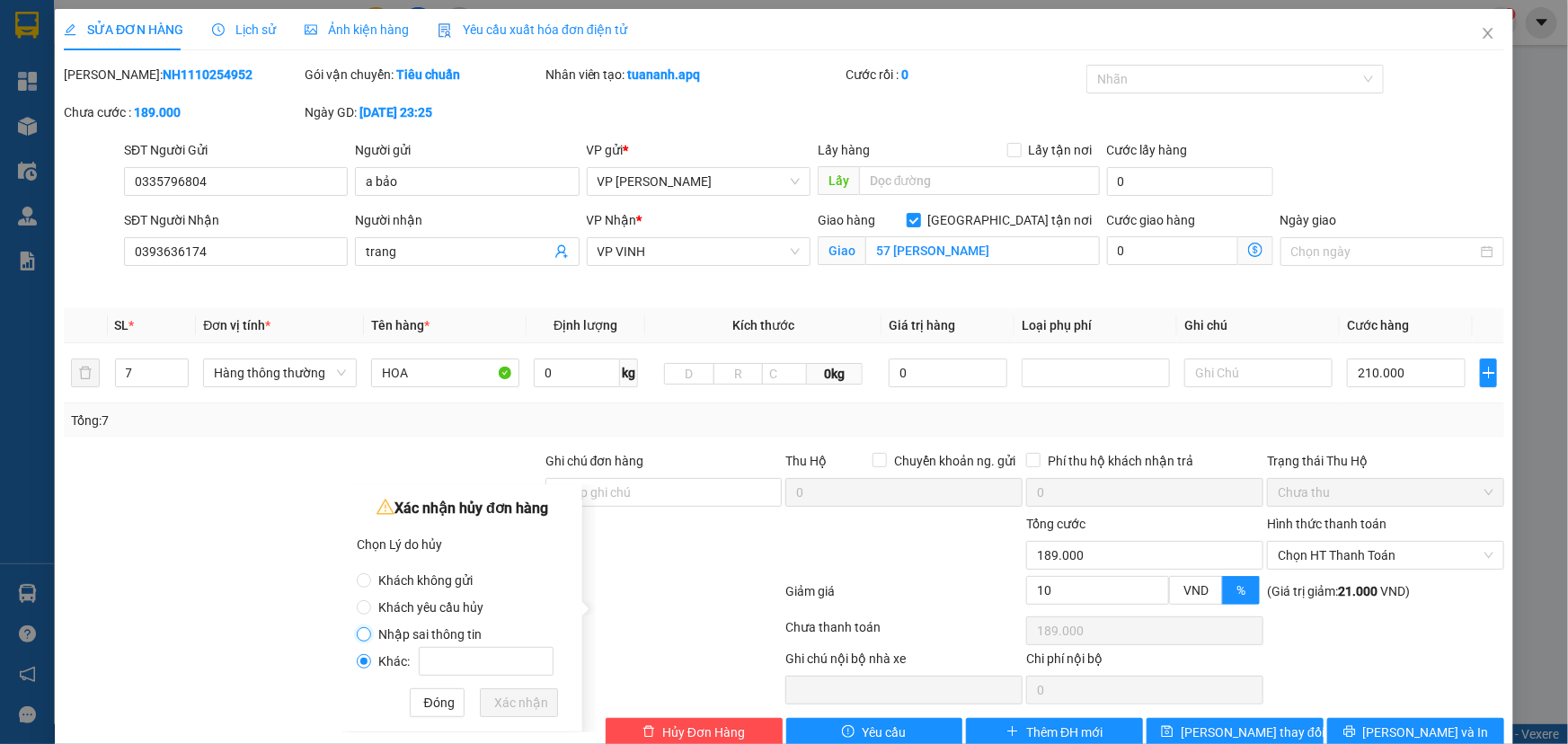
click at [372, 638] on input "Nhập sai thông tin" at bounding box center [364, 634] width 14 height 14
radio input "true"
radio input "false"
click at [478, 692] on div "Đóng" at bounding box center [445, 703] width 70 height 29
click at [512, 691] on button "Xác nhận" at bounding box center [519, 703] width 78 height 29
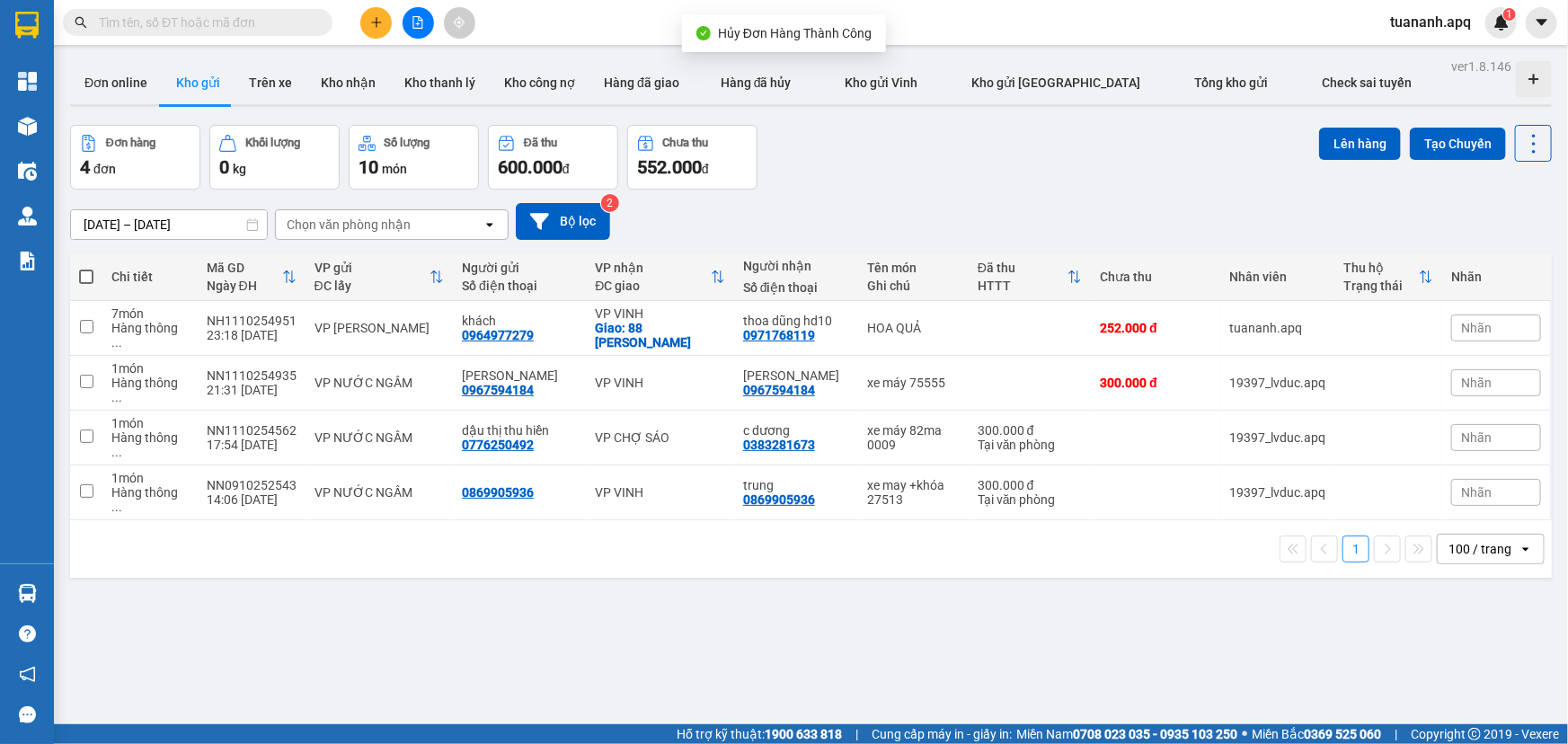
click at [373, 16] on icon "plus" at bounding box center [376, 22] width 13 height 13
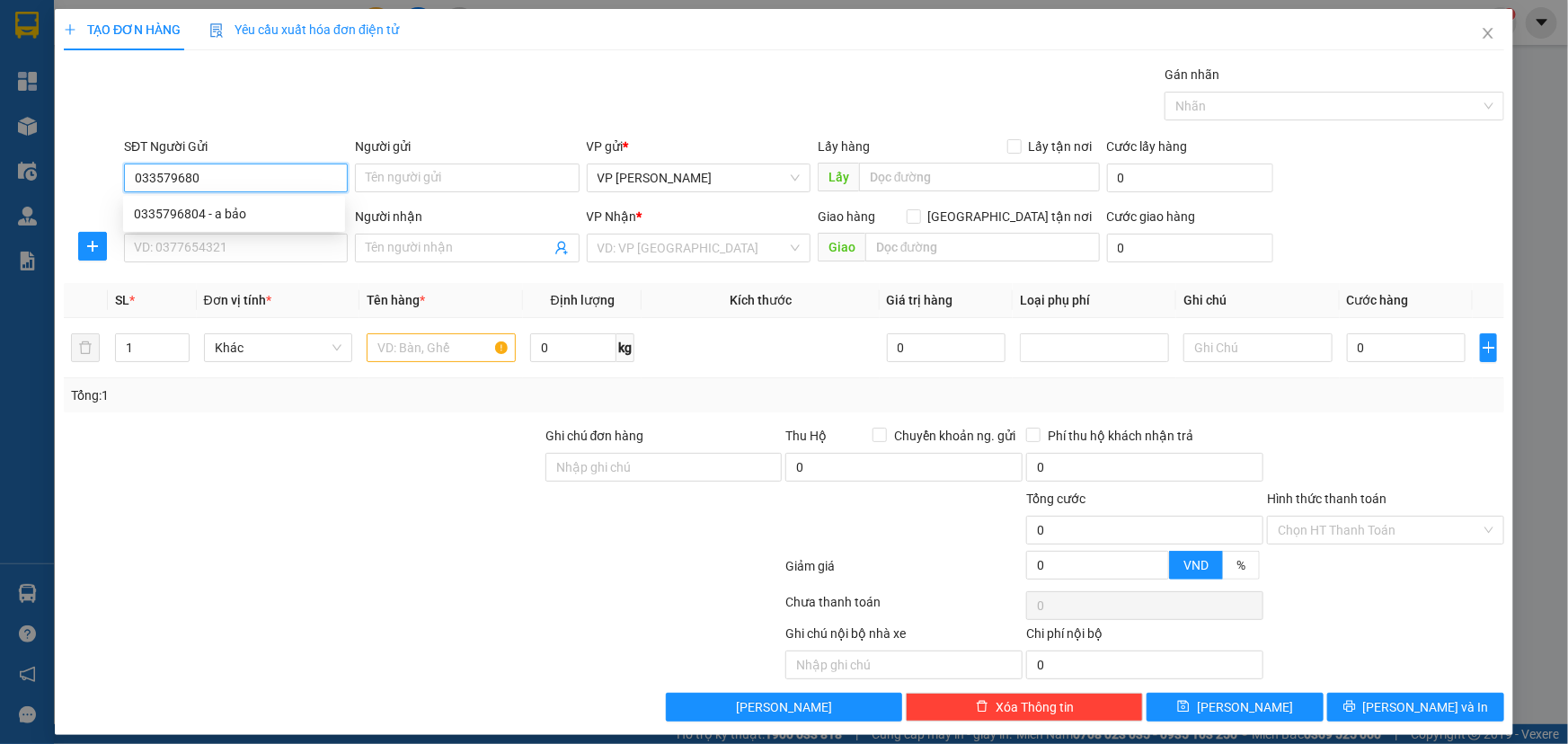
type input "0335796804"
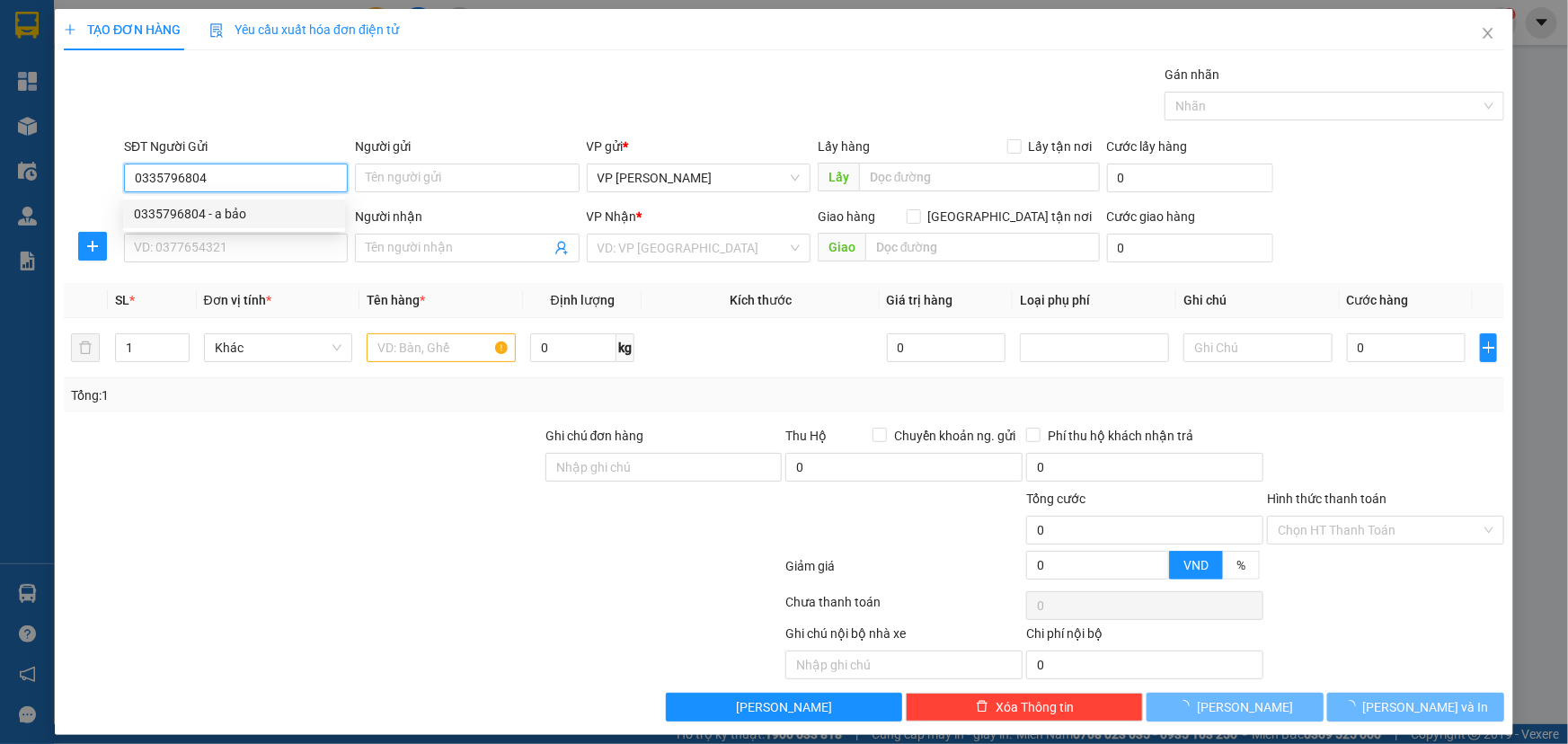
click at [267, 215] on div "0335796804 - a bảo" at bounding box center [234, 214] width 200 height 20
type input "a bảo"
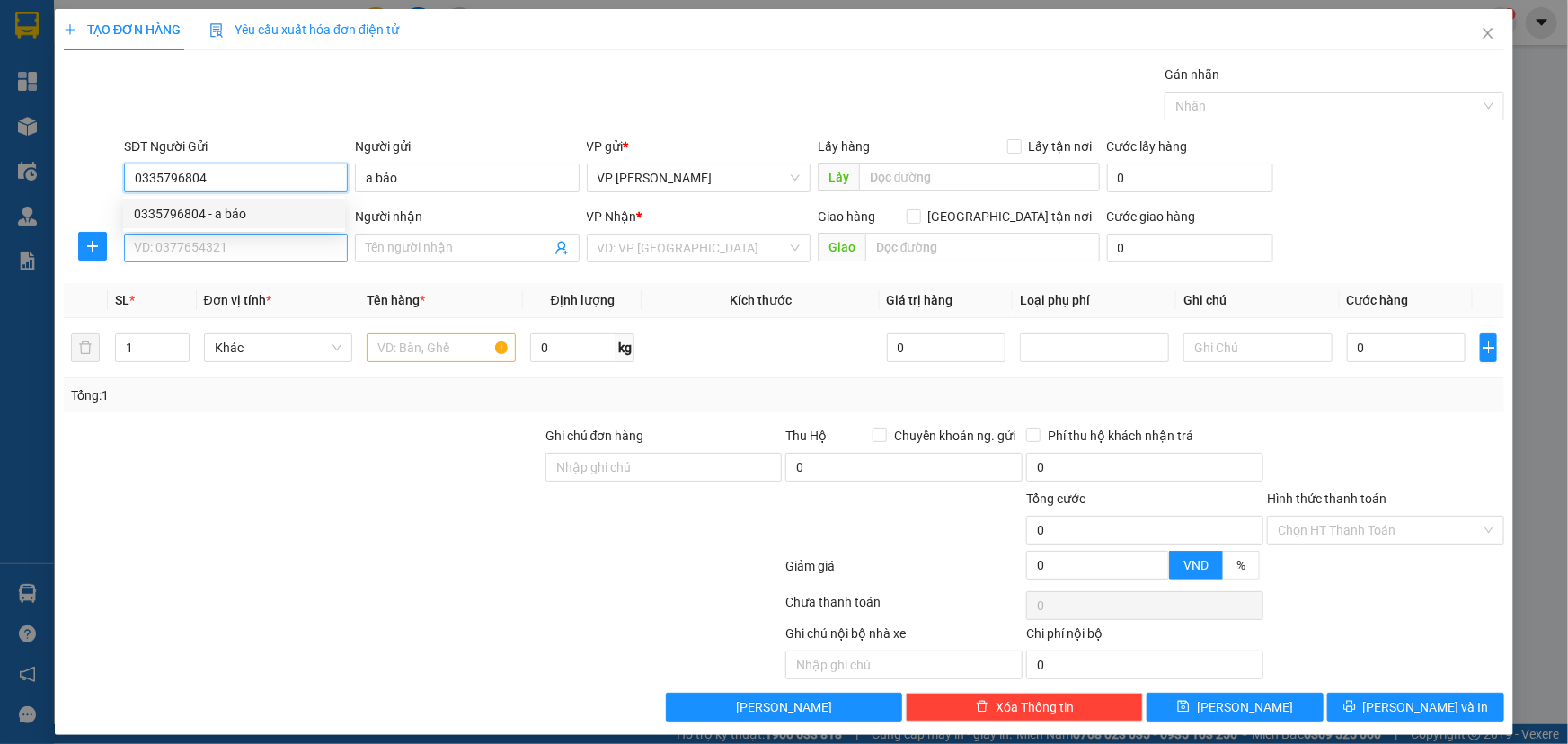
type input "0335796804"
click at [264, 244] on input "SĐT Người Nhận" at bounding box center [236, 248] width 224 height 29
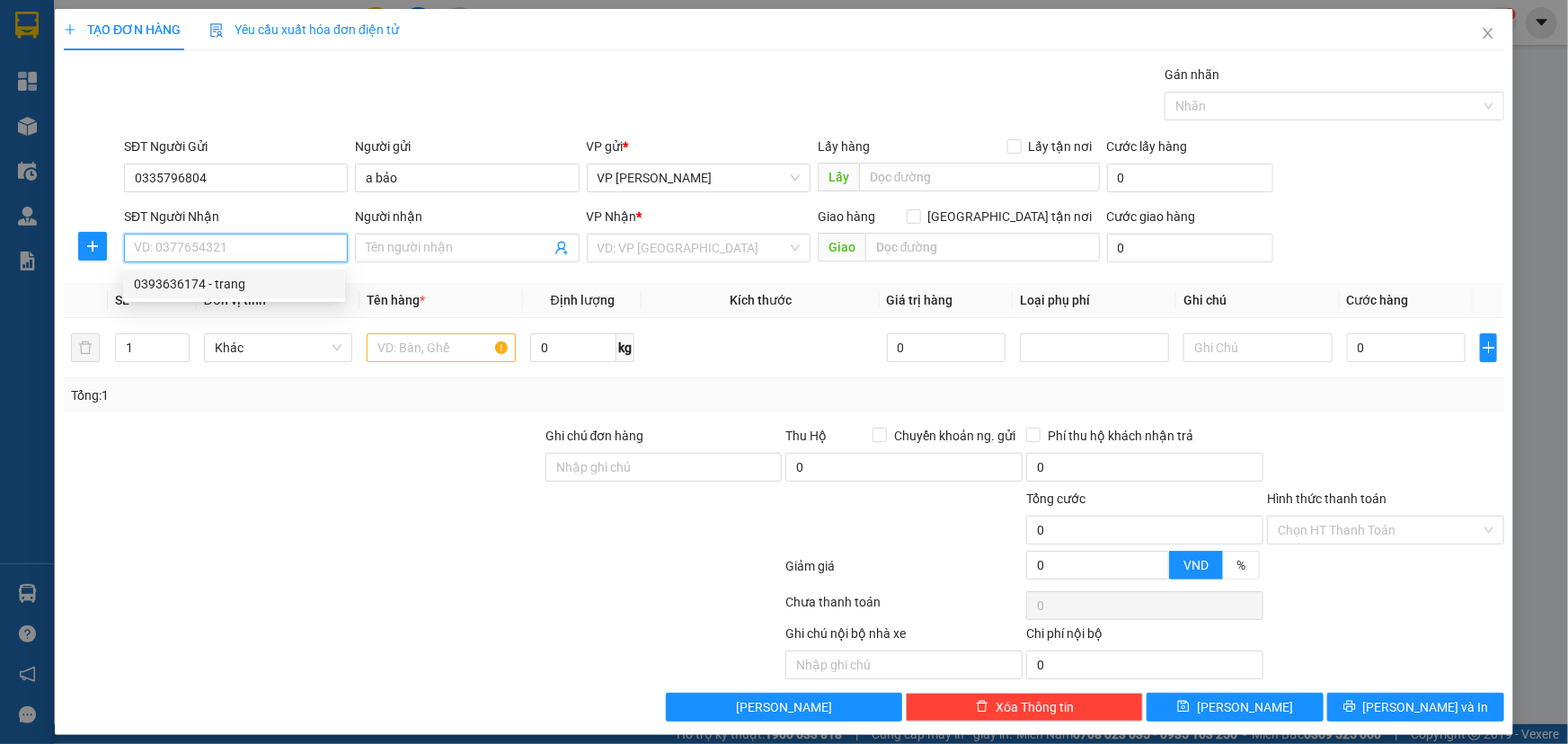
click at [254, 282] on div "0393636174 - trang" at bounding box center [234, 284] width 200 height 20
type input "0393636174"
type input "trang"
checkbox input "true"
type input "57 lê hồng phong"
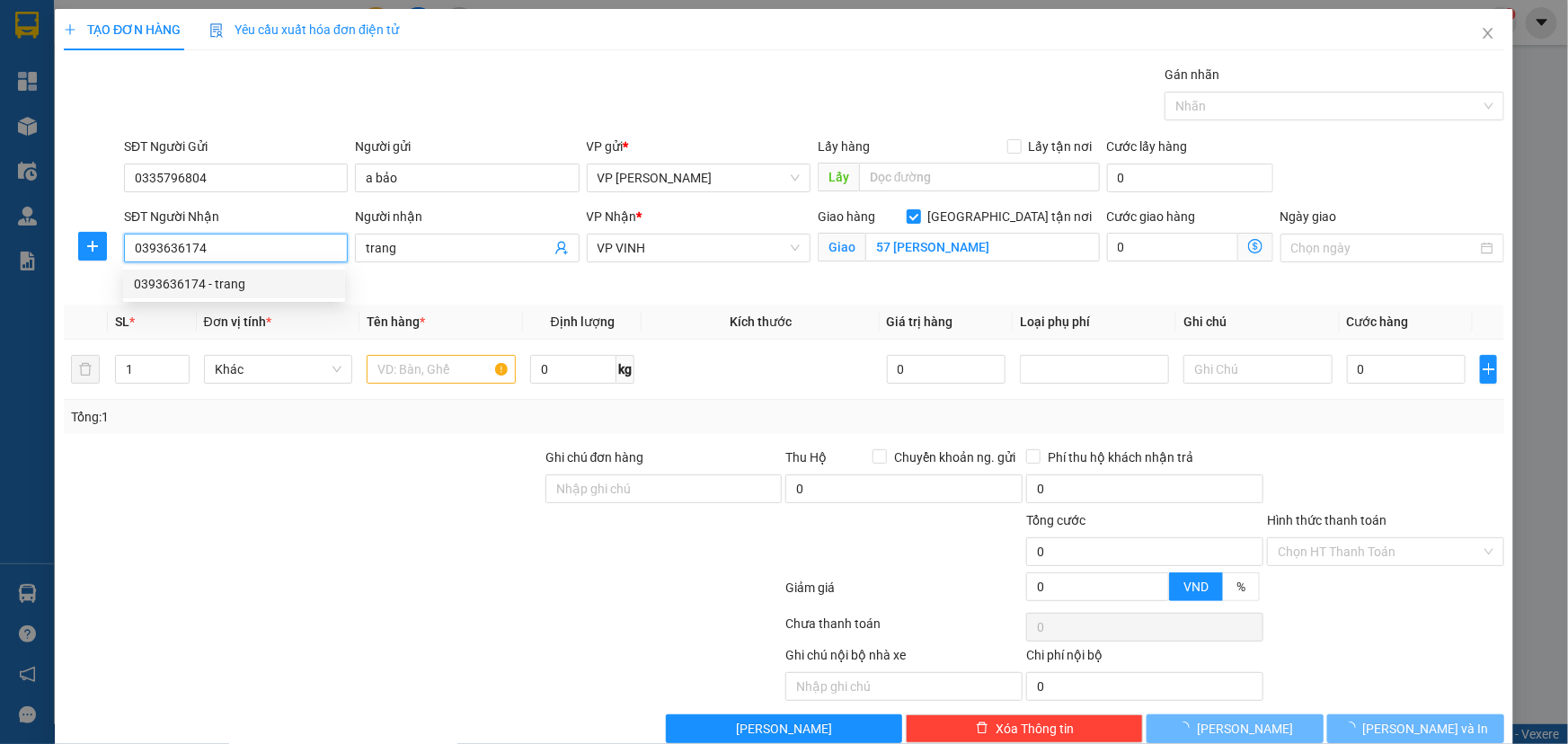
type input "10"
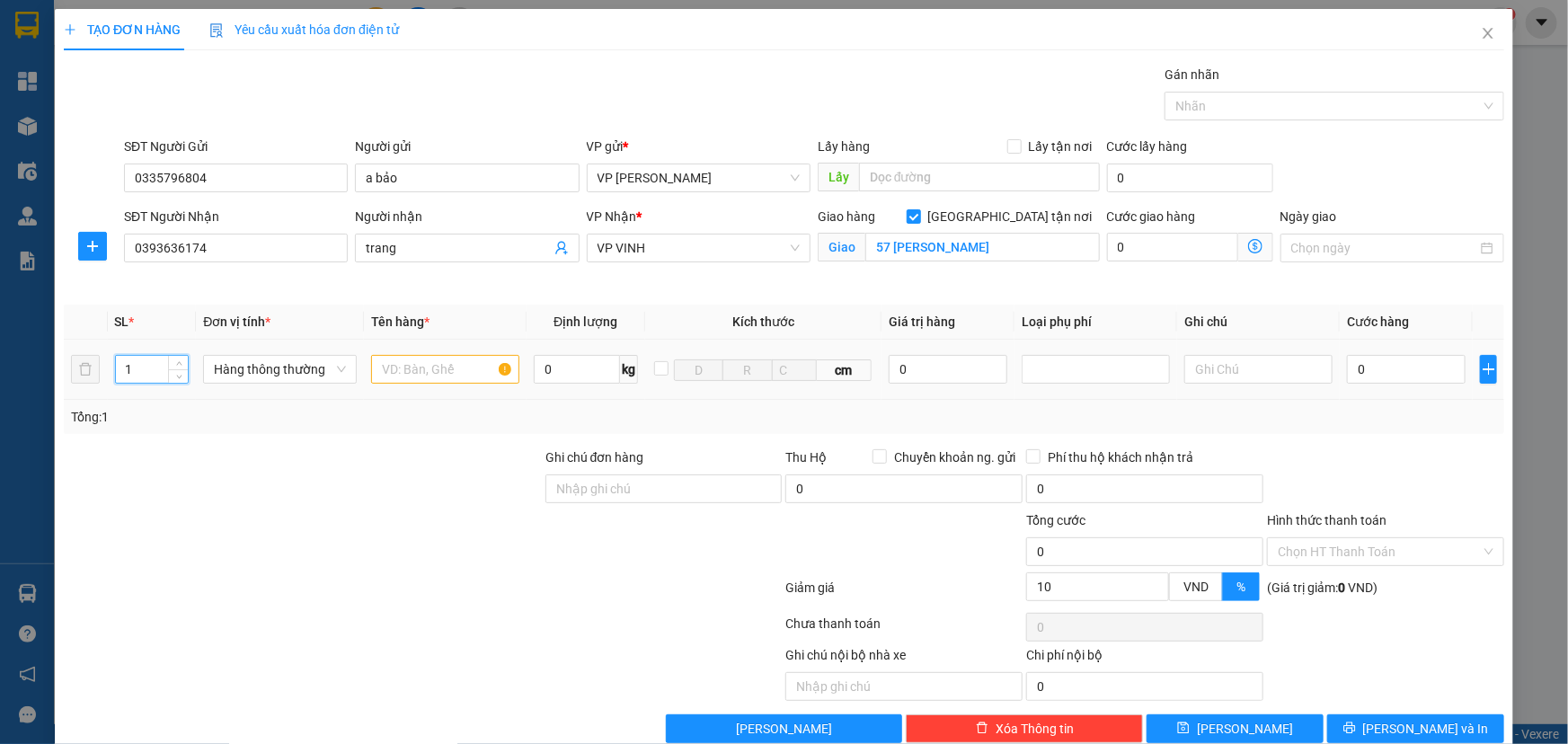
click at [84, 364] on tr "1 Hàng thông thường 0 kg cm 0 0" at bounding box center [784, 370] width 1441 height 61
type input "7"
click at [398, 369] on input "text" at bounding box center [446, 370] width 148 height 29
type input "HOA"
click at [1411, 379] on input "0" at bounding box center [1406, 370] width 118 height 29
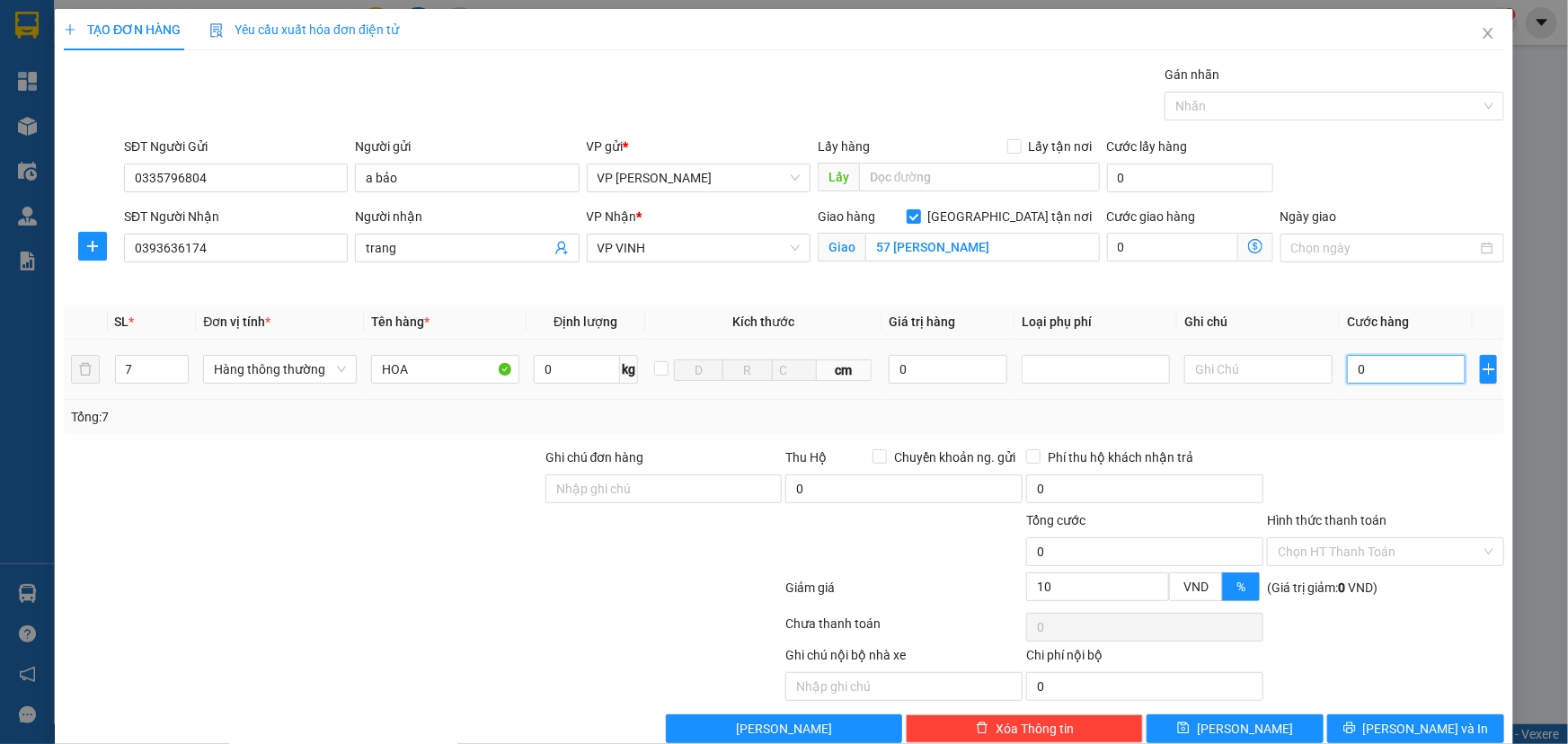
type input "2"
type input "21"
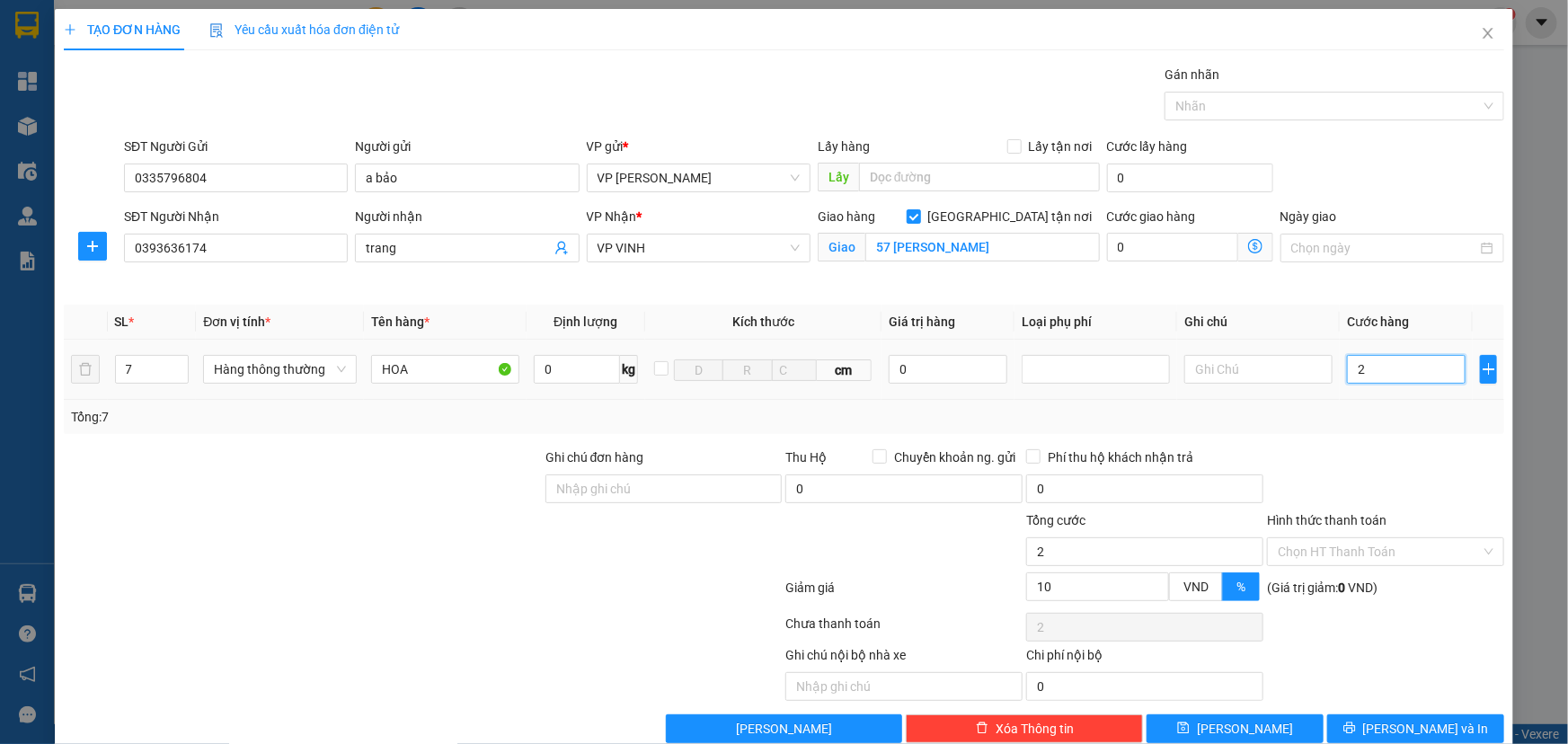
type input "21"
type input "210"
type input "2.100"
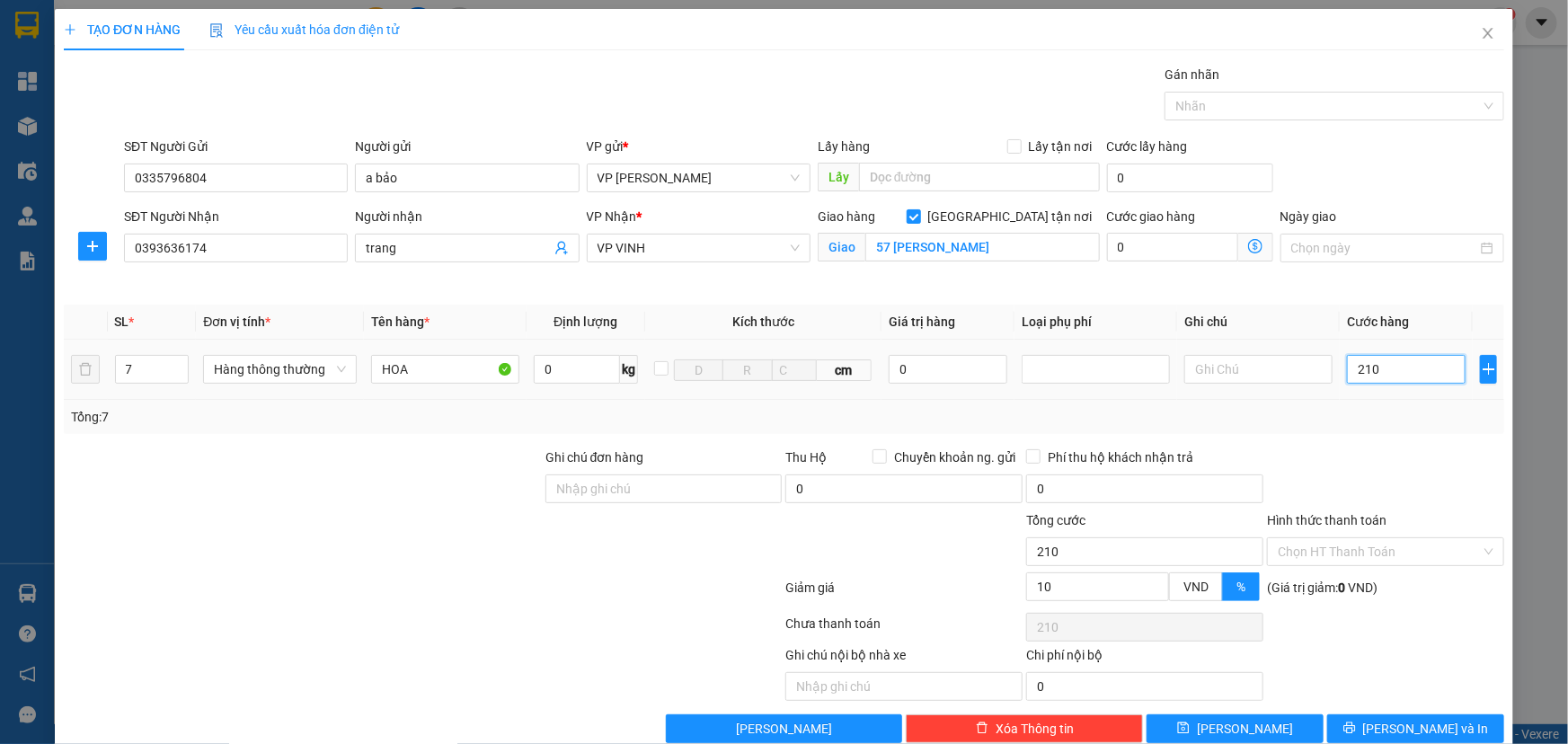
type input "2.100"
type input "21.000"
type input "19.000"
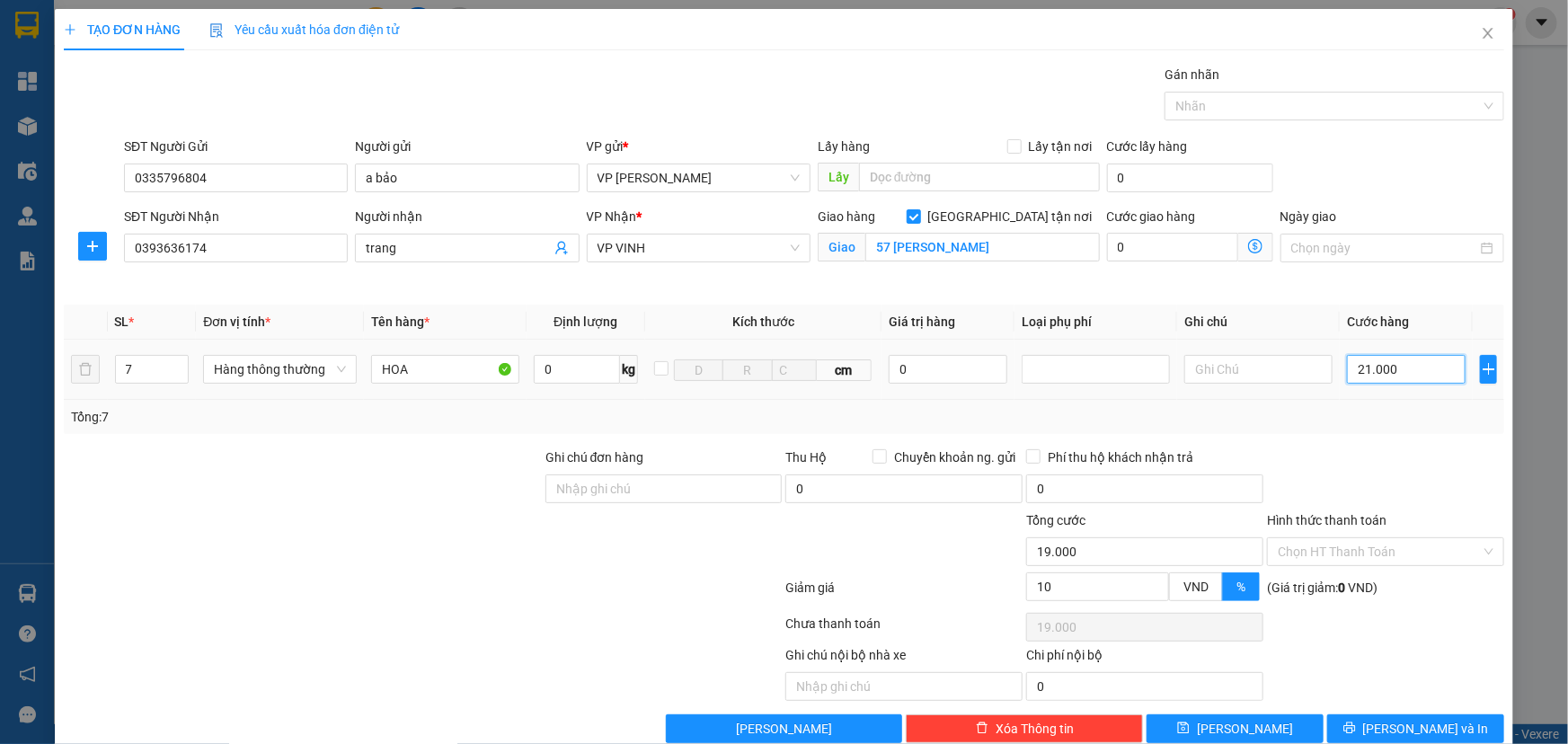
type input "210.000"
type input "189.000"
type input "2.100.000"
type input "1.890.000"
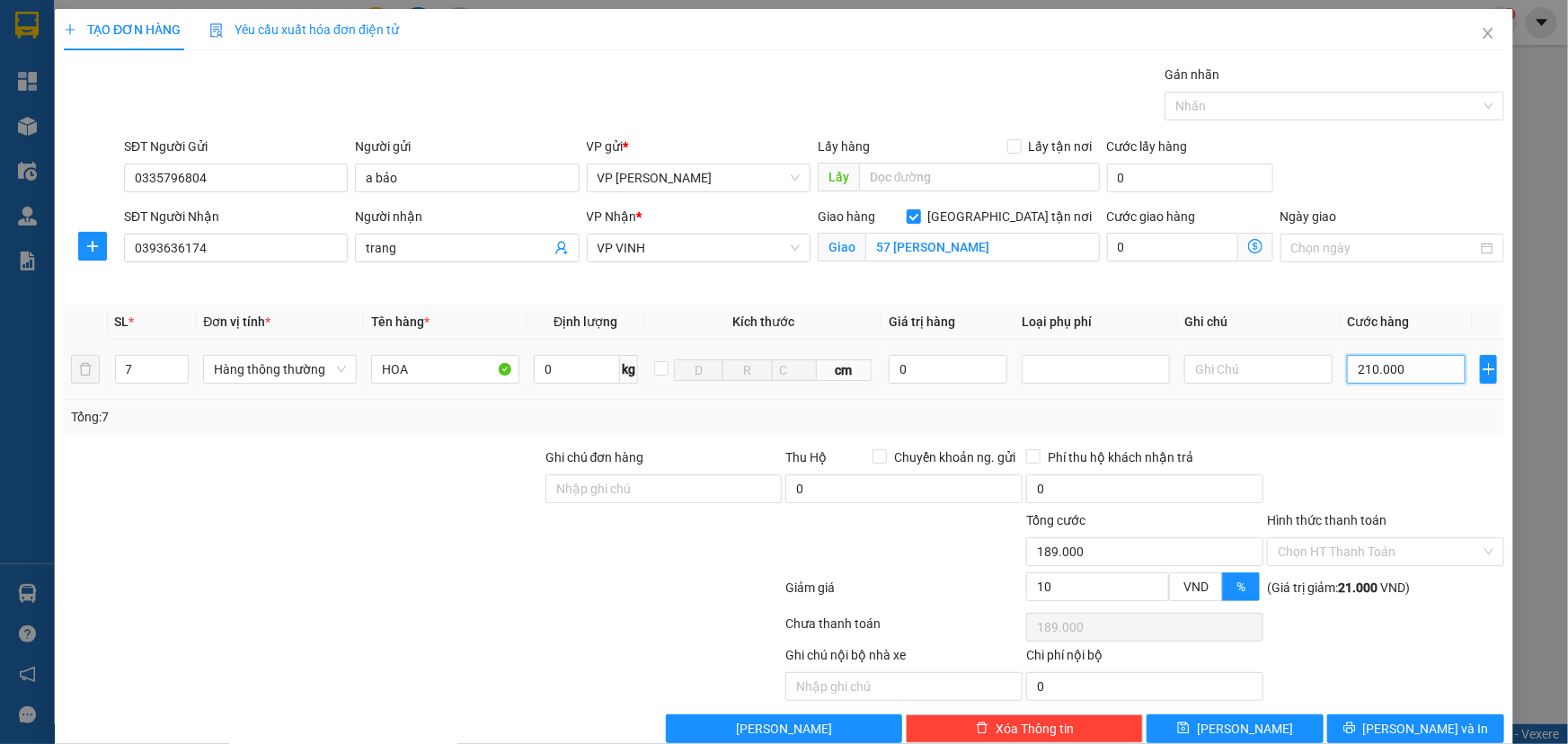
type input "1.890.000"
type input "2.100.000"
click at [1402, 460] on div at bounding box center [1386, 478] width 241 height 63
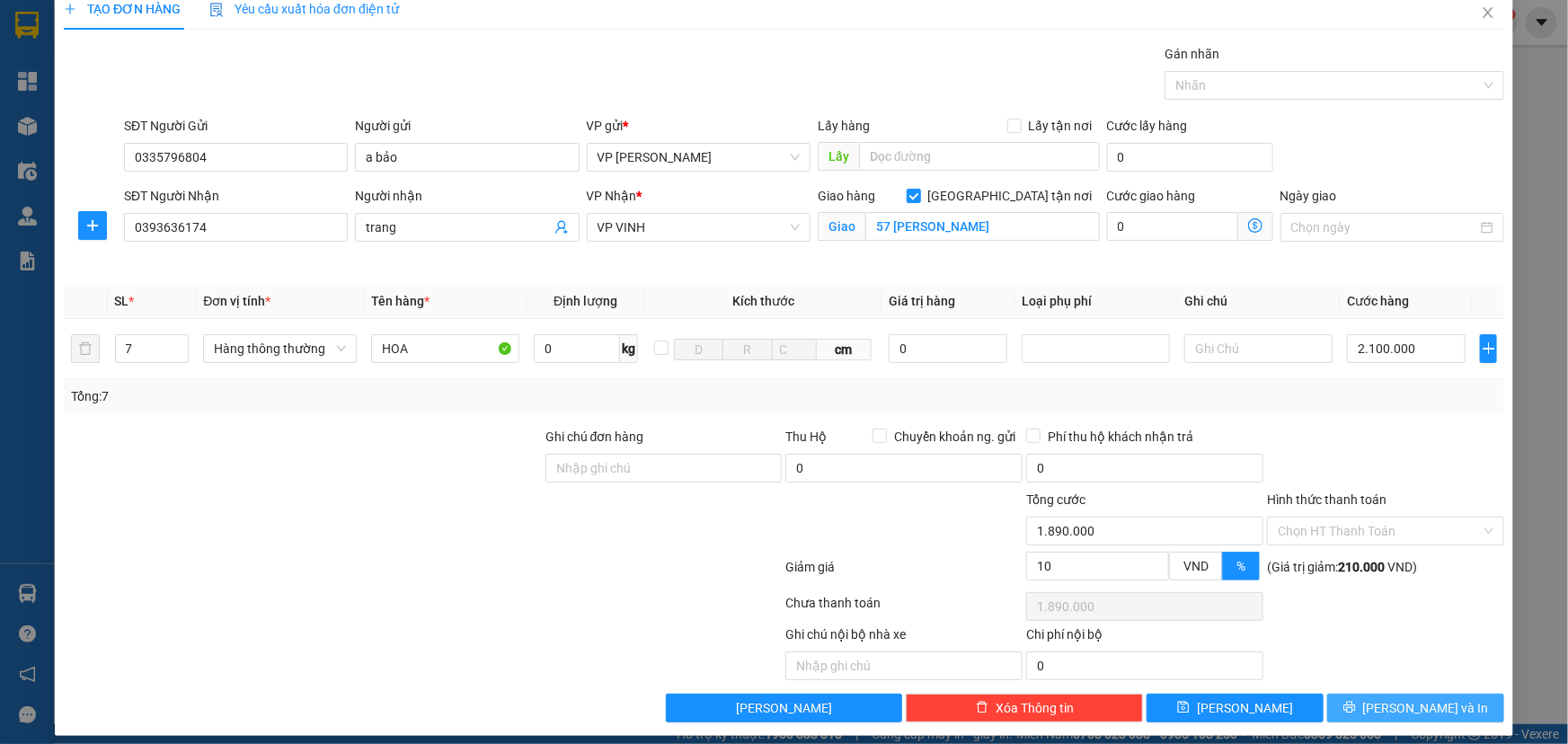
scroll to position [33, 0]
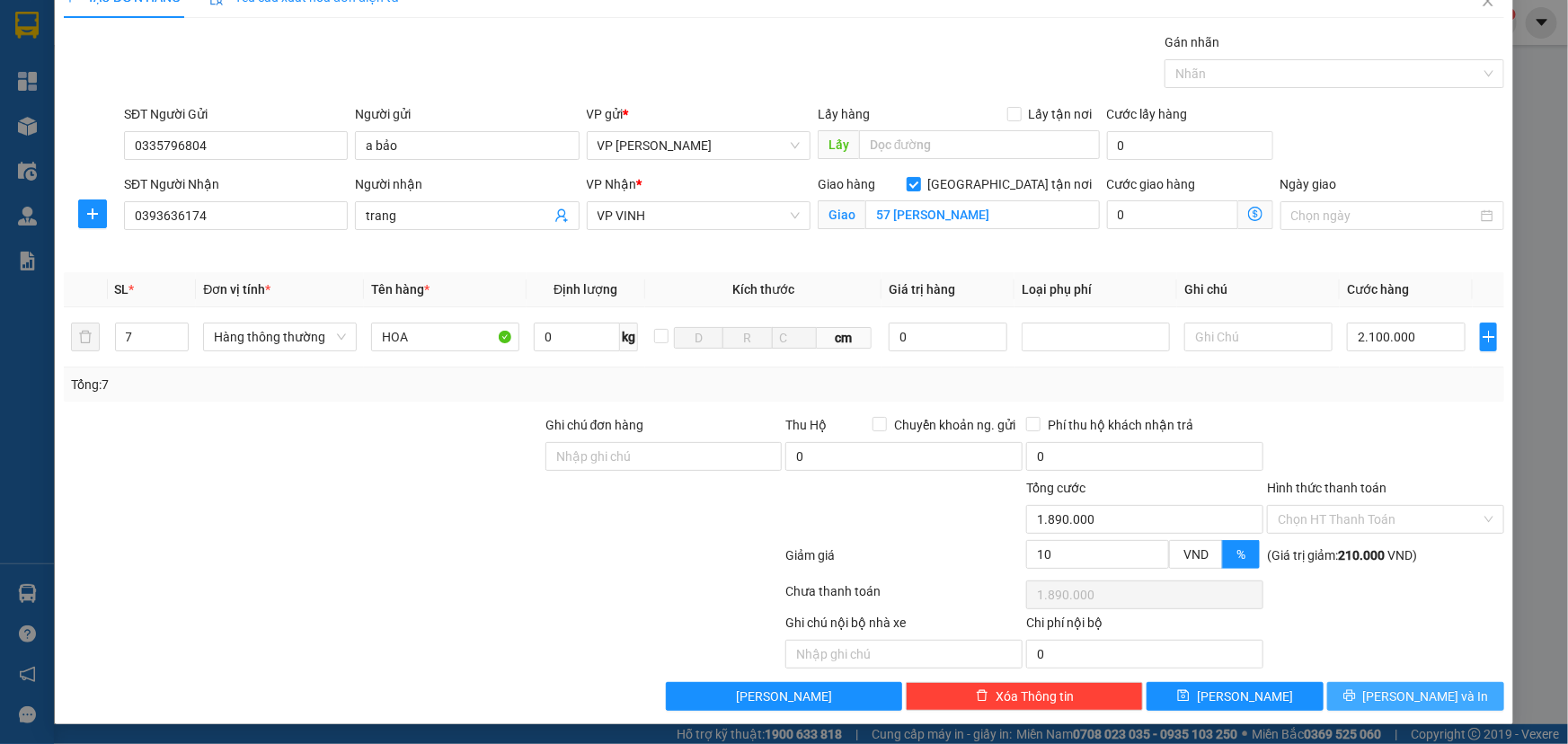
click at [1393, 688] on span "[PERSON_NAME] và In" at bounding box center [1427, 696] width 126 height 20
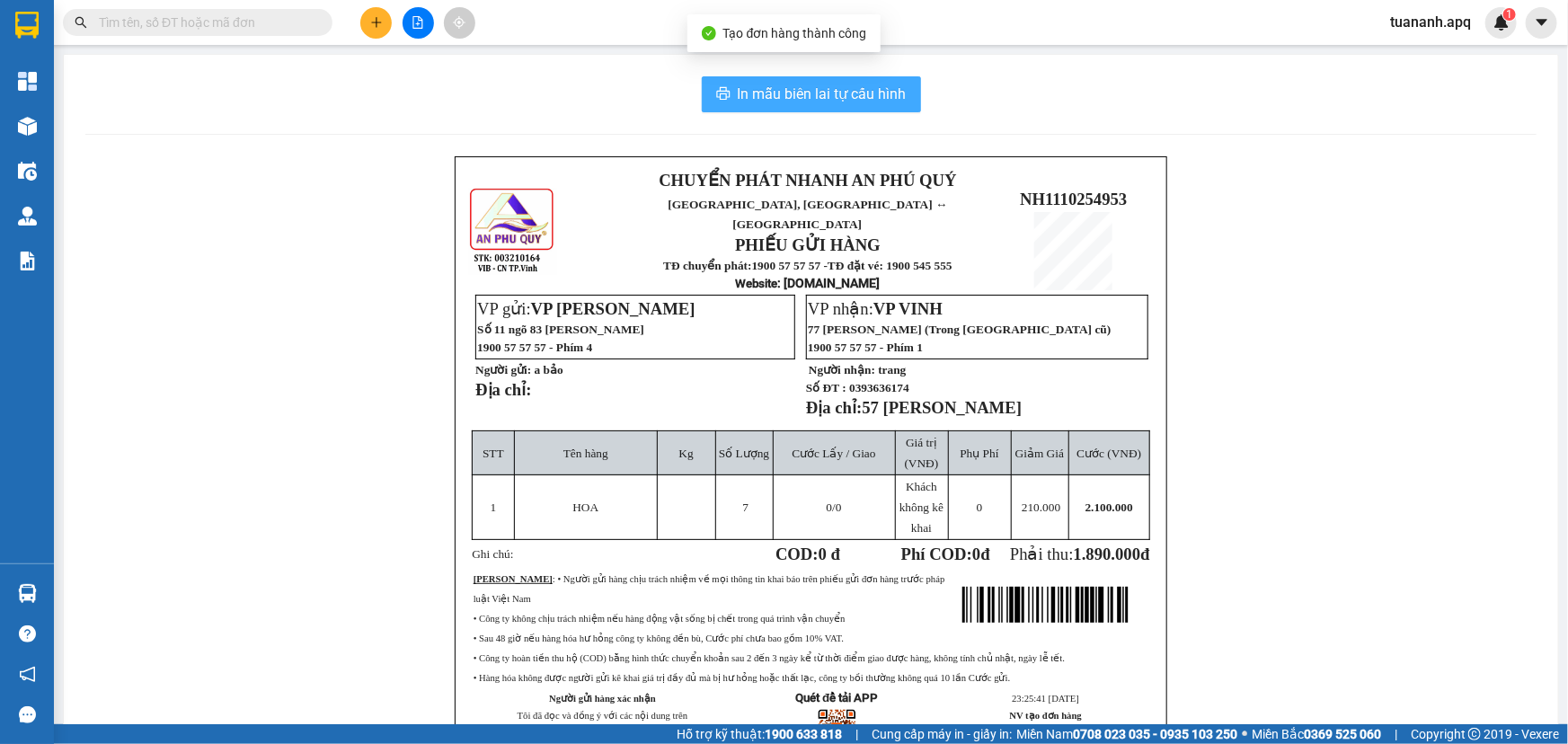
click at [881, 98] on span "In mẫu biên lai tự cấu hình" at bounding box center [823, 93] width 169 height 22
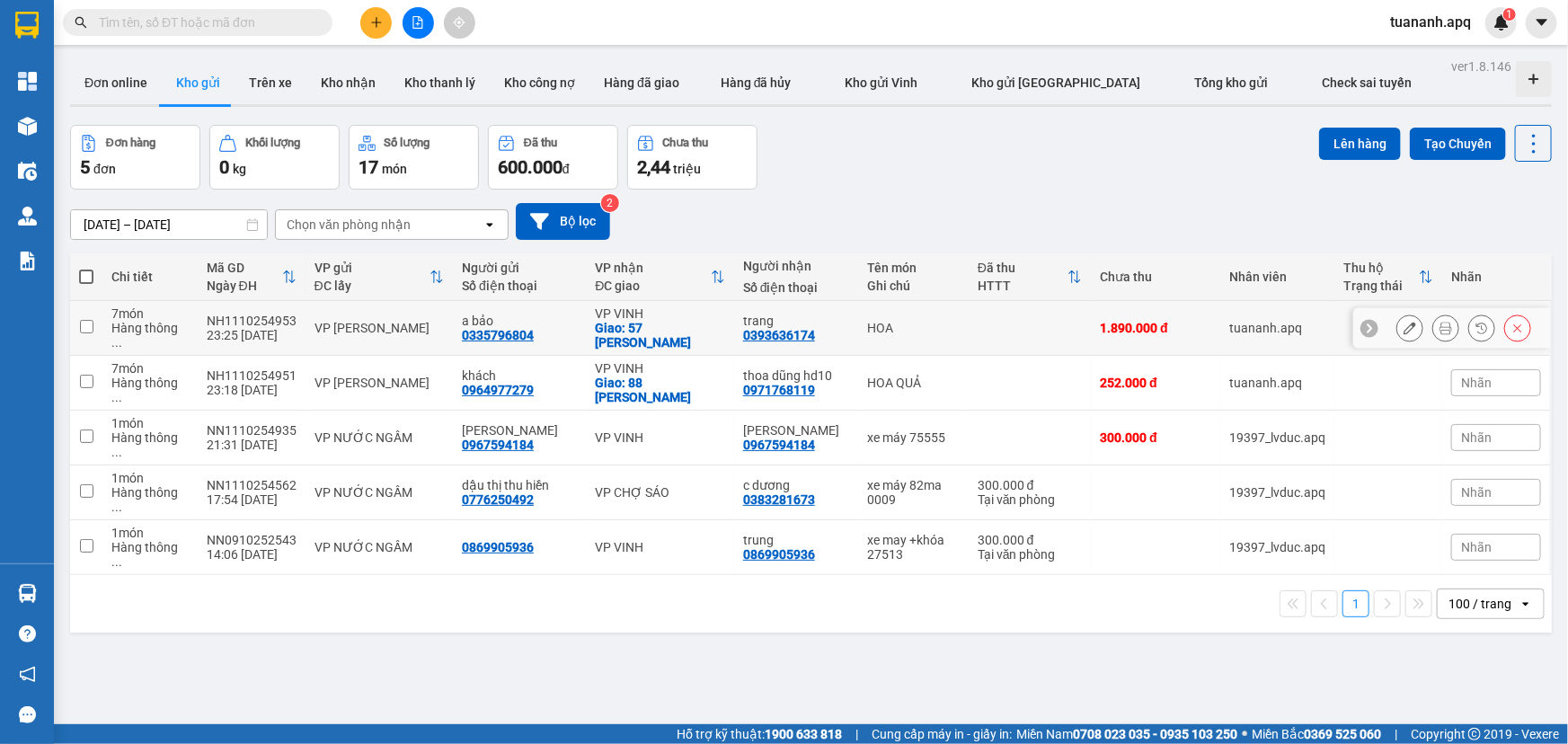
click at [950, 320] on td "HOA" at bounding box center [913, 328] width 111 height 55
checkbox input "true"
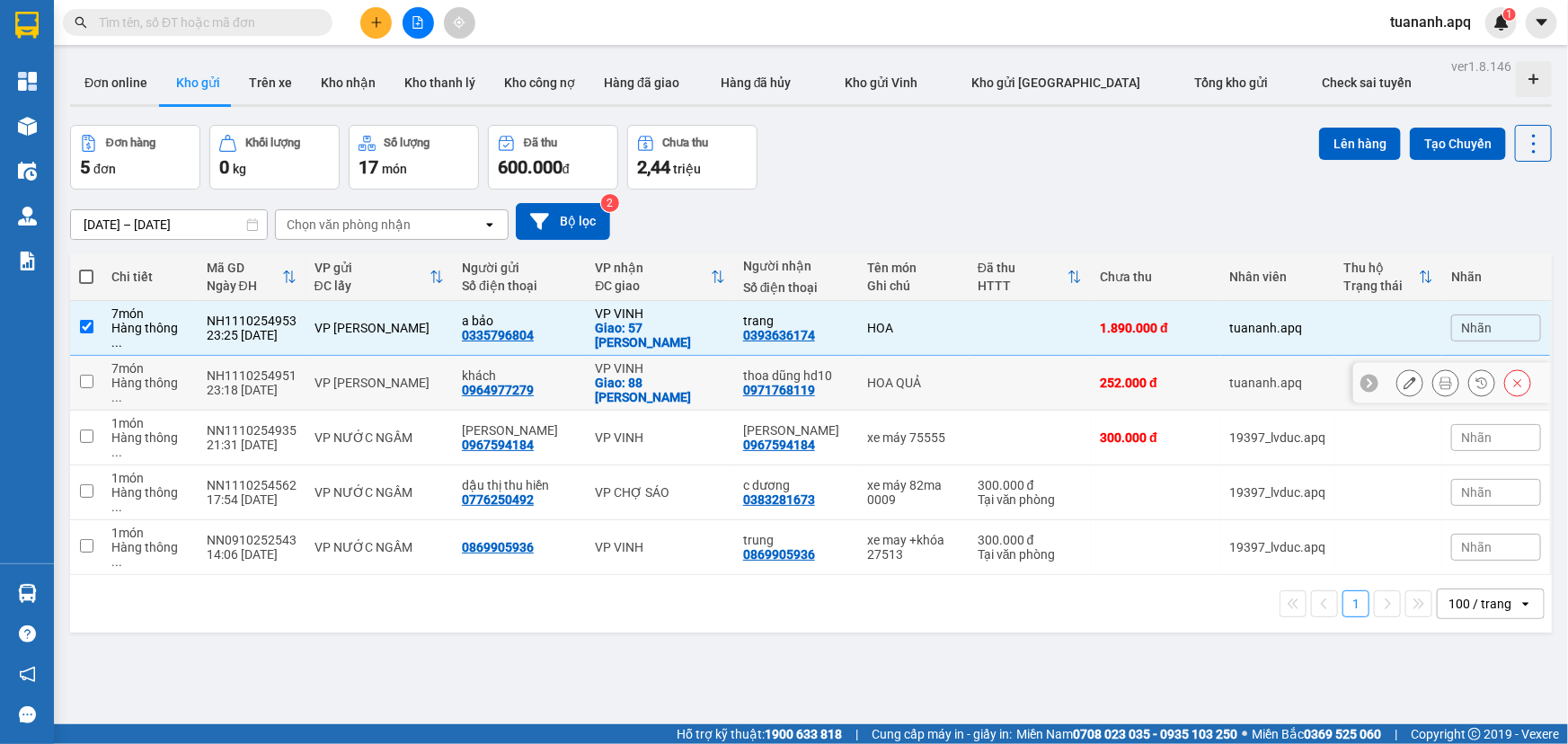
drag, startPoint x: 978, startPoint y: 393, endPoint x: 1018, endPoint y: 360, distance: 51.9
click at [979, 391] on td at bounding box center [1031, 383] width 123 height 55
checkbox input "true"
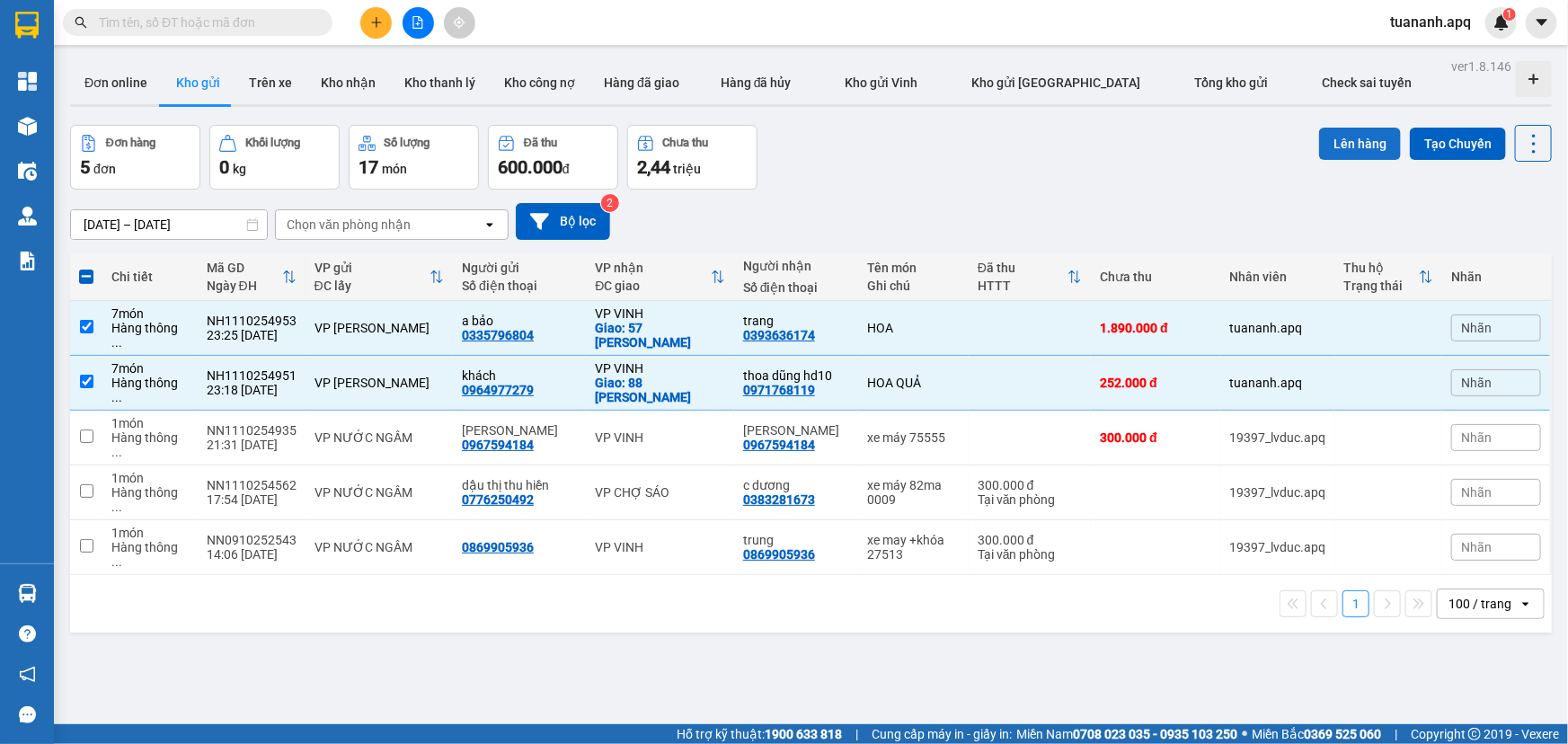
click at [1329, 139] on button "Lên hàng" at bounding box center [1360, 144] width 82 height 33
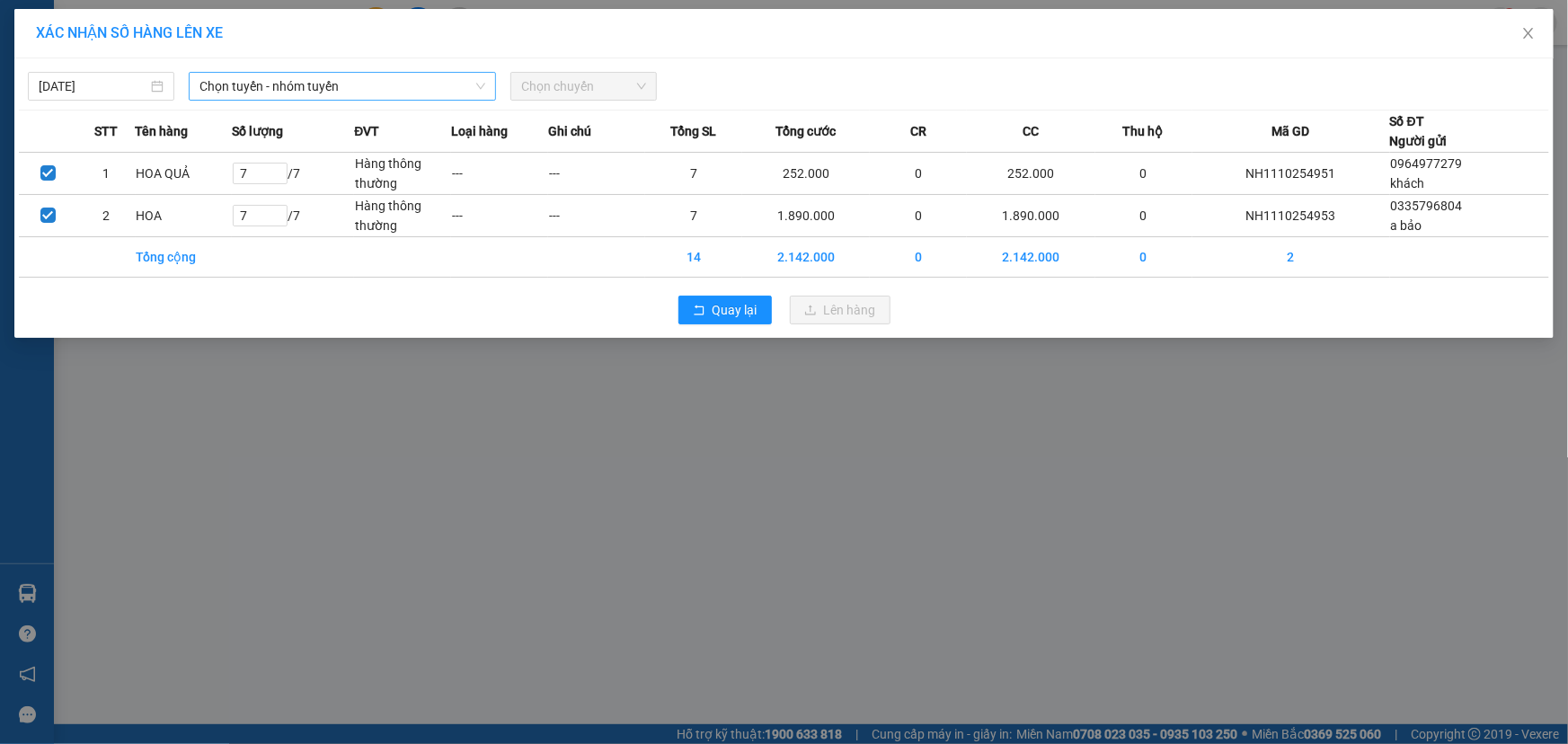
click at [382, 90] on span "Chọn tuyến - nhóm tuyến" at bounding box center [342, 87] width 286 height 27
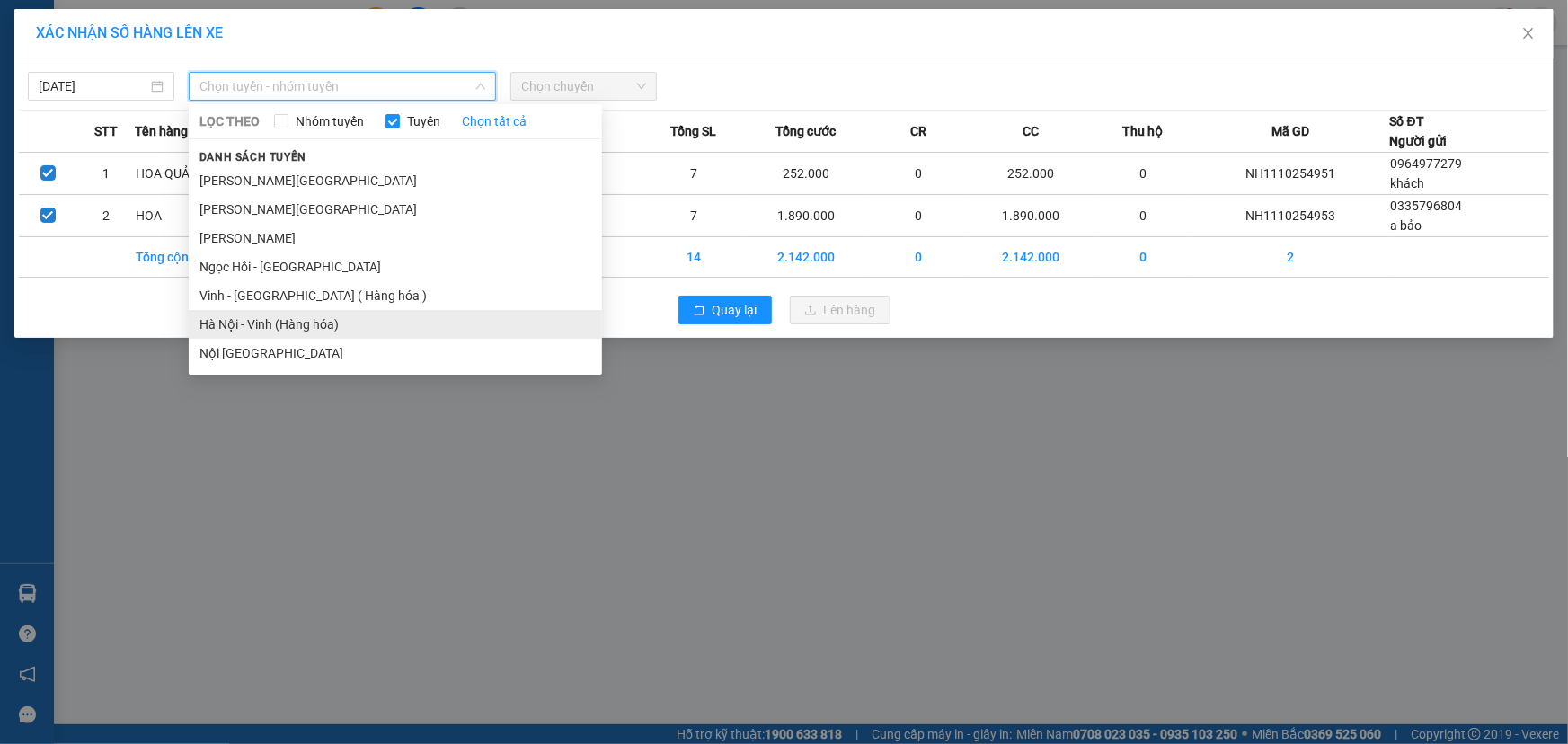
click at [347, 321] on li "Hà Nội - Vinh (Hàng hóa)" at bounding box center [396, 324] width 414 height 29
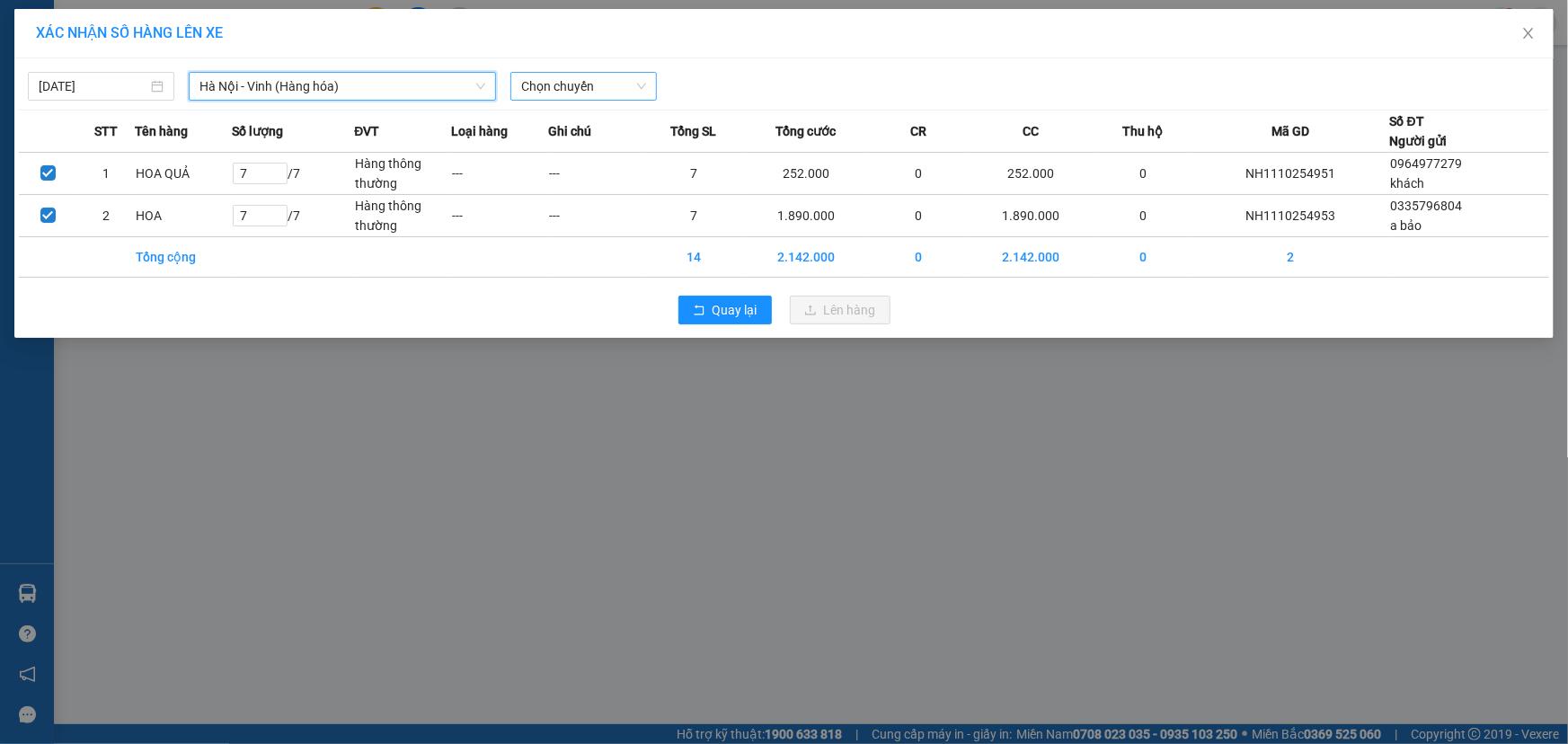
click at [578, 85] on span "Chọn chuyến" at bounding box center [584, 87] width 125 height 27
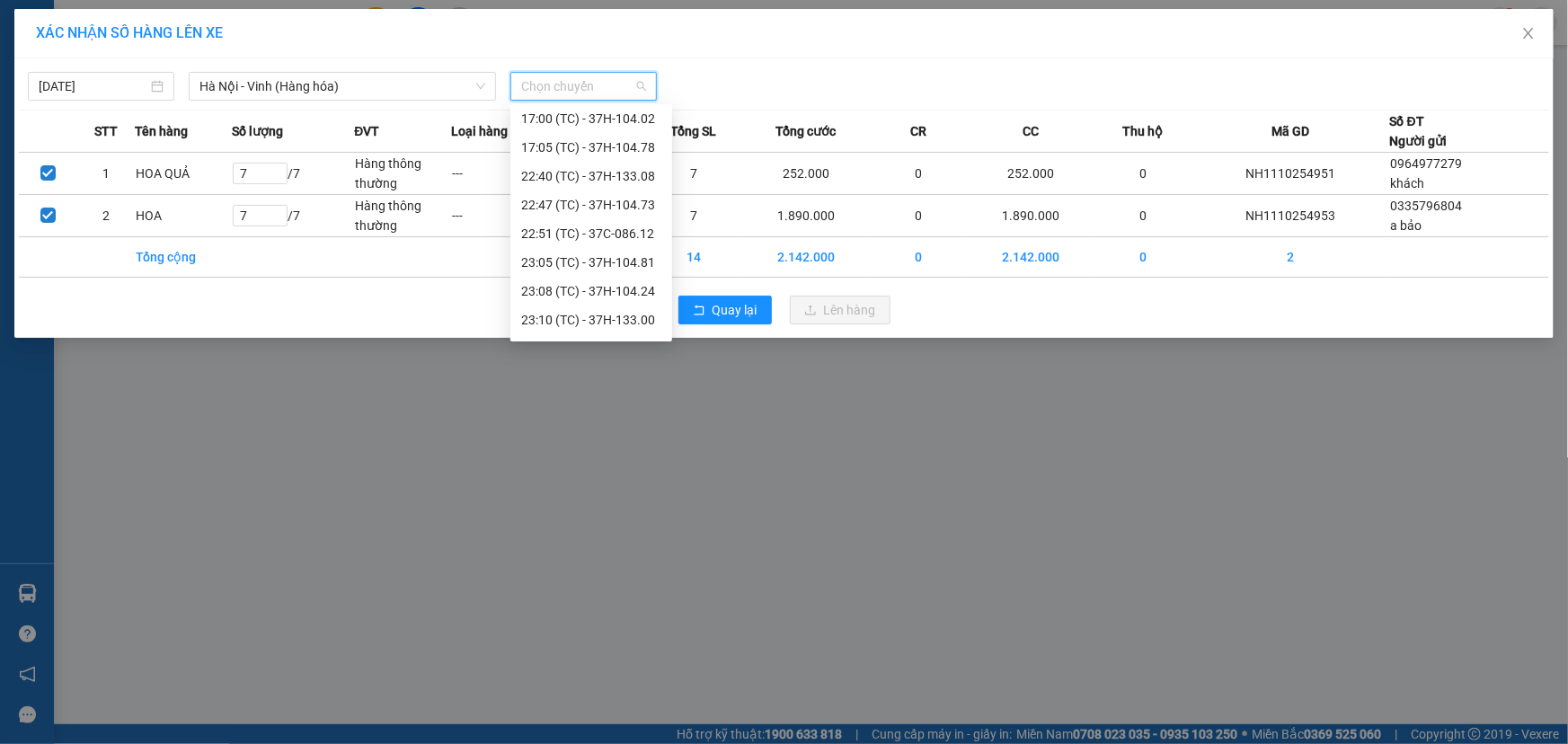
scroll to position [288, 0]
click at [605, 319] on div "23:40 (TC) - 37H-094.08" at bounding box center [592, 323] width 141 height 20
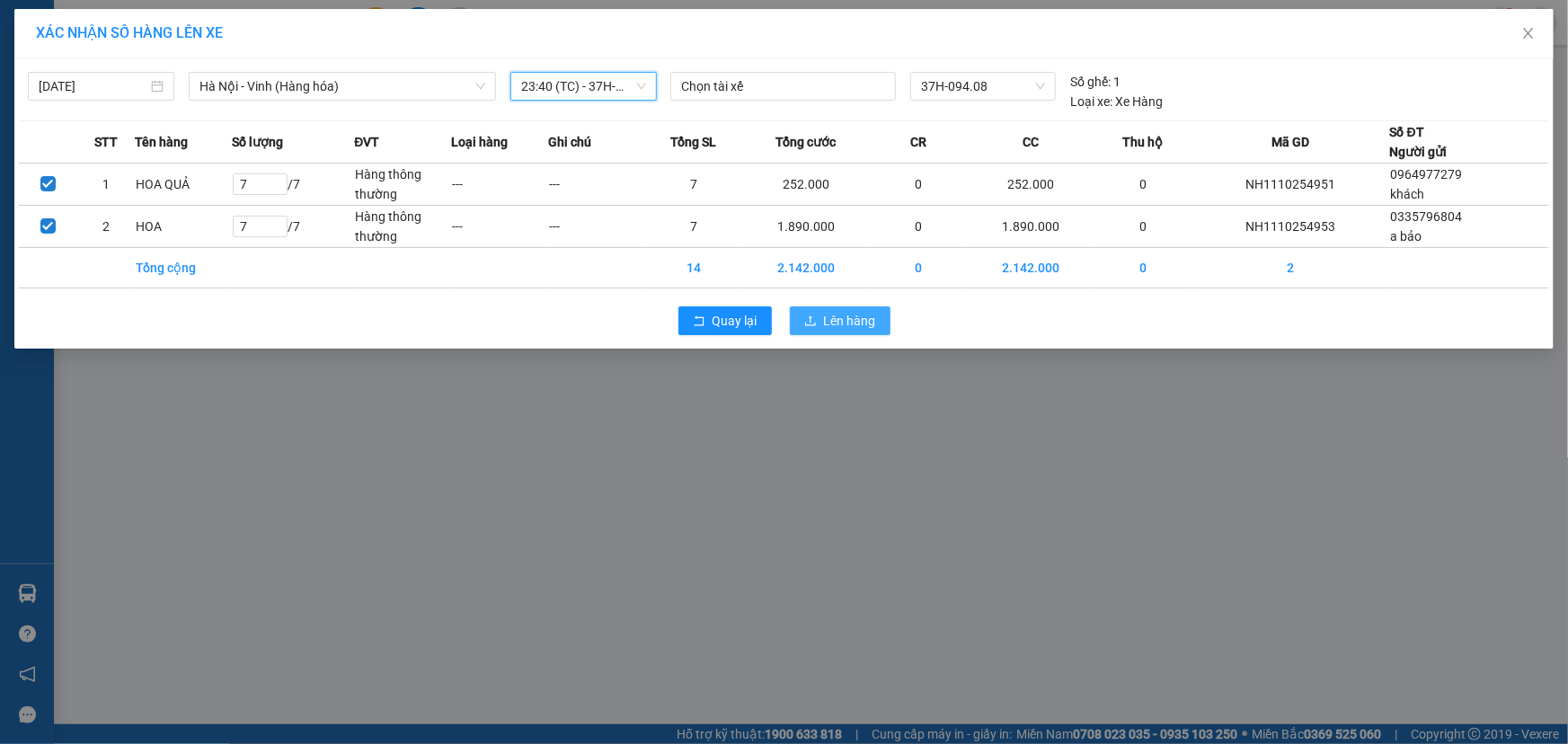
click at [844, 319] on span "Lên hàng" at bounding box center [850, 321] width 52 height 20
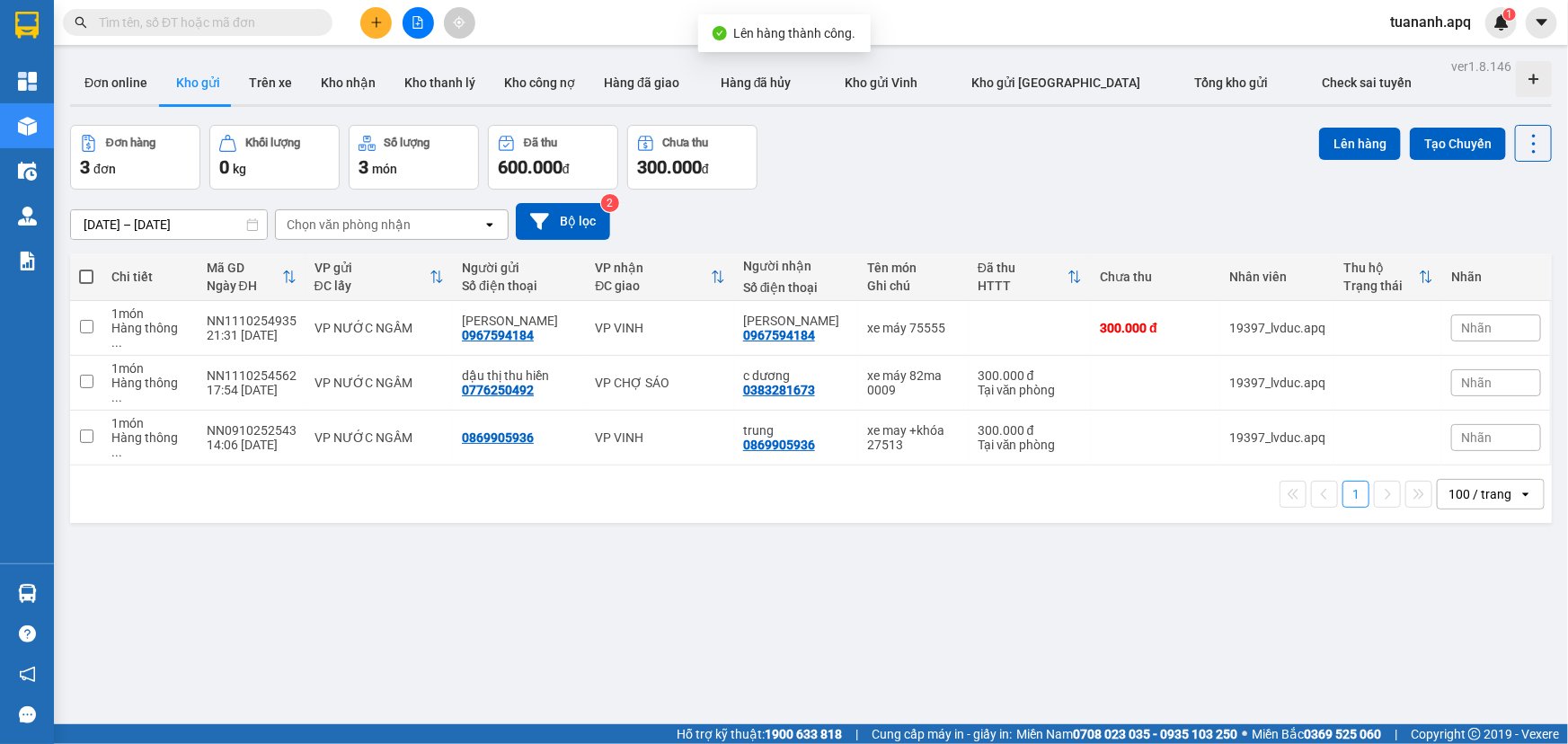
drag, startPoint x: 397, startPoint y: 29, endPoint x: 427, endPoint y: 23, distance: 30.6
click at [398, 29] on div at bounding box center [418, 22] width 135 height 32
click at [427, 23] on button at bounding box center [418, 22] width 32 height 32
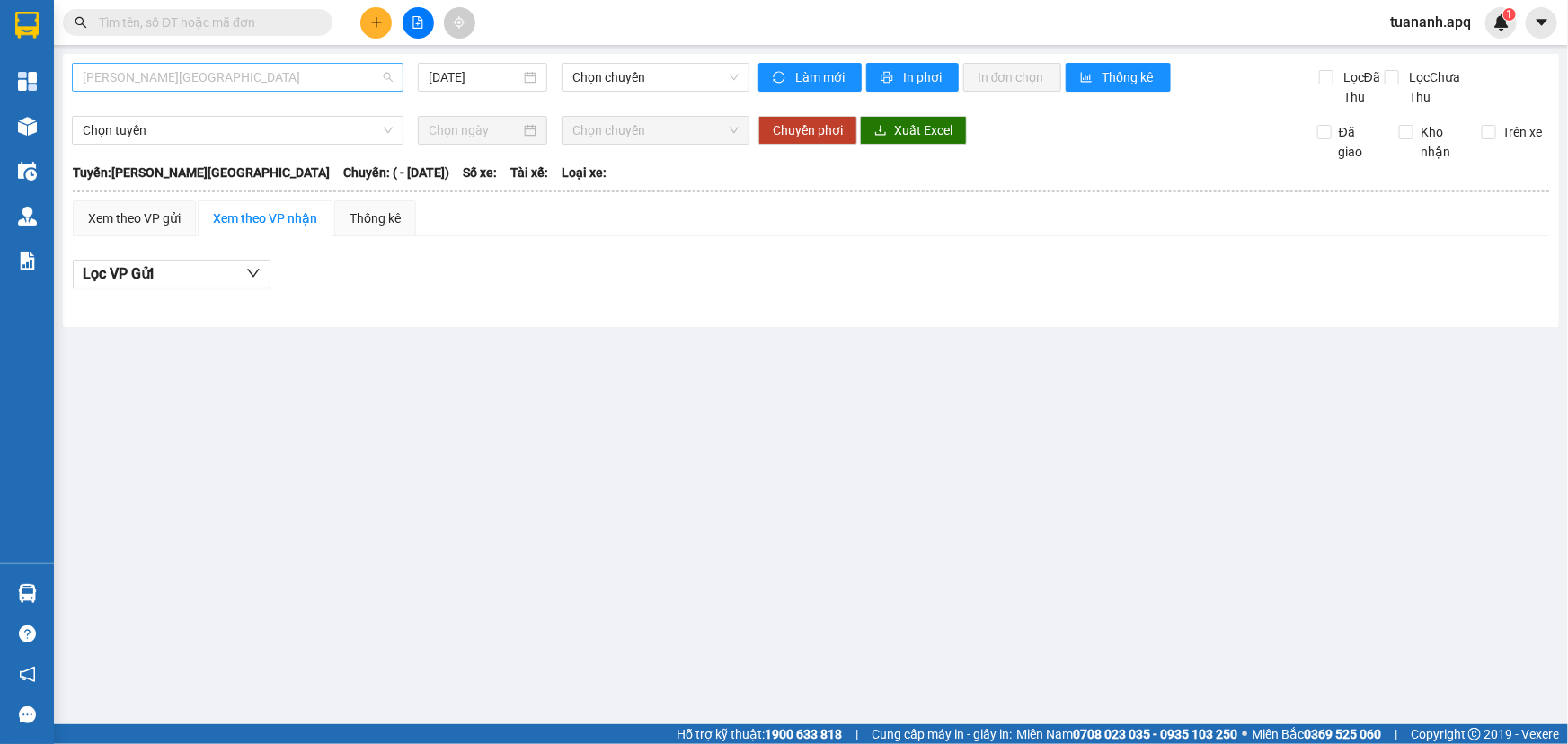
click at [285, 80] on span "Gia Lâm - Mỹ Đình" at bounding box center [238, 77] width 310 height 27
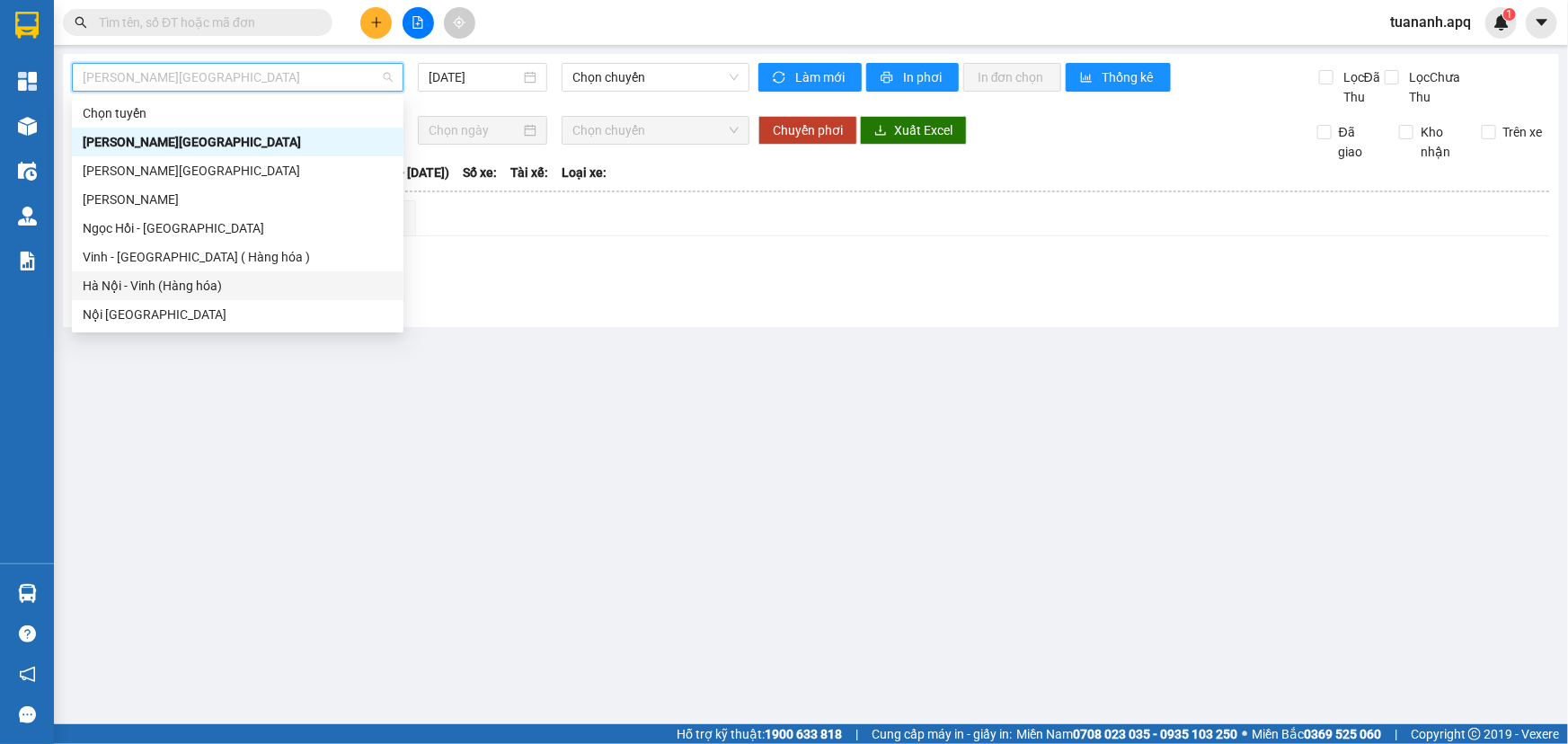
click at [233, 281] on div "Hà Nội - Vinh (Hàng hóa)" at bounding box center [238, 286] width 310 height 20
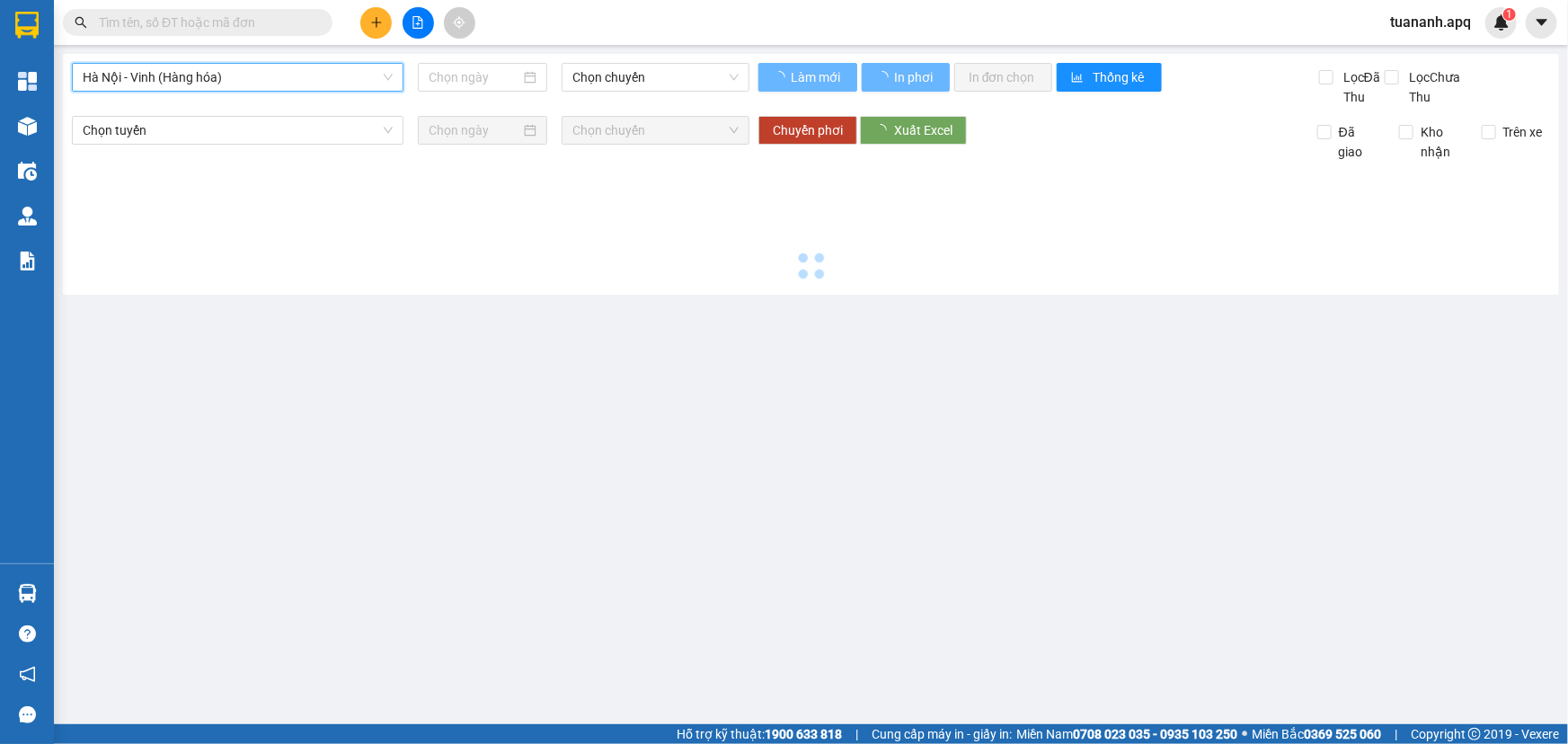
type input "[DATE]"
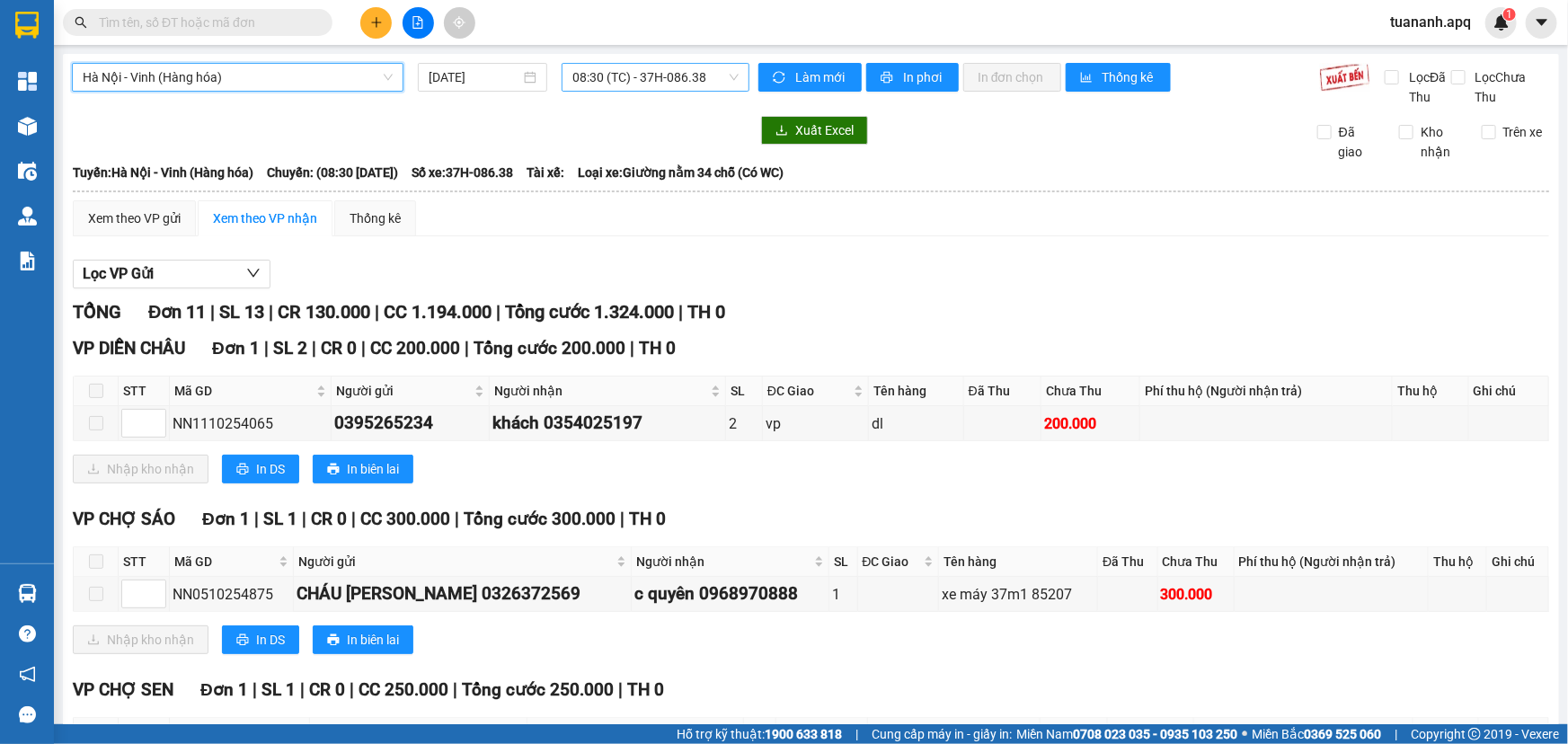
click at [681, 73] on span "08:30 (TC) - 37H-086.38" at bounding box center [655, 77] width 167 height 27
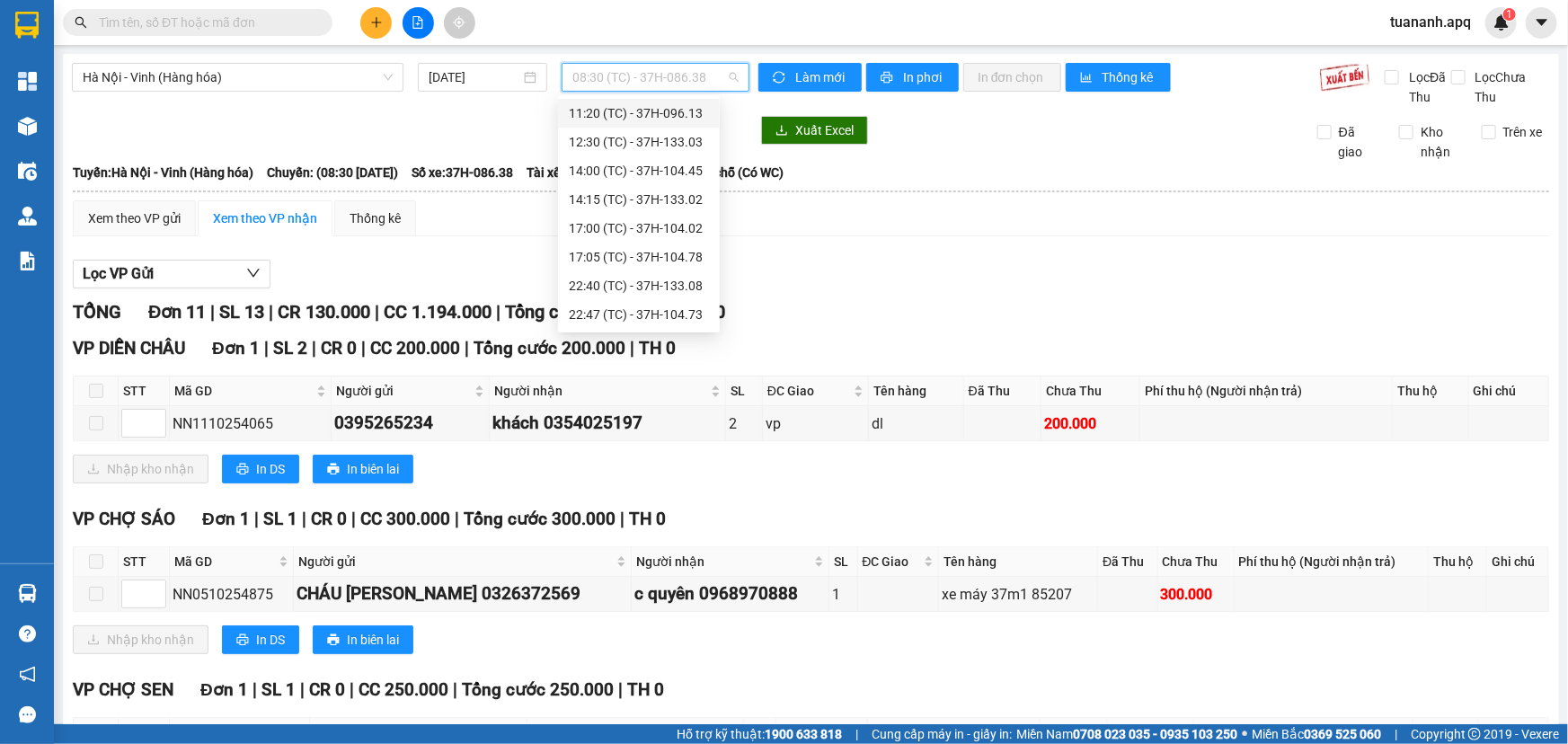
scroll to position [288, 0]
click at [659, 308] on div "23:40 (TC) - 37H-094.08" at bounding box center [639, 315] width 141 height 20
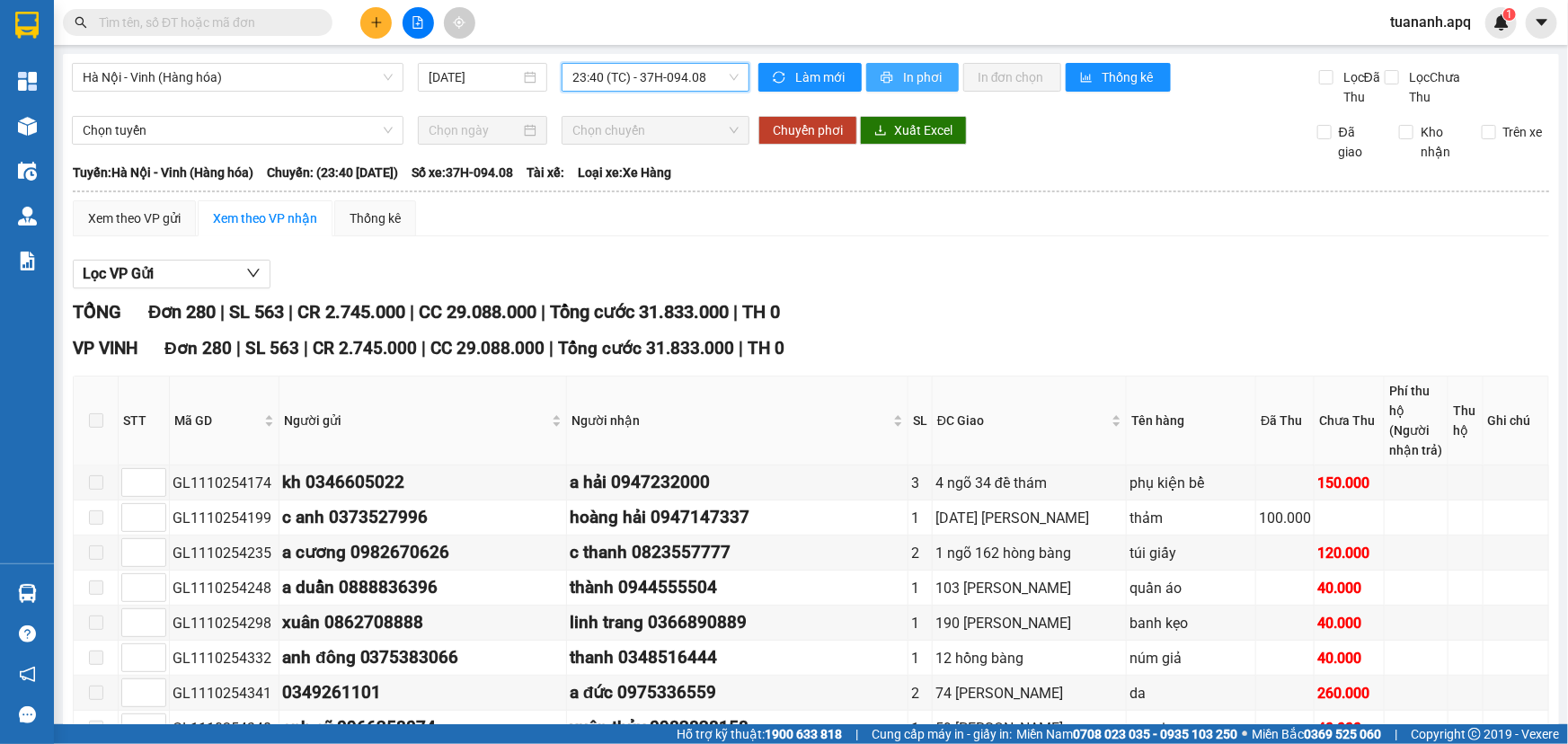
click at [903, 85] on span "In phơi" at bounding box center [923, 77] width 41 height 20
click at [486, 218] on div "Xem theo VP gửi Xem theo VP nhận Thống kê" at bounding box center [811, 218] width 1477 height 36
click at [1513, 22] on div "1" at bounding box center [1502, 22] width 32 height 32
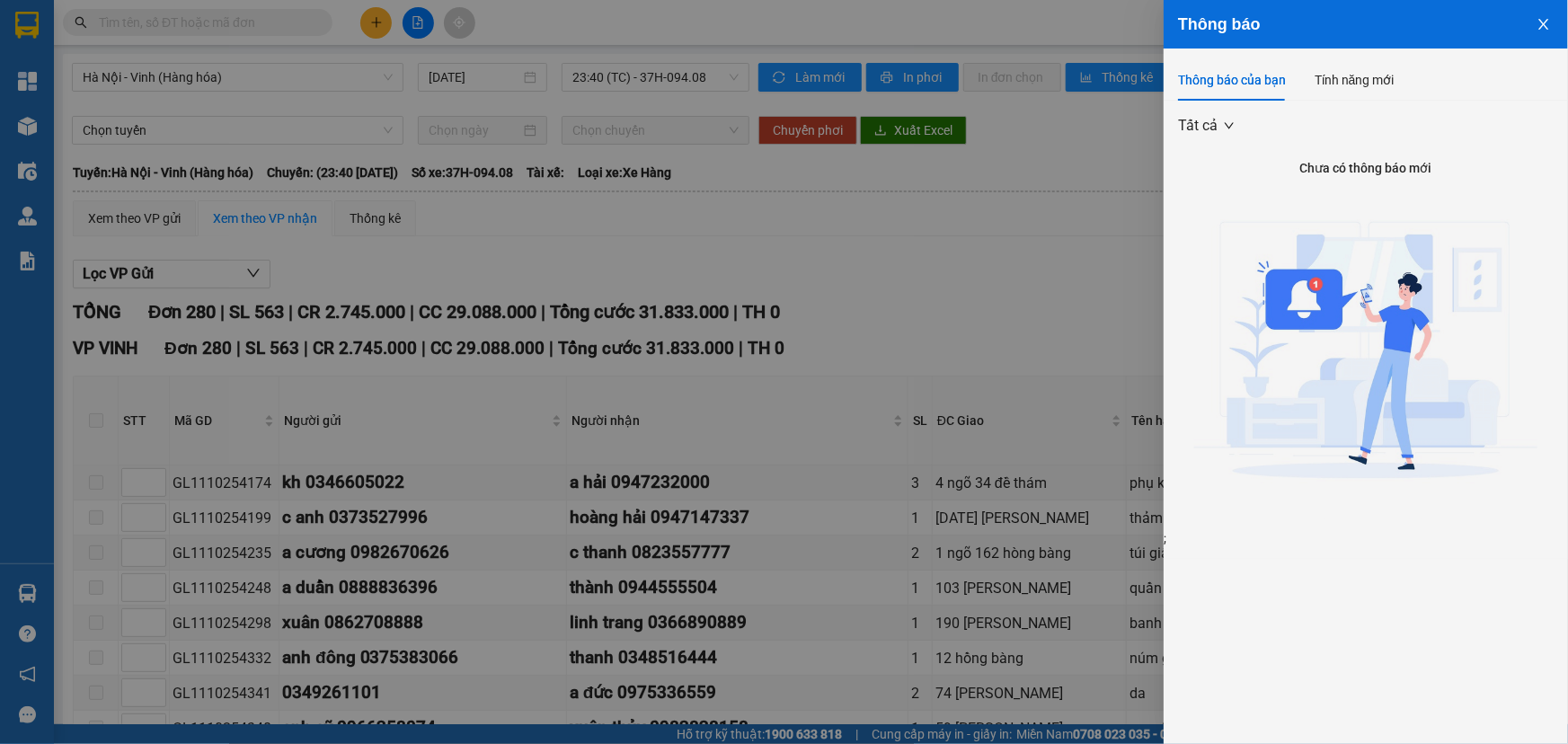
click at [1139, 170] on div at bounding box center [784, 372] width 1568 height 744
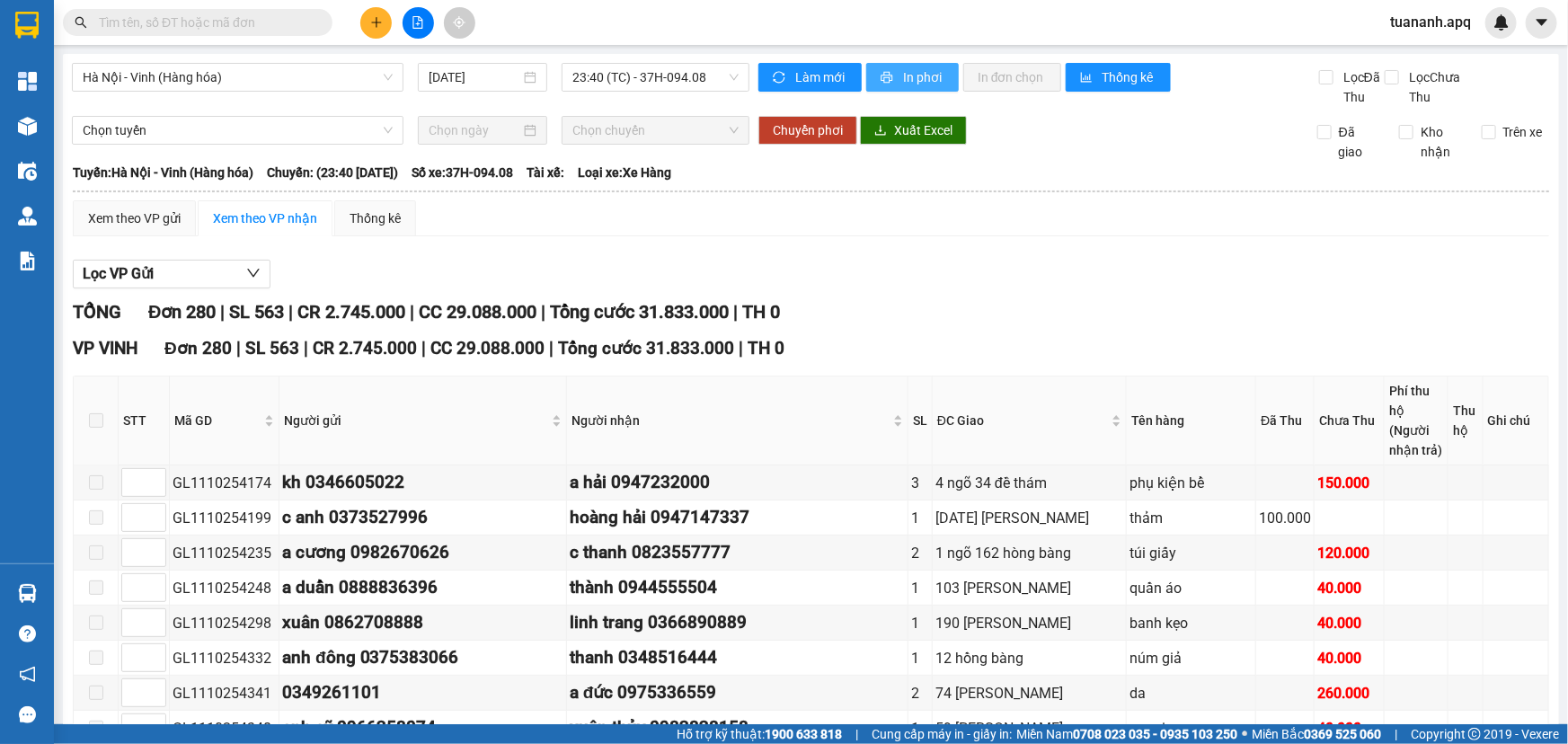
click at [889, 84] on button "In phơi" at bounding box center [913, 77] width 92 height 29
click at [888, 78] on span "printer" at bounding box center [888, 78] width 15 height 14
click at [1395, 27] on span "tuananh.apq" at bounding box center [1431, 21] width 110 height 22
click at [1402, 55] on li "Đăng xuất" at bounding box center [1433, 56] width 116 height 29
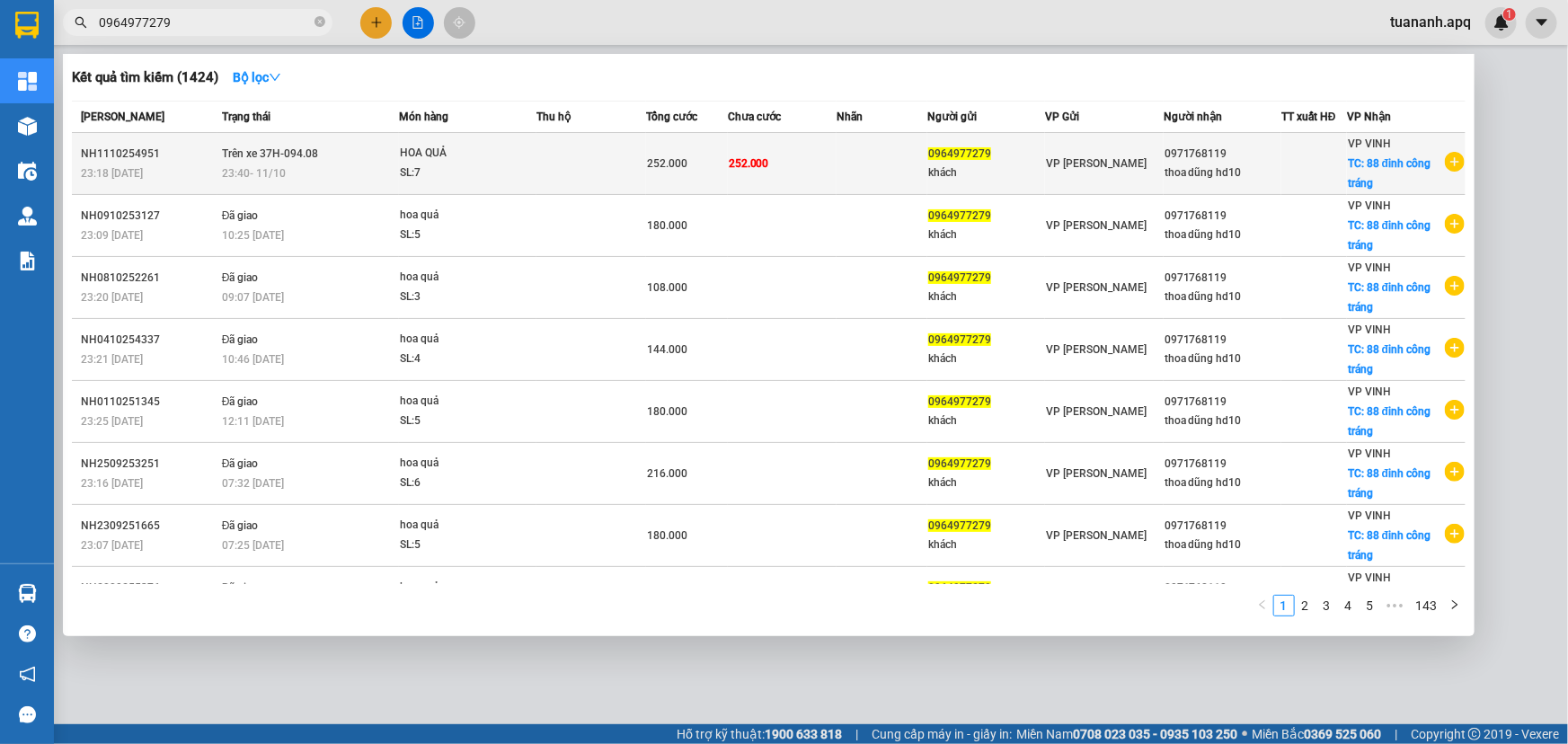
type input "0964977279"
click at [799, 165] on td "252.000" at bounding box center [782, 164] width 109 height 62
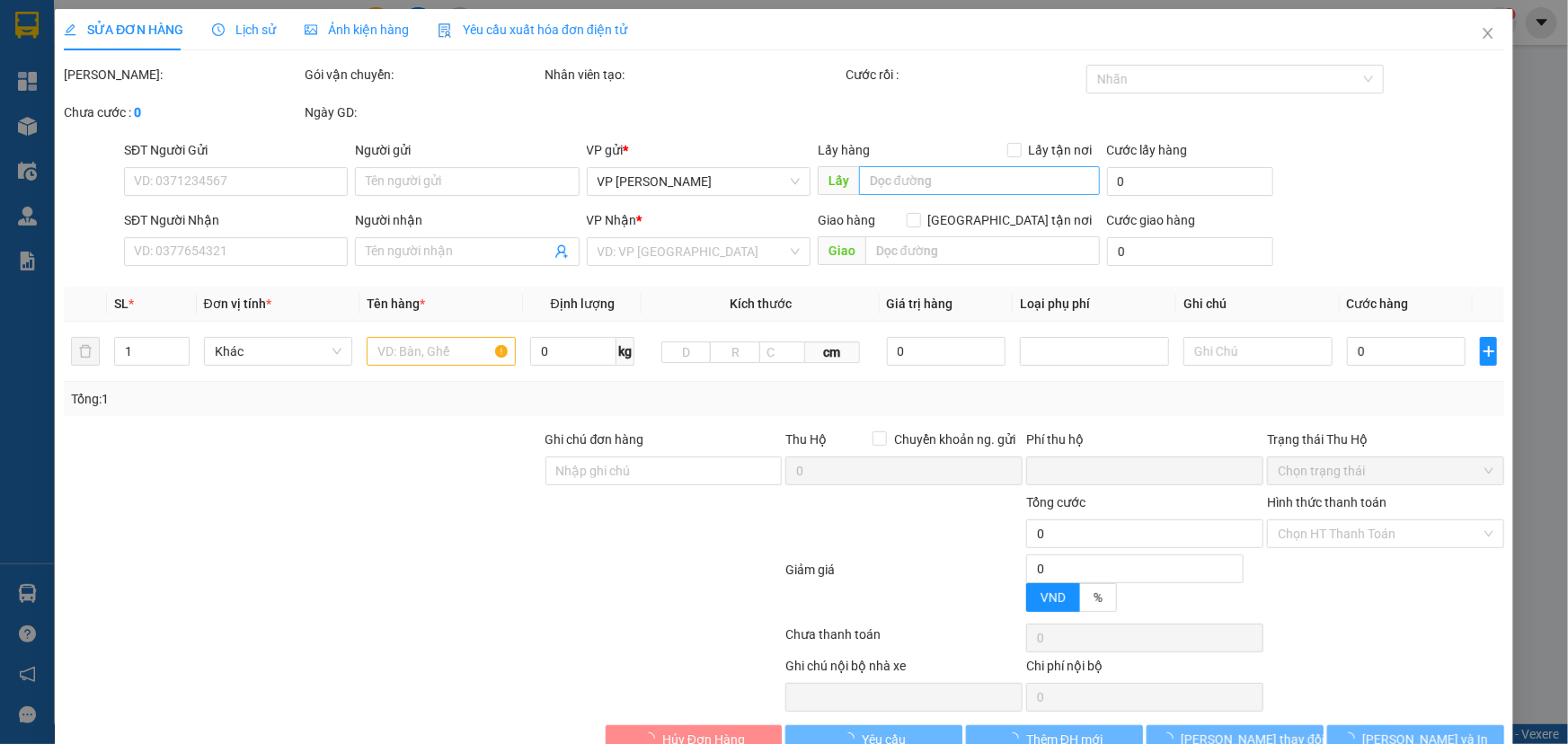
type input "0964977279"
type input "khách"
type input "0971768119"
type input "thoa dũng hd10"
checkbox input "true"
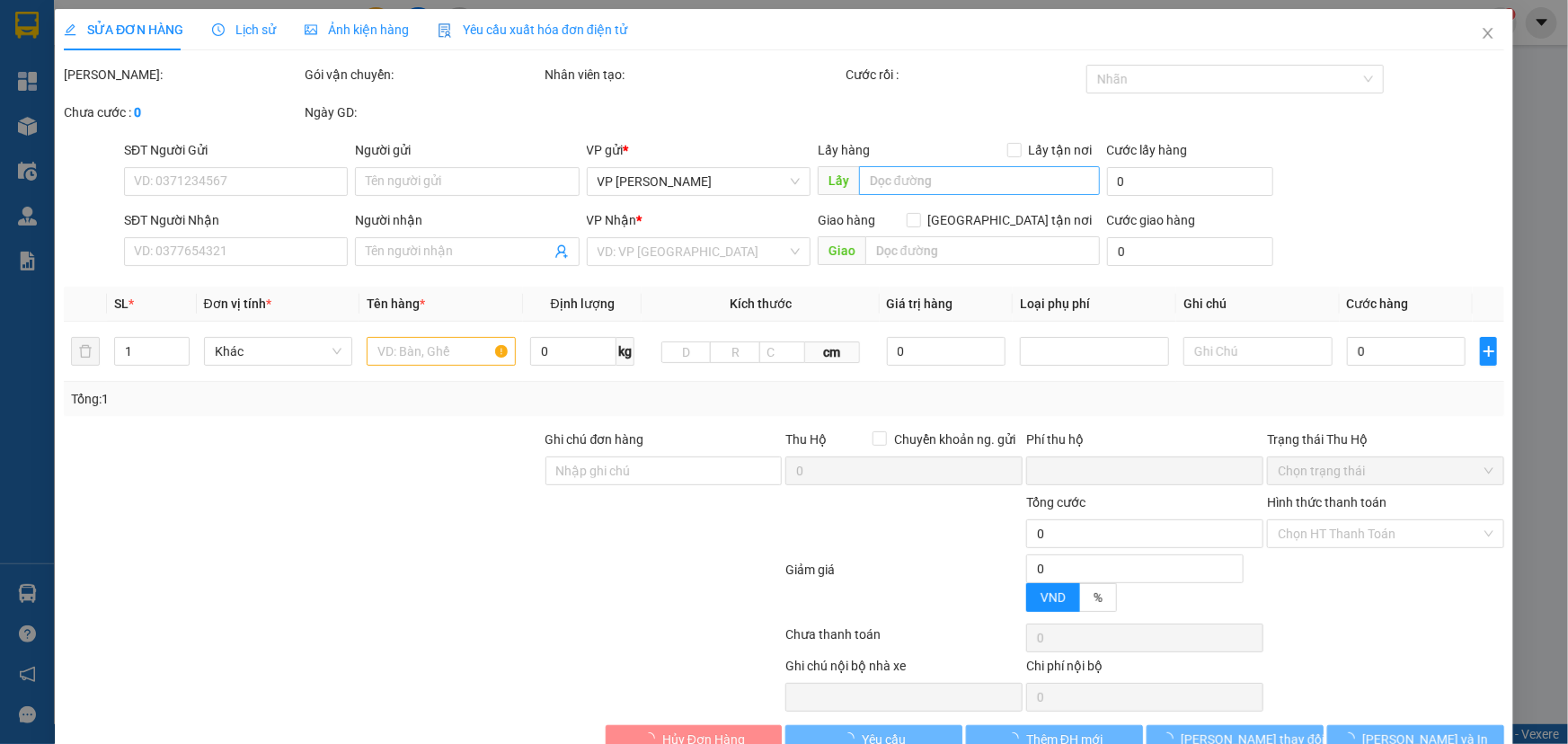
type input "88 đinh công tráng"
type input "0"
type input "252.000"
type input "10"
type input "252.000"
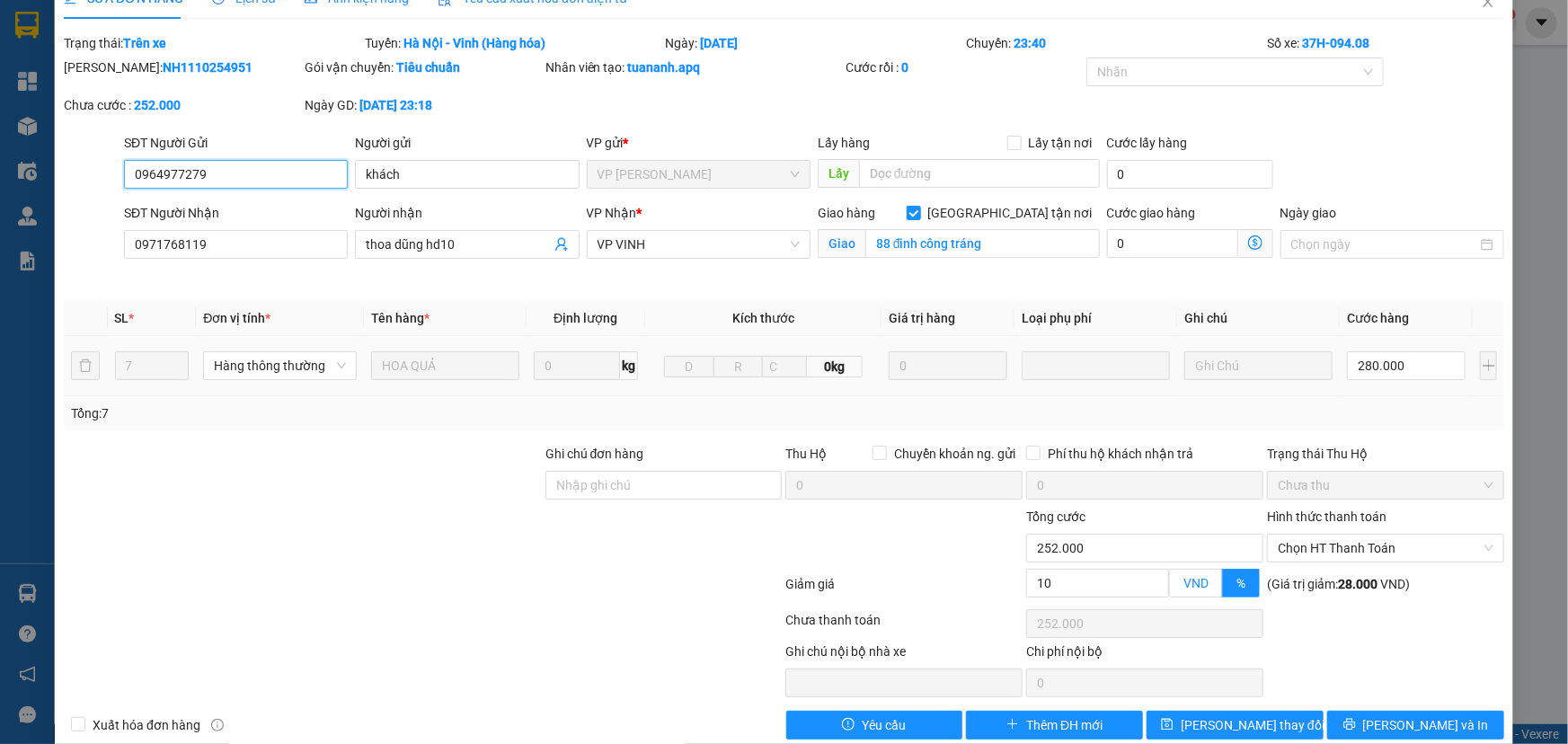
scroll to position [61, 0]
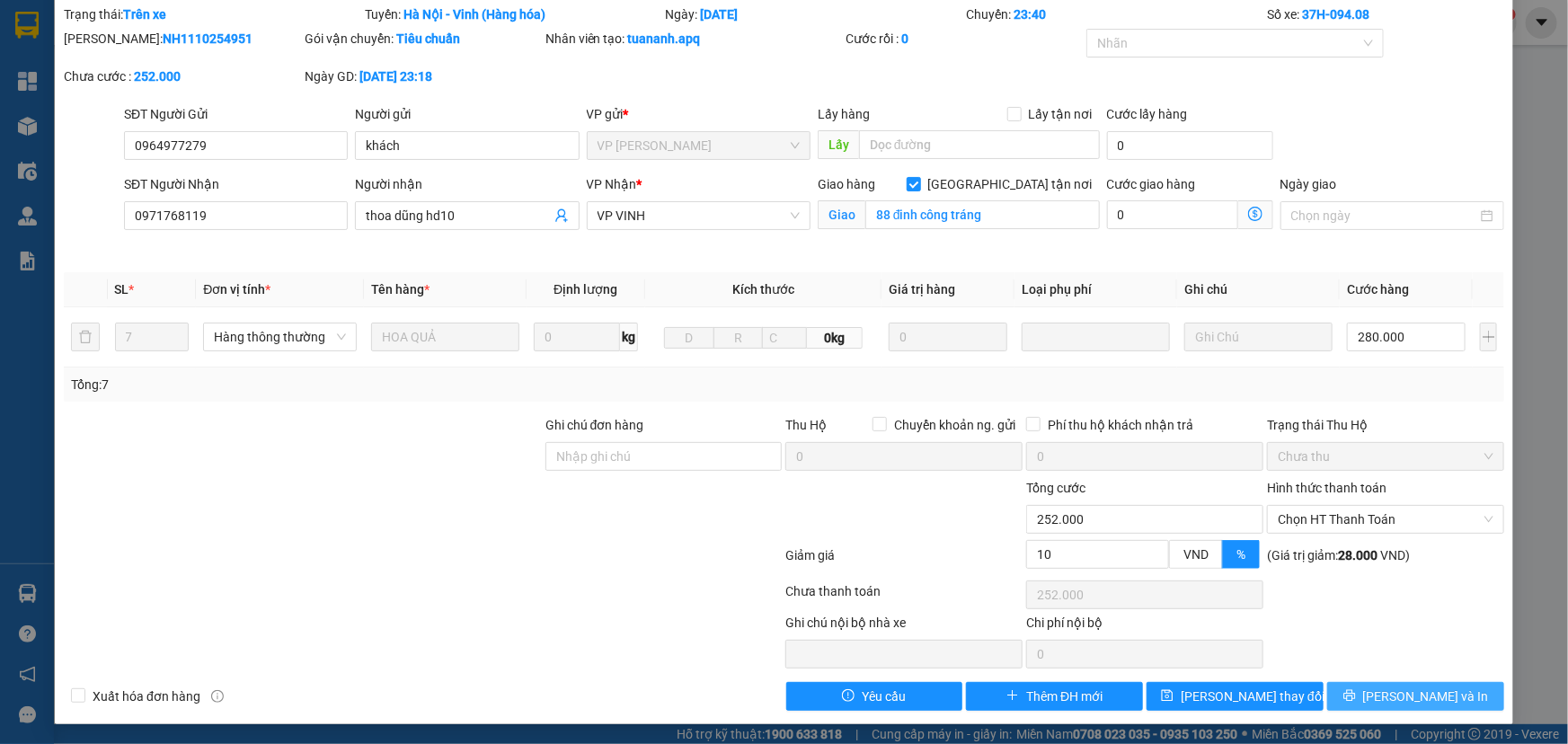
click at [1350, 697] on button "[PERSON_NAME] và In" at bounding box center [1416, 697] width 177 height 29
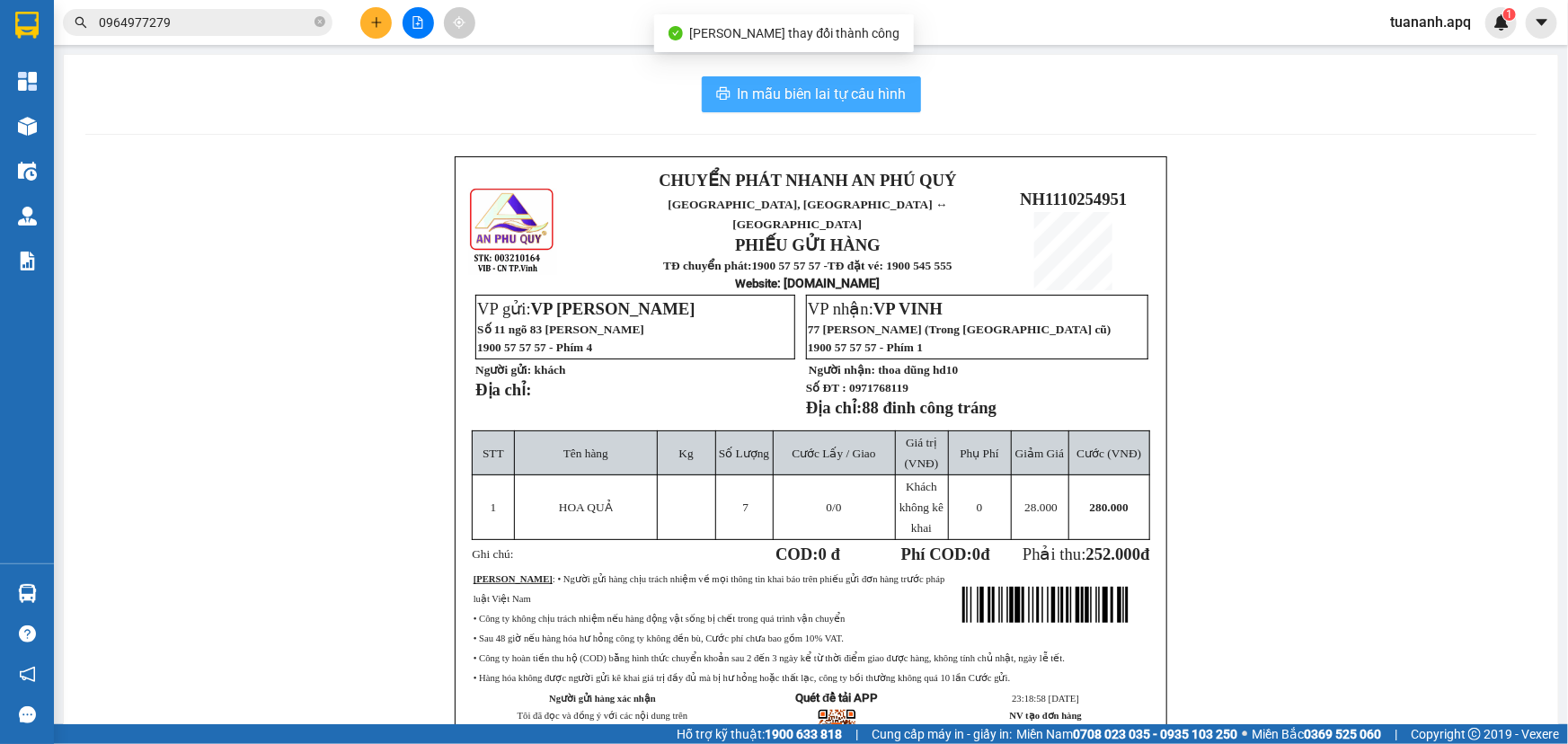
click at [862, 90] on span "In mẫu biên lai tự cấu hình" at bounding box center [823, 93] width 169 height 22
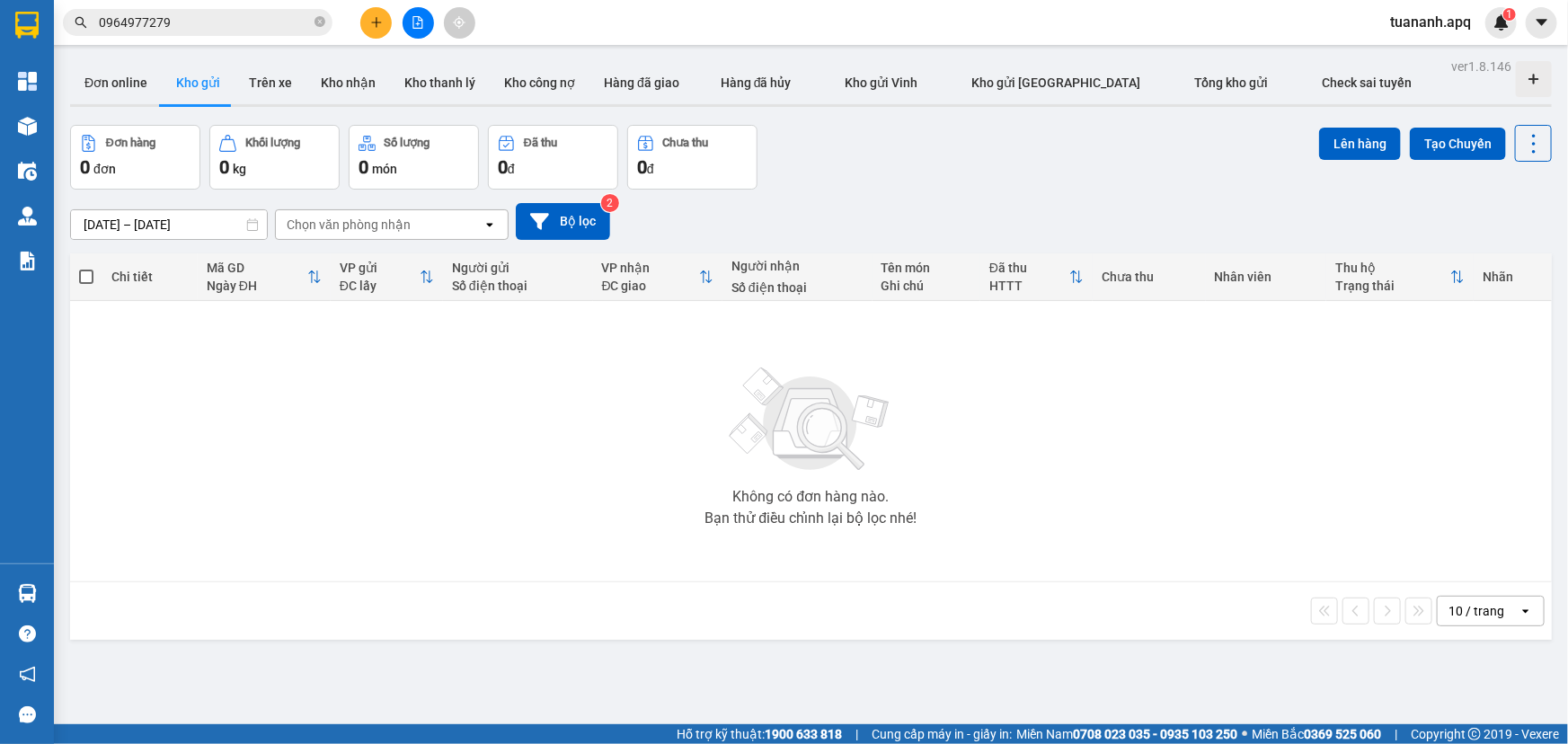
click at [849, 219] on div "[DATE] – [DATE] Press the down arrow key to interact with the calendar and sele…" at bounding box center [811, 221] width 1482 height 37
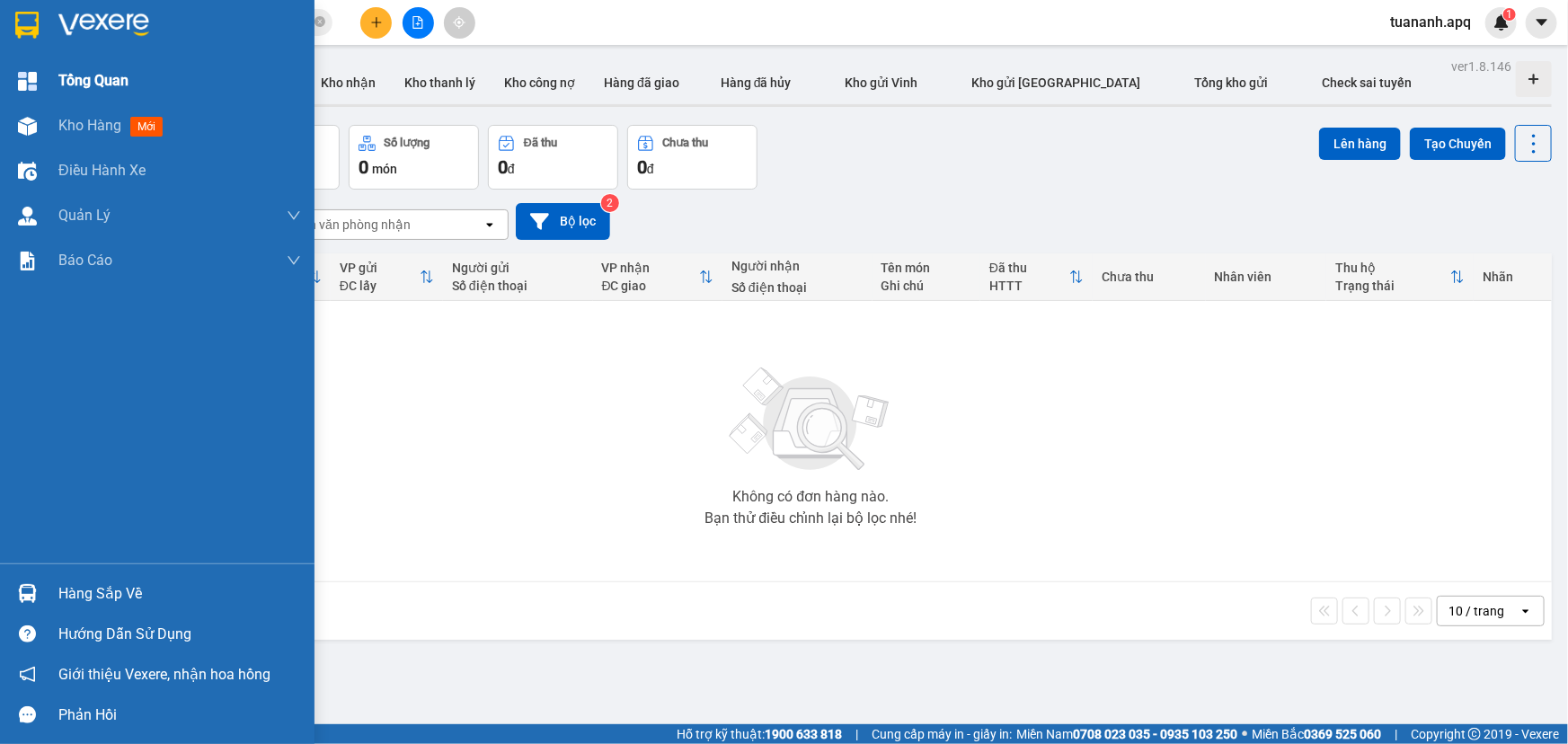
click at [20, 72] on img at bounding box center [28, 82] width 19 height 19
